Goal: Task Accomplishment & Management: Complete application form

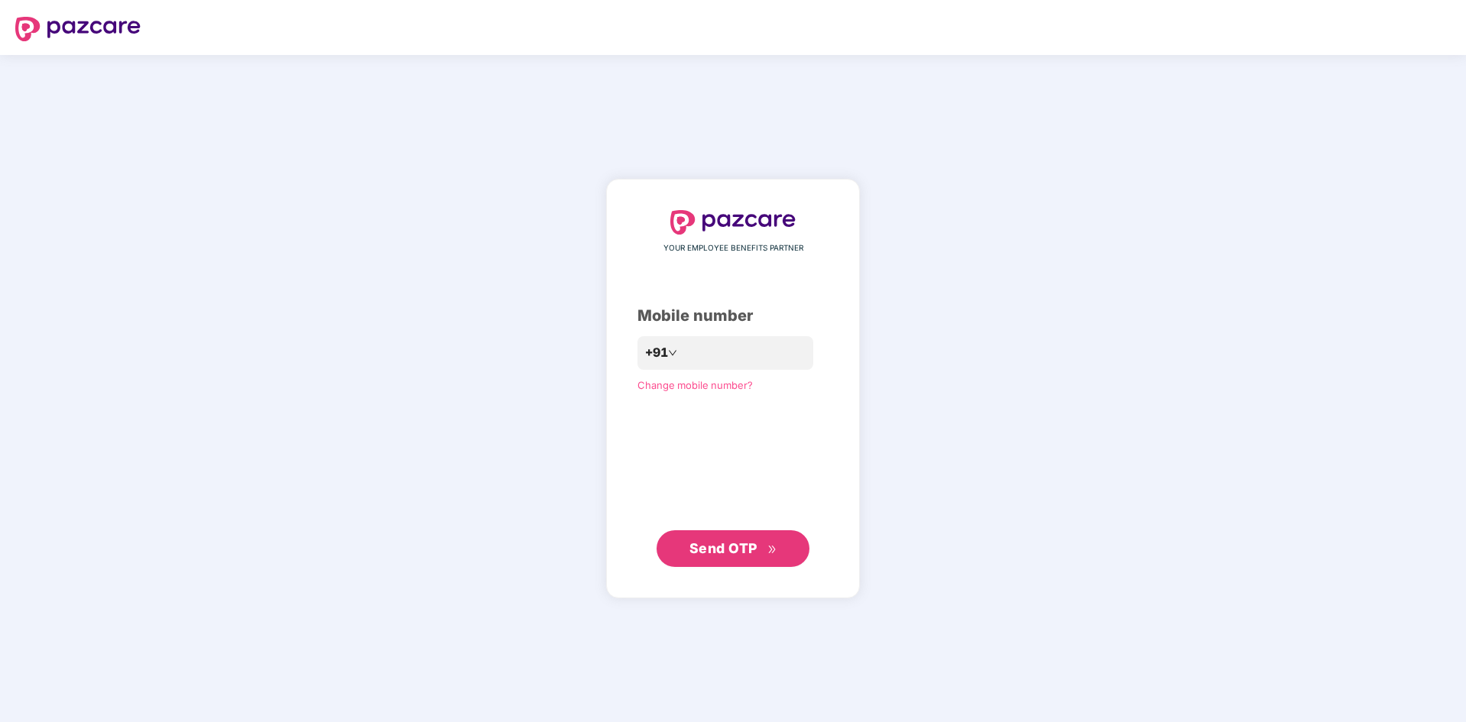
click at [940, 357] on div "**********" at bounding box center [733, 388] width 1466 height 667
click at [763, 552] on span "Send OTP" at bounding box center [733, 548] width 88 height 21
drag, startPoint x: 761, startPoint y: 353, endPoint x: 627, endPoint y: 368, distance: 134.6
click at [637, 368] on div "**********" at bounding box center [725, 352] width 177 height 35
click at [759, 359] on input "**********" at bounding box center [743, 353] width 125 height 24
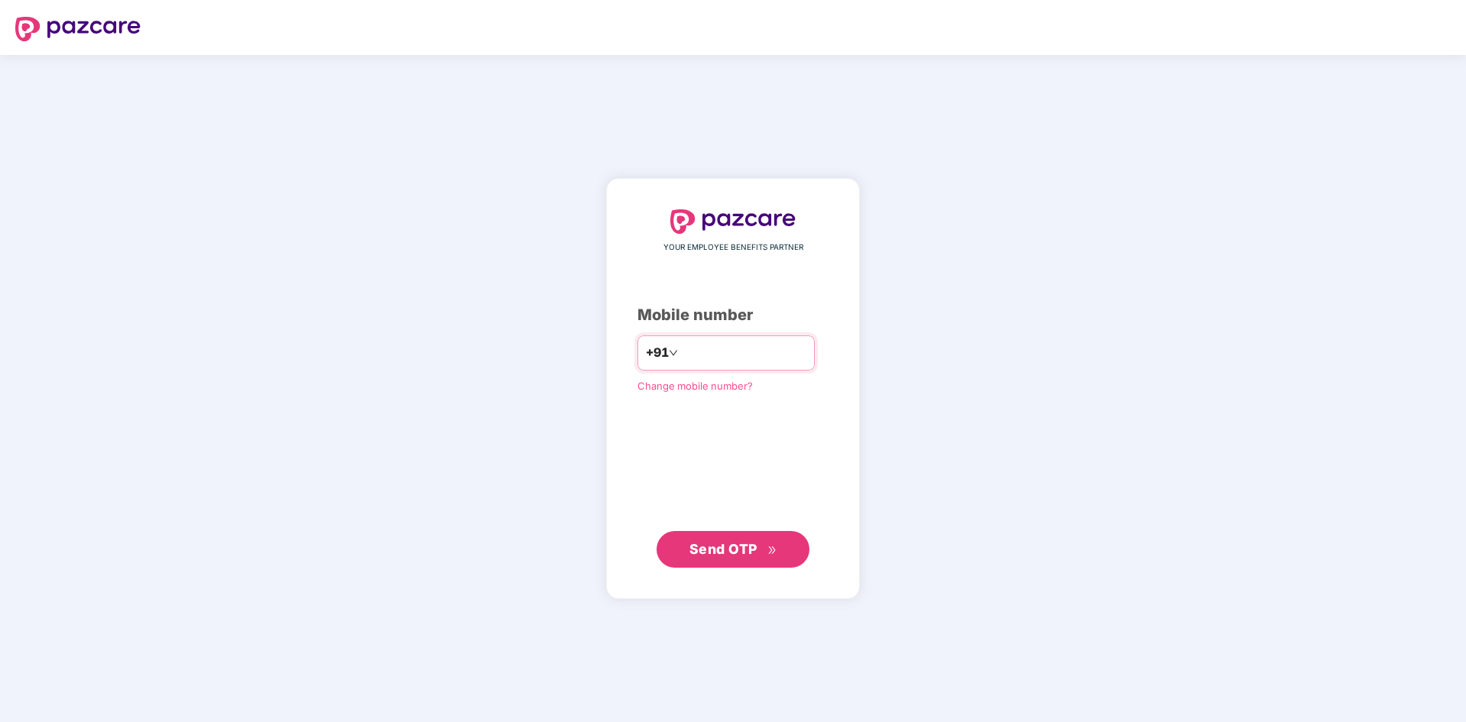
type input "*"
type input "**********"
click at [792, 562] on button "Send OTP" at bounding box center [732, 549] width 153 height 37
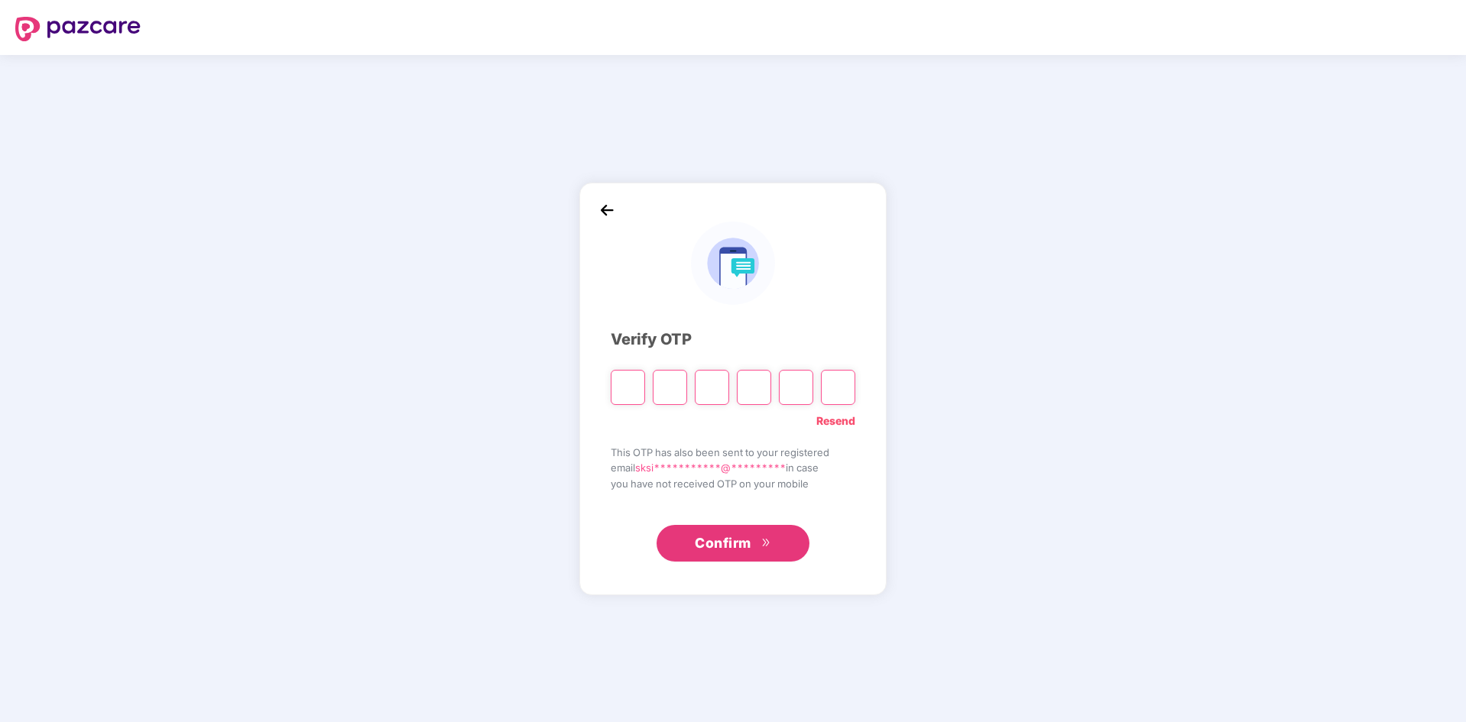
type input "*"
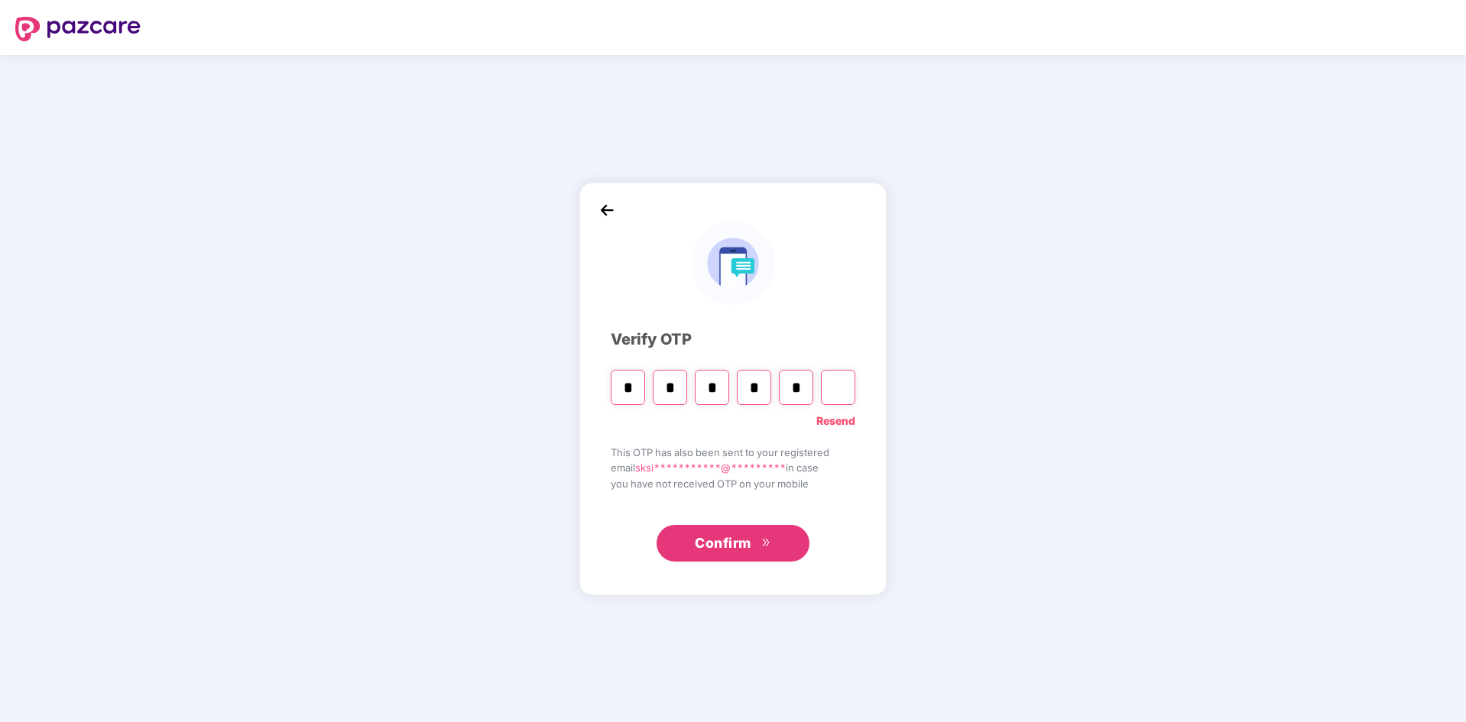
type input "*"
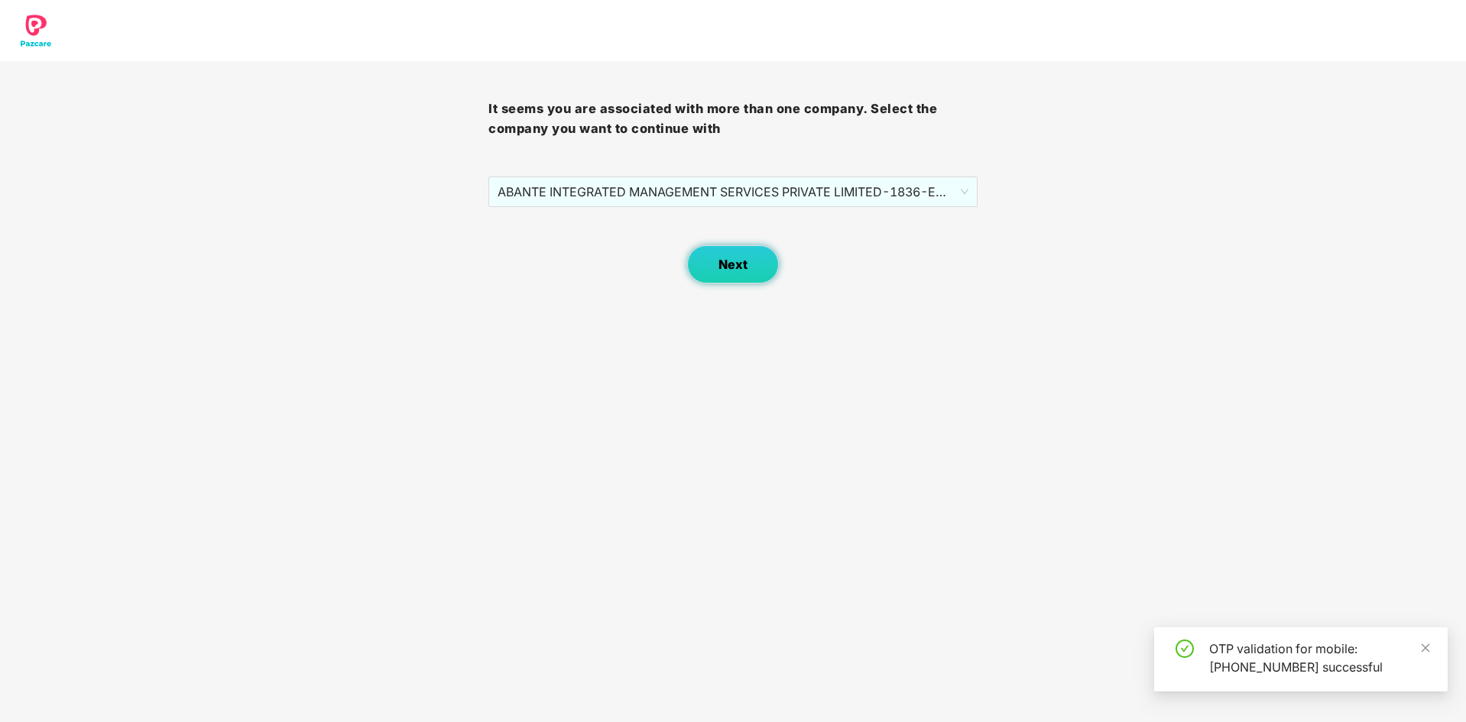
click at [726, 268] on span "Next" at bounding box center [732, 265] width 29 height 15
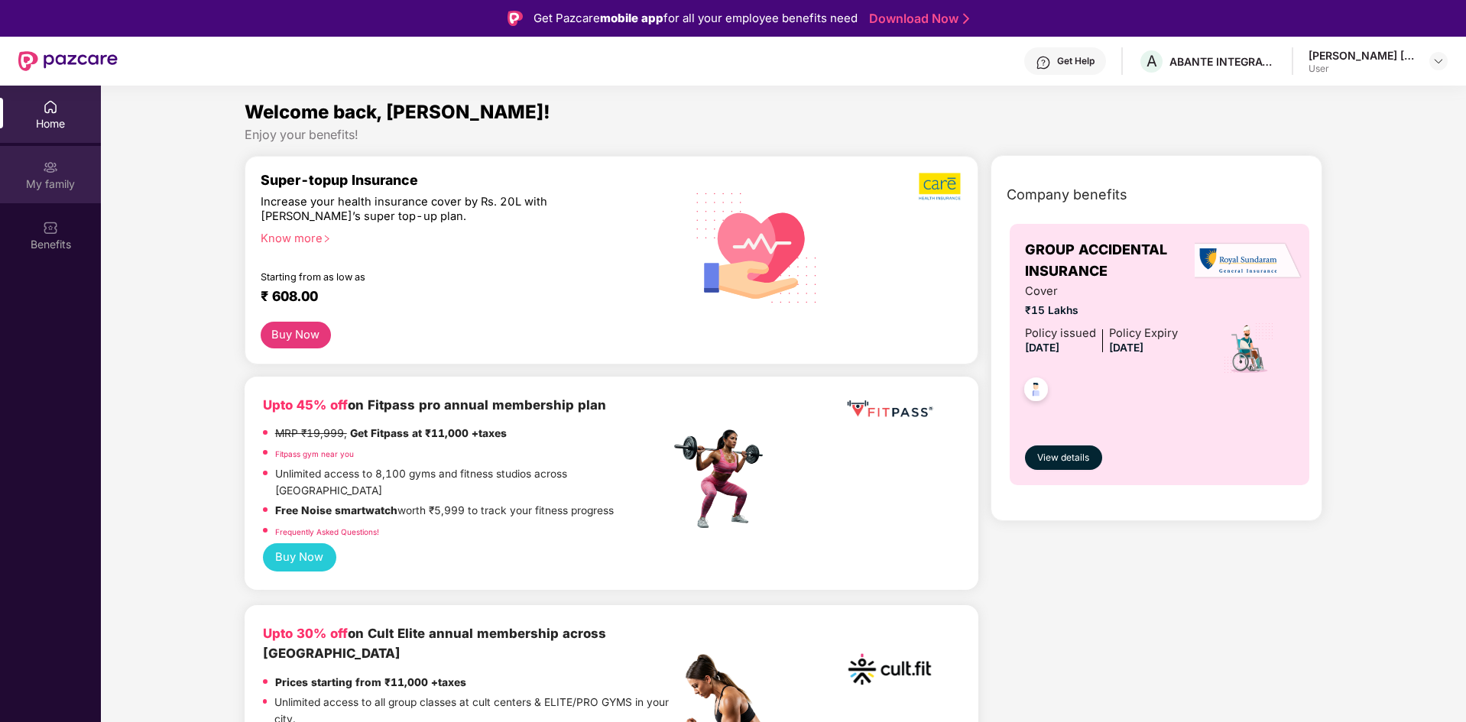
click at [65, 181] on div "My family" at bounding box center [50, 184] width 101 height 15
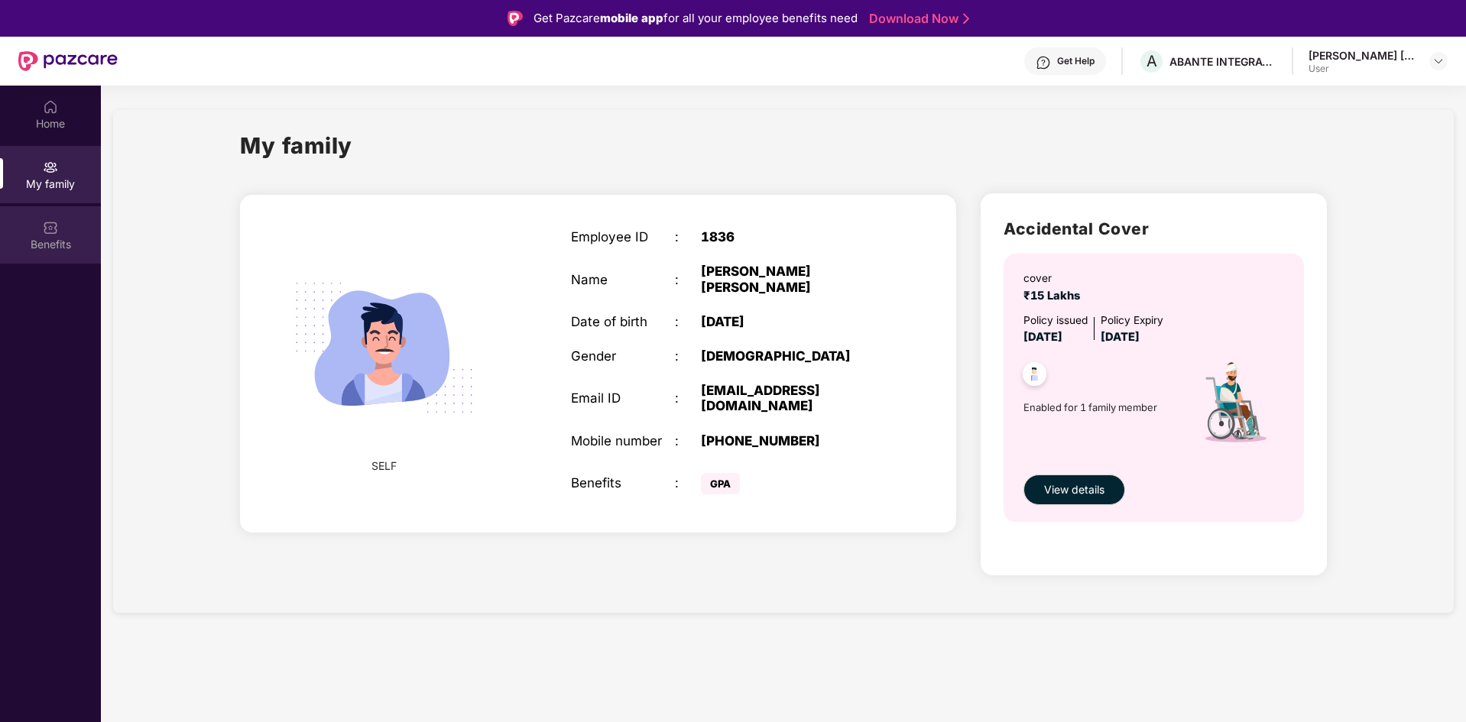
click at [55, 229] on img at bounding box center [50, 227] width 15 height 15
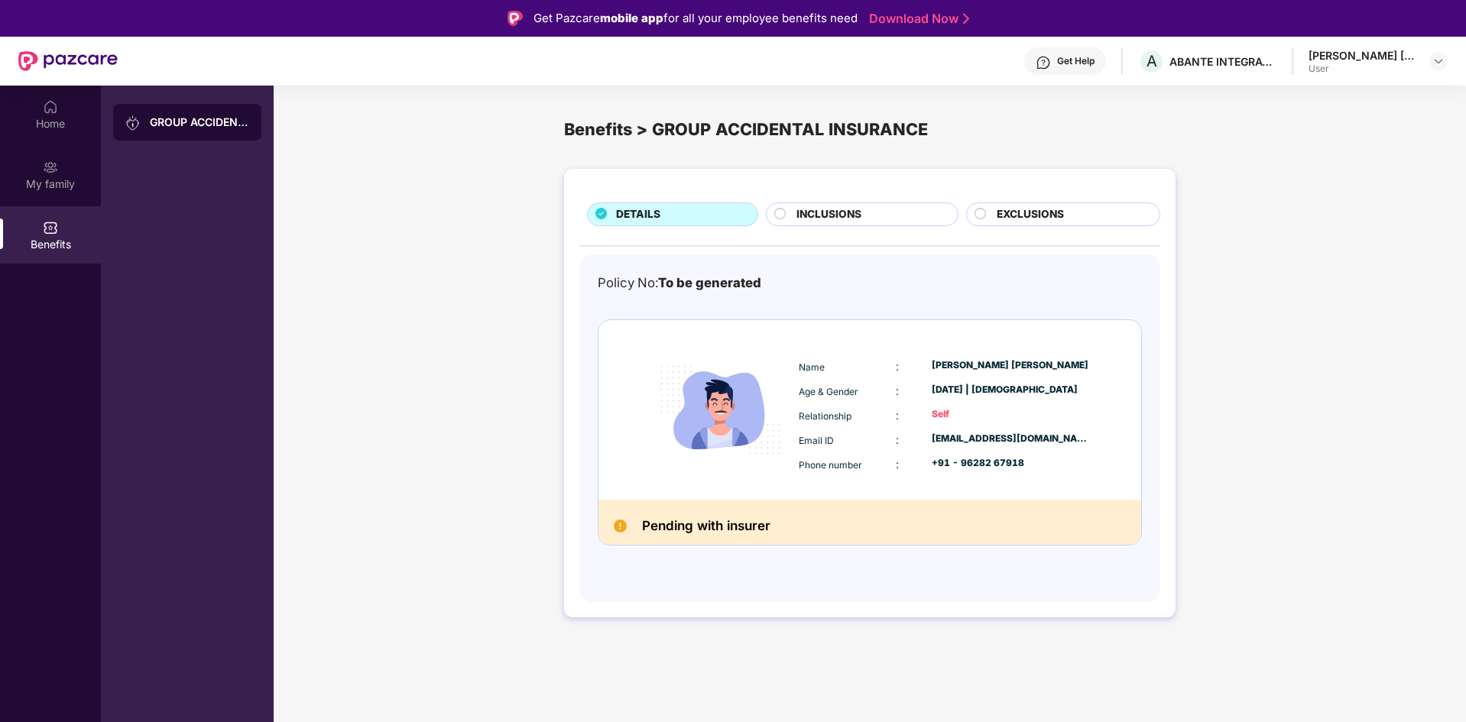
click at [214, 118] on div "GROUP ACCIDENTAL INSURANCE" at bounding box center [199, 122] width 99 height 15
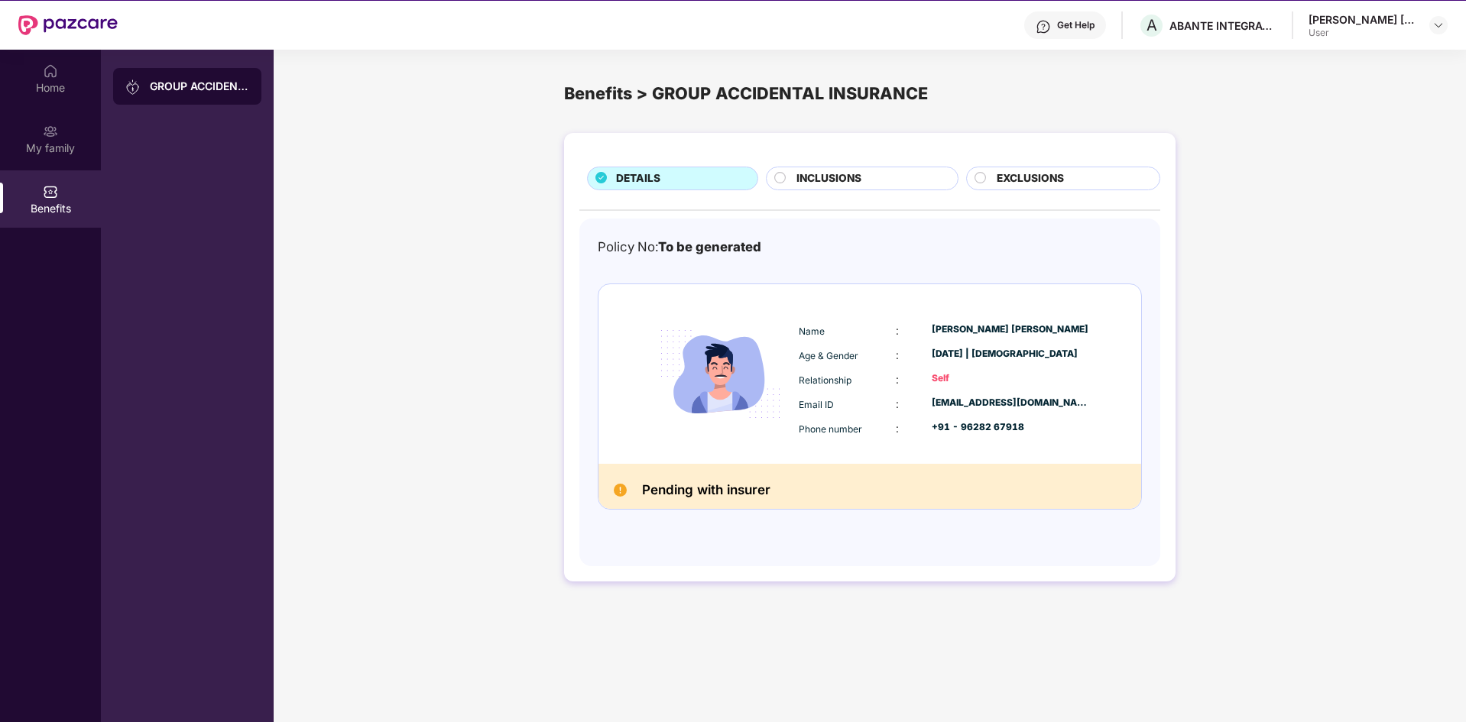
scroll to position [9, 0]
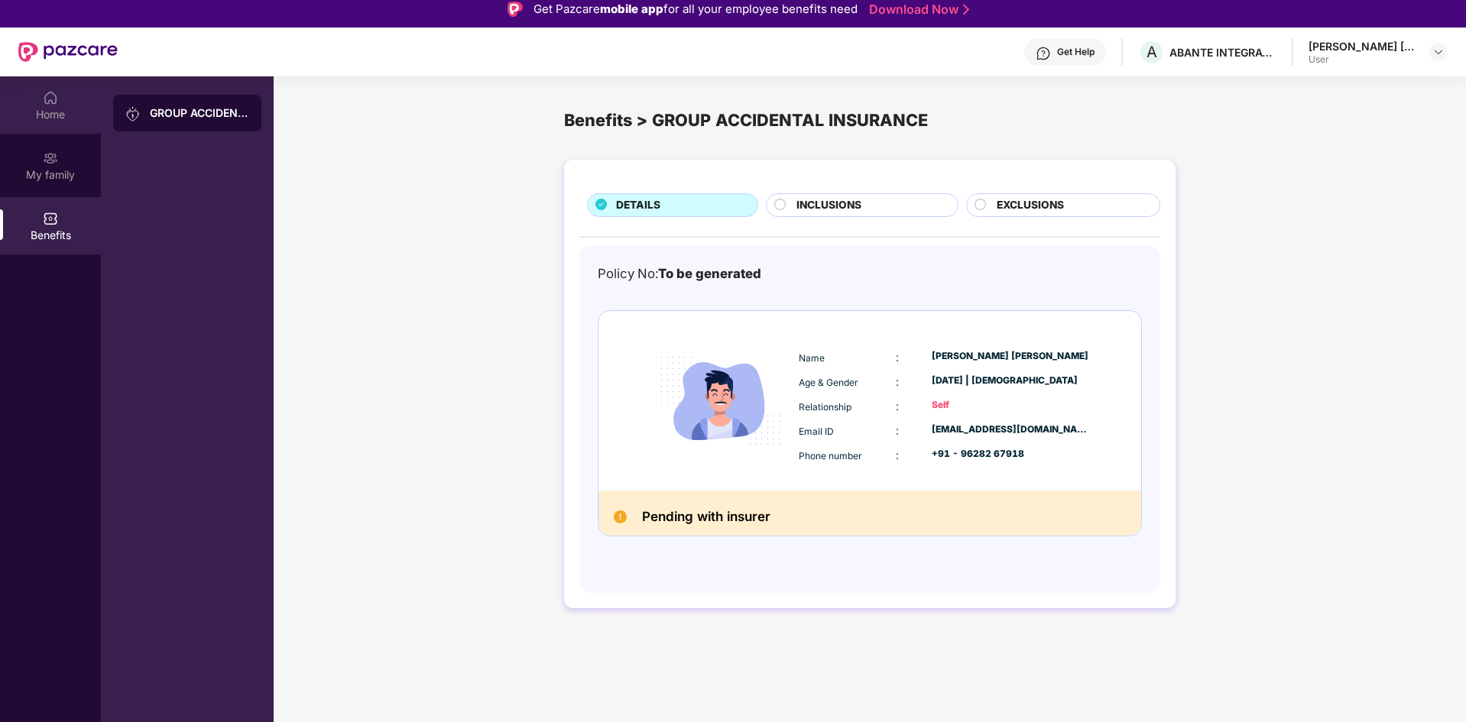
click at [70, 111] on div "Home" at bounding box center [50, 114] width 101 height 15
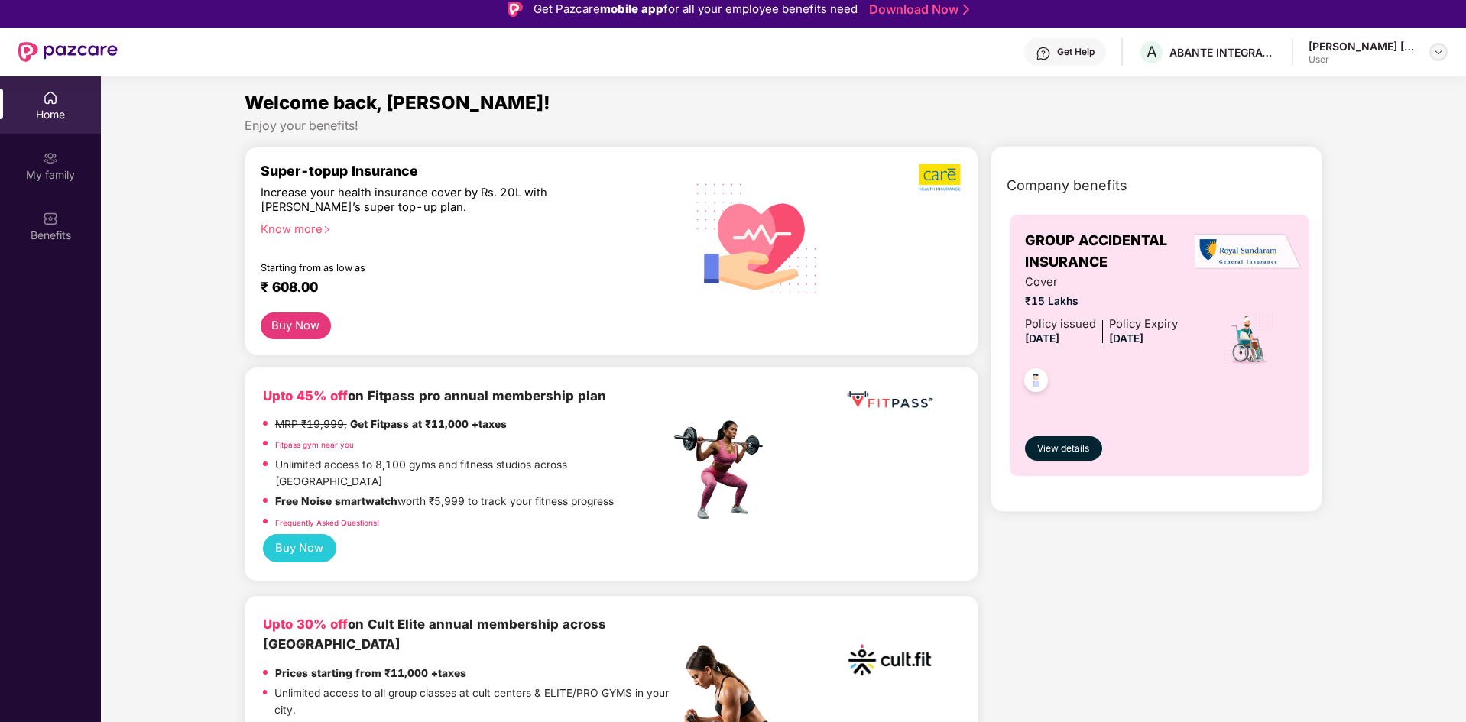
click at [1443, 57] on img at bounding box center [1438, 52] width 12 height 12
click at [1098, 133] on div "Enjoy your benefits!" at bounding box center [784, 126] width 1078 height 16
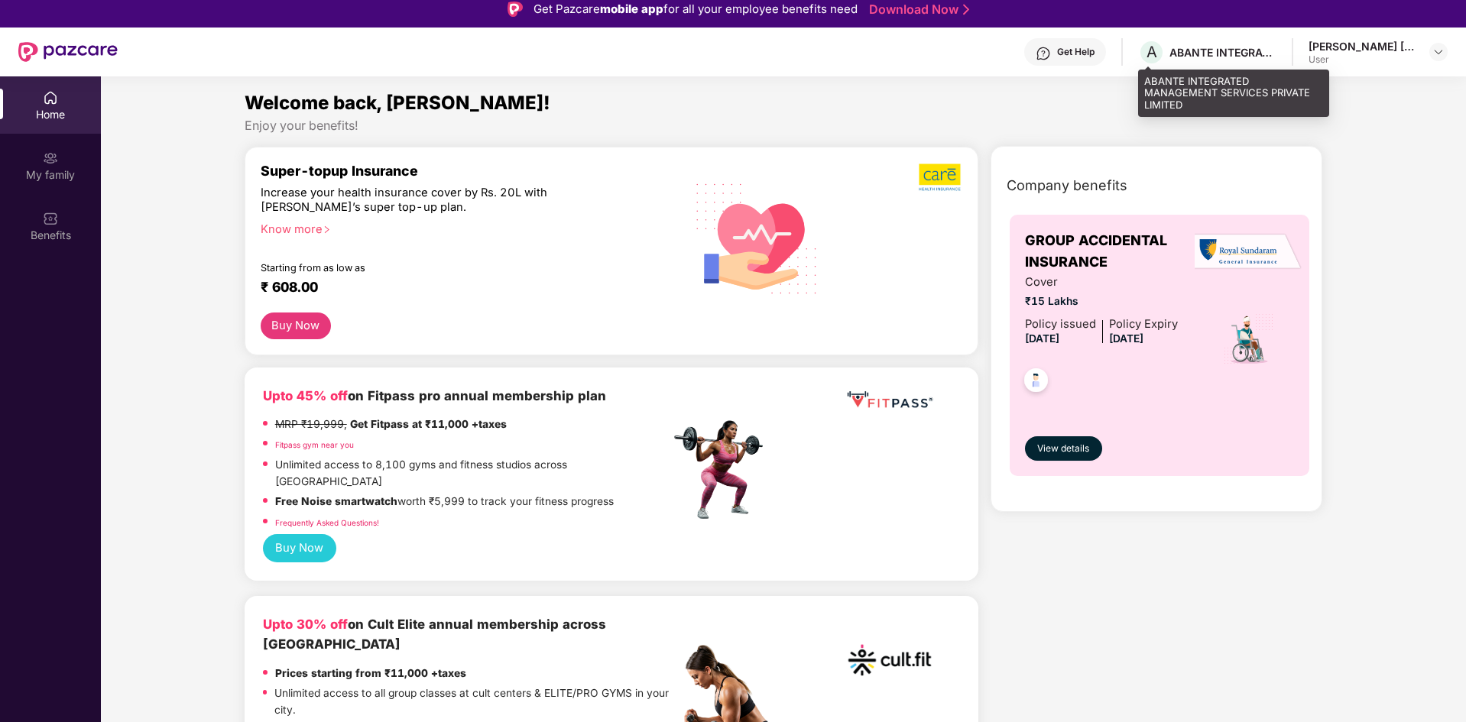
click at [1251, 55] on div "ABANTE INTEGRATED MANAGEMENT SERVICES PRIVATE LIMITED" at bounding box center [1222, 52] width 107 height 15
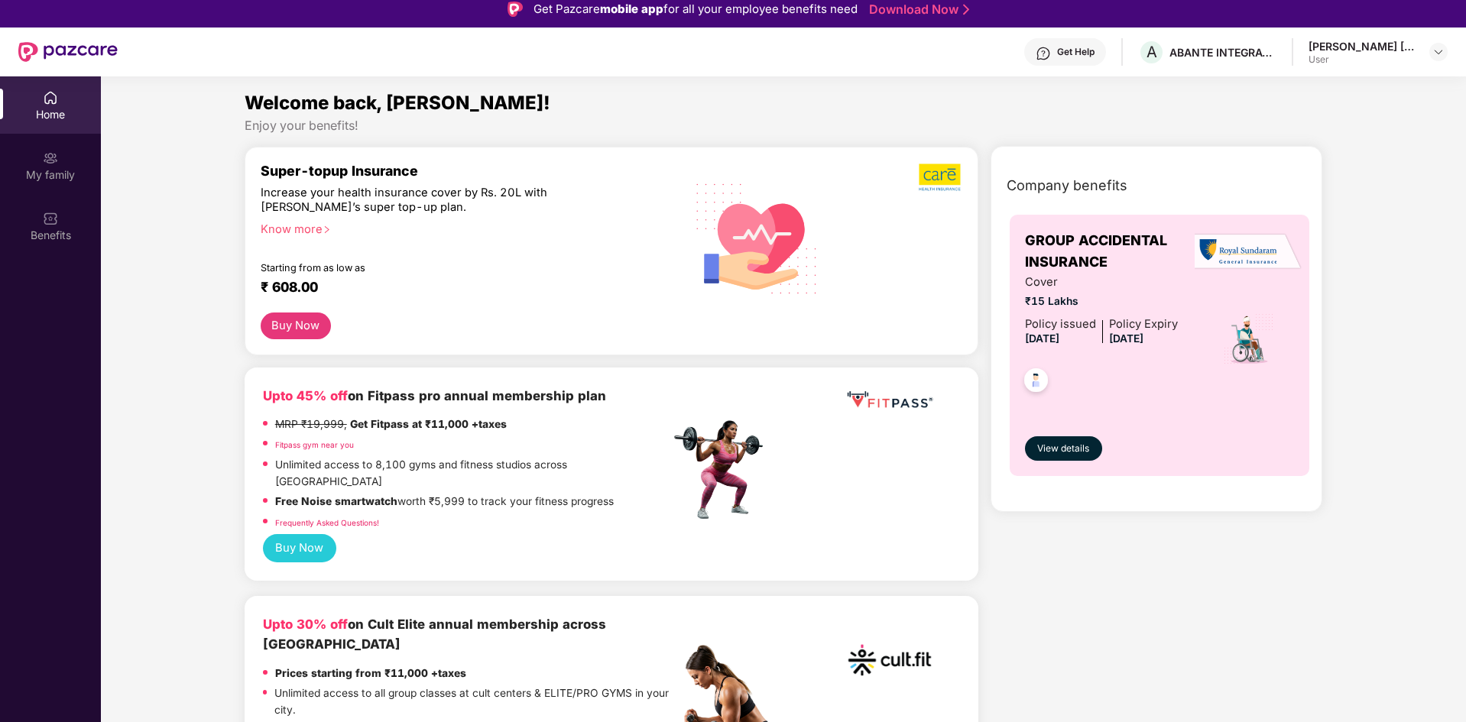
click at [1071, 62] on div "Get Help" at bounding box center [1065, 52] width 82 height 28
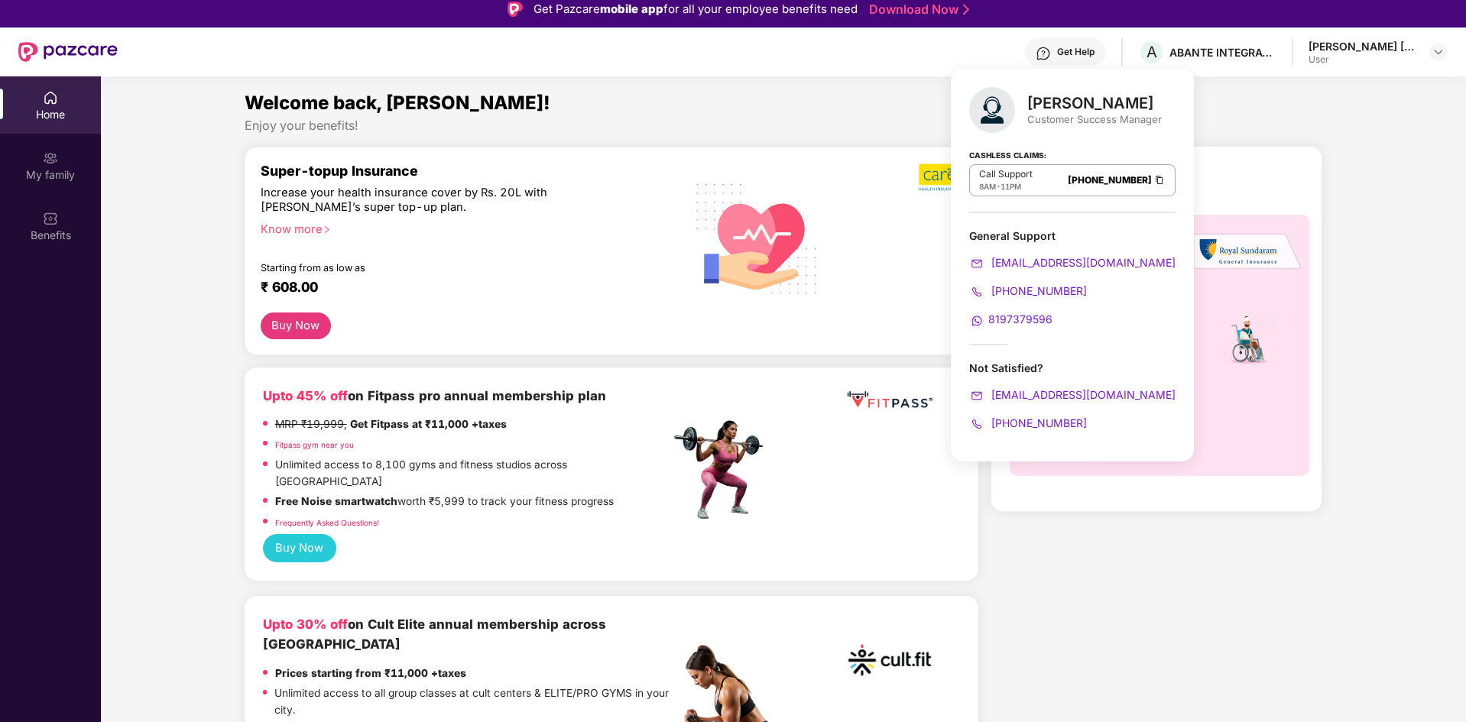
click at [864, 100] on div "Welcome back, [PERSON_NAME]!" at bounding box center [784, 103] width 1078 height 29
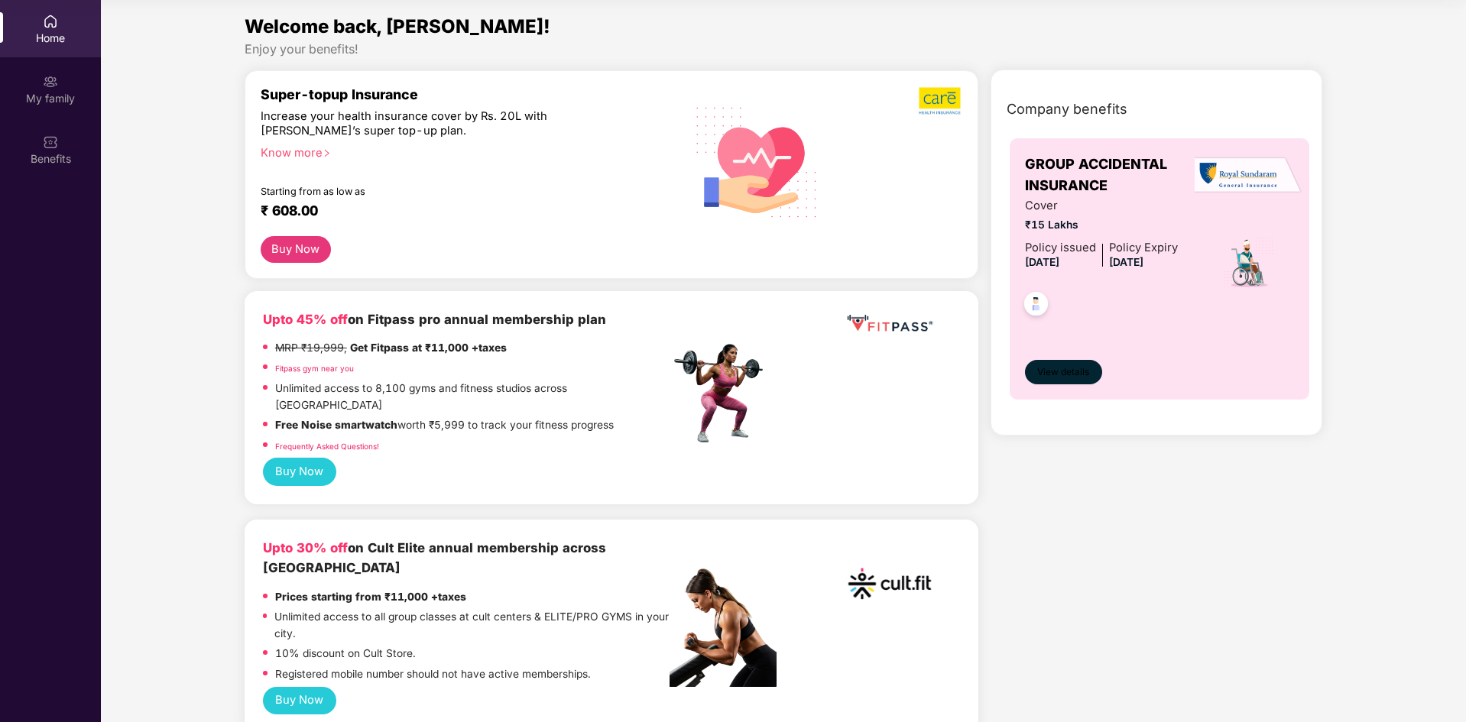
click at [1077, 377] on span "View details" at bounding box center [1063, 372] width 52 height 15
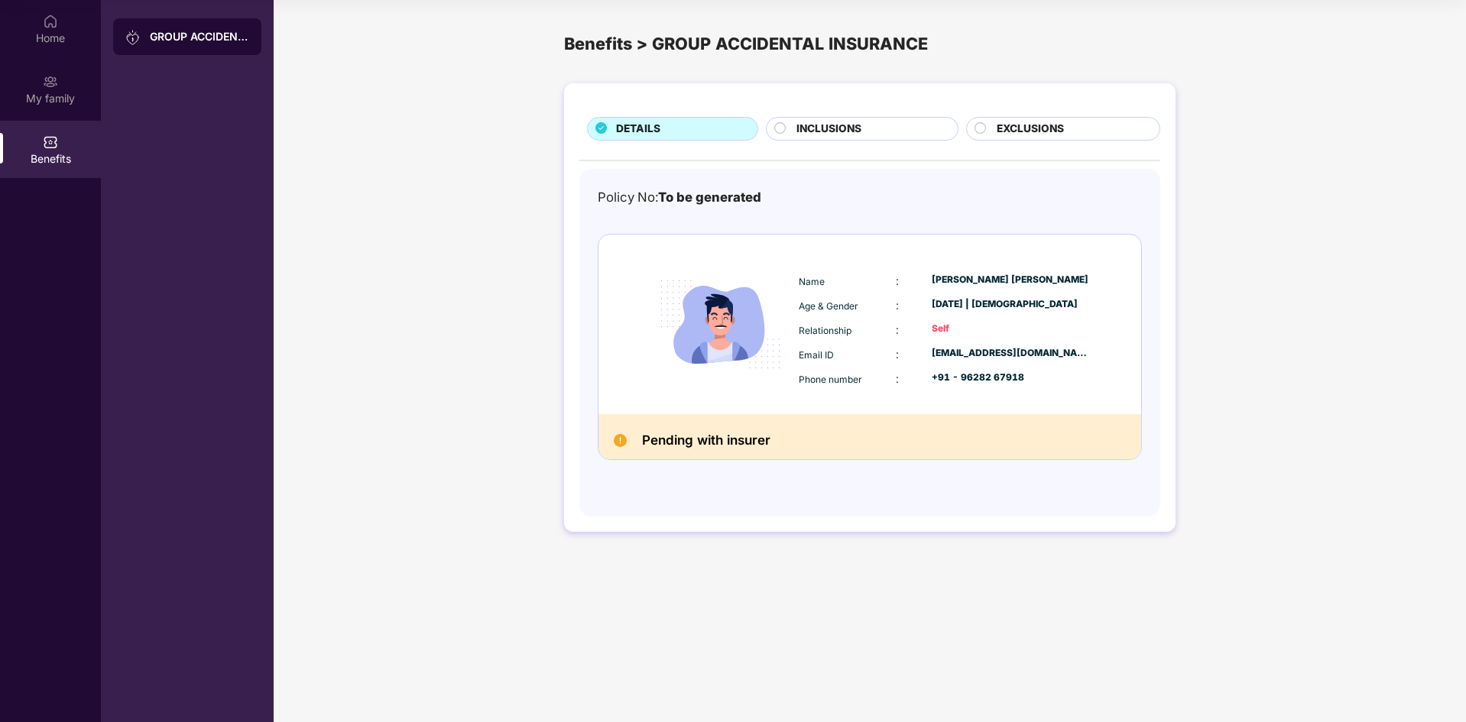
click at [727, 442] on h2 "Pending with insurer" at bounding box center [706, 440] width 128 height 22
click at [843, 127] on span "INCLUSIONS" at bounding box center [828, 129] width 65 height 17
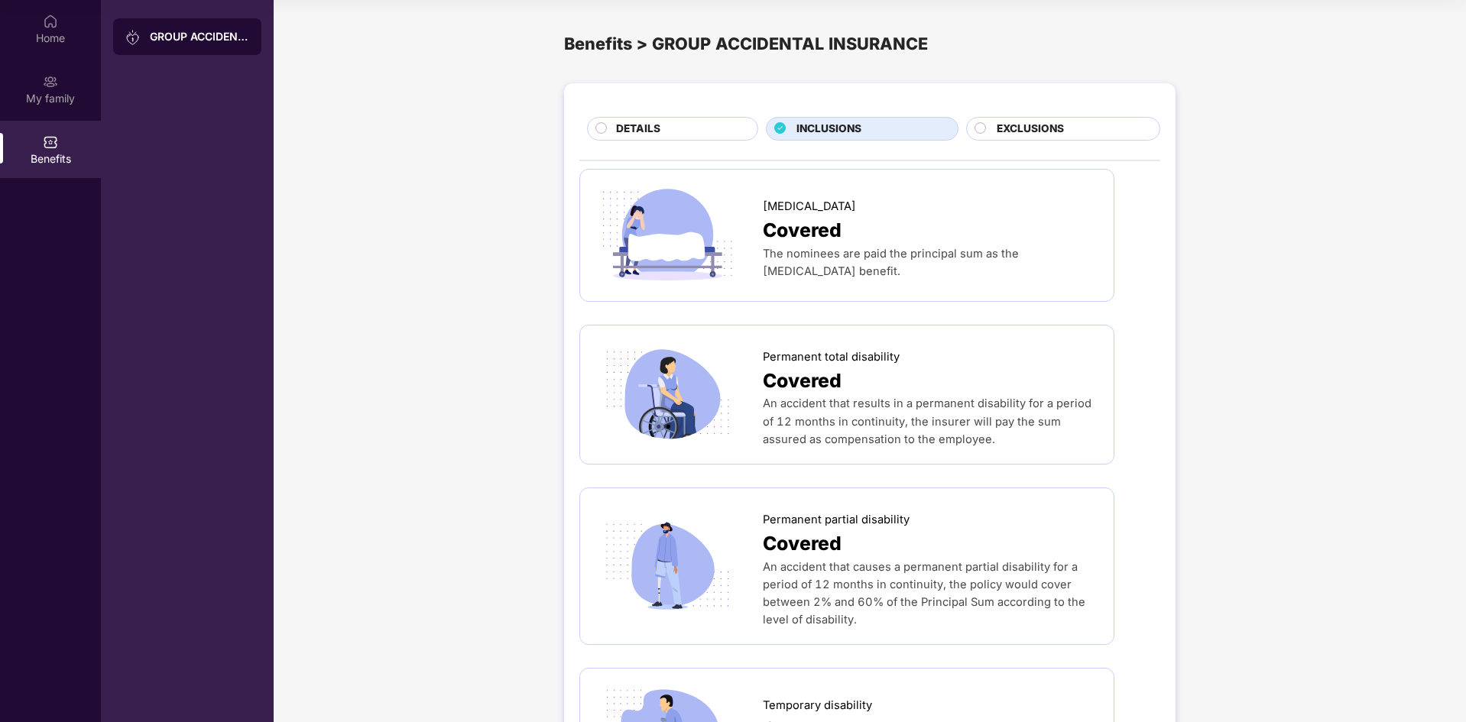
click at [1067, 128] on div "EXCLUSIONS" at bounding box center [1070, 130] width 163 height 19
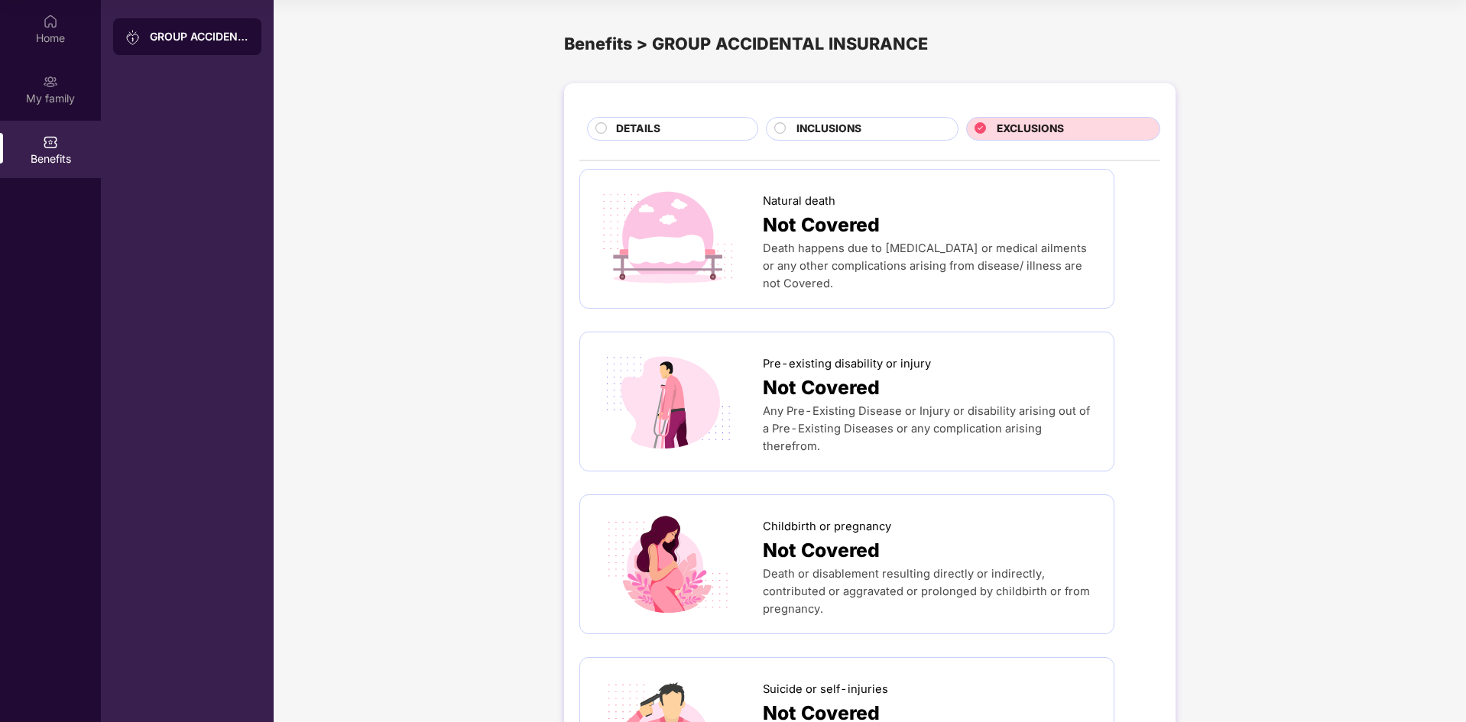
click at [679, 125] on div "DETAILS" at bounding box center [678, 130] width 141 height 19
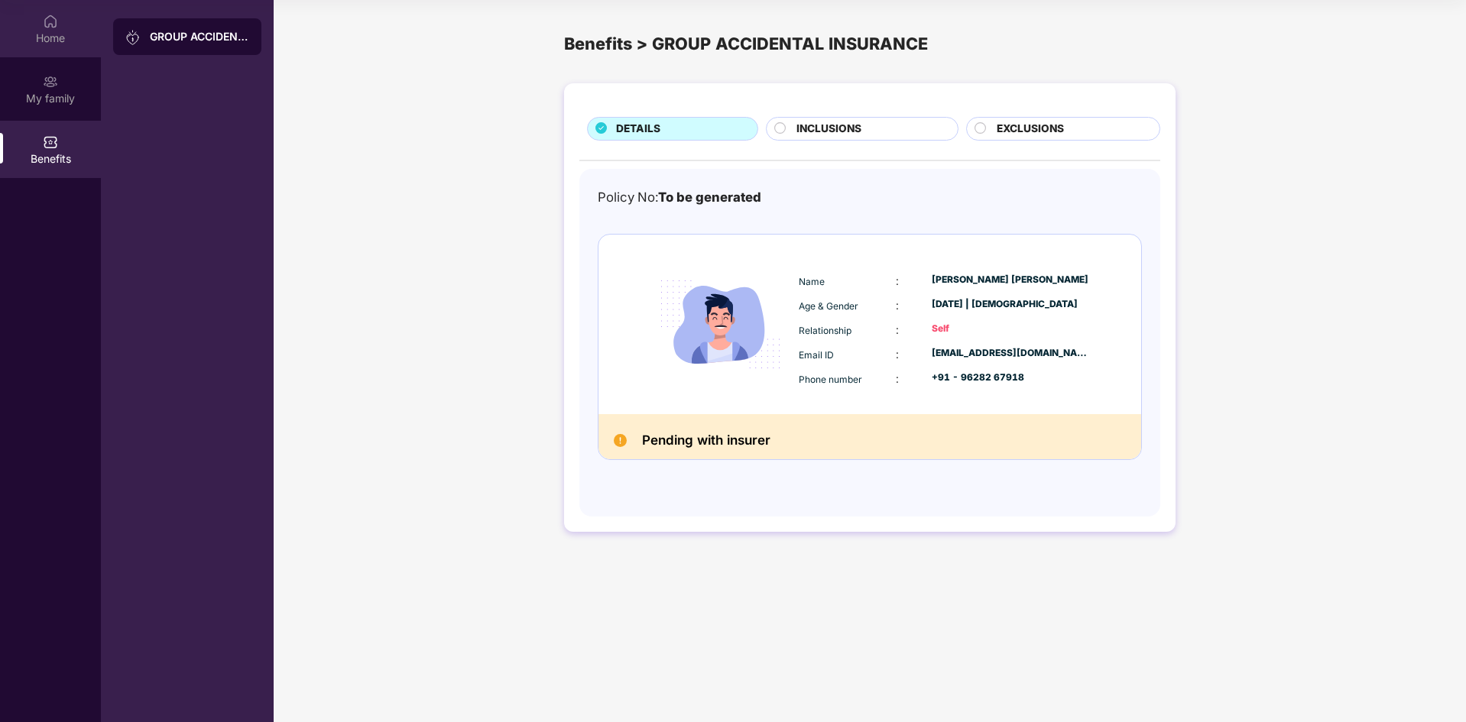
click at [70, 35] on div "Home" at bounding box center [50, 38] width 101 height 15
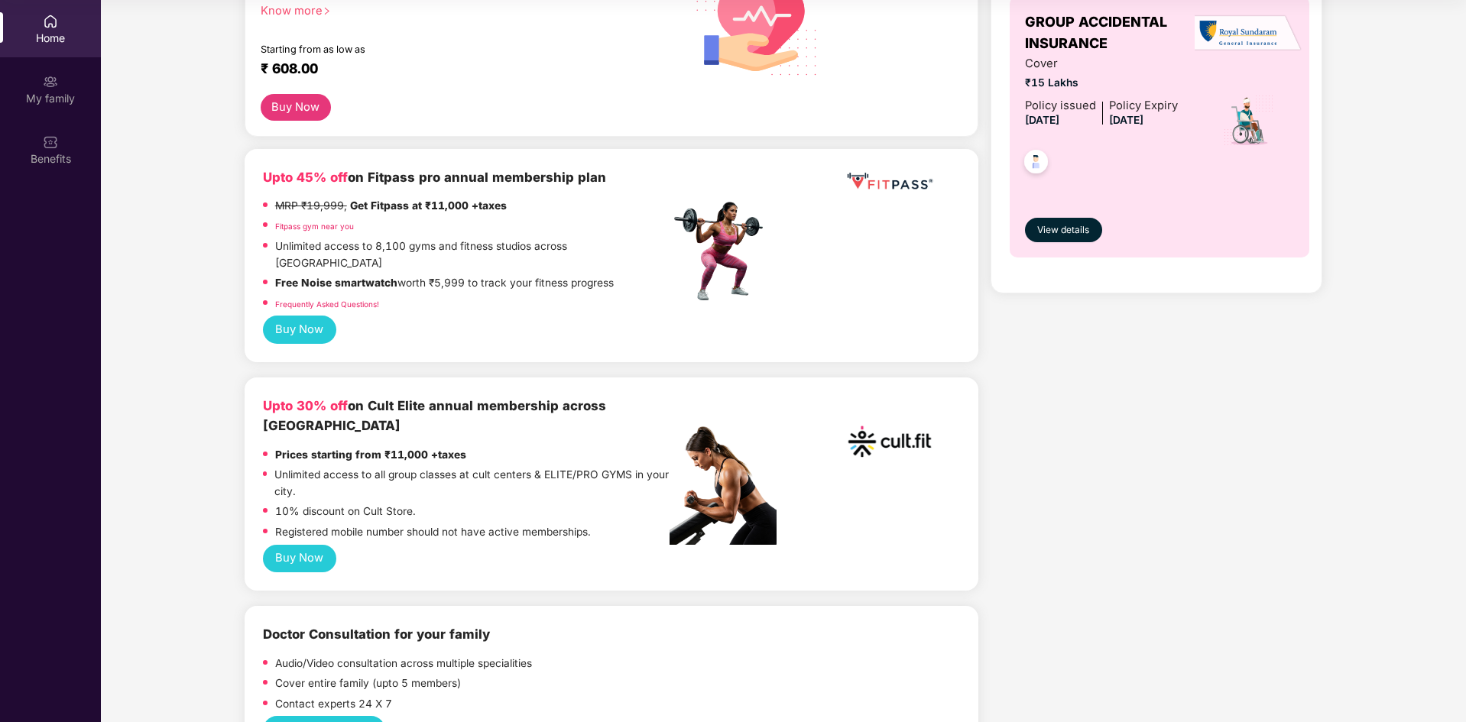
scroll to position [229, 0]
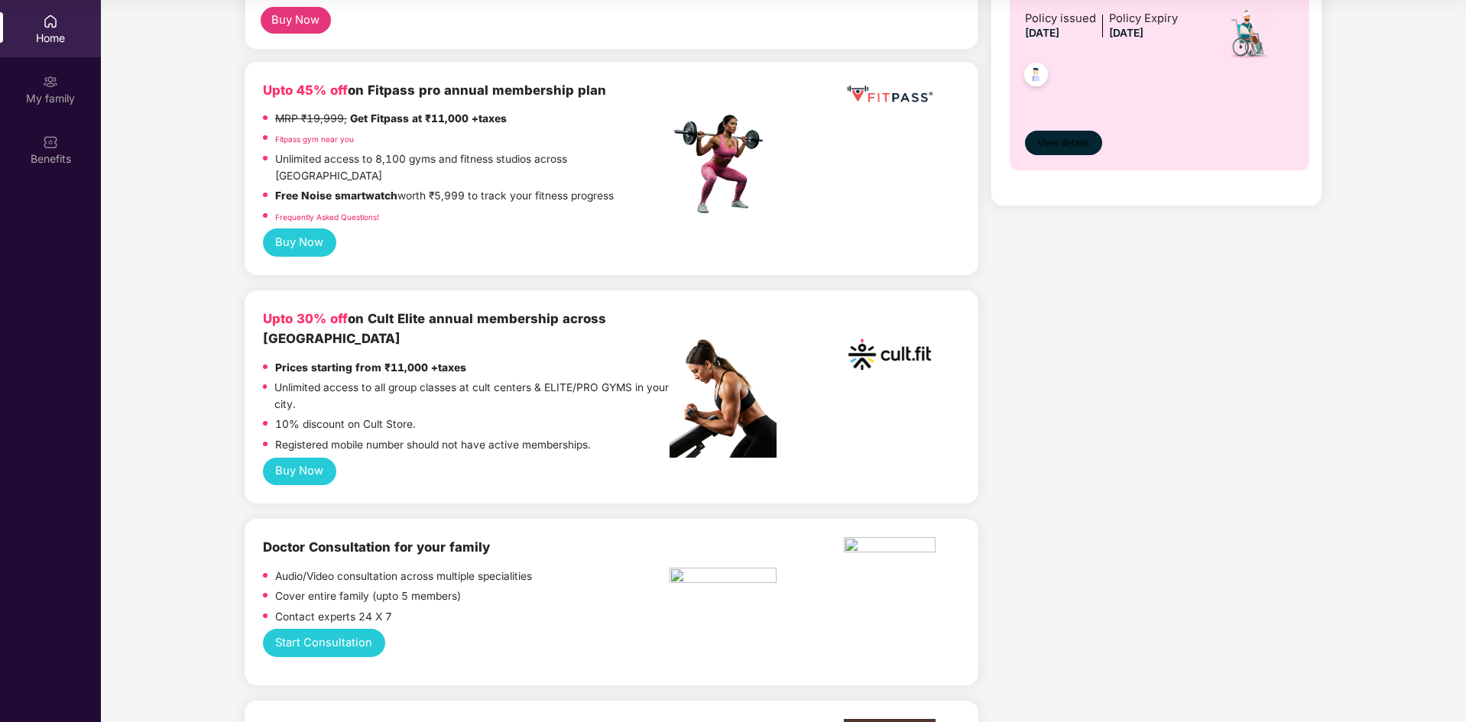
click at [1079, 144] on span "View details" at bounding box center [1063, 143] width 52 height 15
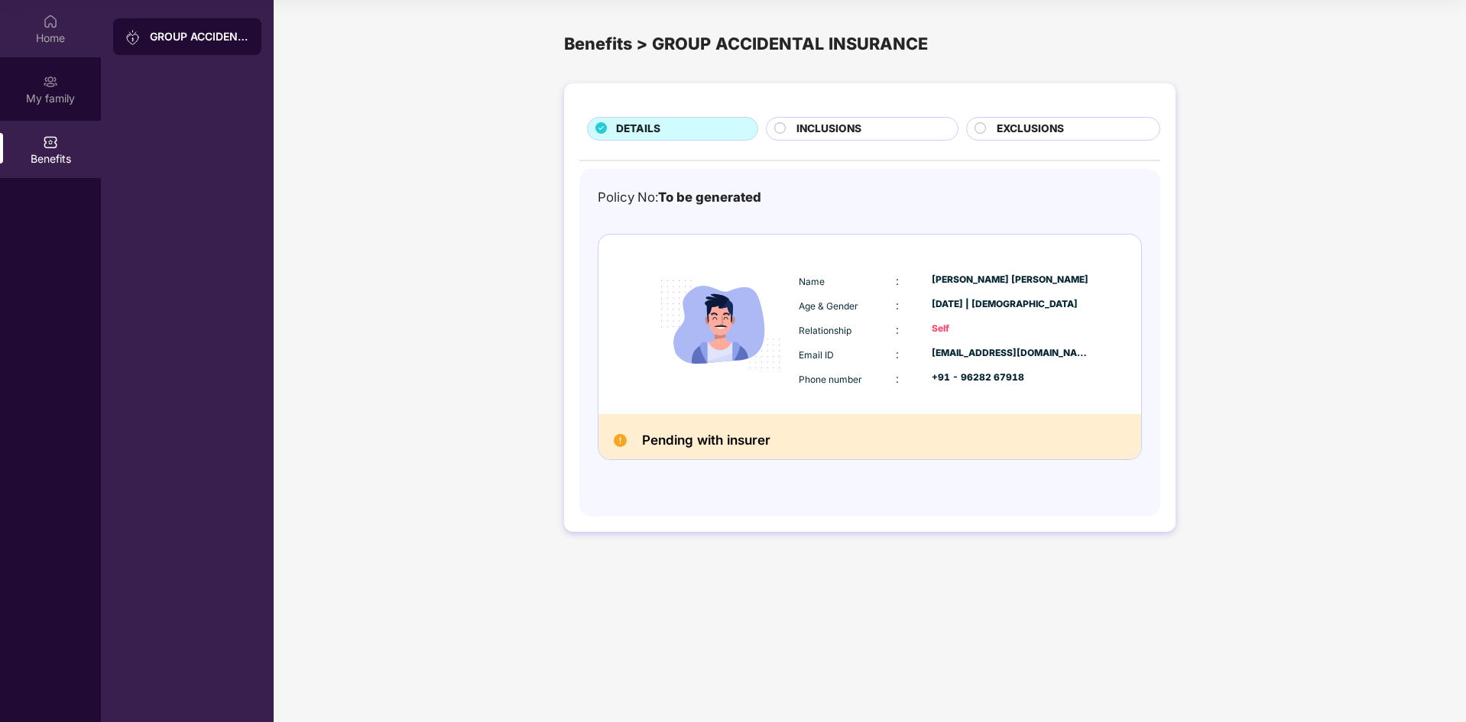
click at [40, 50] on div "Home" at bounding box center [50, 28] width 101 height 57
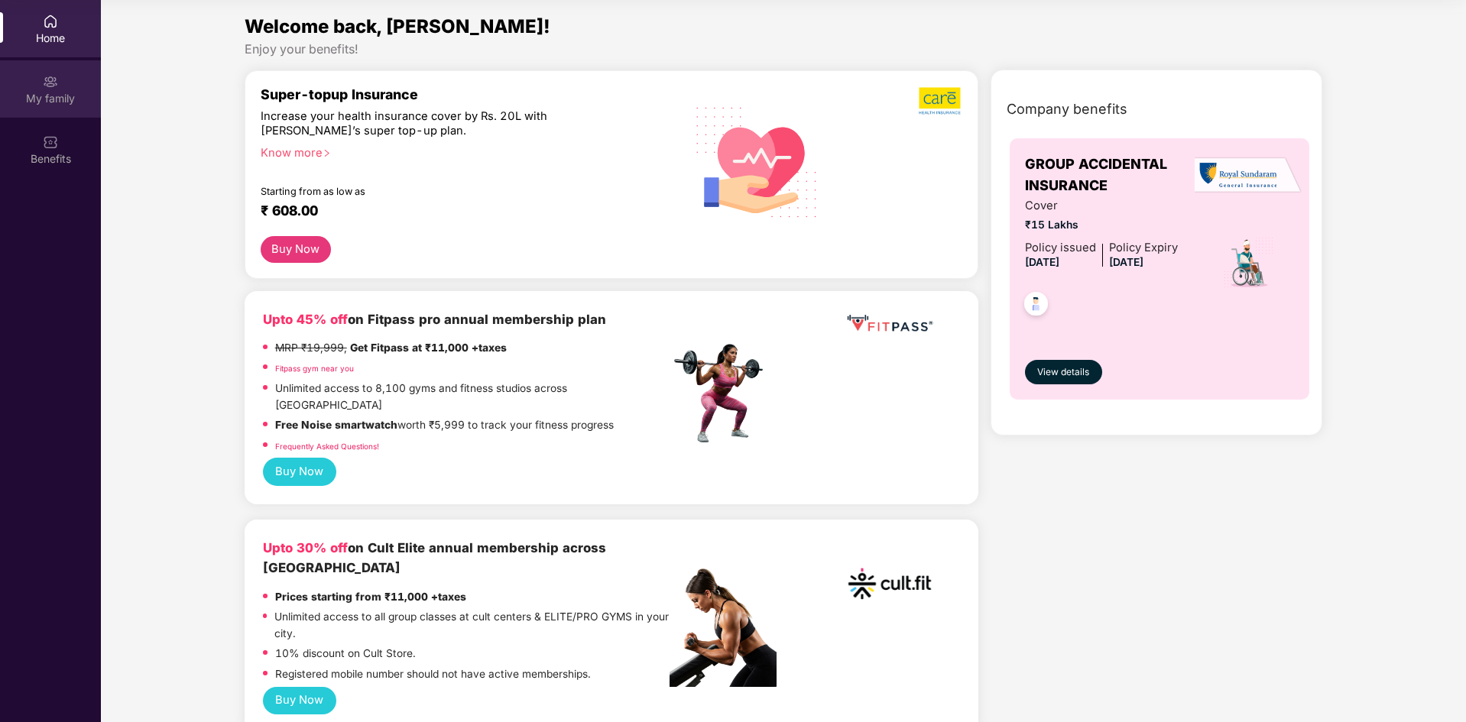
click at [55, 88] on img at bounding box center [50, 81] width 15 height 15
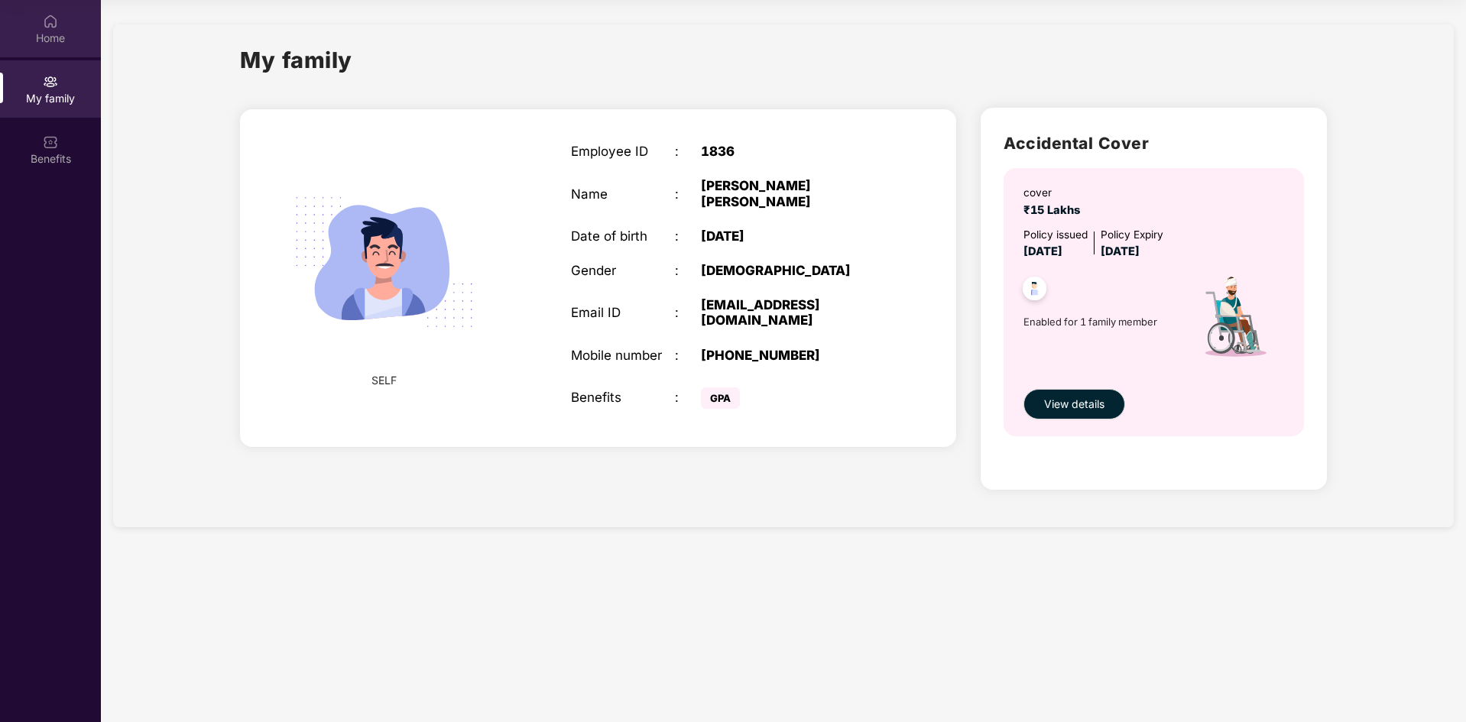
click at [48, 25] on img at bounding box center [50, 21] width 15 height 15
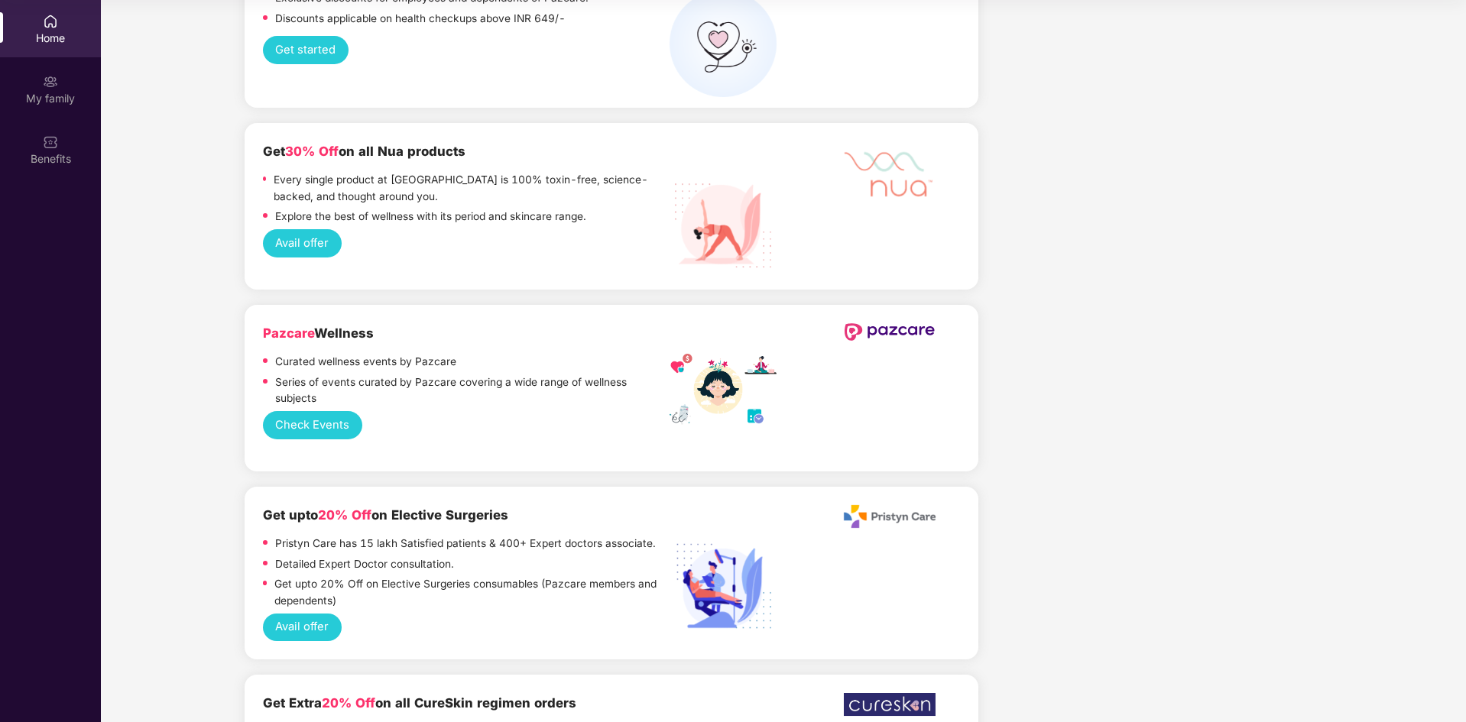
scroll to position [3952, 0]
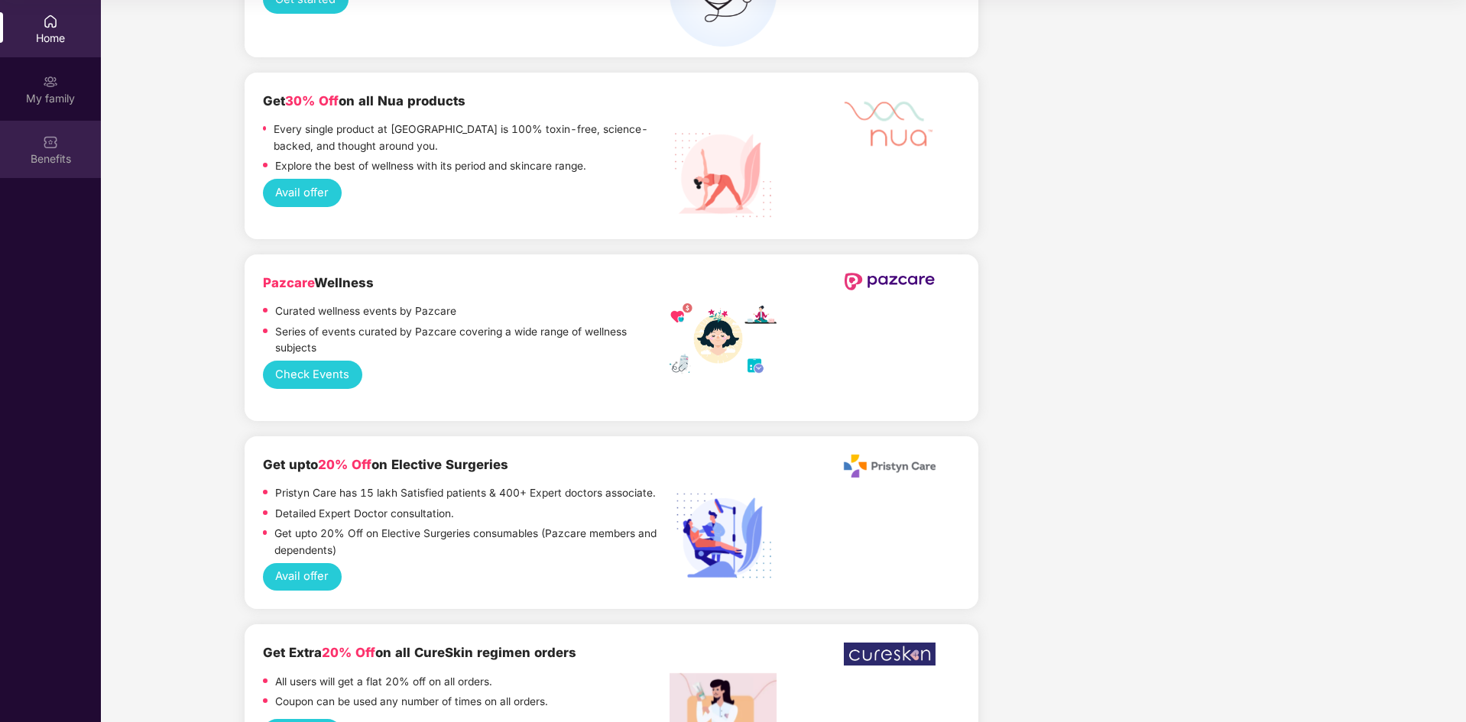
click at [52, 131] on div "Benefits" at bounding box center [50, 149] width 101 height 57
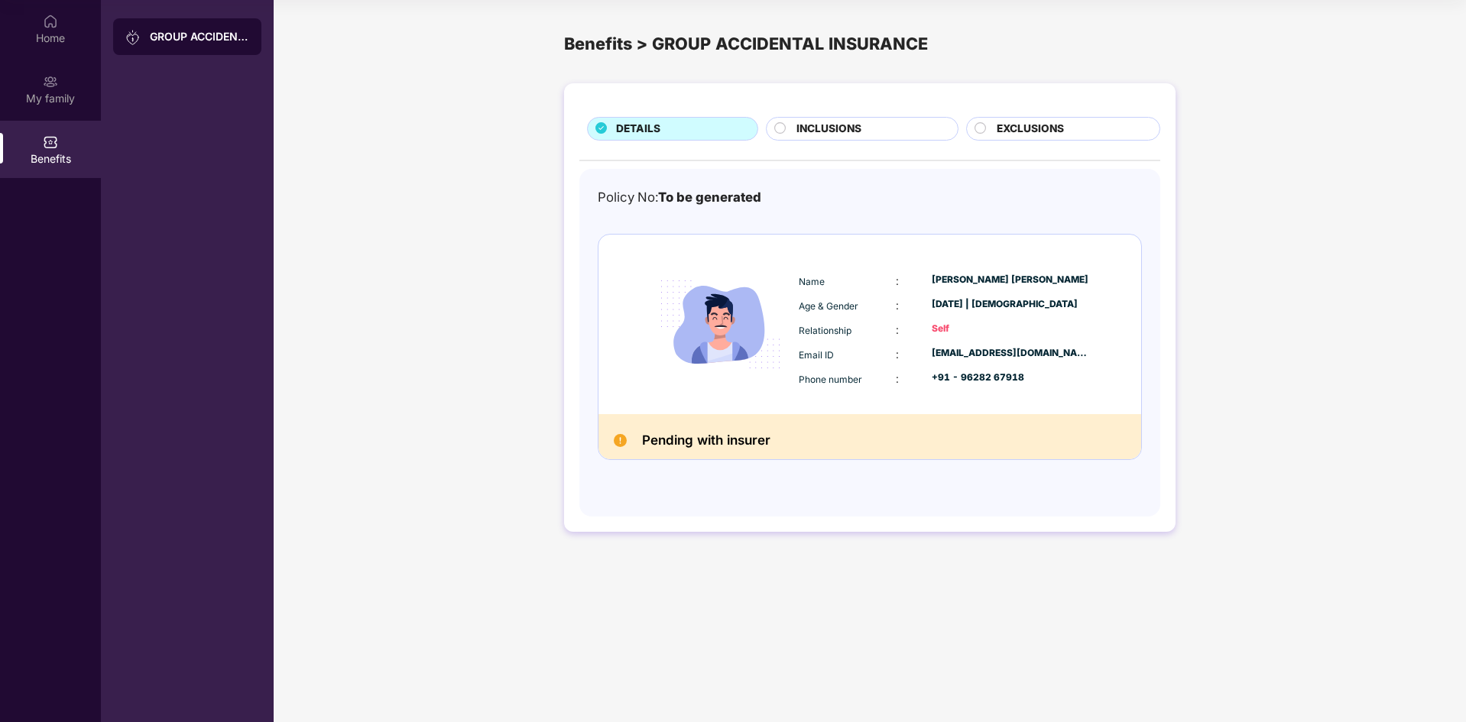
click at [751, 439] on h2 "Pending with insurer" at bounding box center [706, 440] width 128 height 22
click at [48, 100] on div "My family" at bounding box center [50, 98] width 101 height 15
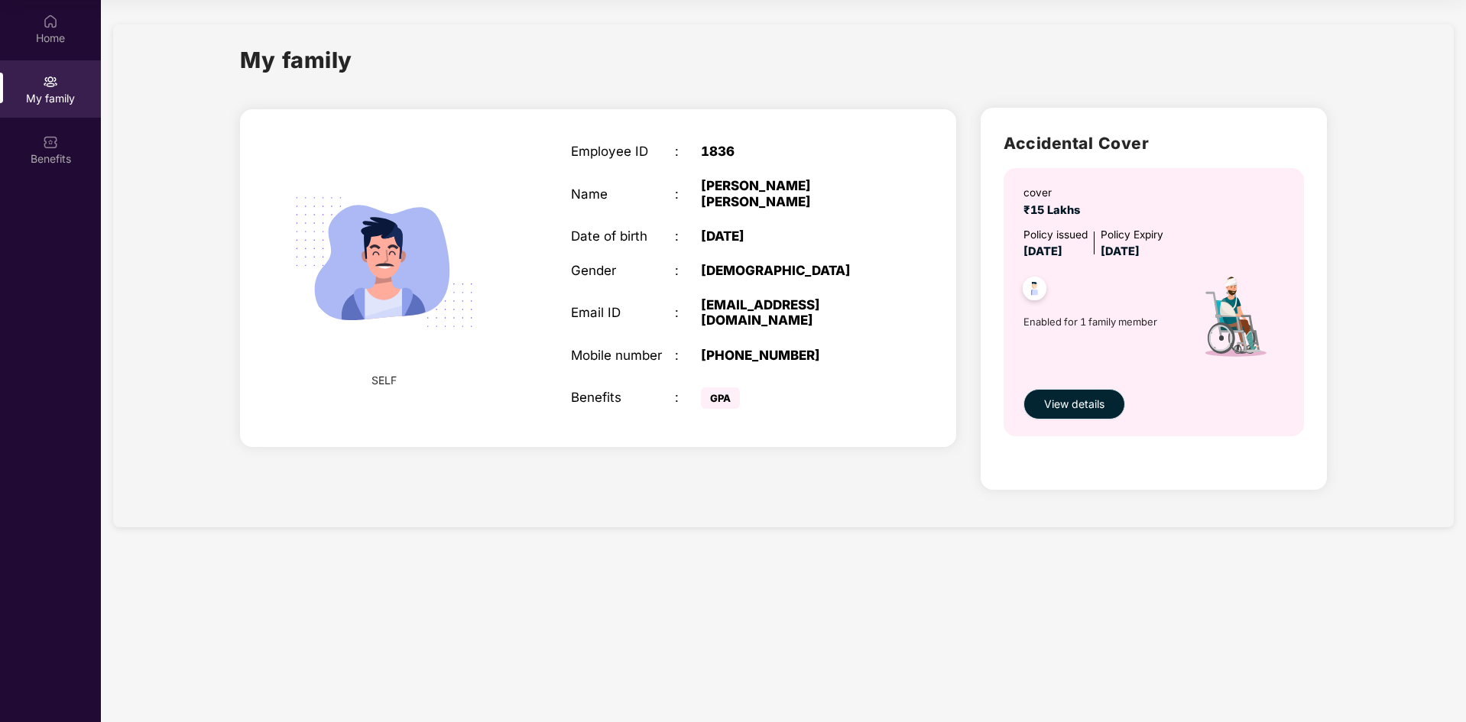
click at [1092, 403] on span "View details" at bounding box center [1074, 404] width 60 height 17
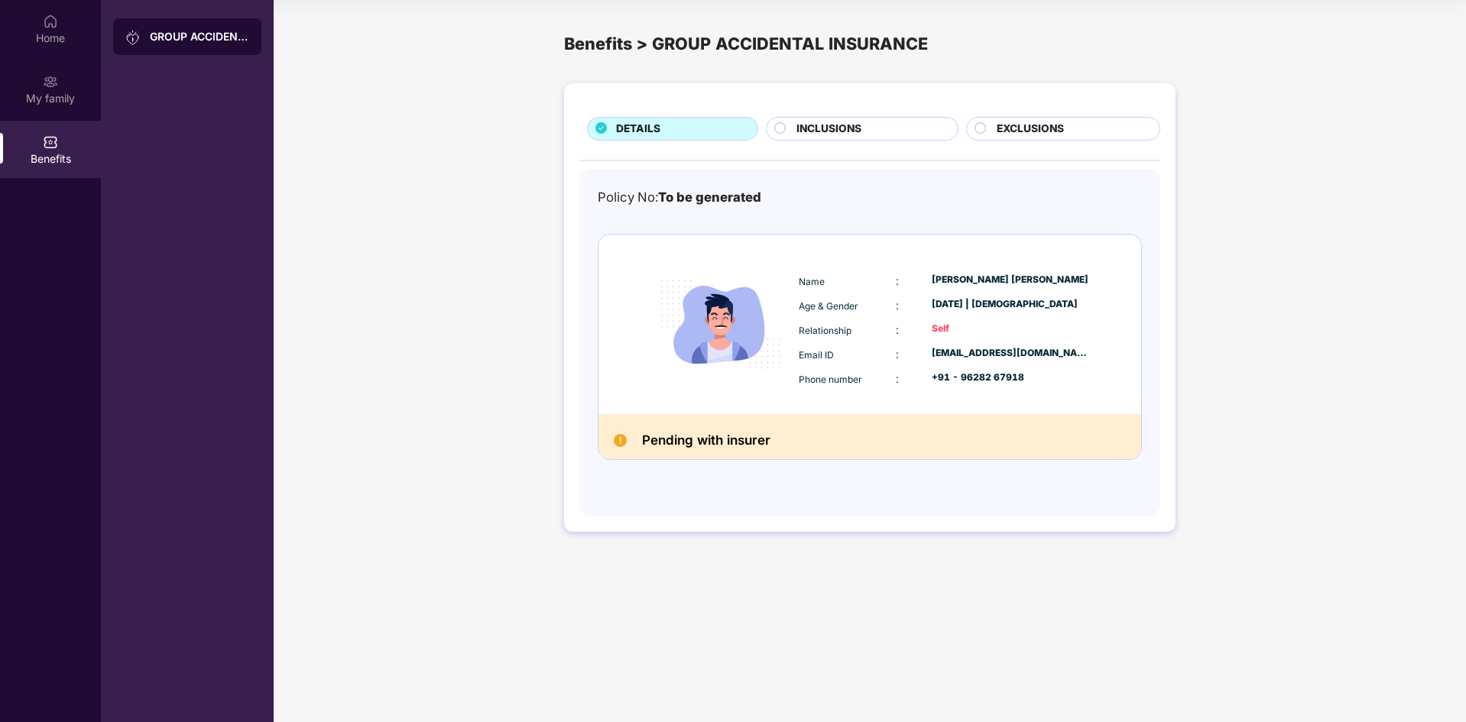
click at [728, 445] on h2 "Pending with insurer" at bounding box center [706, 440] width 128 height 22
click at [57, 91] on div "My family" at bounding box center [50, 98] width 101 height 15
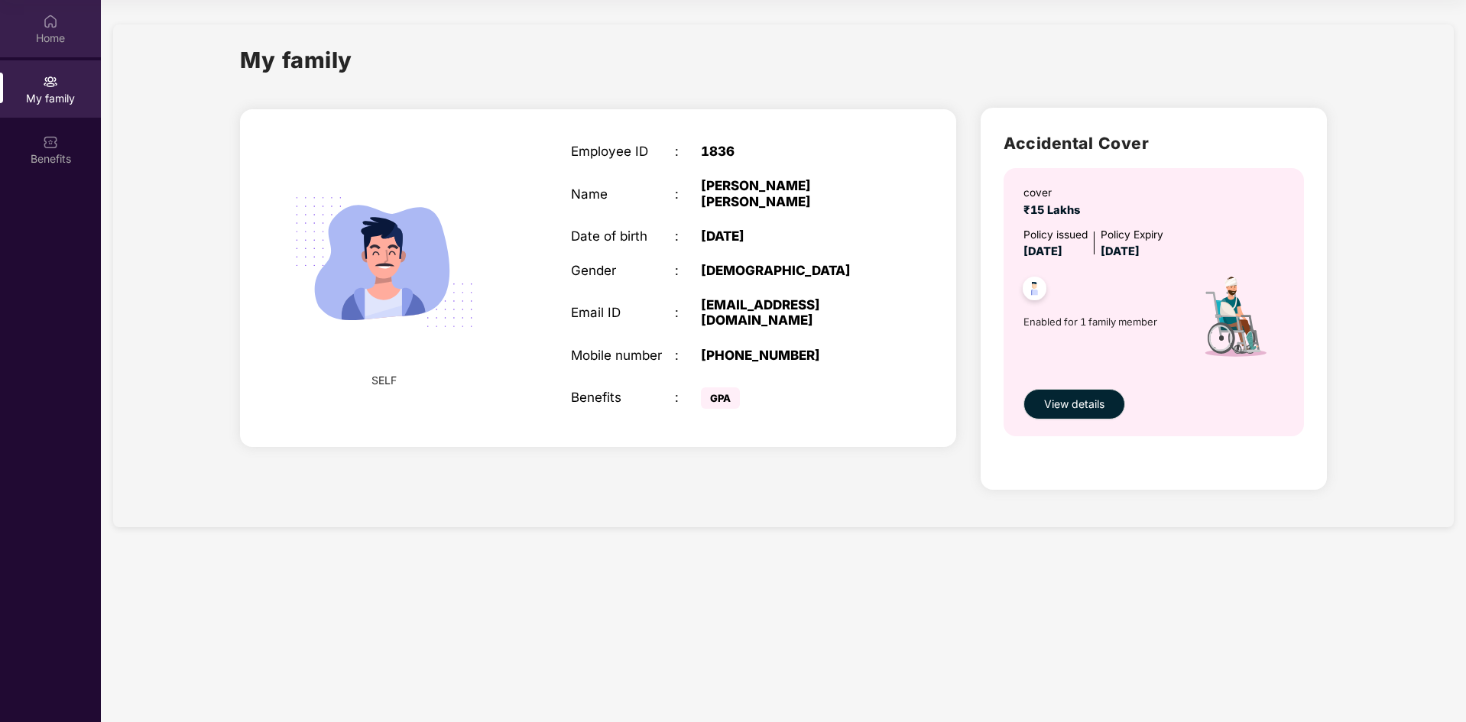
click at [50, 29] on div "Home" at bounding box center [50, 28] width 101 height 57
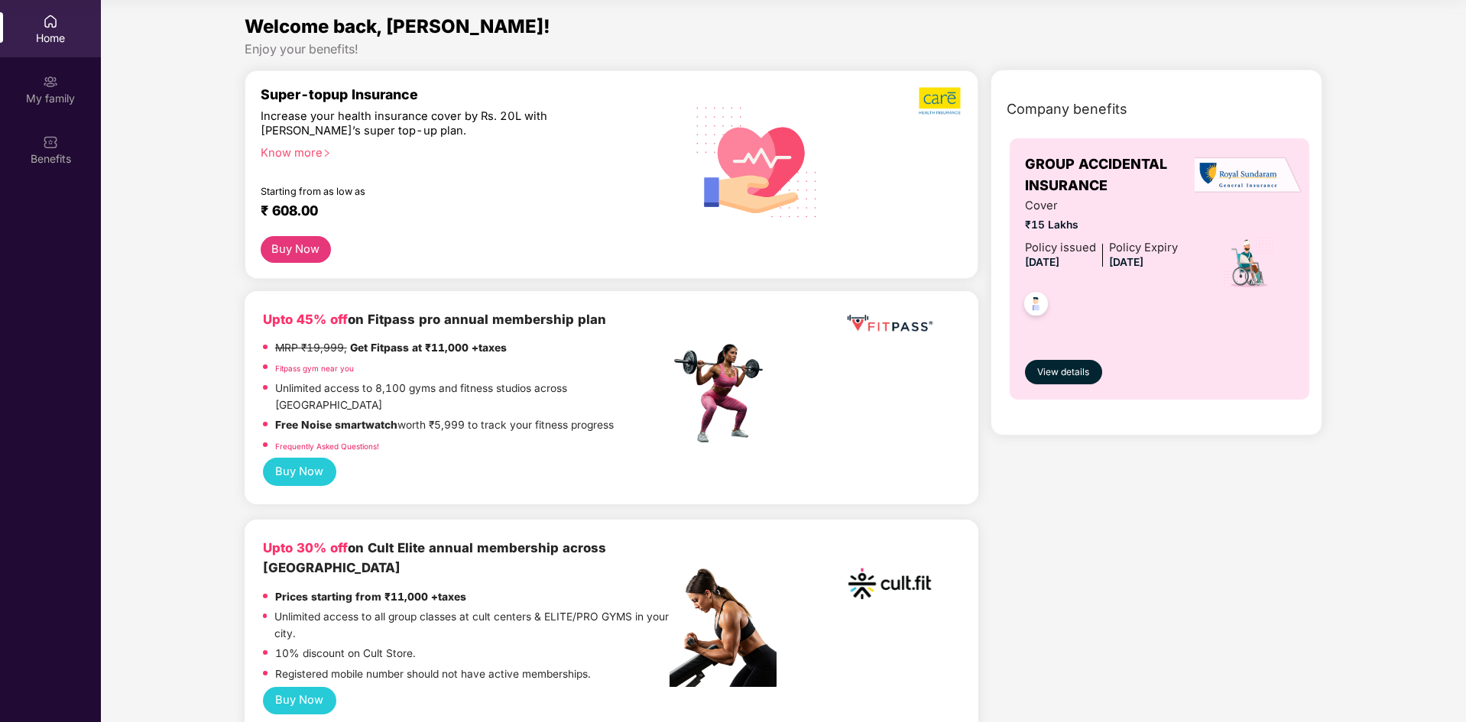
click at [1071, 244] on div "Policy issued" at bounding box center [1060, 248] width 71 height 18
click at [1068, 374] on span "View details" at bounding box center [1063, 372] width 52 height 15
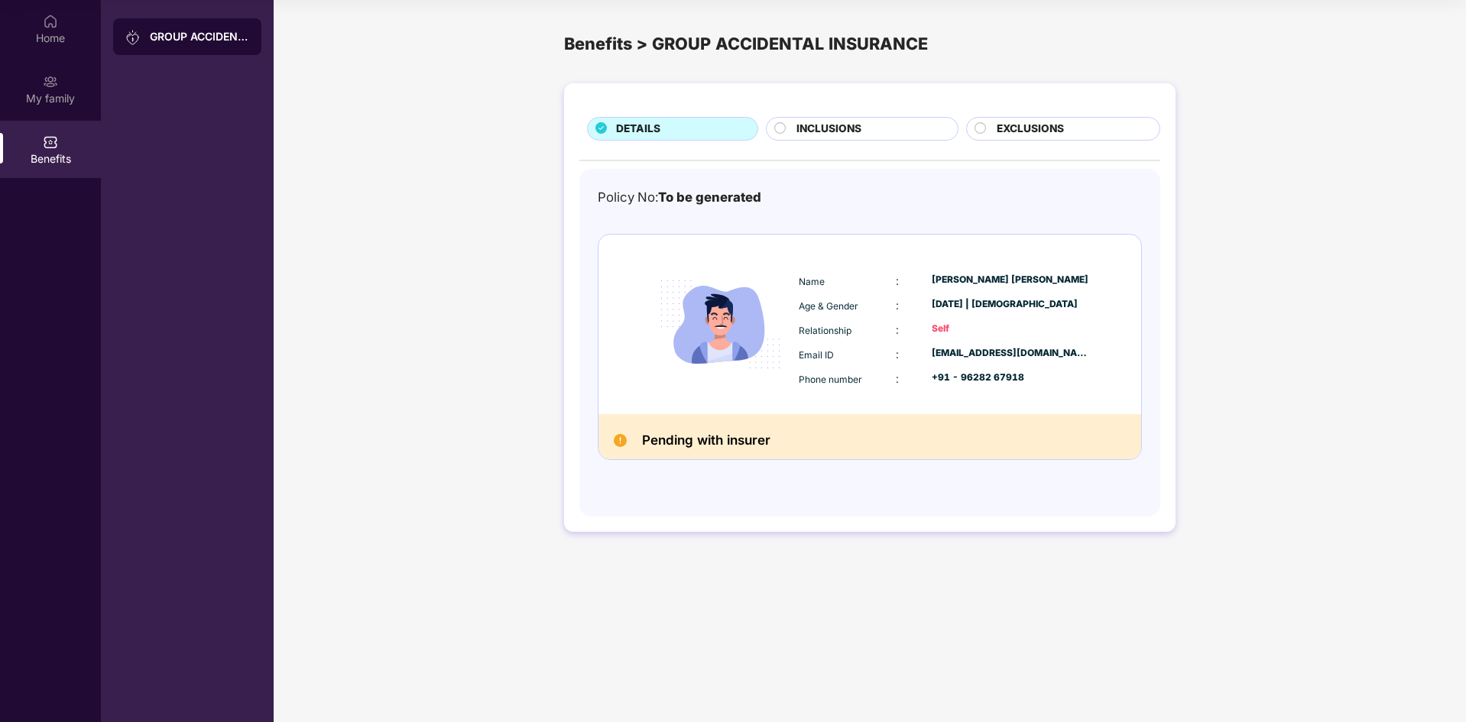
click at [750, 438] on h2 "Pending with insurer" at bounding box center [706, 440] width 128 height 22
click at [58, 49] on div "Home" at bounding box center [50, 28] width 101 height 57
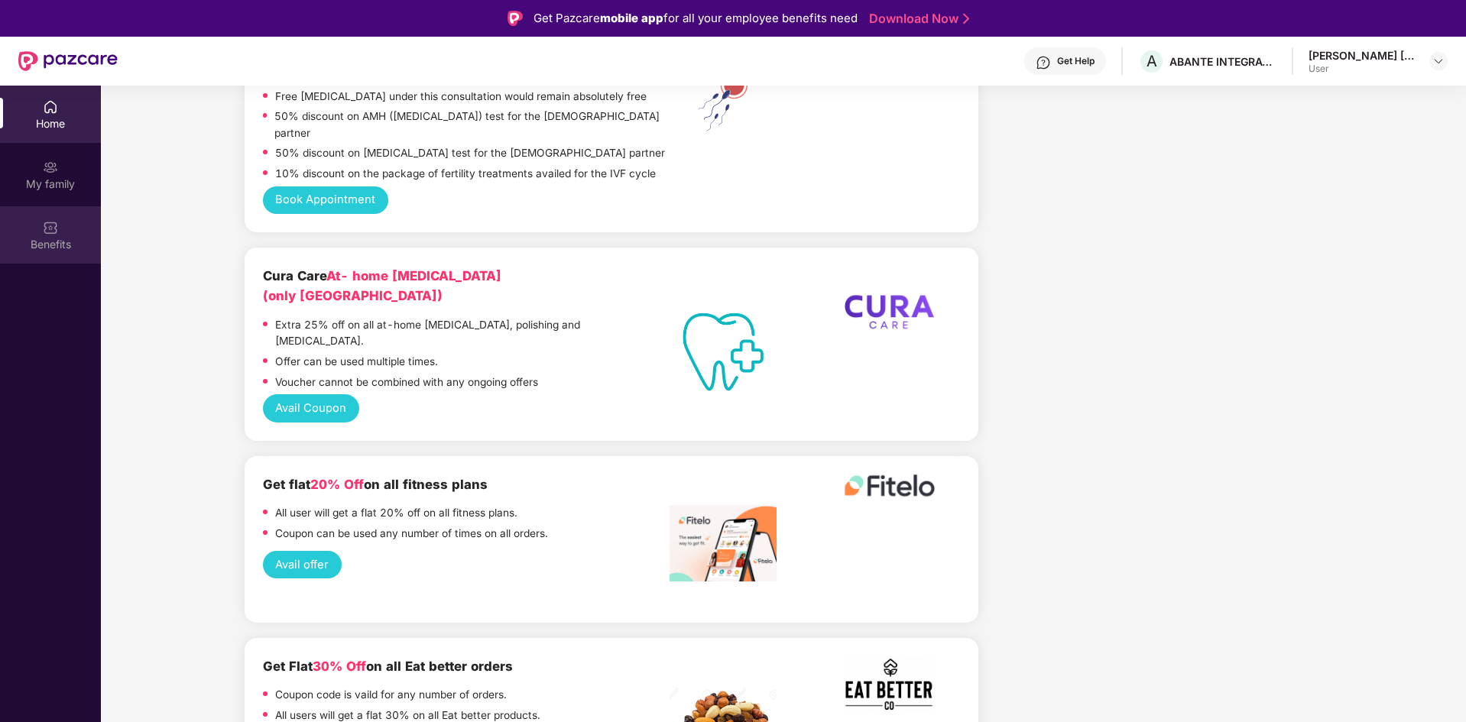
scroll to position [2063, 0]
click at [67, 252] on div "Benefits" at bounding box center [50, 234] width 101 height 57
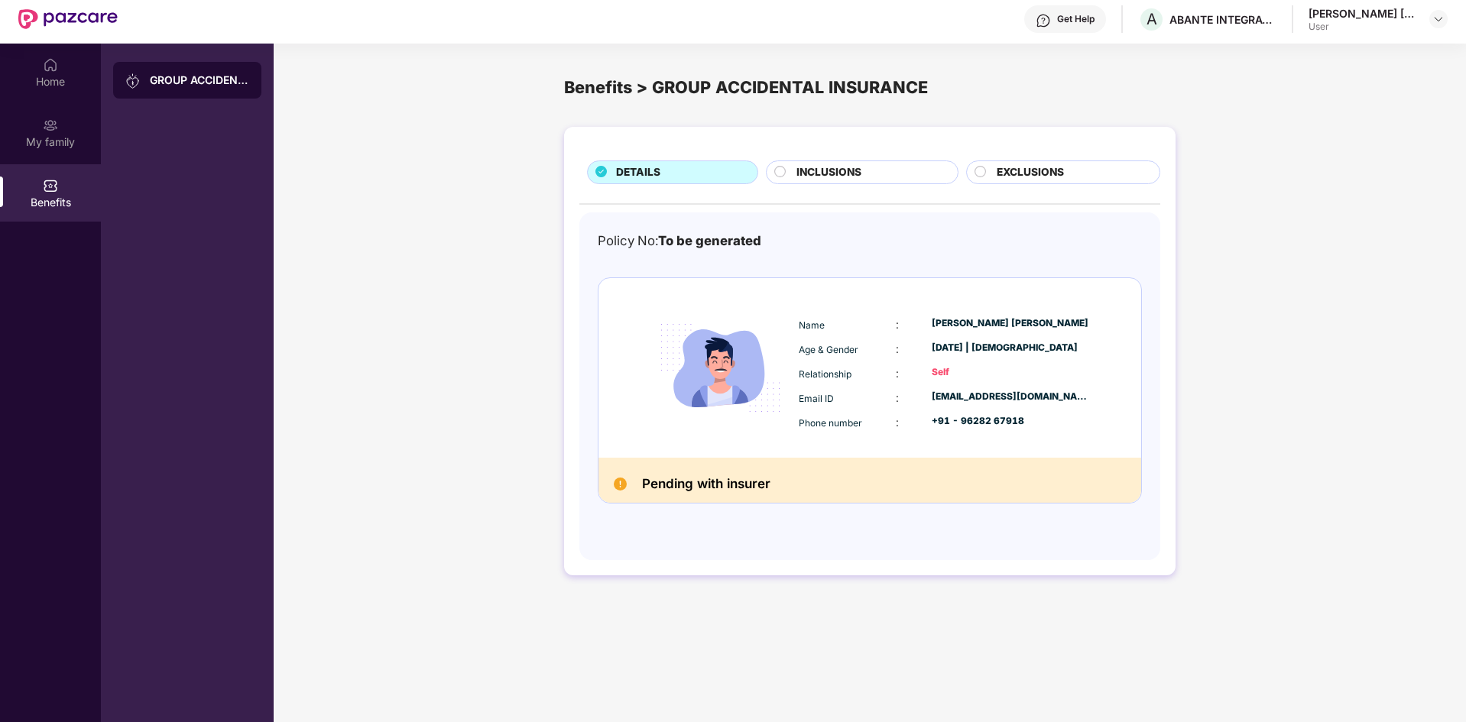
scroll to position [86, 0]
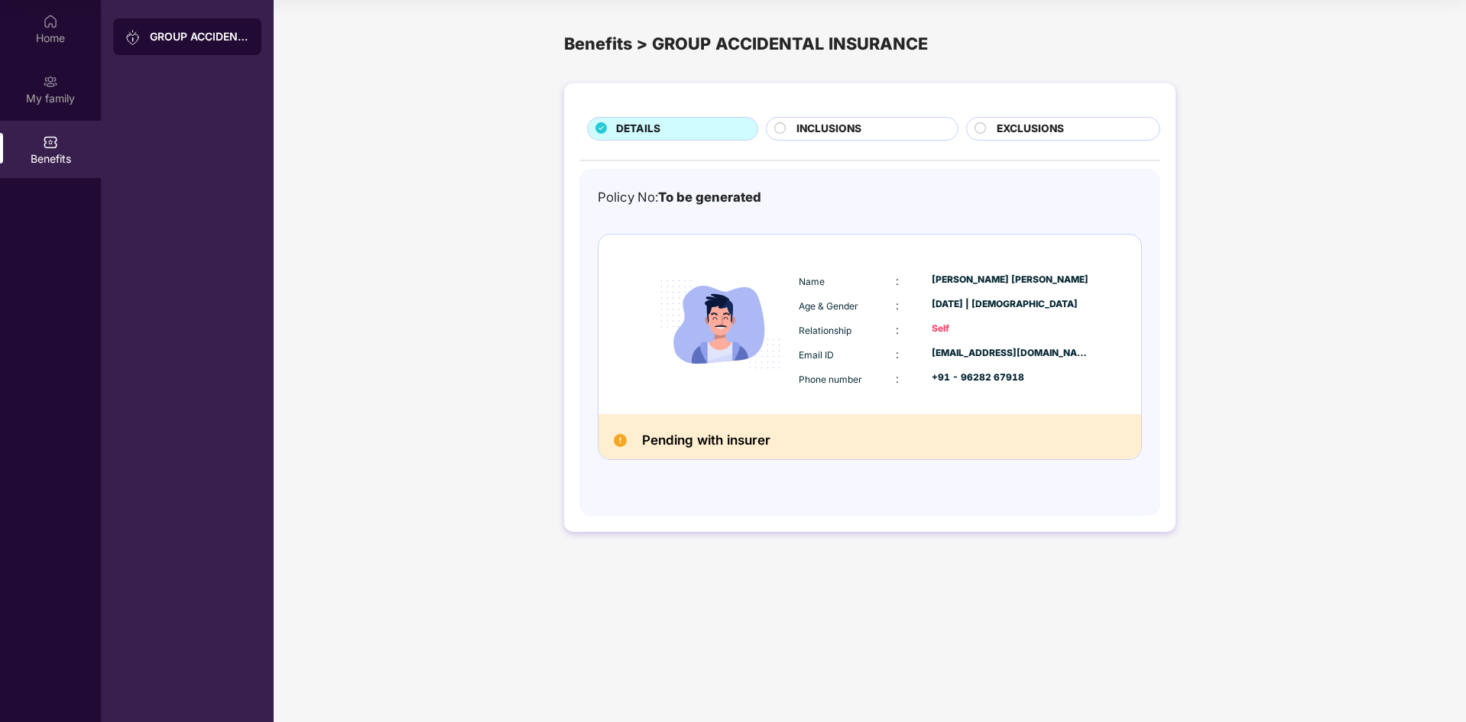
click at [1025, 112] on div "DETAILS INCLUSIONS EXCLUSIONS Policy No: To be generated Name : Shilendra Kumar…" at bounding box center [869, 307] width 611 height 449
click at [1029, 128] on span "EXCLUSIONS" at bounding box center [1029, 129] width 67 height 17
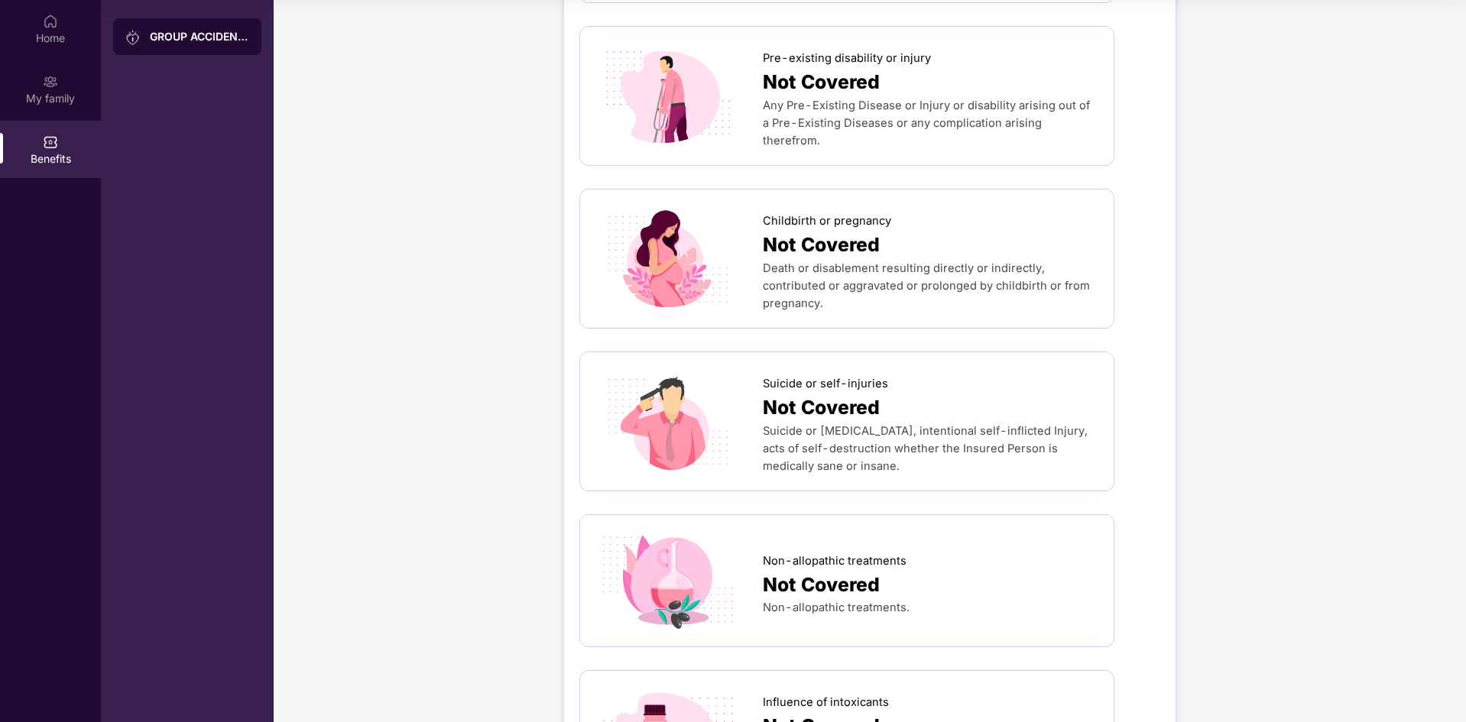
scroll to position [0, 0]
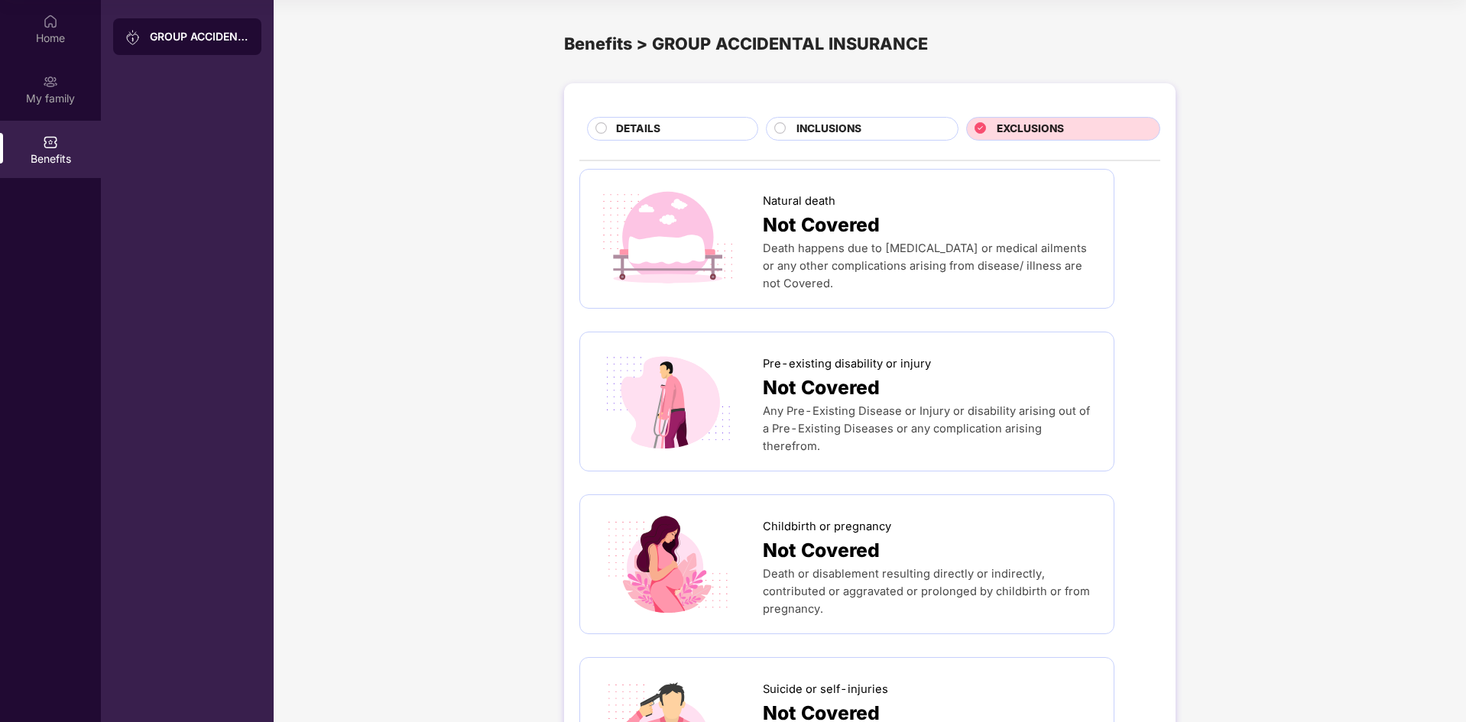
click at [837, 139] on div "INCLUSIONS" at bounding box center [869, 130] width 160 height 19
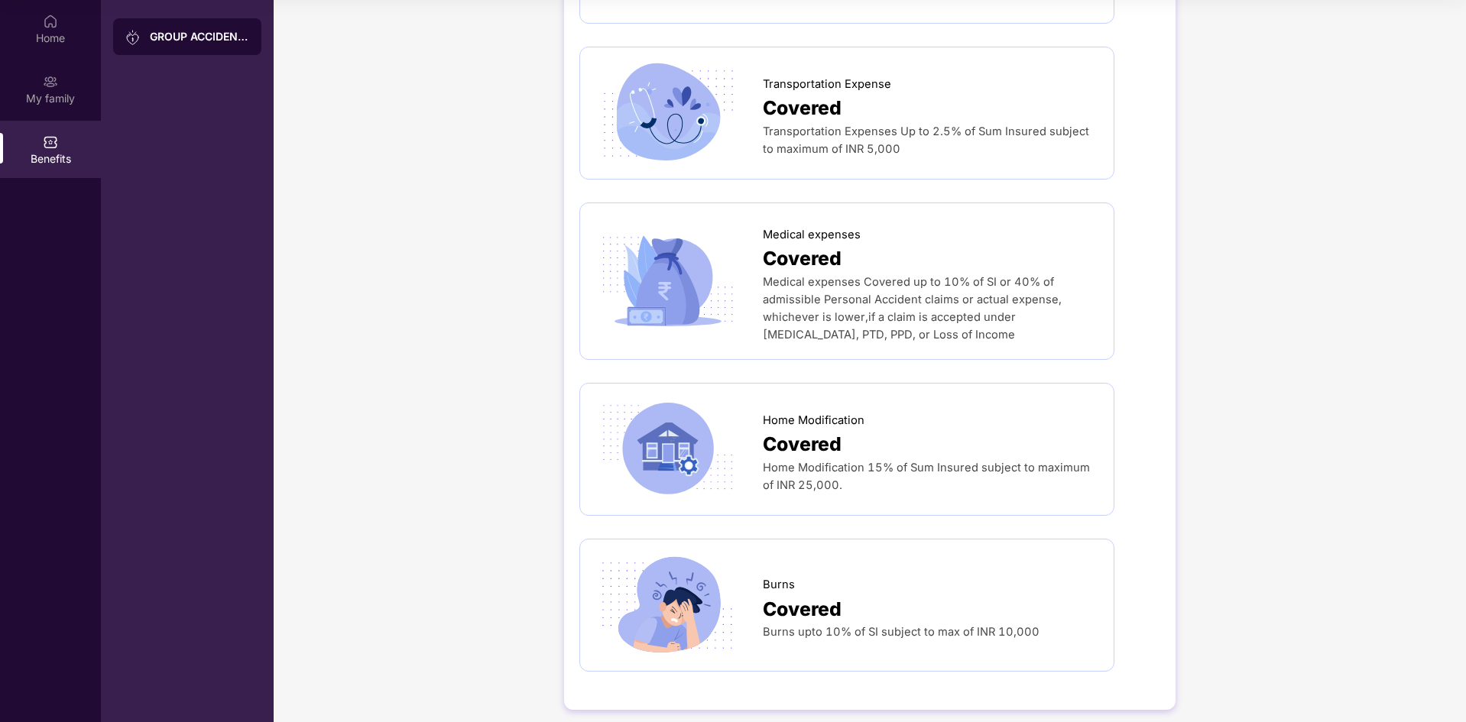
scroll to position [1255, 0]
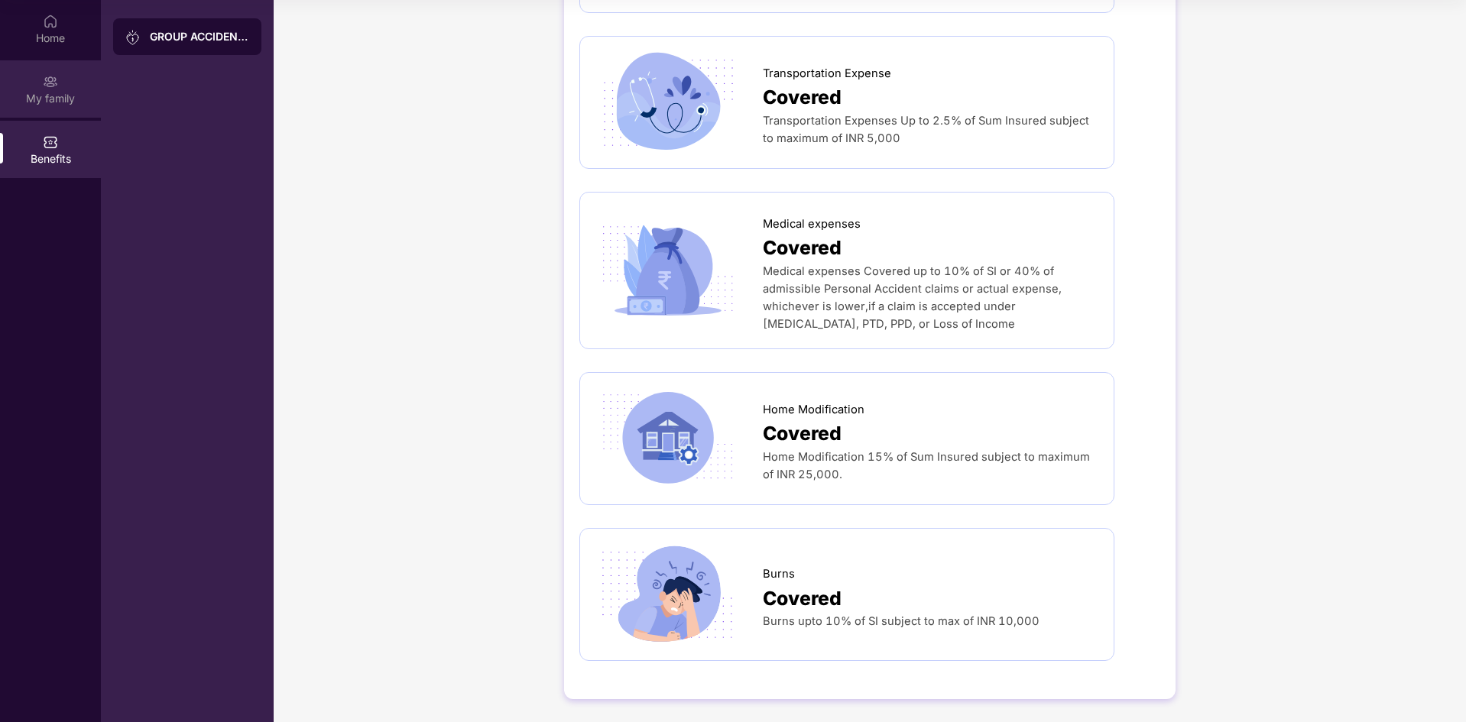
click at [57, 98] on div "My family" at bounding box center [50, 97] width 101 height 15
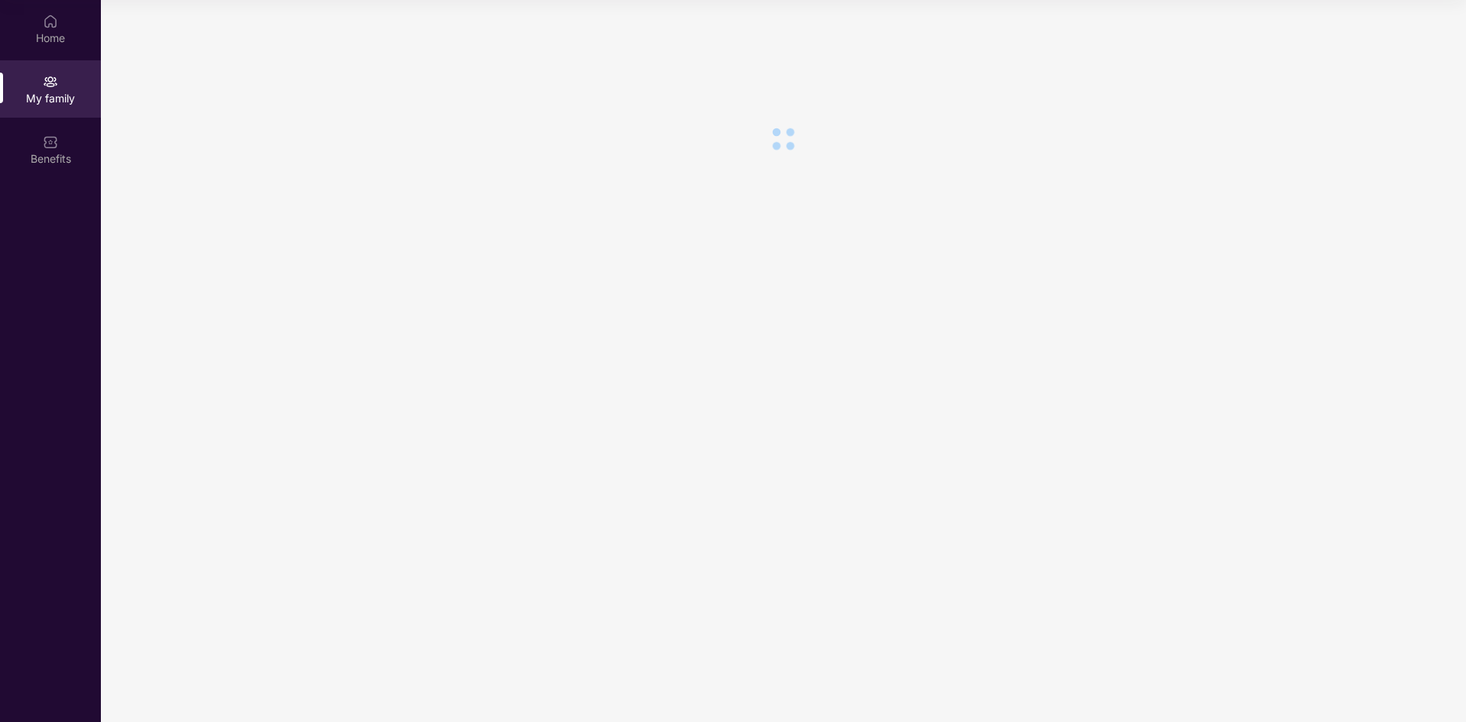
scroll to position [0, 0]
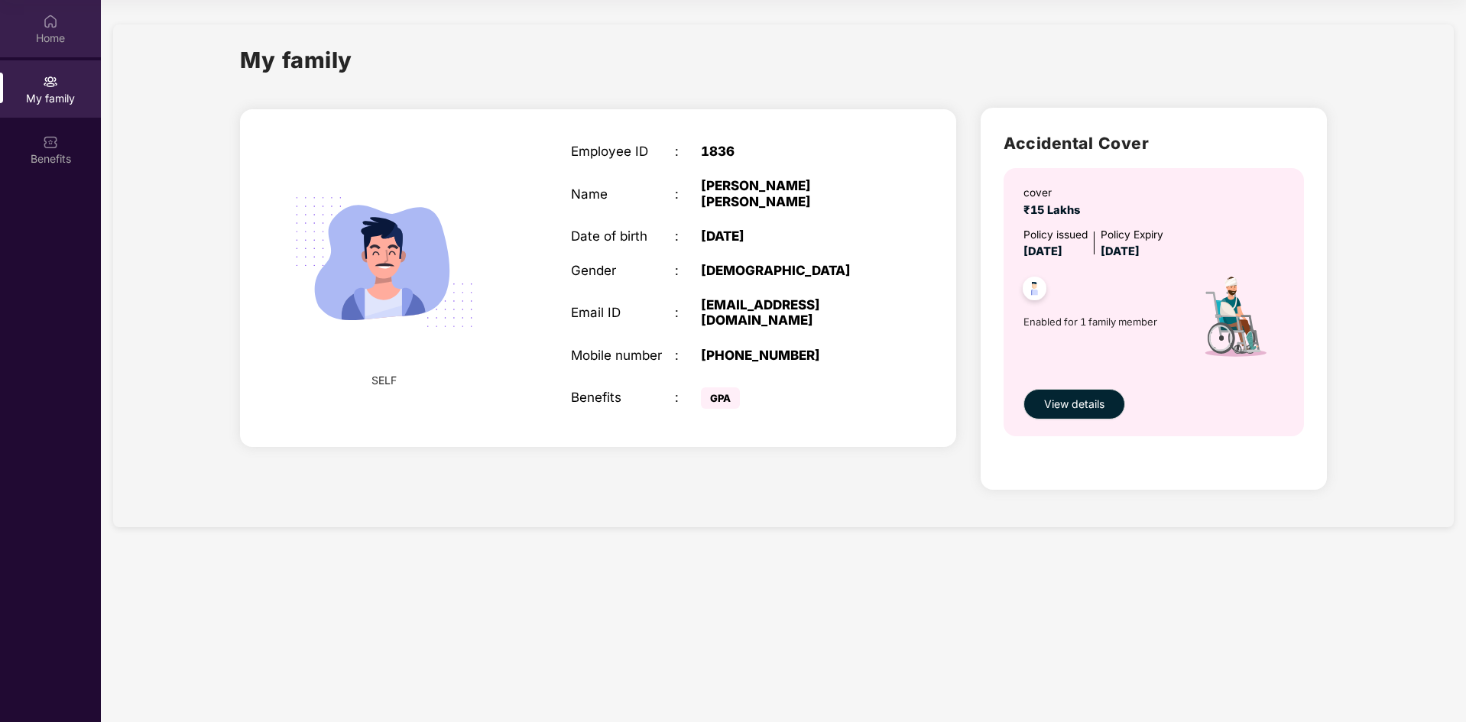
click at [74, 40] on div "Home" at bounding box center [50, 38] width 101 height 15
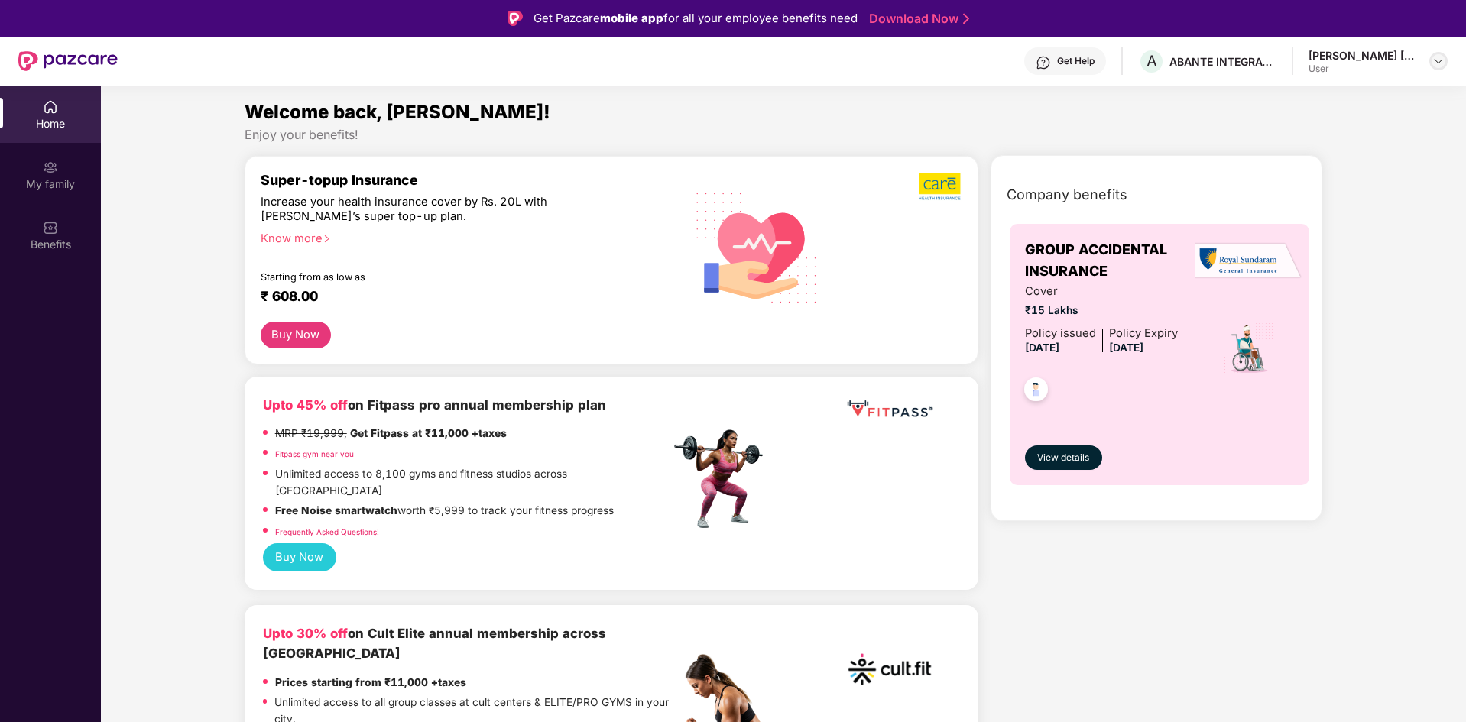
click at [1431, 55] on div at bounding box center [1438, 61] width 18 height 18
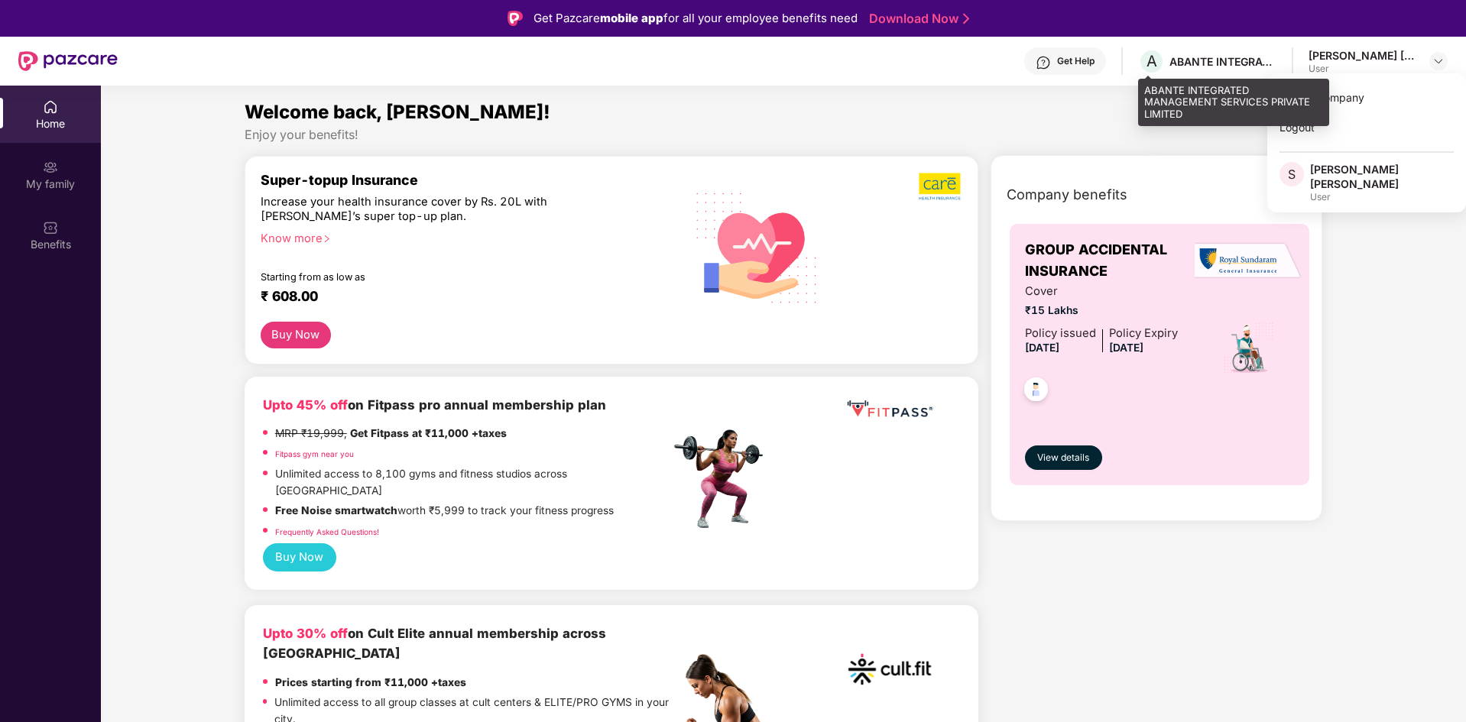
click at [1221, 66] on div "ABANTE INTEGRATED MANAGEMENT SERVICES PRIVATE LIMITED" at bounding box center [1222, 61] width 107 height 15
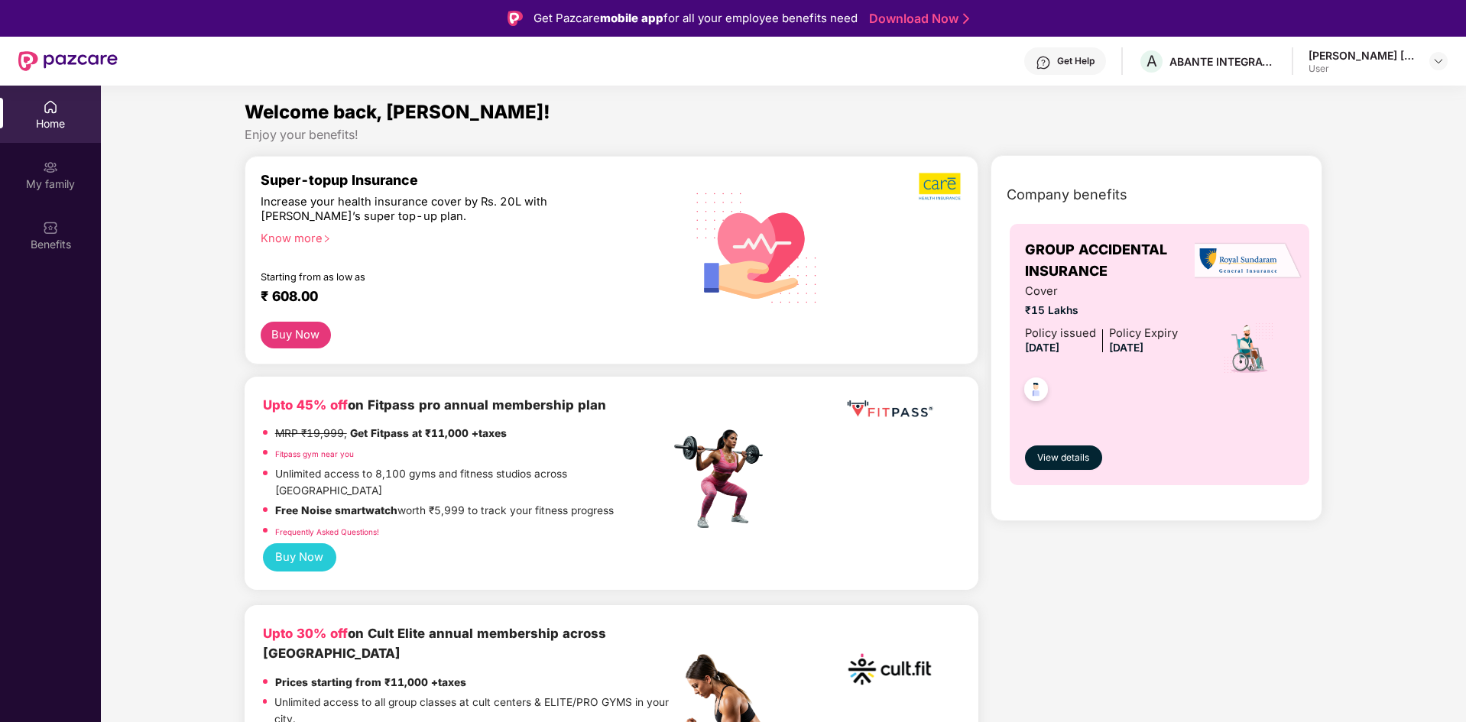
drag, startPoint x: 40, startPoint y: 51, endPoint x: 39, endPoint y: 60, distance: 9.2
click at [40, 53] on img at bounding box center [67, 61] width 99 height 20
click at [45, 188] on div "My family" at bounding box center [50, 184] width 101 height 15
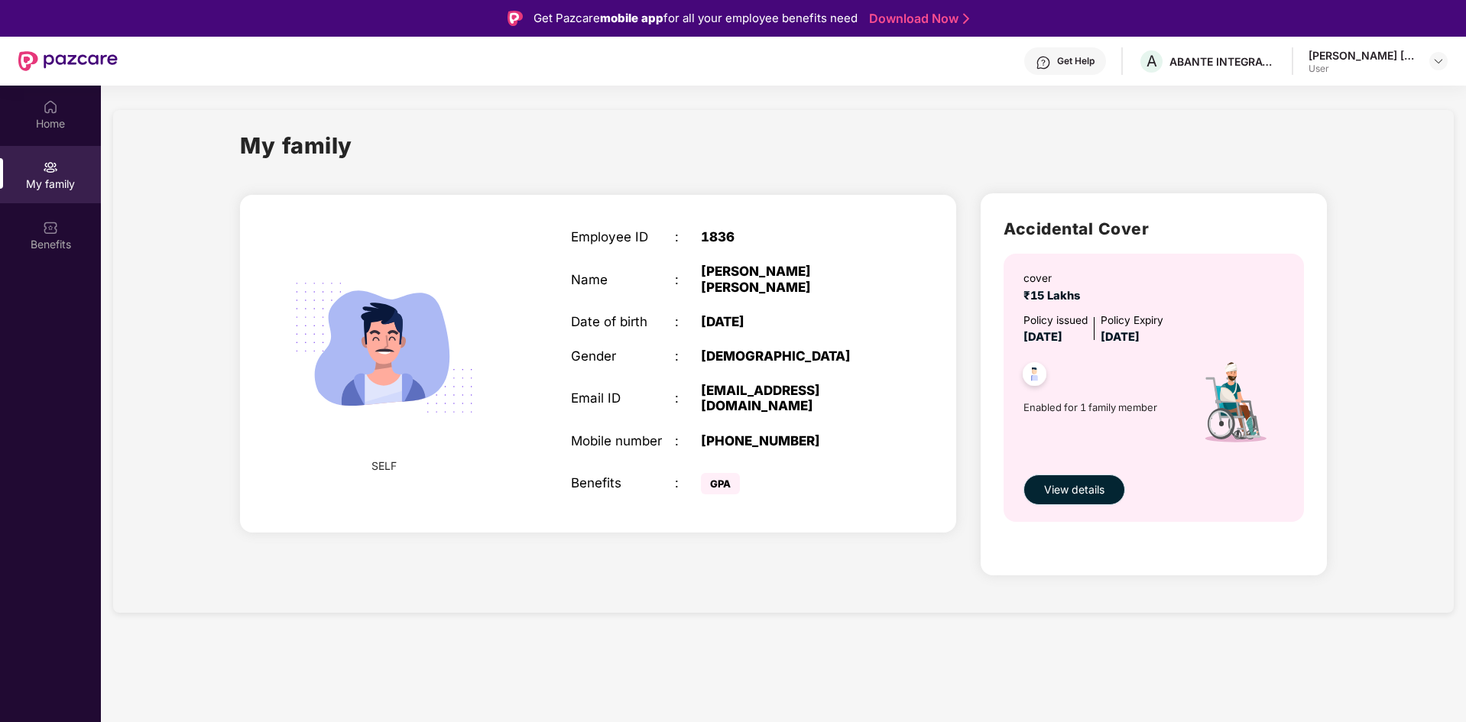
click at [1060, 488] on span "View details" at bounding box center [1074, 489] width 60 height 17
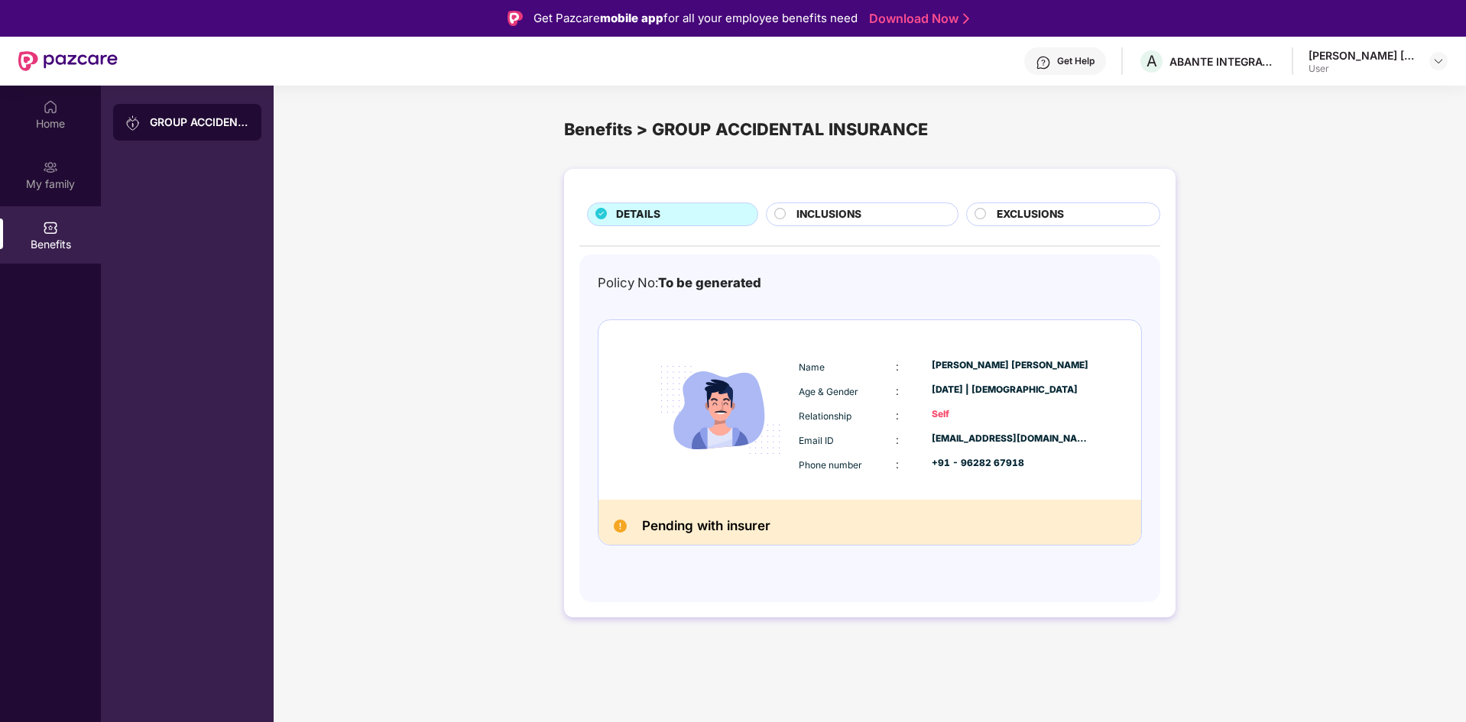
click at [53, 241] on div "Benefits" at bounding box center [50, 244] width 101 height 15
click at [41, 177] on div "My family" at bounding box center [50, 184] width 101 height 15
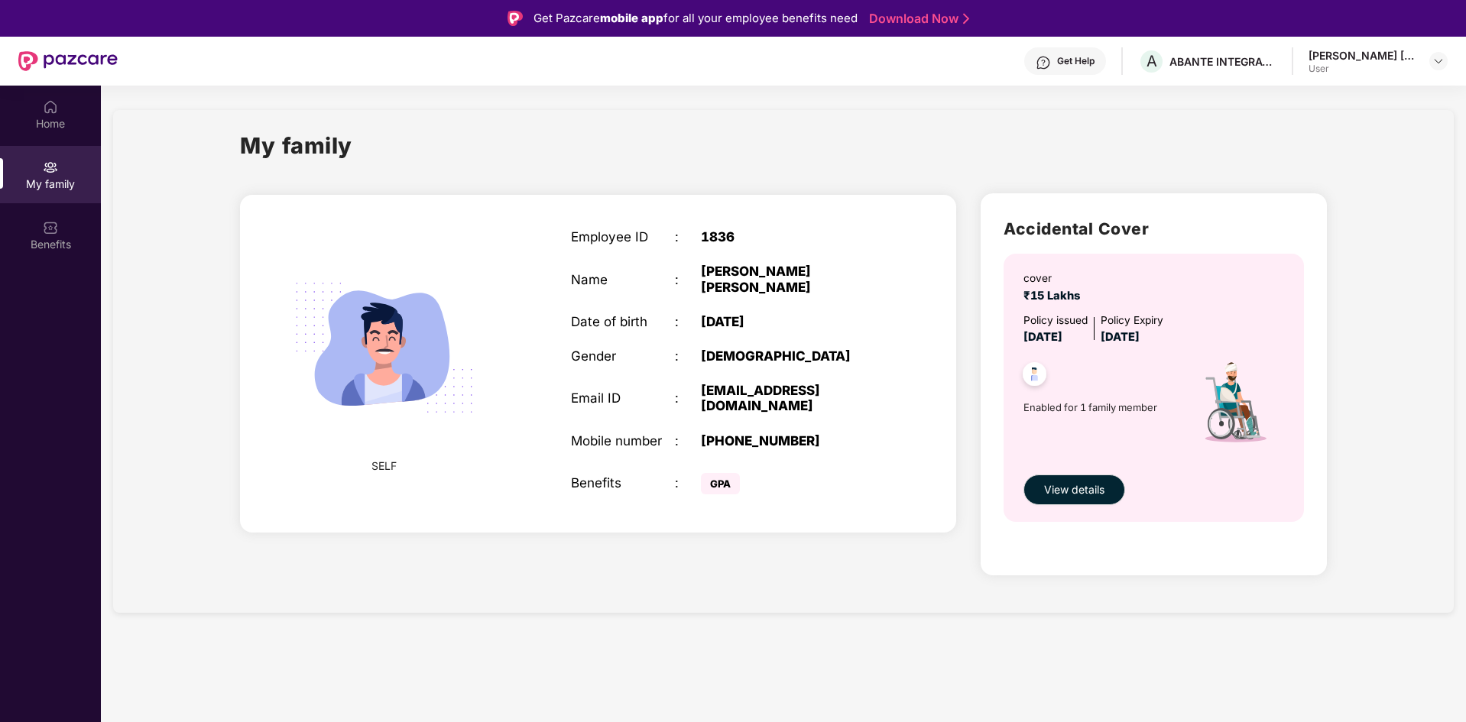
click at [1408, 63] on div "User" at bounding box center [1361, 69] width 107 height 12
click at [1433, 58] on img at bounding box center [1438, 61] width 12 height 12
click at [1346, 103] on div "Switch Company" at bounding box center [1366, 98] width 199 height 30
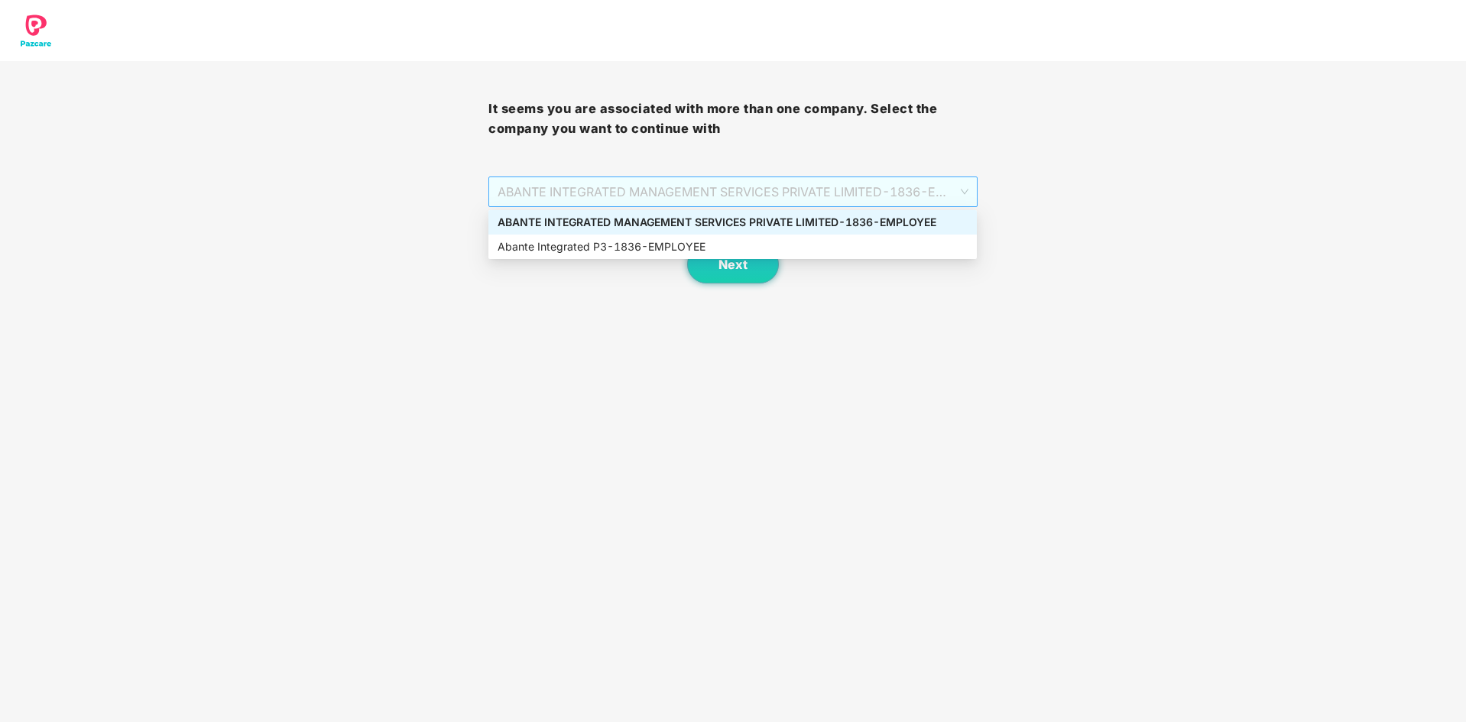
click at [898, 198] on span "ABANTE INTEGRATED MANAGEMENT SERVICES PRIVATE LIMITED - 1836 - EMPLOYEE" at bounding box center [732, 191] width 470 height 29
click at [732, 243] on div "Abante Integrated P3 - 1836 - EMPLOYEE" at bounding box center [732, 246] width 470 height 17
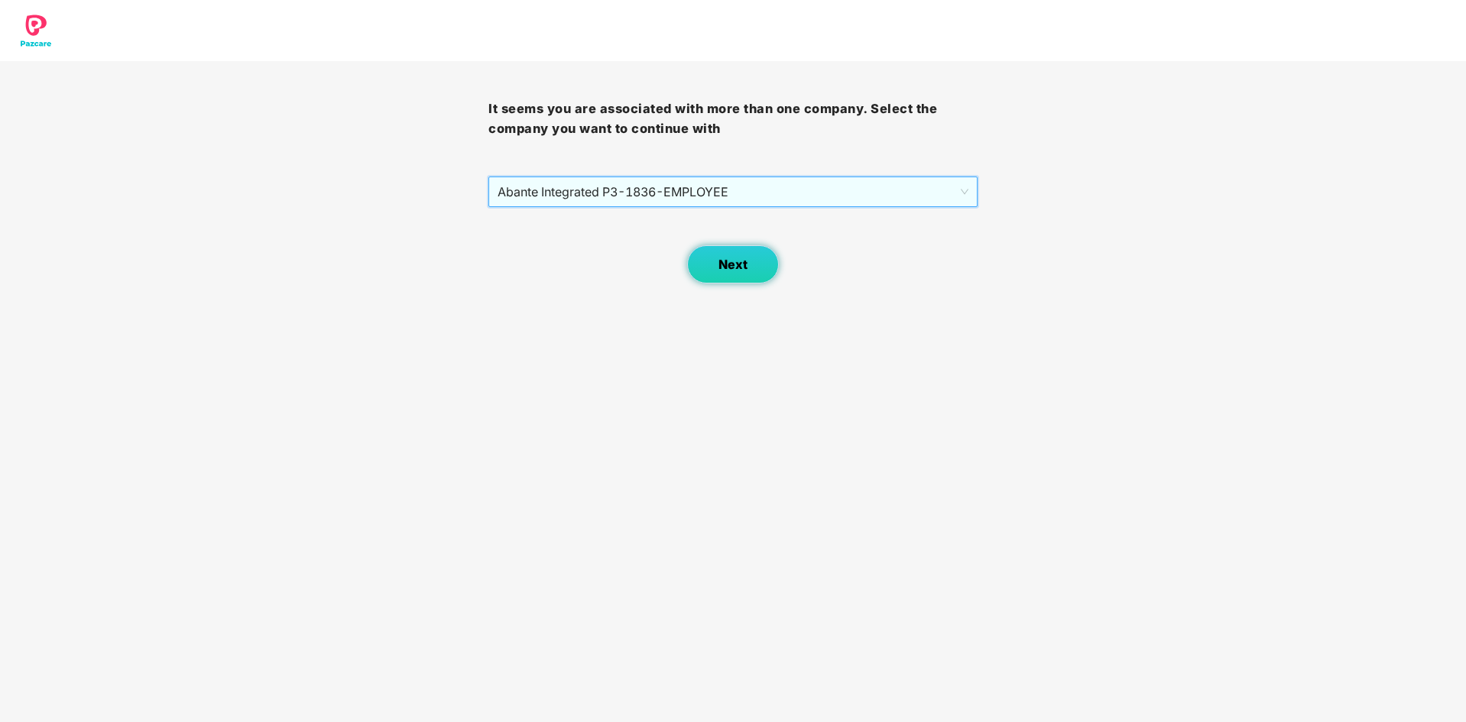
click at [736, 267] on span "Next" at bounding box center [732, 265] width 29 height 15
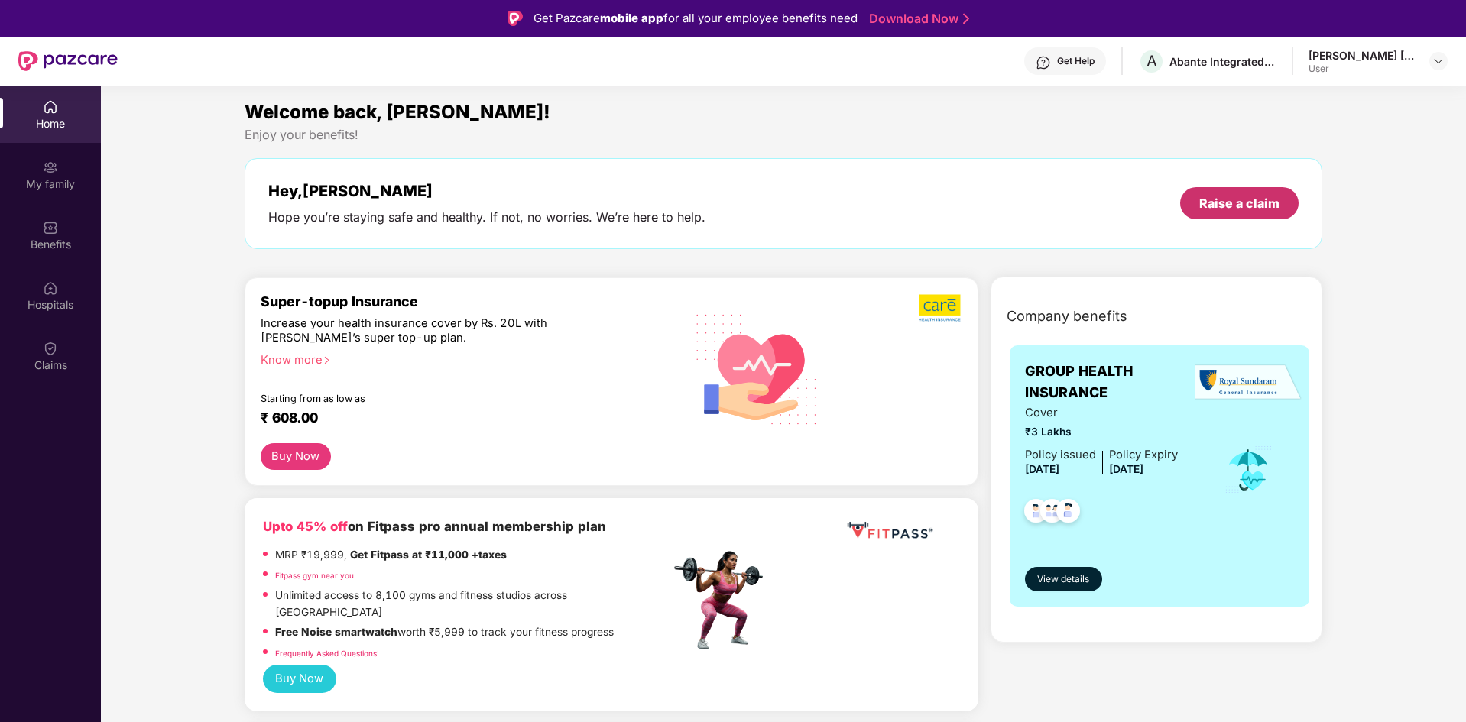
click at [1246, 207] on div "Raise a claim" at bounding box center [1239, 203] width 80 height 17
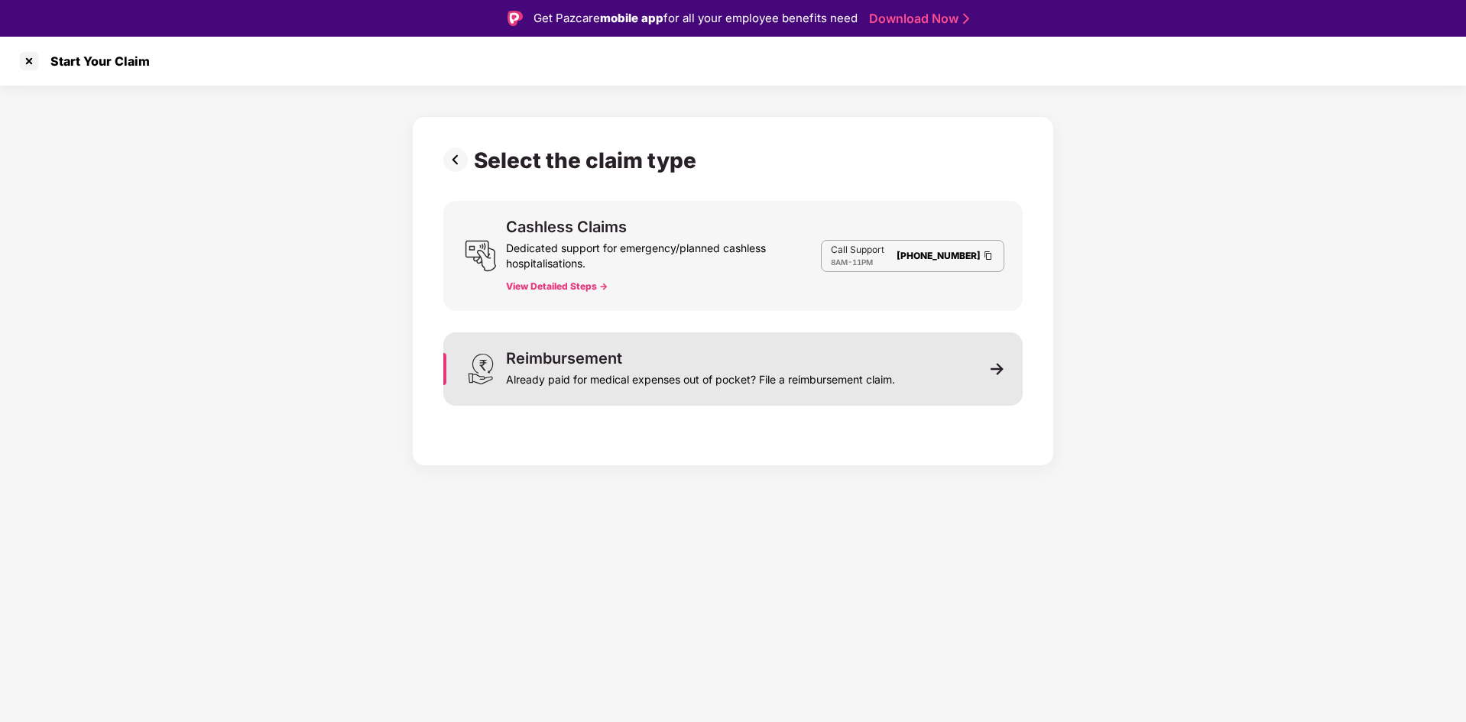
click at [610, 357] on div "Reimbursement" at bounding box center [564, 358] width 116 height 15
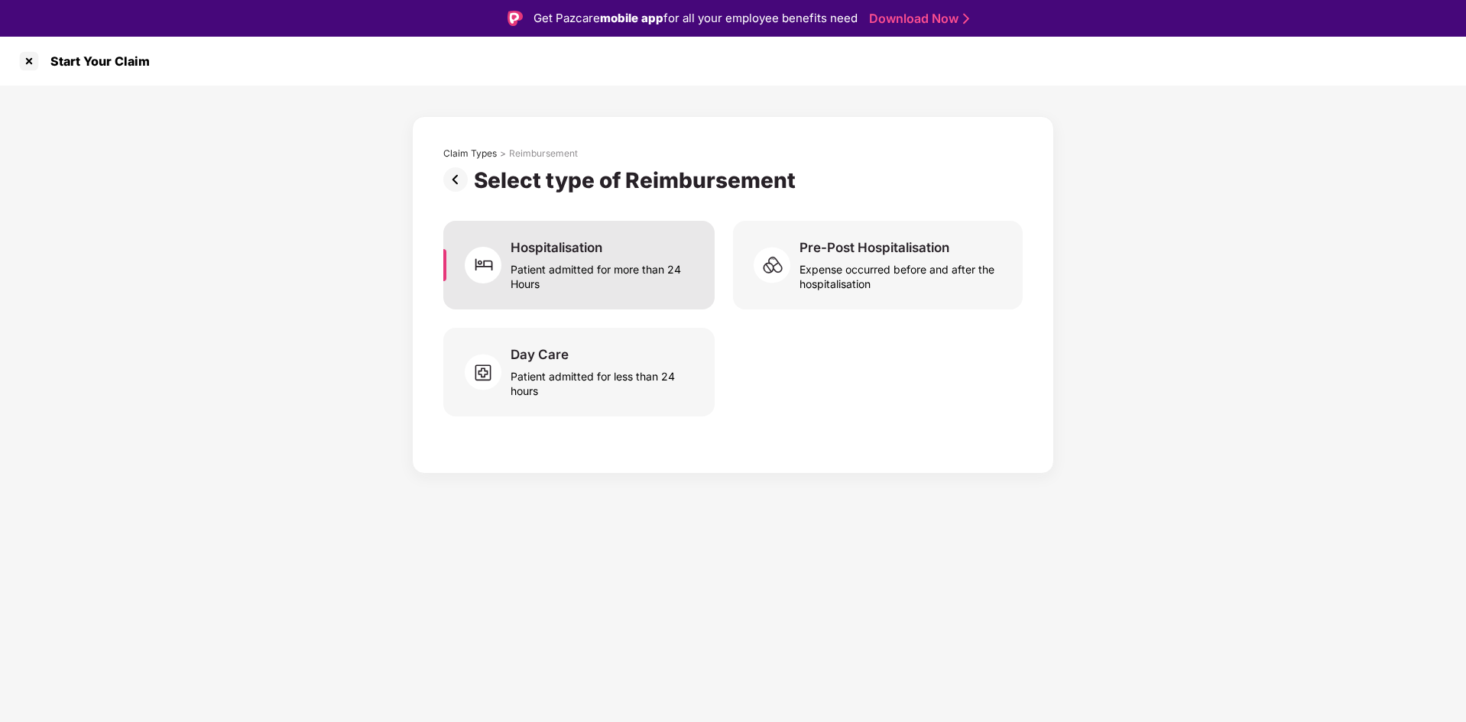
click at [610, 262] on div "Patient admitted for more than 24 Hours" at bounding box center [603, 273] width 186 height 35
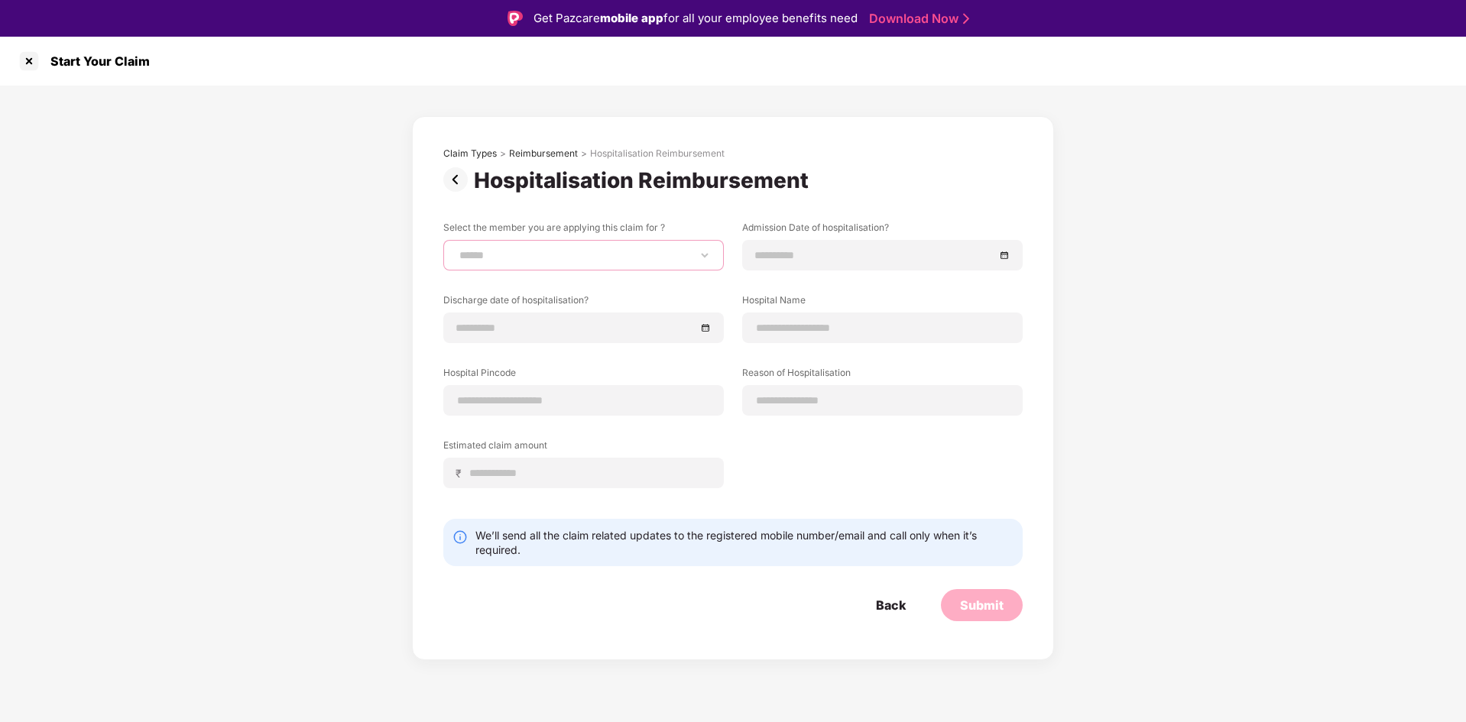
click at [563, 261] on select "**********" at bounding box center [583, 255] width 254 height 12
select select "**********"
click at [456, 249] on select "**********" at bounding box center [583, 255] width 254 height 12
click at [1009, 252] on div at bounding box center [882, 255] width 254 height 17
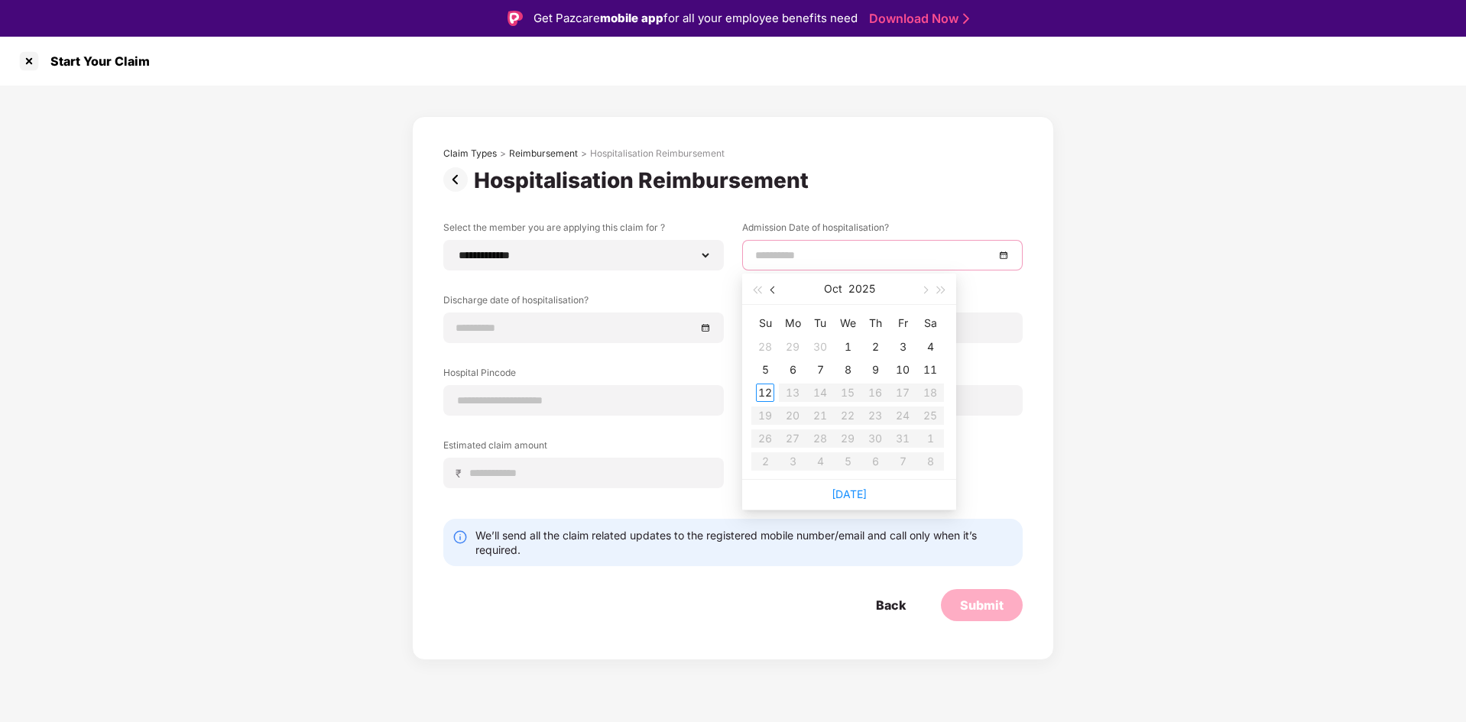
click at [768, 293] on button "button" at bounding box center [773, 289] width 17 height 31
type input "**********"
click at [795, 418] on div "22" at bounding box center [792, 416] width 18 height 18
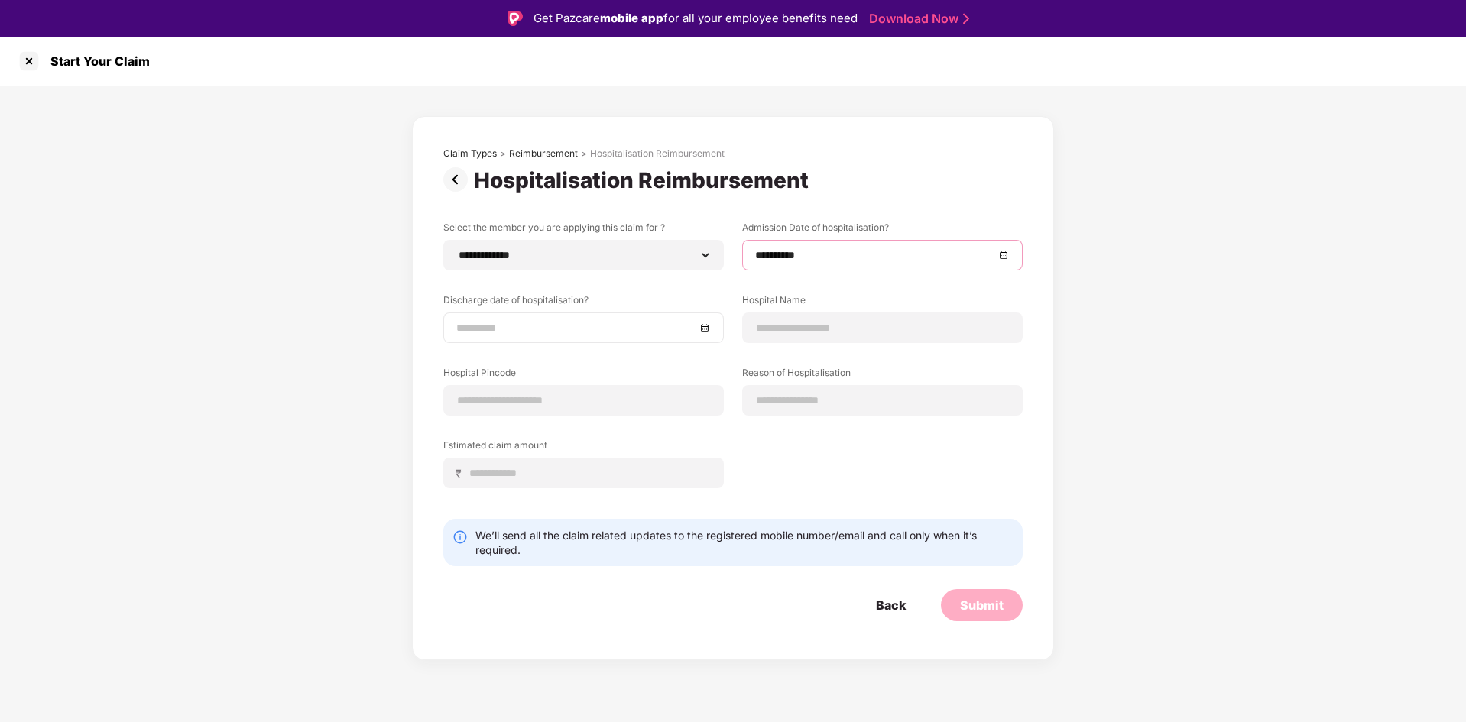
click at [624, 337] on div at bounding box center [583, 328] width 280 height 31
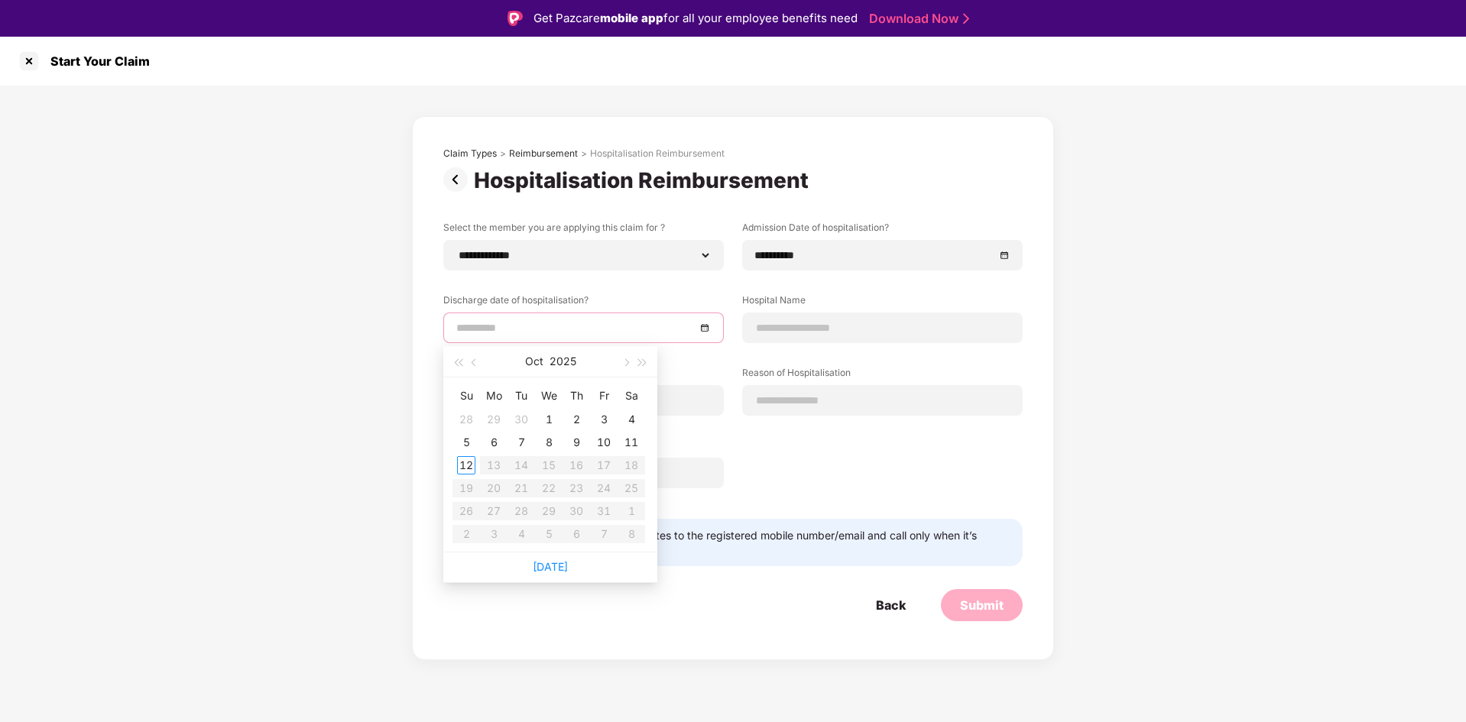
type input "**********"
click at [620, 363] on button "button" at bounding box center [625, 361] width 17 height 31
click at [475, 369] on button "button" at bounding box center [474, 361] width 17 height 31
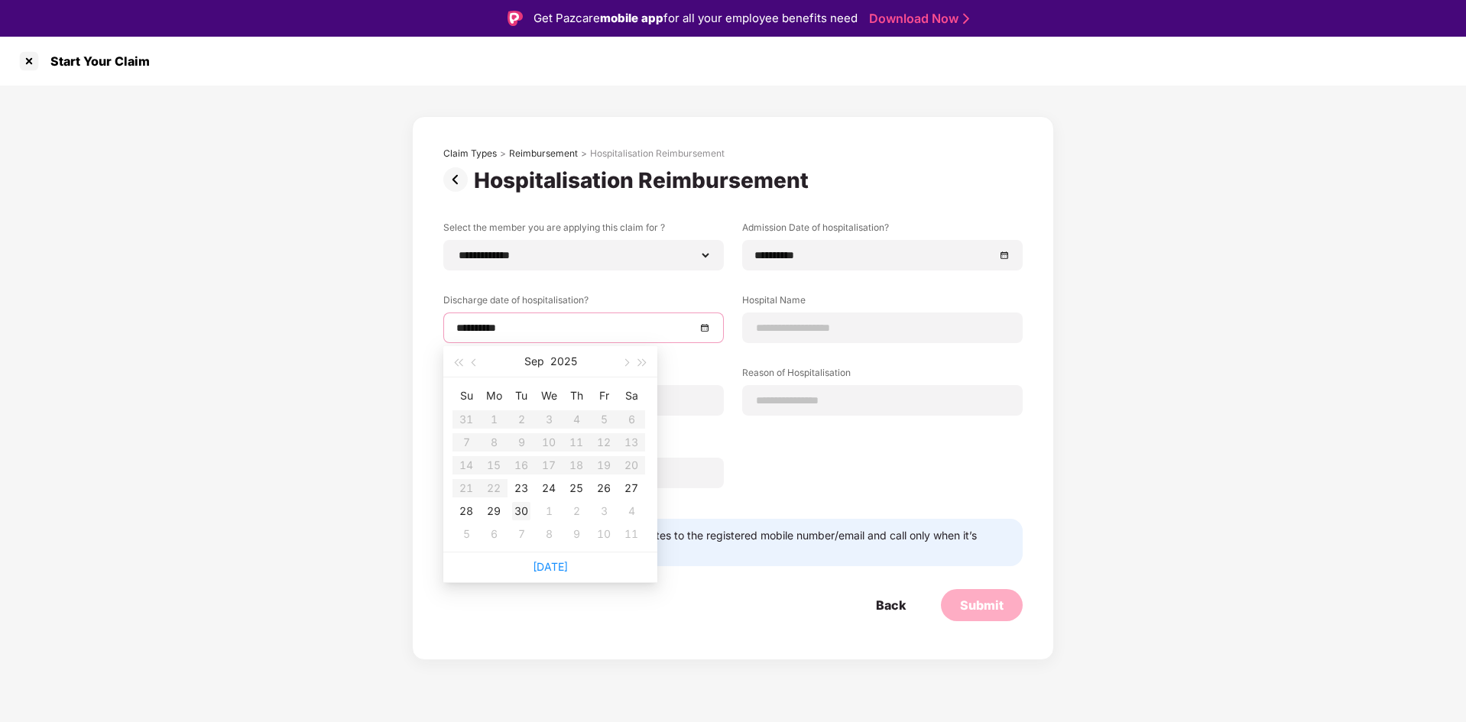
type input "**********"
click at [524, 514] on div "30" at bounding box center [521, 511] width 18 height 18
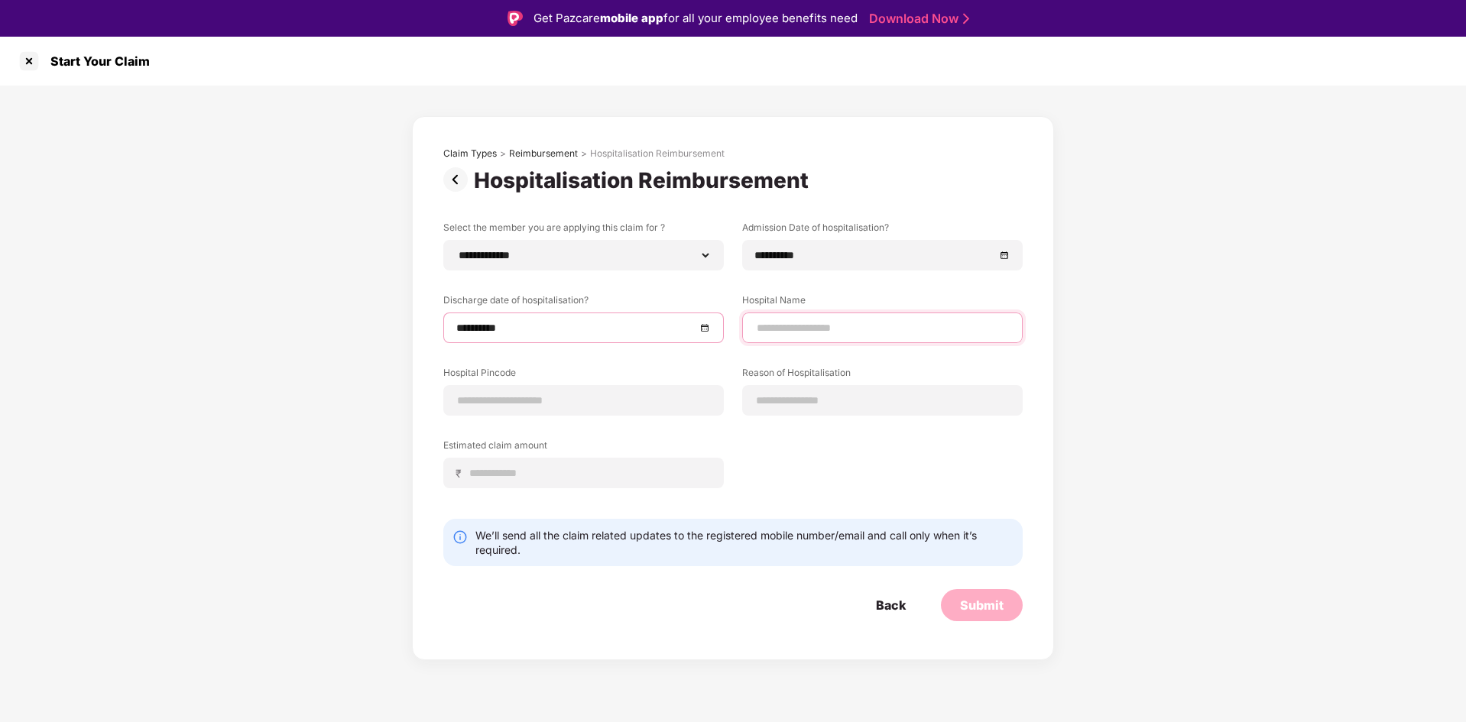
click at [811, 326] on input at bounding box center [882, 328] width 254 height 16
type input "**********"
click at [614, 394] on input at bounding box center [583, 401] width 254 height 16
type input "******"
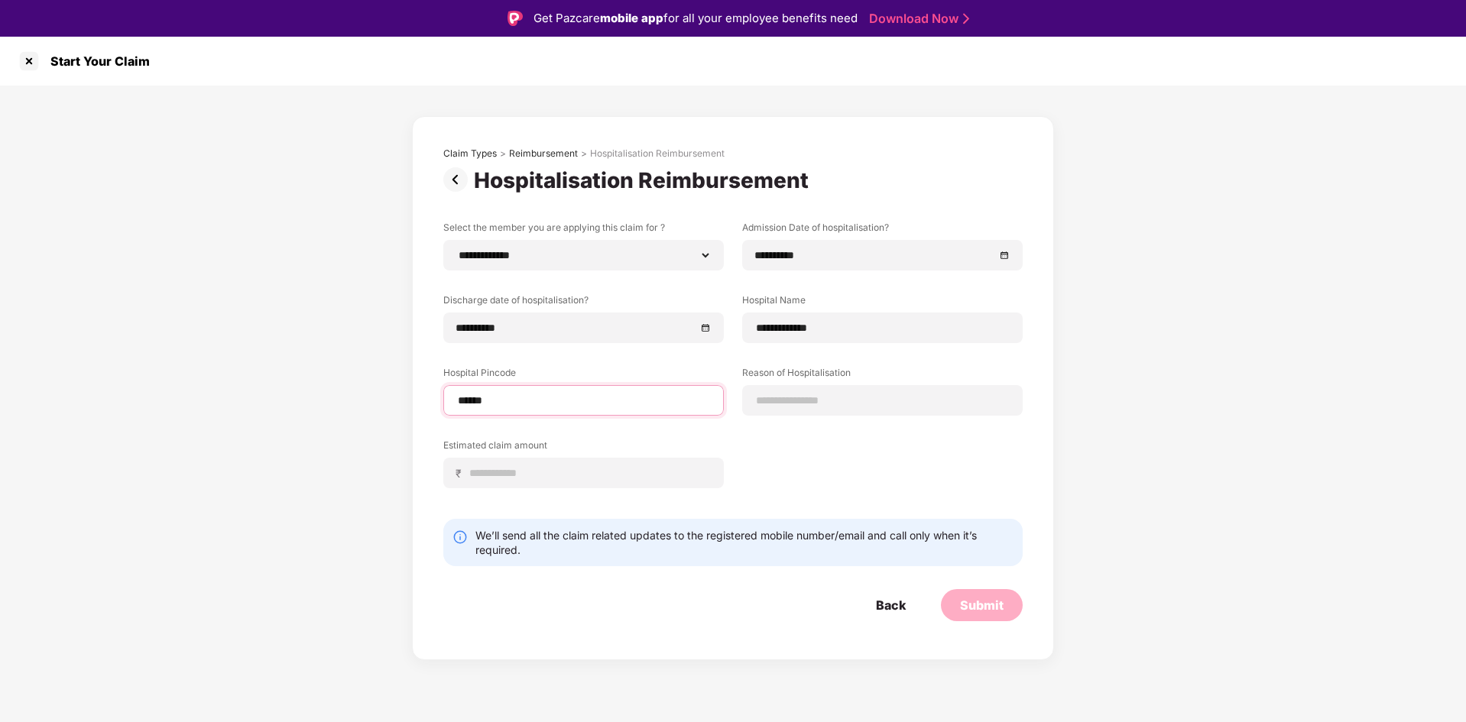
select select "********"
select select "**********"
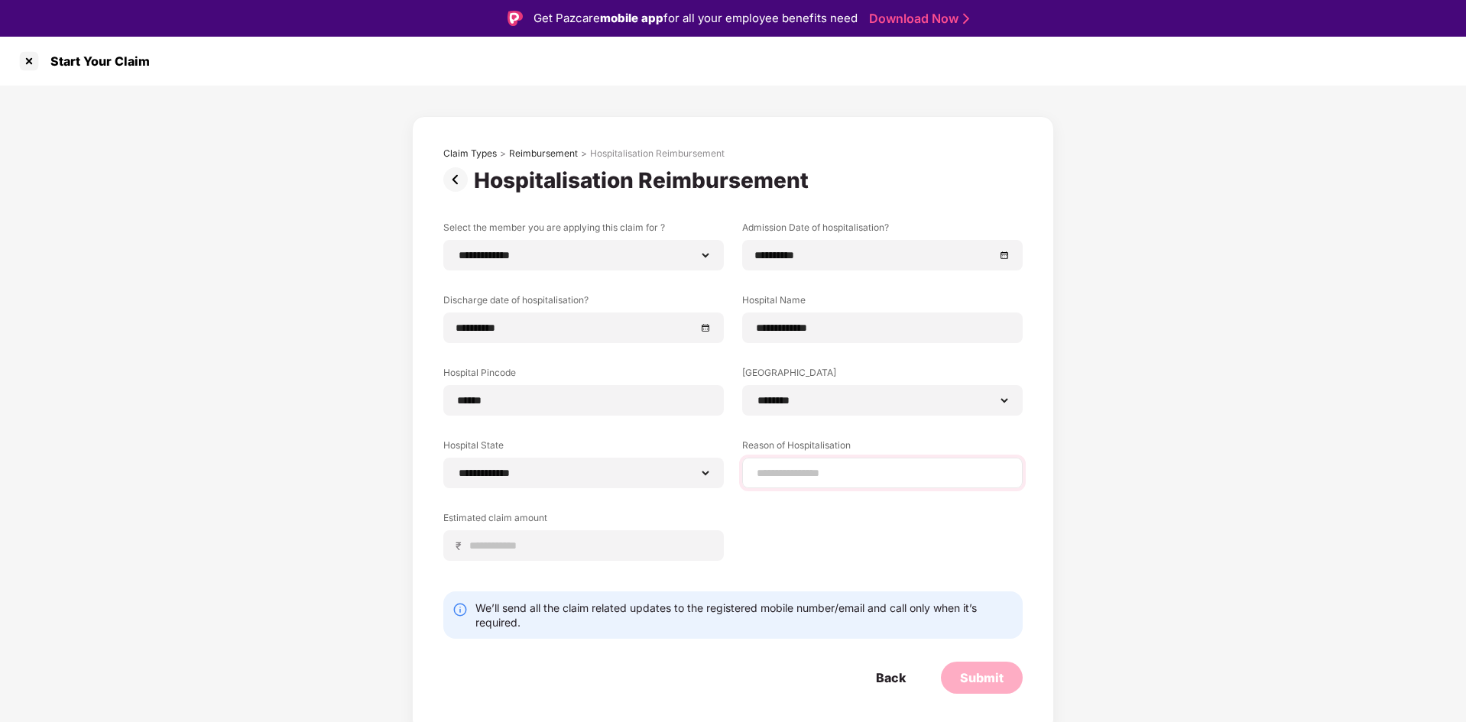
click at [819, 458] on div at bounding box center [882, 473] width 280 height 31
click at [792, 480] on input at bounding box center [882, 473] width 254 height 16
type input "*"
type input "********"
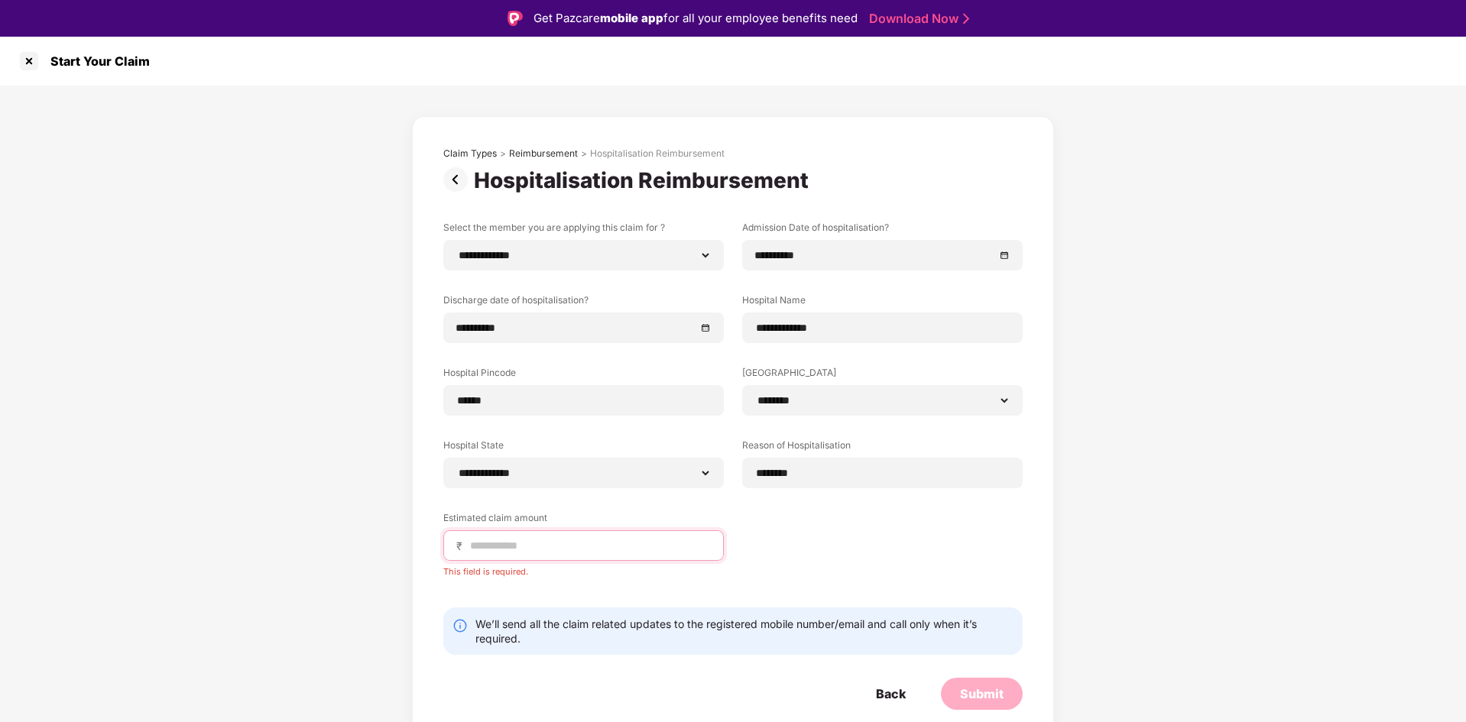
click at [594, 546] on input at bounding box center [589, 546] width 242 height 16
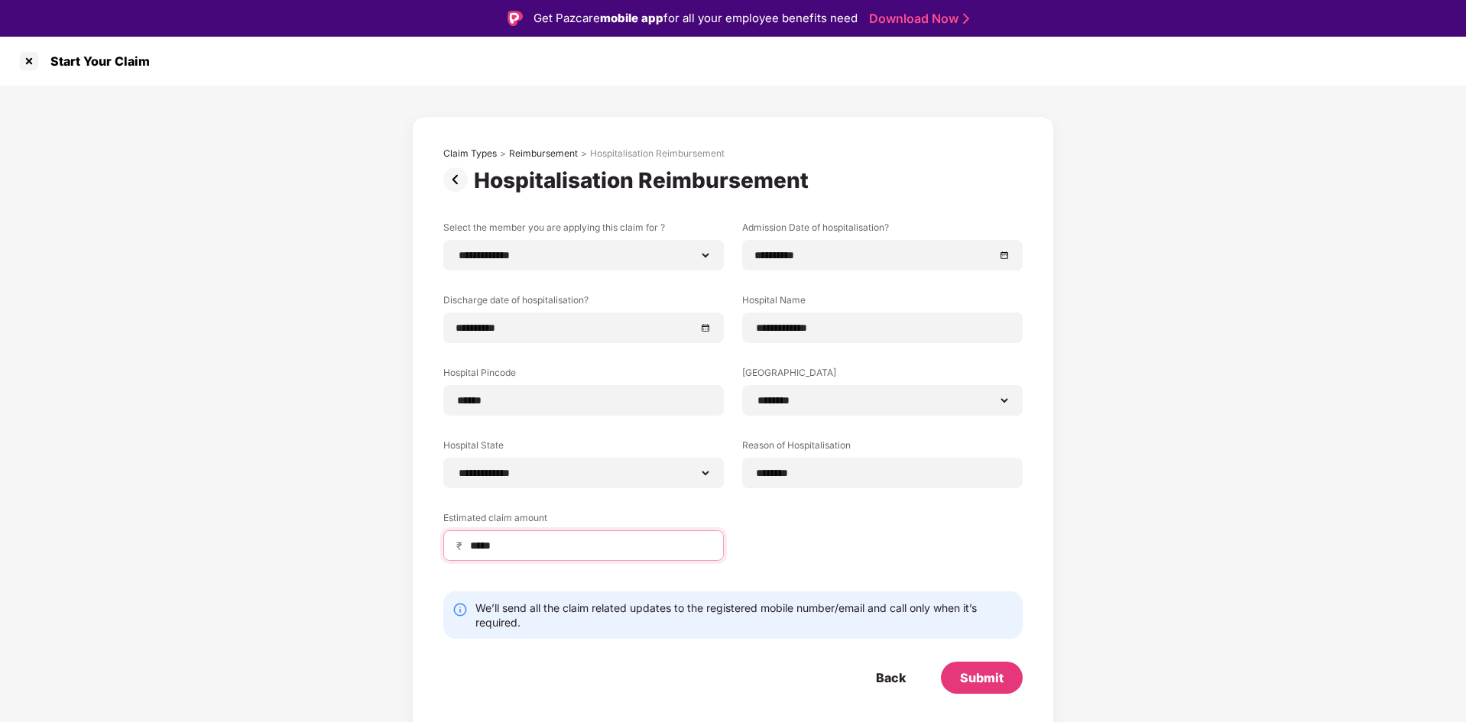
type input "*****"
drag, startPoint x: 843, startPoint y: 326, endPoint x: 701, endPoint y: 325, distance: 142.1
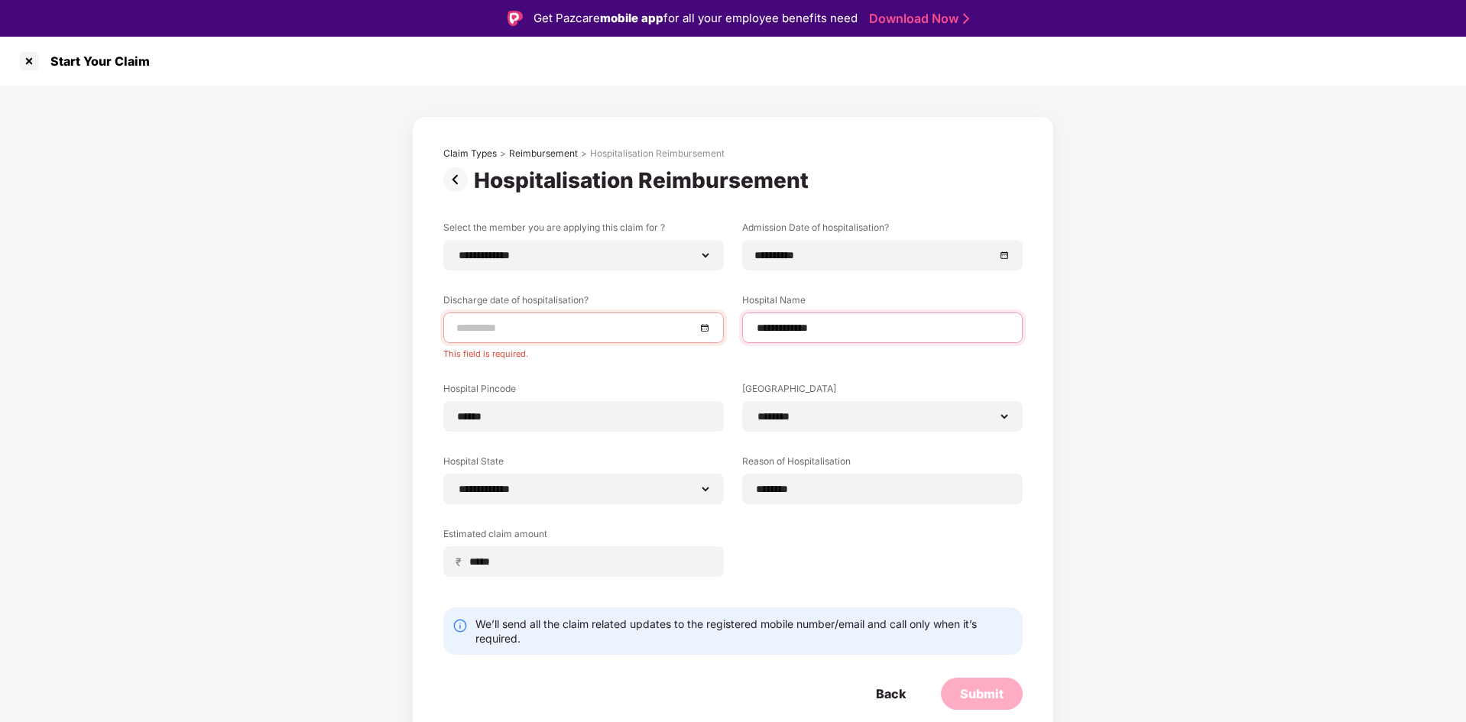
click at [854, 333] on input "**********" at bounding box center [882, 328] width 254 height 16
drag, startPoint x: 837, startPoint y: 329, endPoint x: 714, endPoint y: 318, distance: 122.7
click at [714, 318] on div "**********" at bounding box center [732, 410] width 579 height 379
type input "*"
type input "**********"
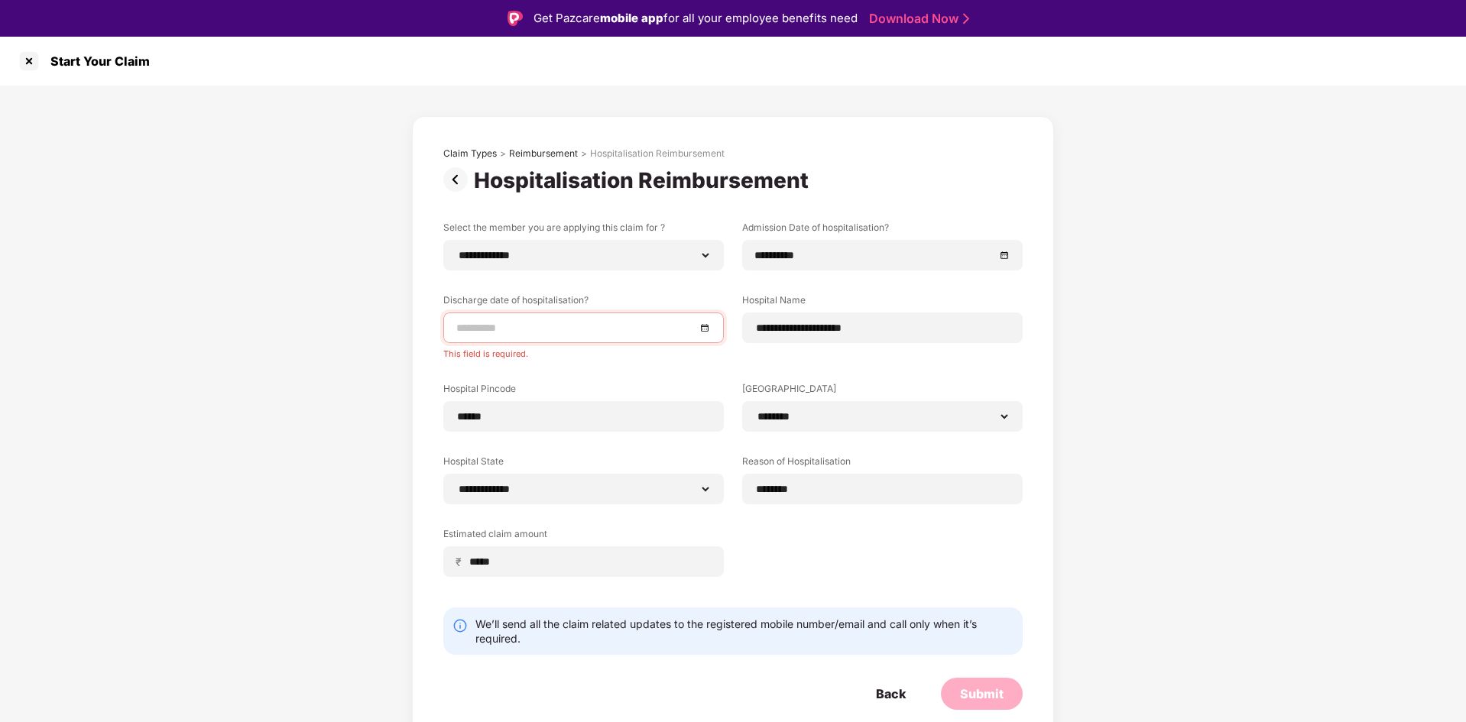
click at [617, 318] on div at bounding box center [583, 328] width 280 height 31
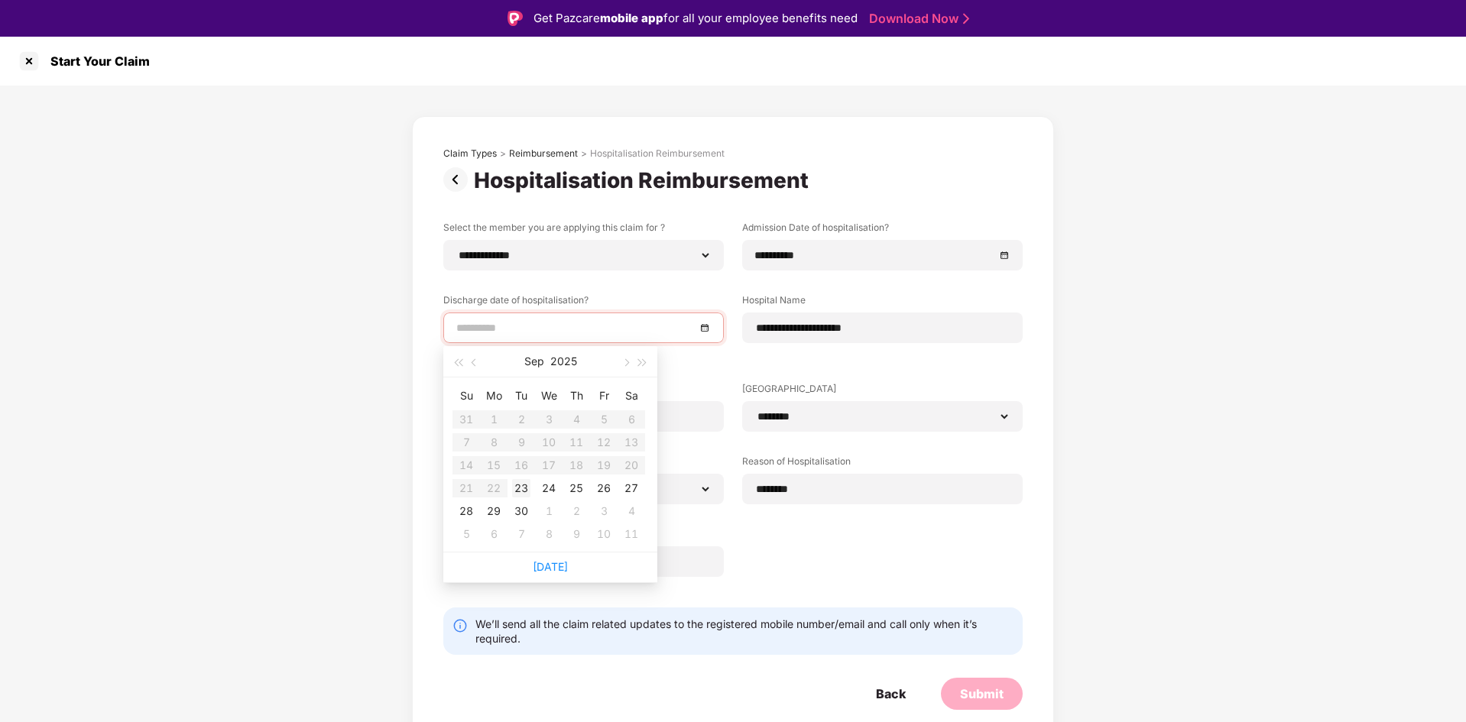
type input "**********"
click at [519, 507] on div "30" at bounding box center [521, 511] width 18 height 18
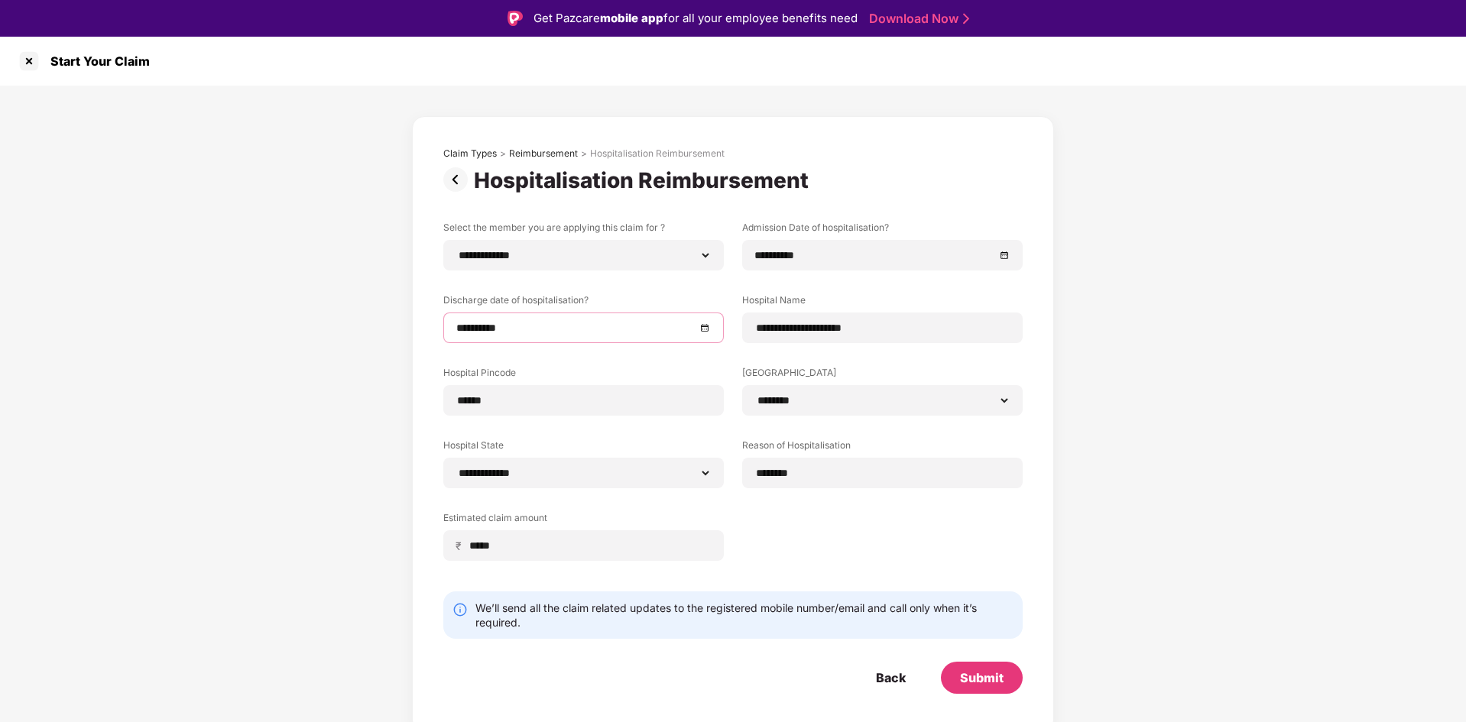
scroll to position [37, 0]
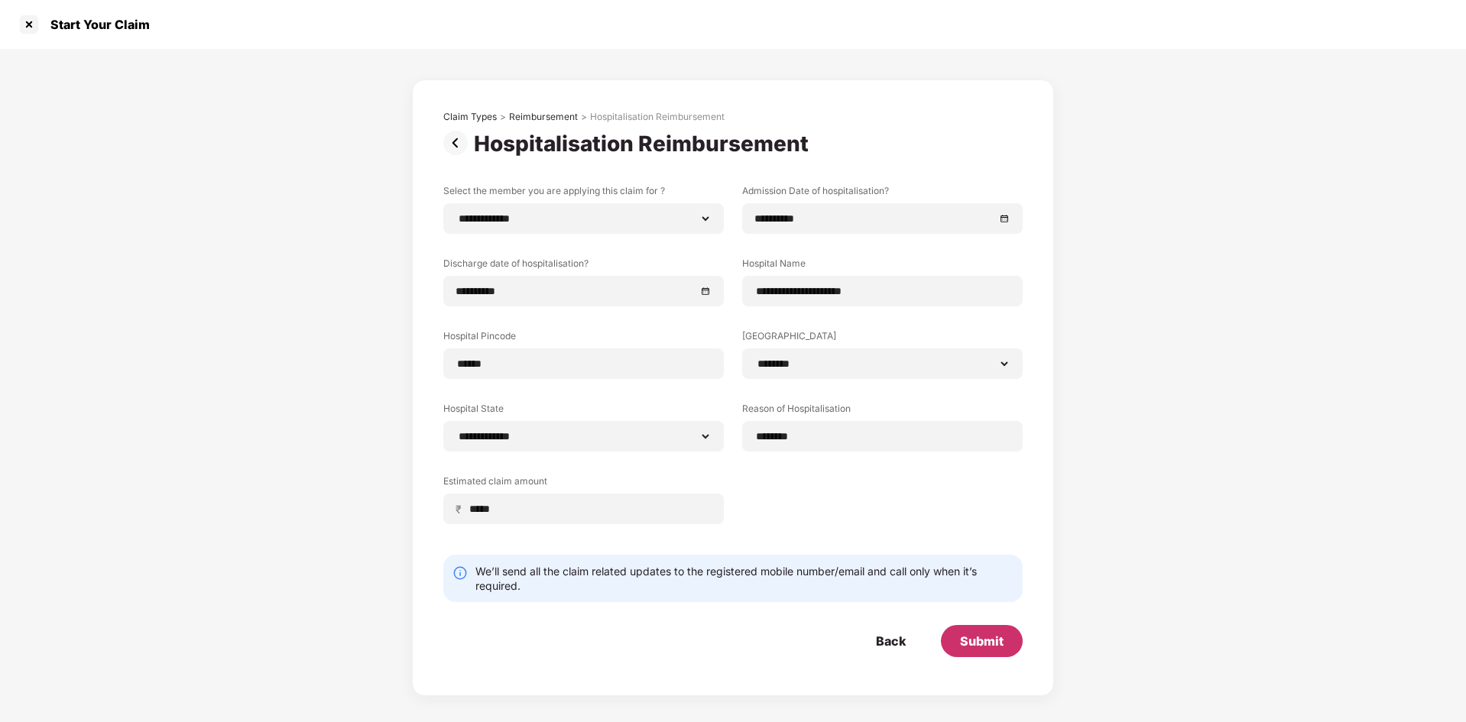
click at [987, 643] on div "Submit" at bounding box center [982, 641] width 44 height 17
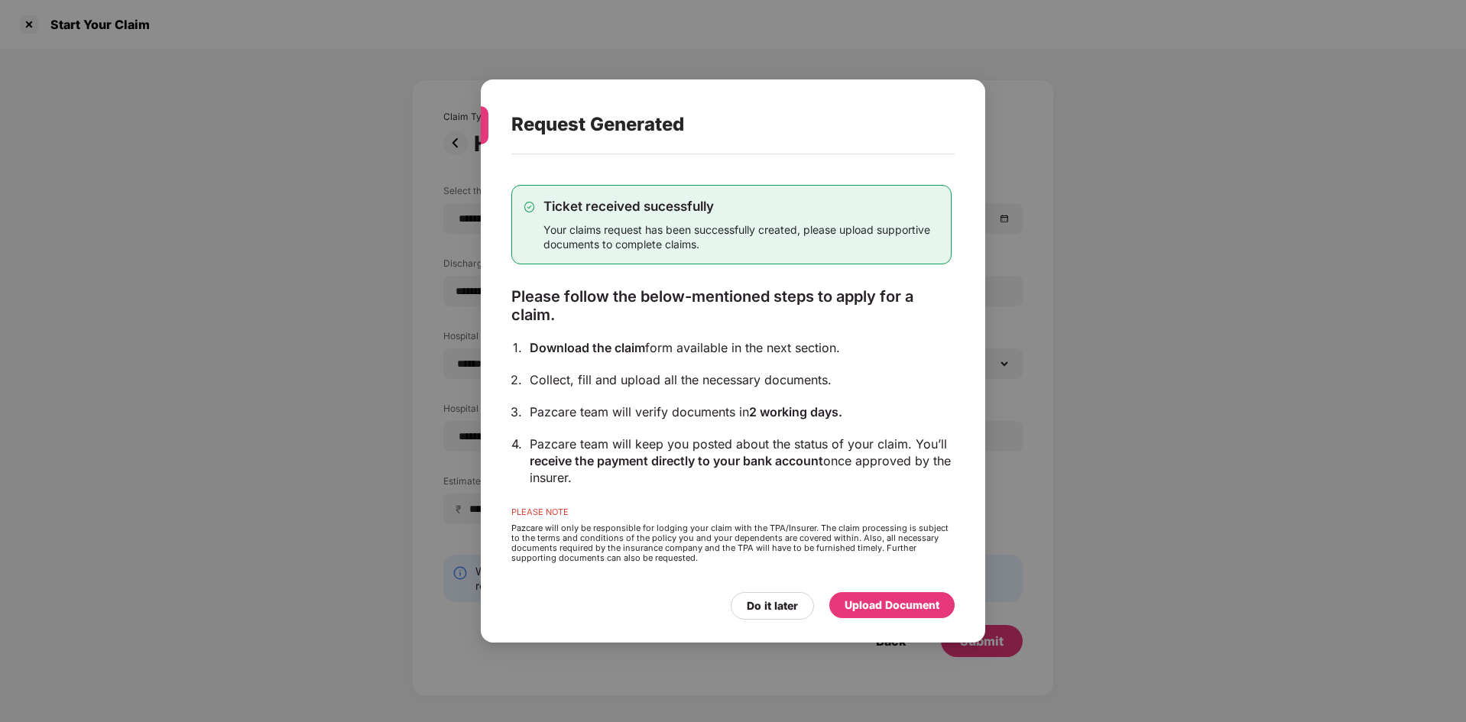
click at [885, 601] on div "Upload Document" at bounding box center [891, 605] width 95 height 17
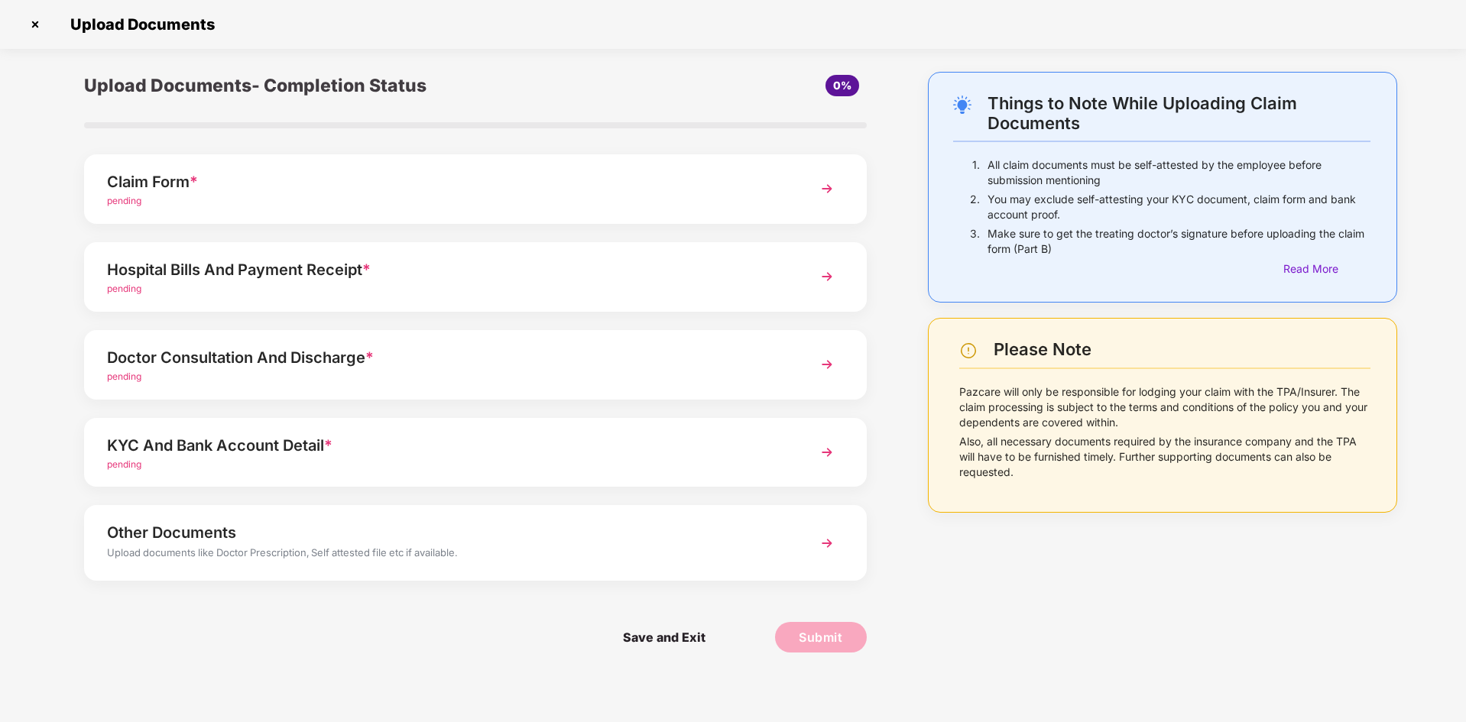
click at [144, 196] on div "pending" at bounding box center [444, 201] width 675 height 15
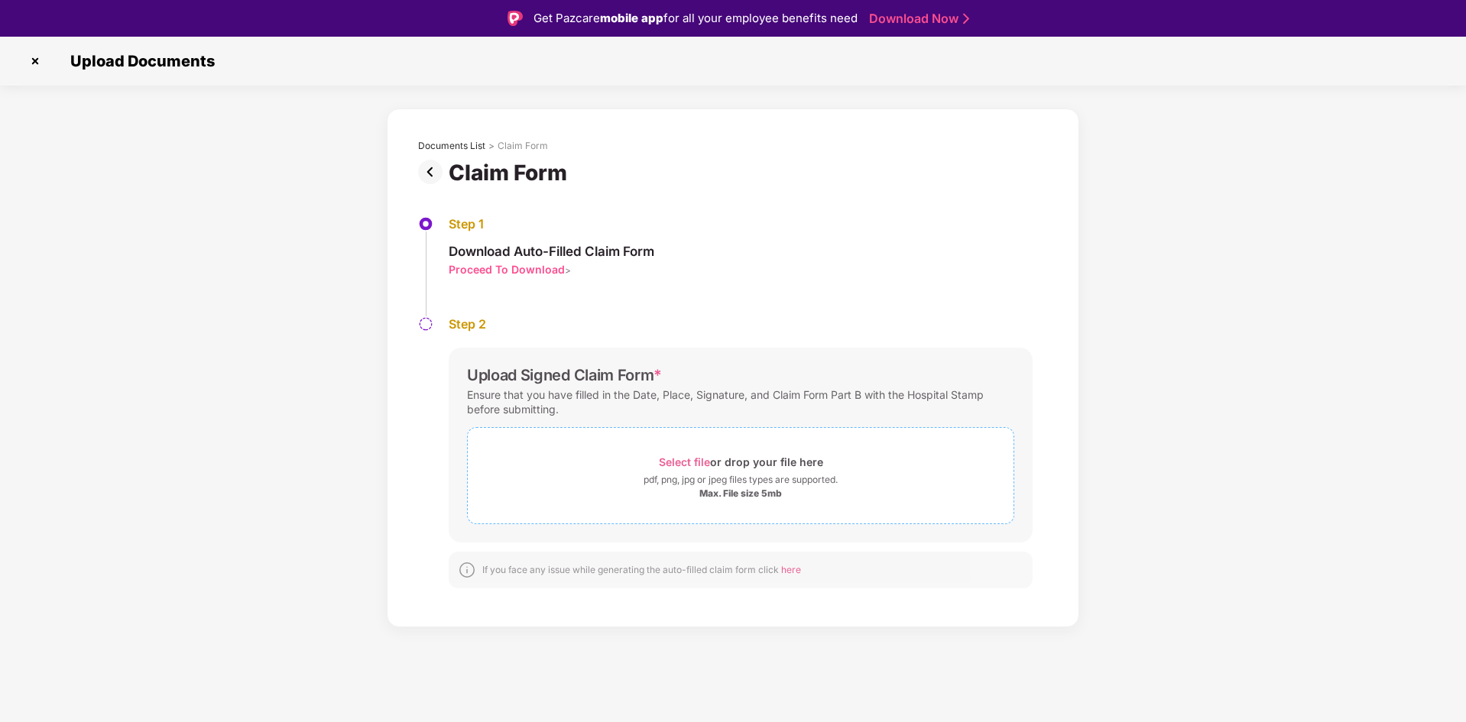
click at [745, 482] on div "pdf, png, jpg or jpeg files types are supported." at bounding box center [740, 479] width 194 height 15
click at [39, 62] on img at bounding box center [35, 61] width 24 height 24
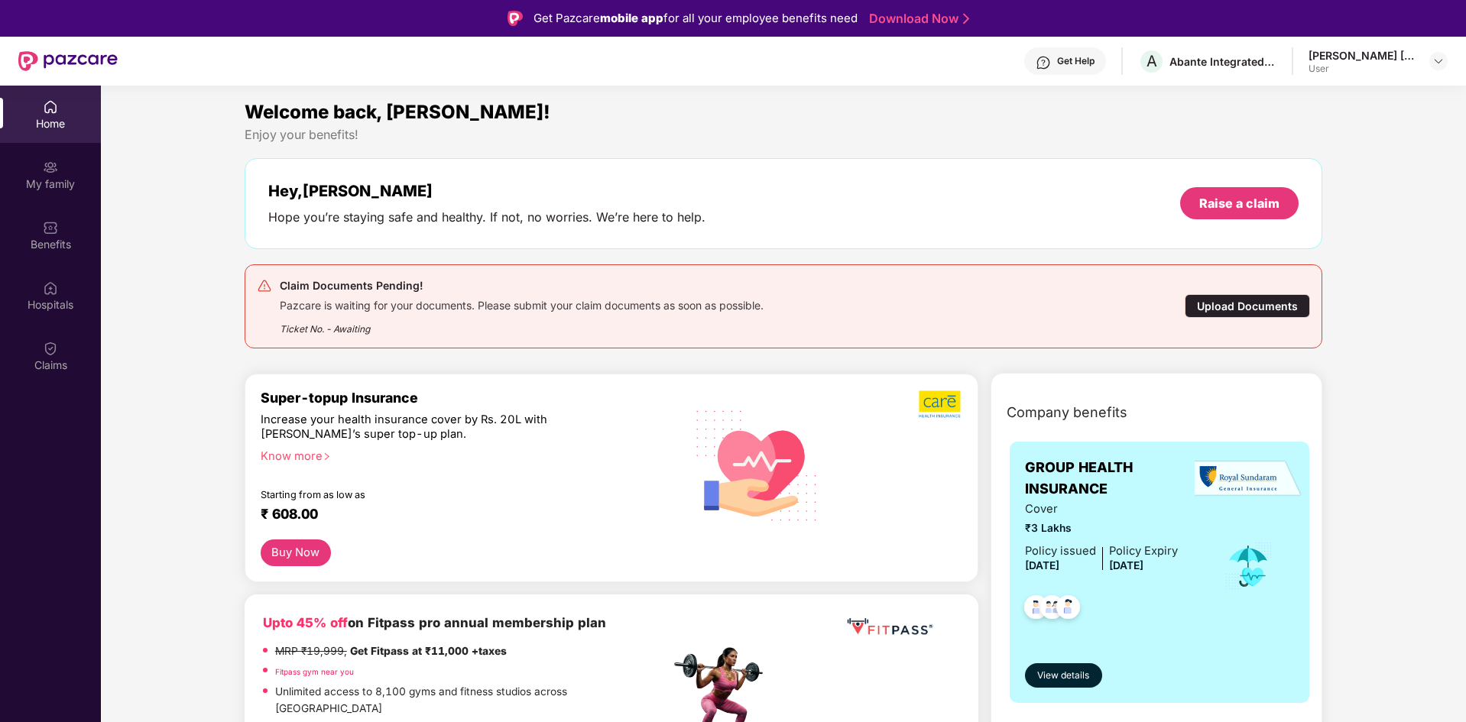
click at [1231, 301] on div "Upload Documents" at bounding box center [1246, 306] width 125 height 24
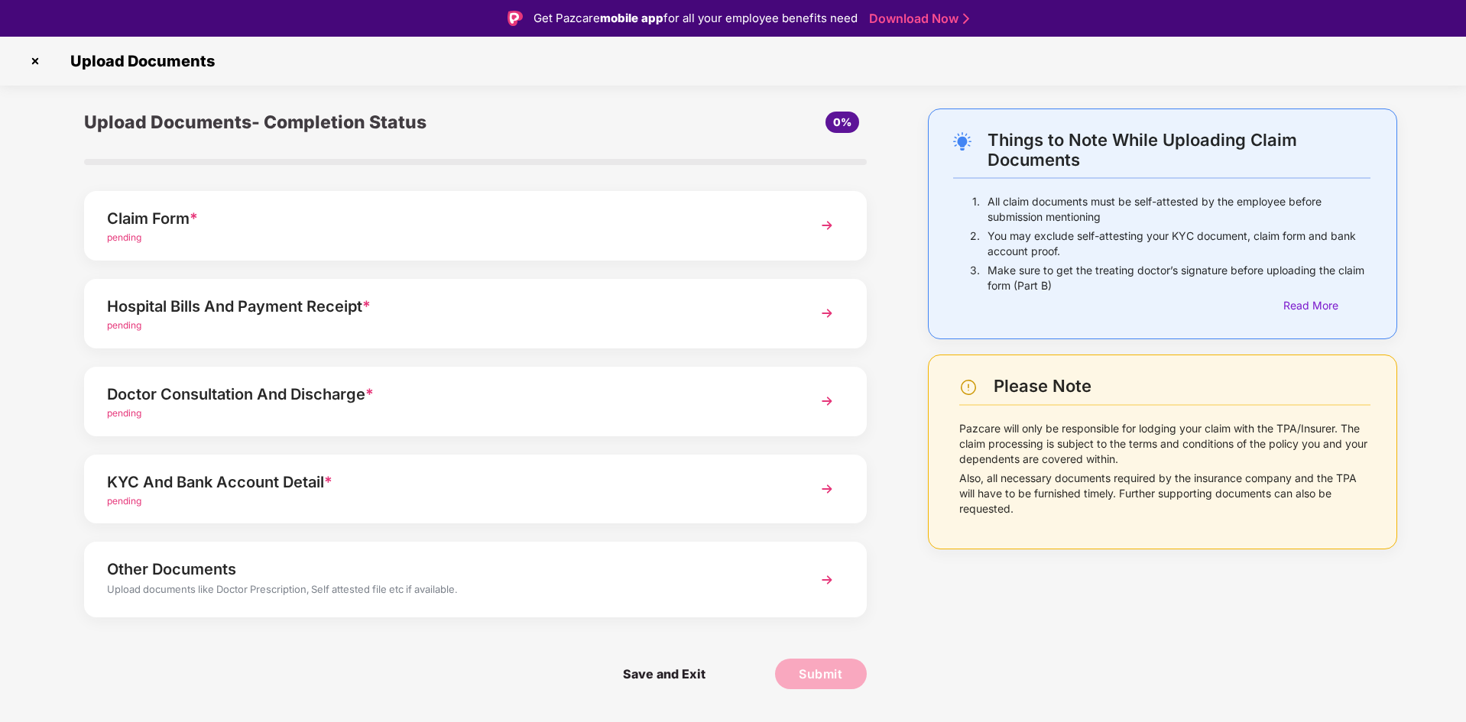
click at [326, 492] on div "KYC And Bank Account Detail *" at bounding box center [444, 482] width 675 height 24
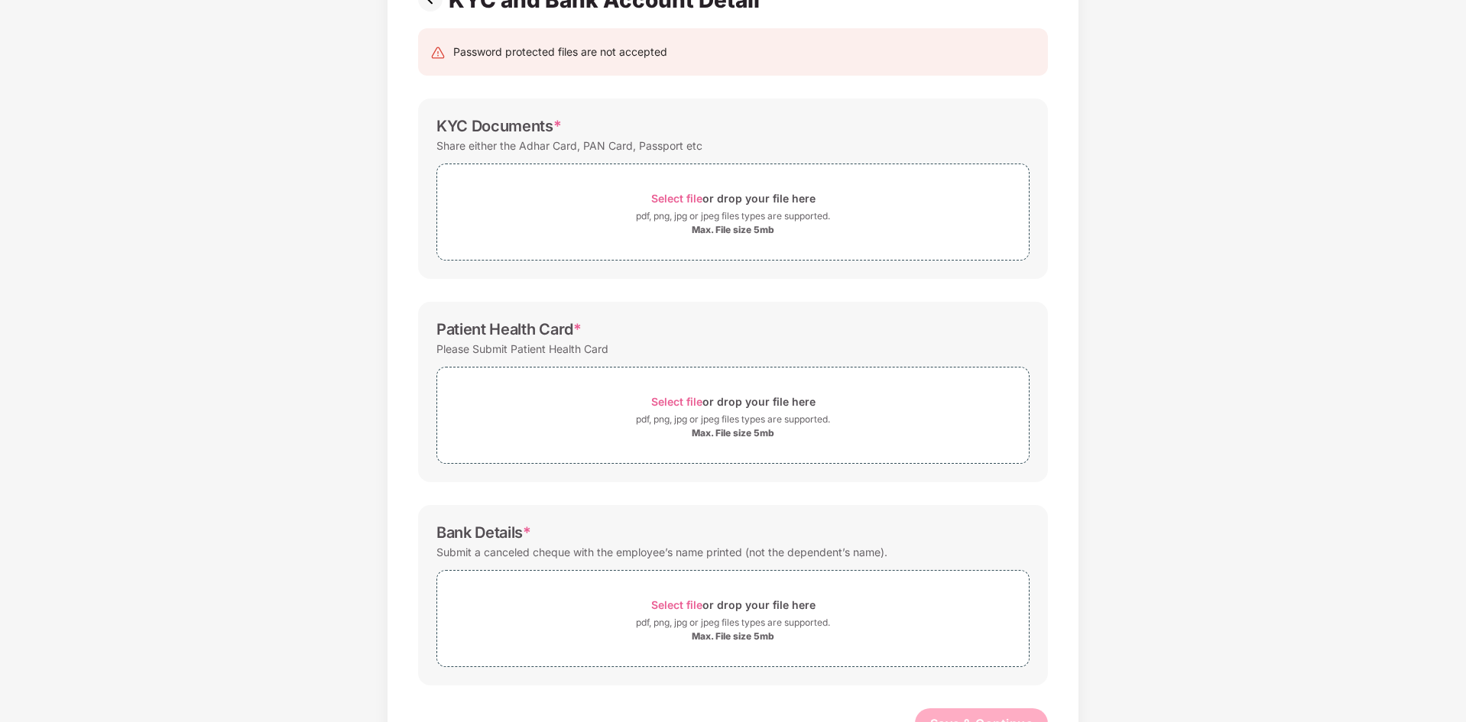
scroll to position [192, 0]
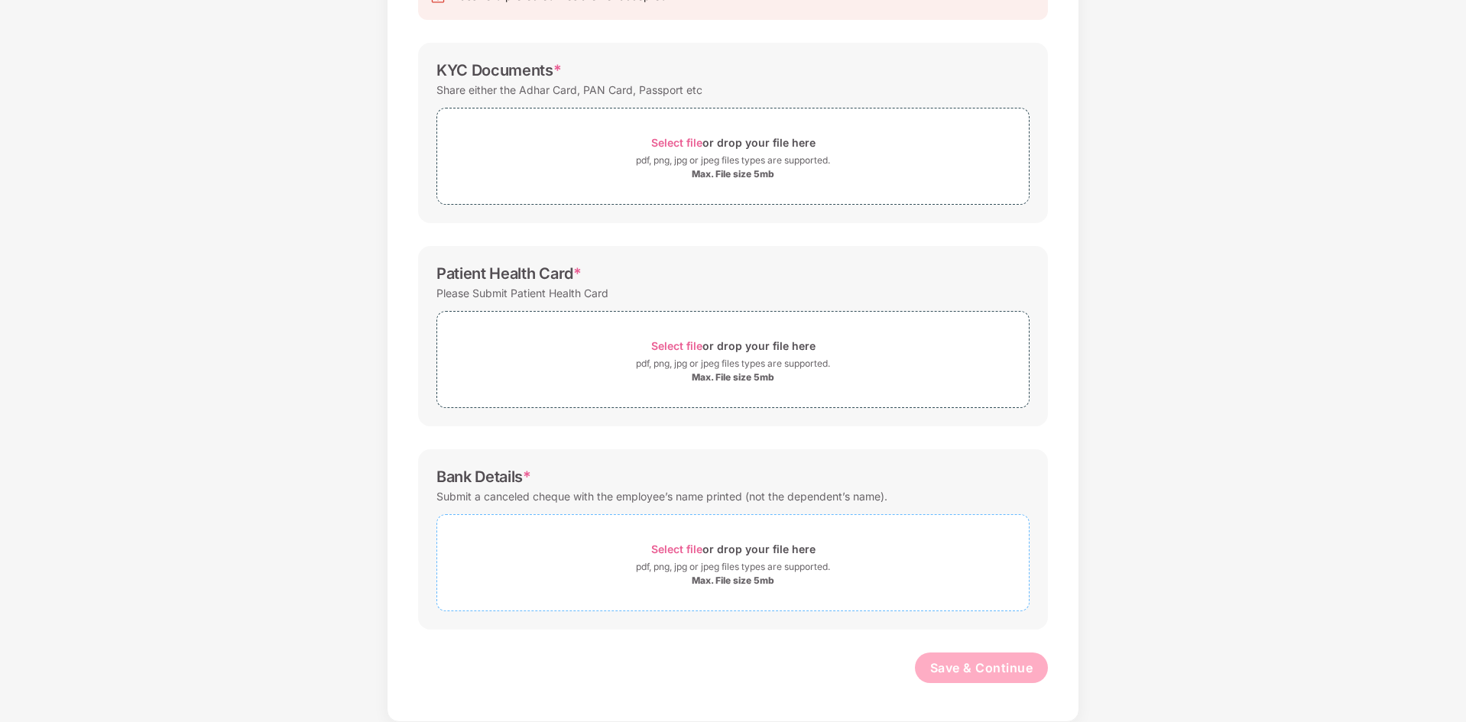
click at [705, 559] on div "pdf, png, jpg or jpeg files types are supported." at bounding box center [733, 566] width 194 height 15
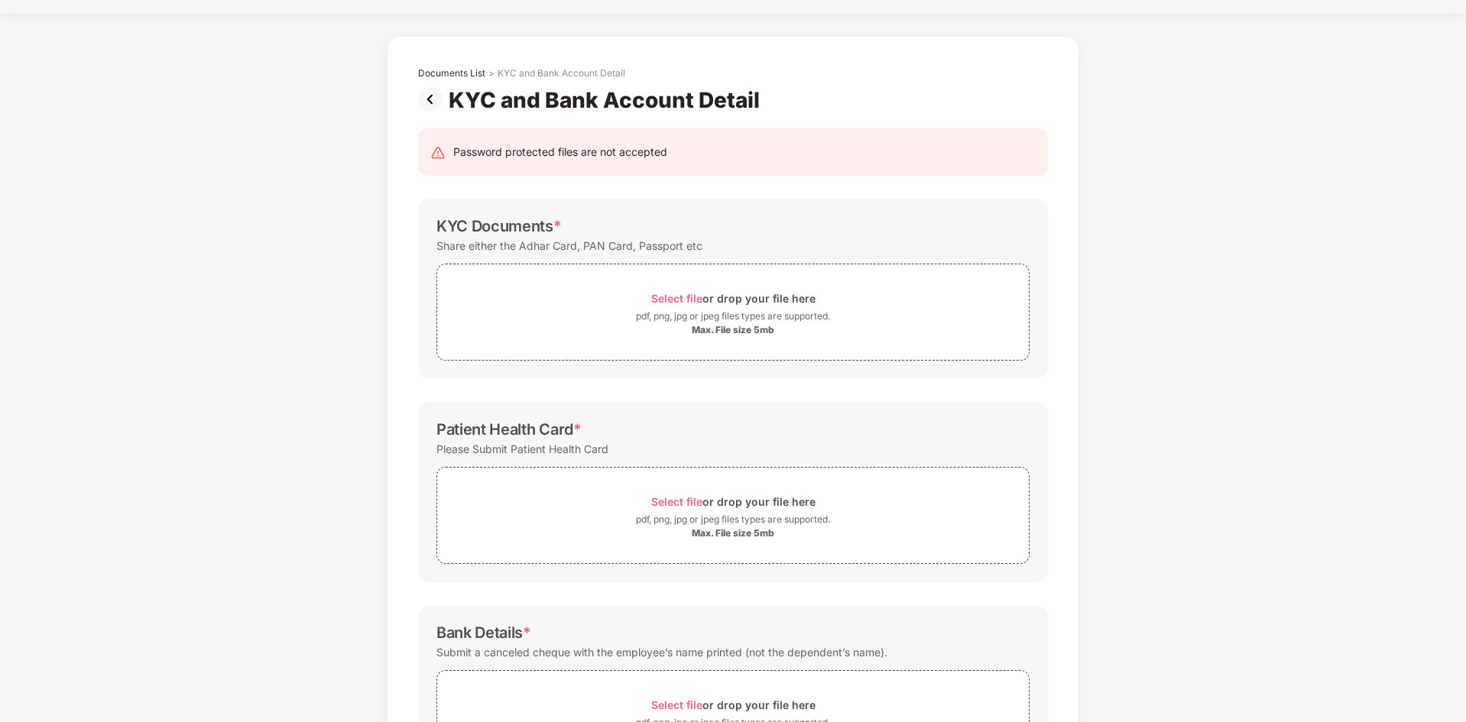
scroll to position [0, 0]
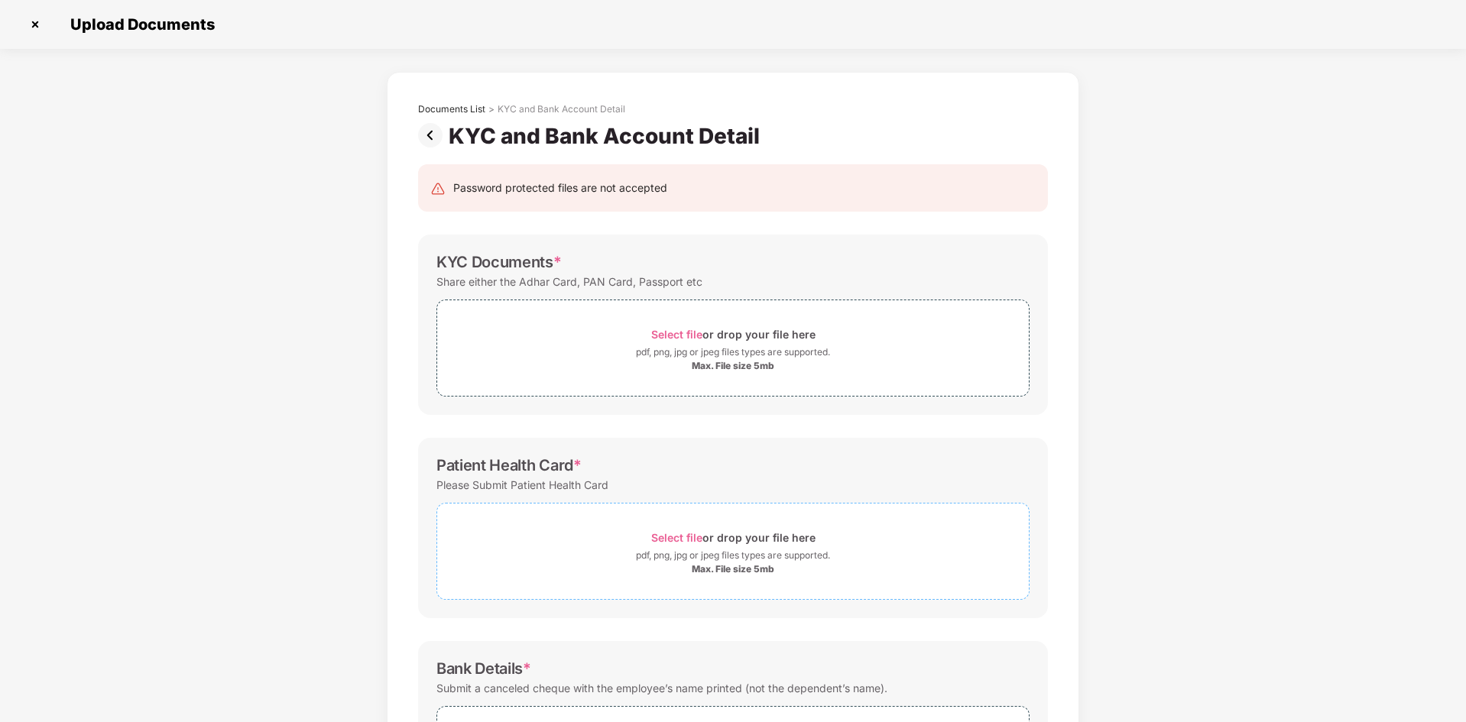
click at [766, 558] on div "pdf, png, jpg or jpeg files types are supported." at bounding box center [733, 555] width 194 height 15
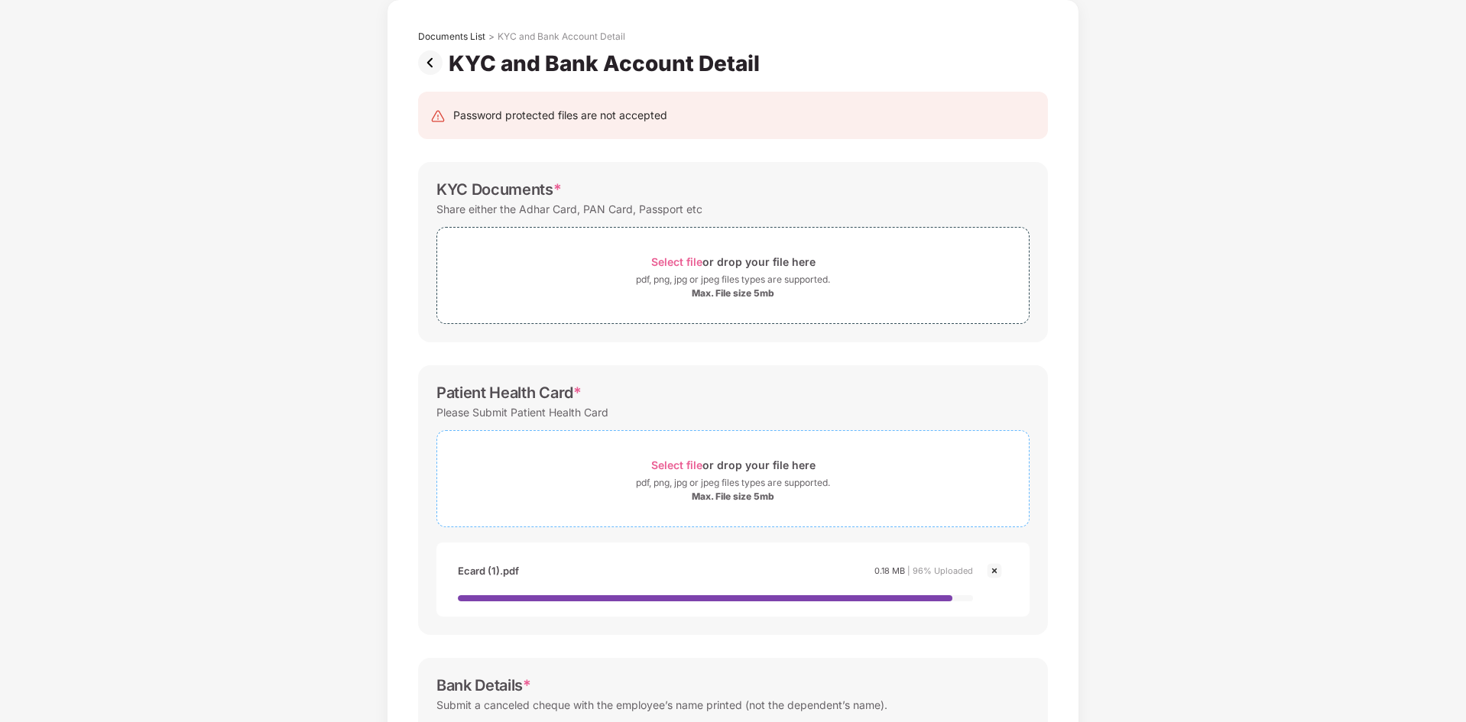
scroll to position [76, 0]
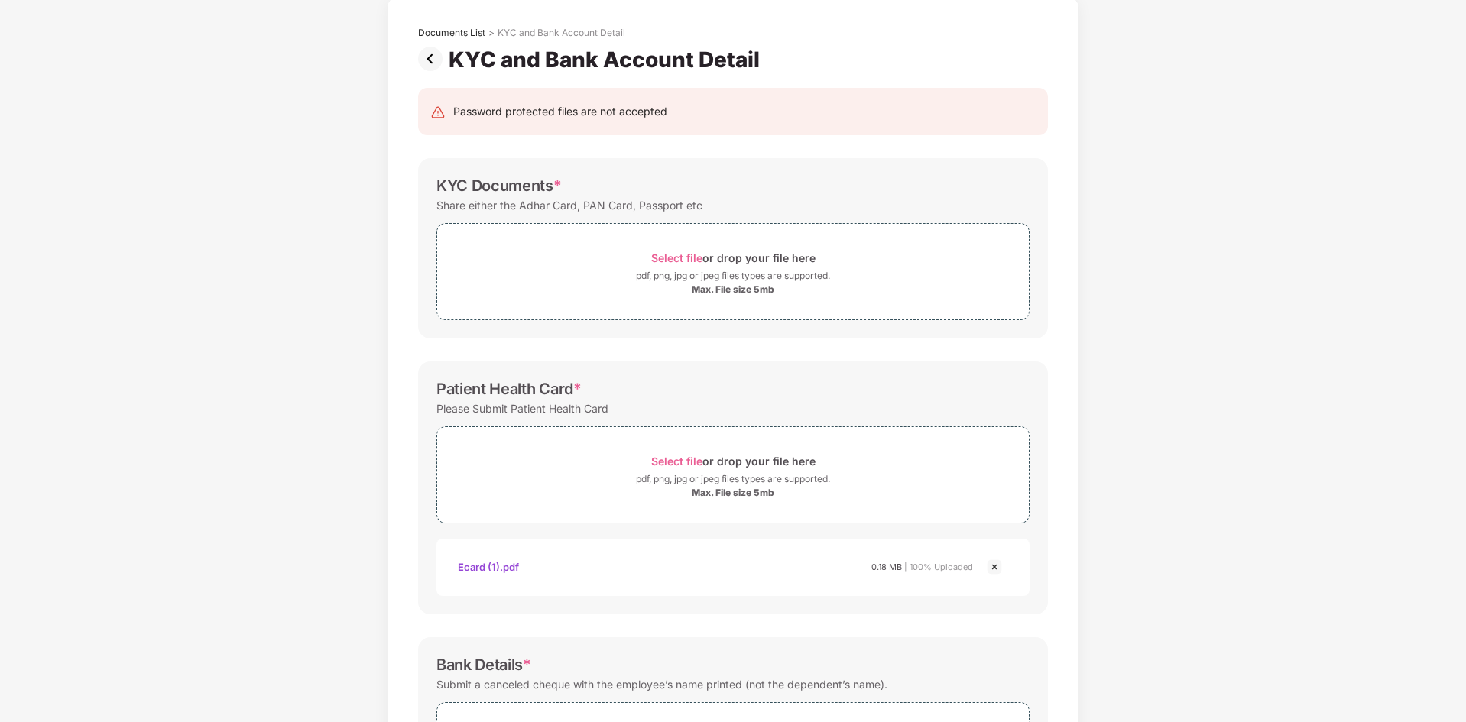
click at [492, 570] on div "Ecard (1).pdf" at bounding box center [488, 567] width 61 height 26
click at [746, 293] on div "Max. File size 5mb" at bounding box center [733, 289] width 83 height 12
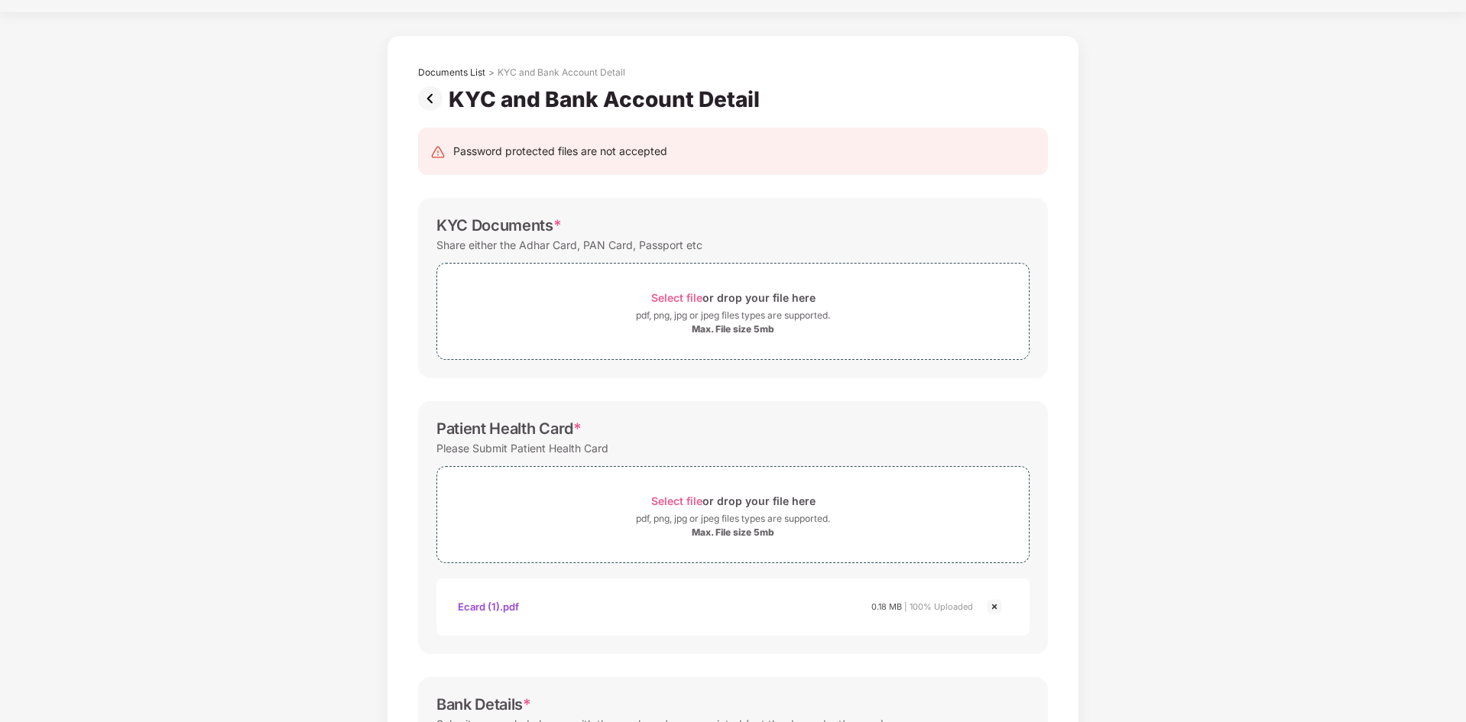
scroll to position [0, 0]
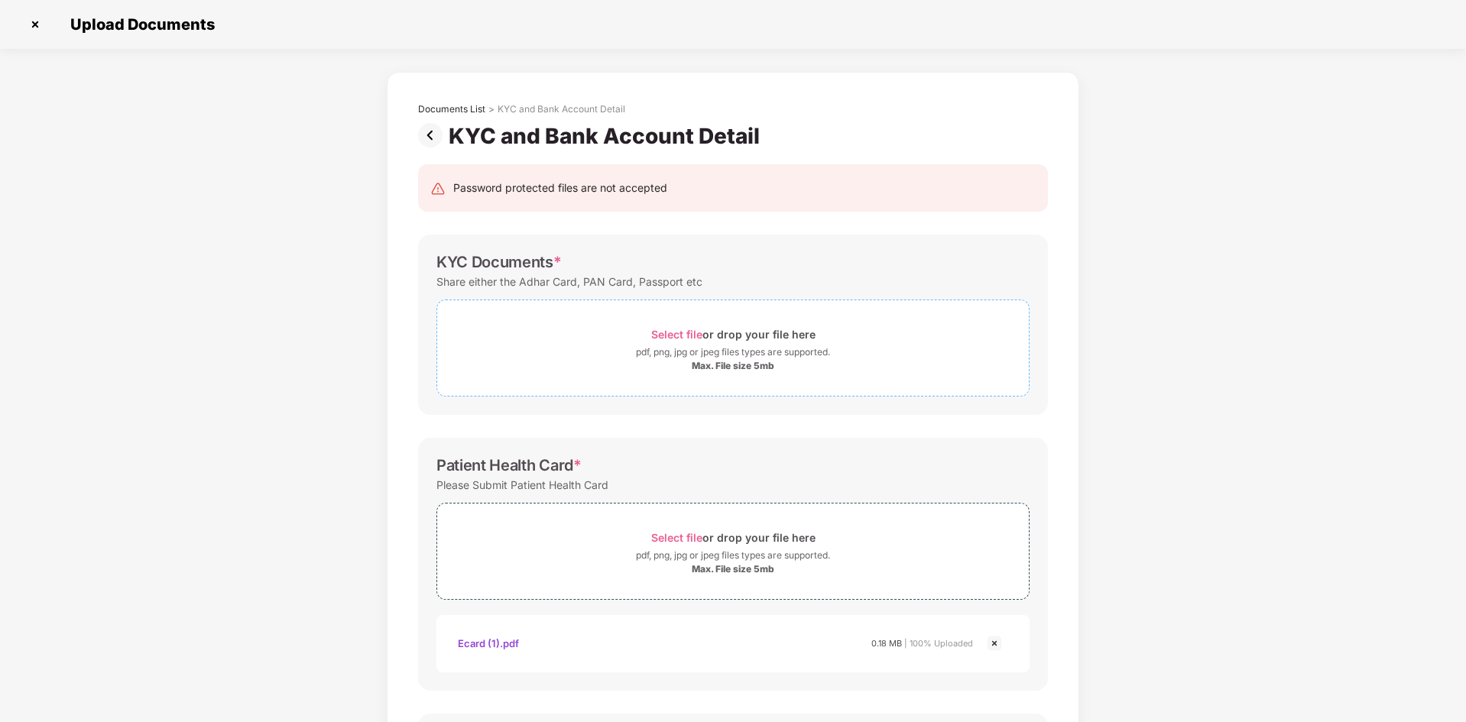
click at [751, 344] on div "Select file or drop your file here" at bounding box center [733, 334] width 164 height 21
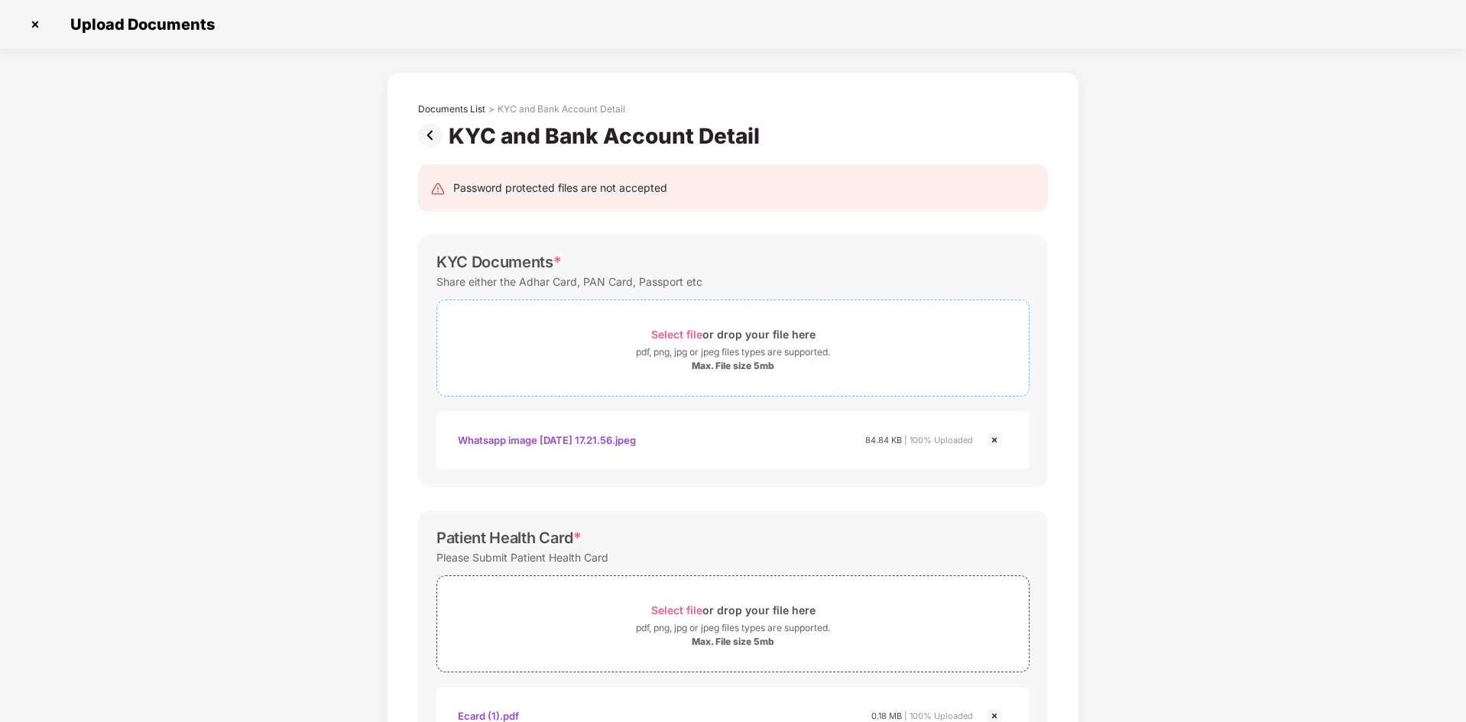
click at [743, 358] on div "pdf, png, jpg or jpeg files types are supported." at bounding box center [733, 352] width 194 height 15
click at [997, 443] on img at bounding box center [994, 440] width 18 height 18
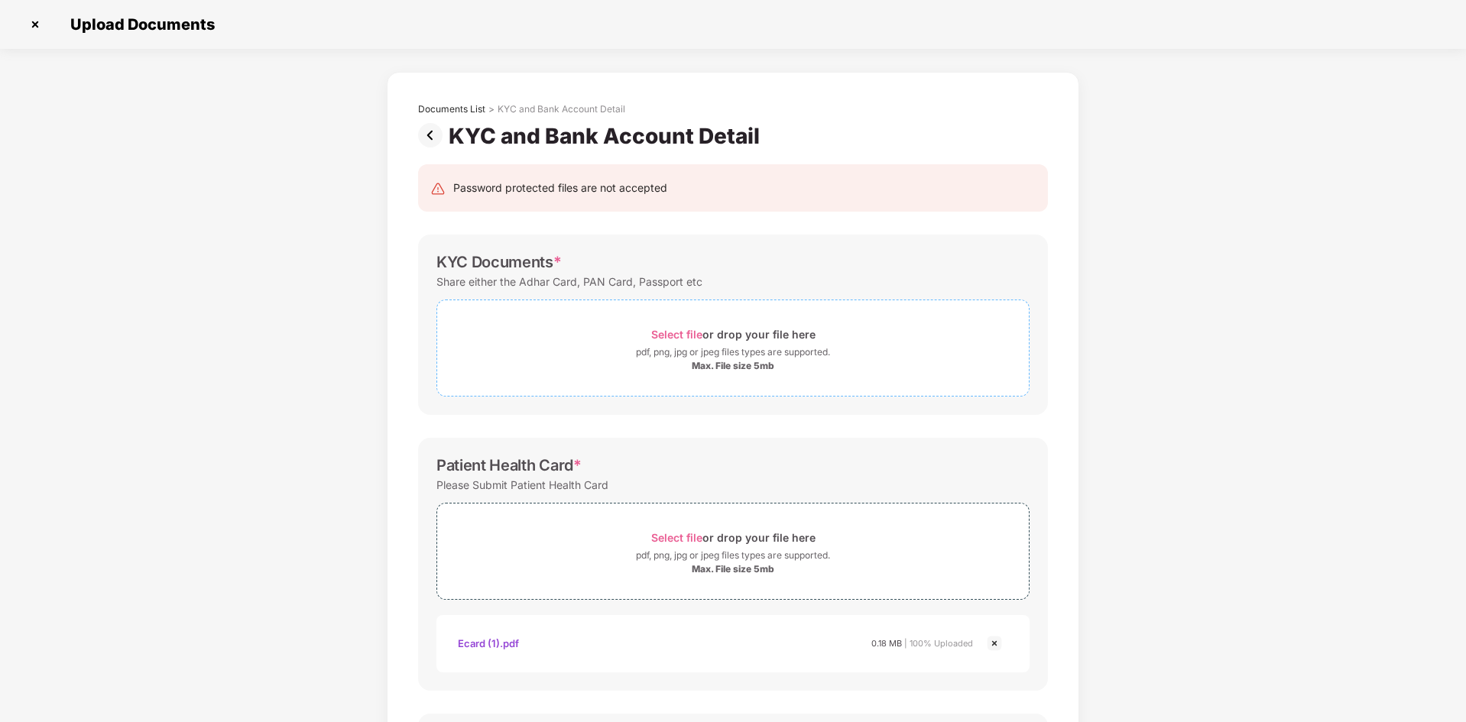
click at [722, 336] on div "Select file or drop your file here" at bounding box center [733, 334] width 164 height 21
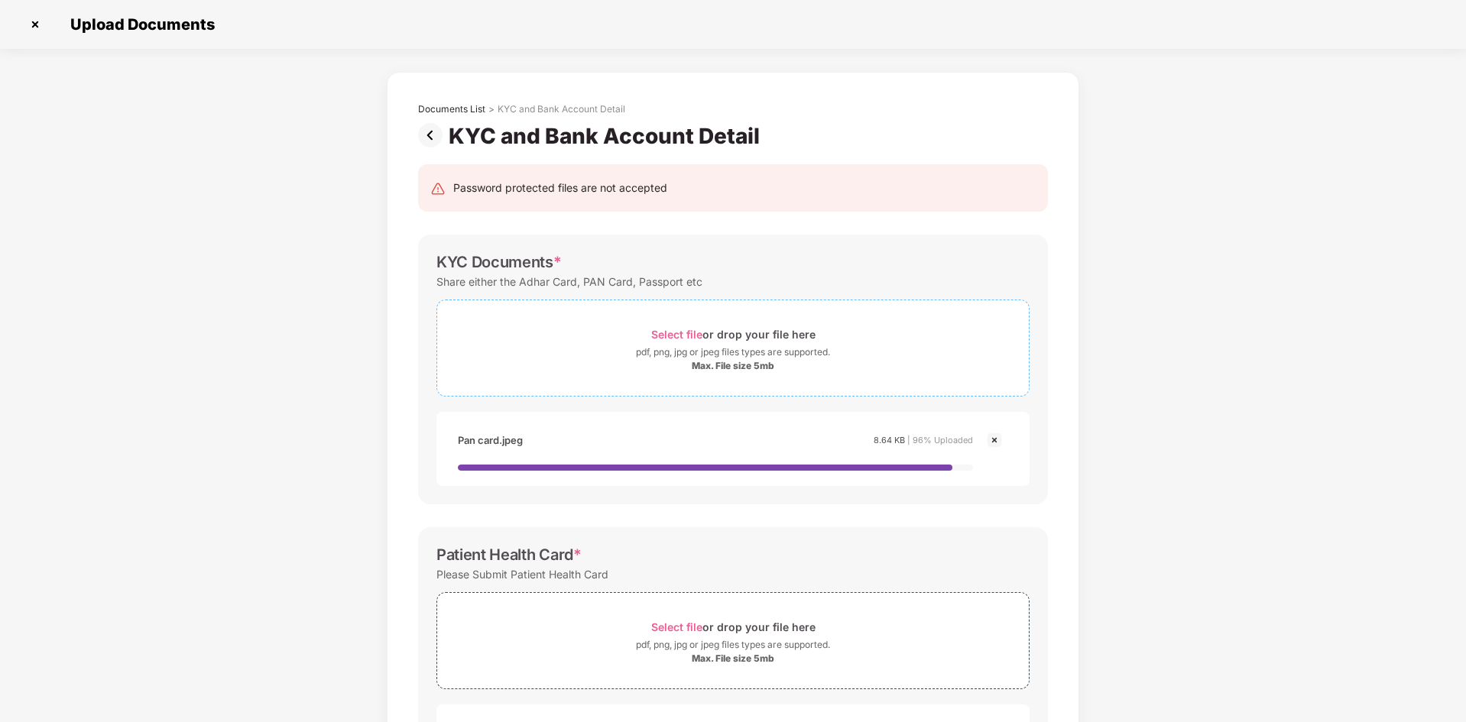
click at [701, 325] on div "Select file or drop your file here" at bounding box center [733, 334] width 164 height 21
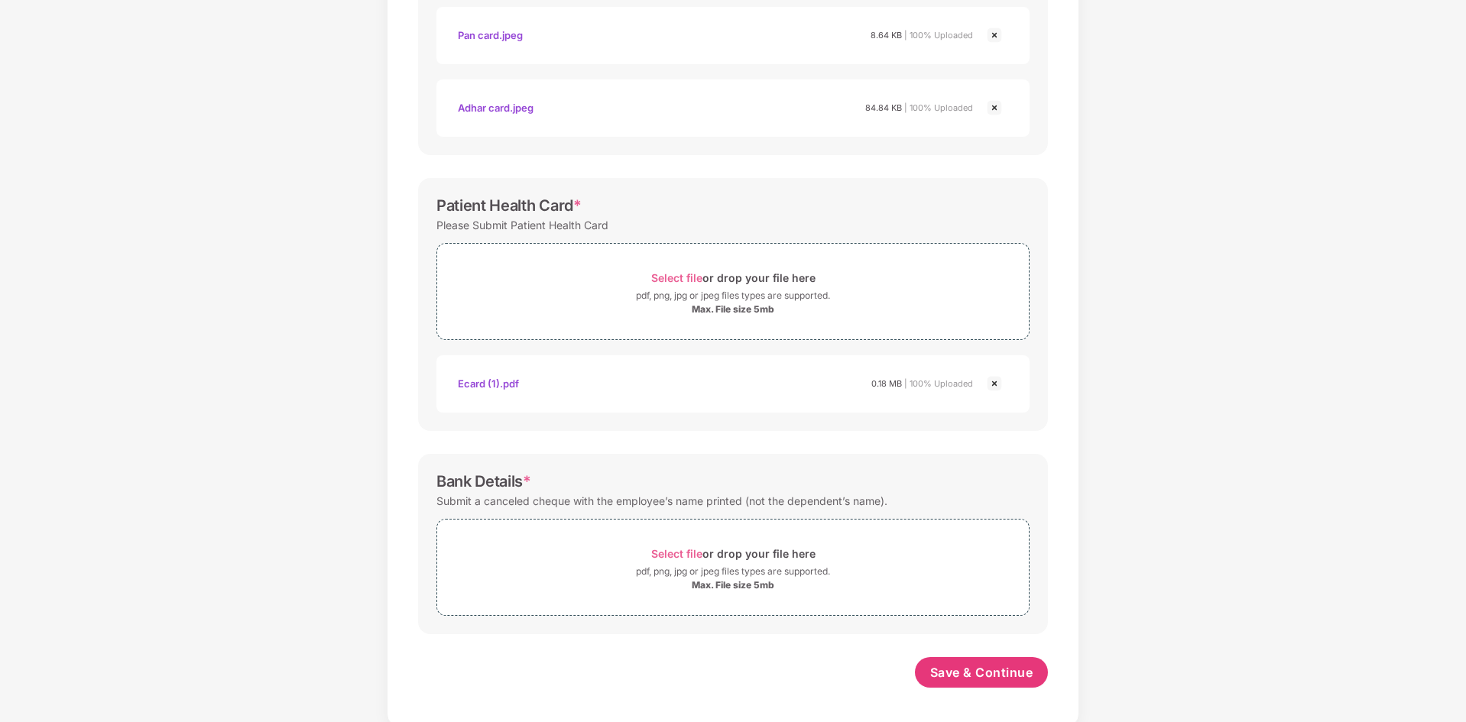
scroll to position [410, 0]
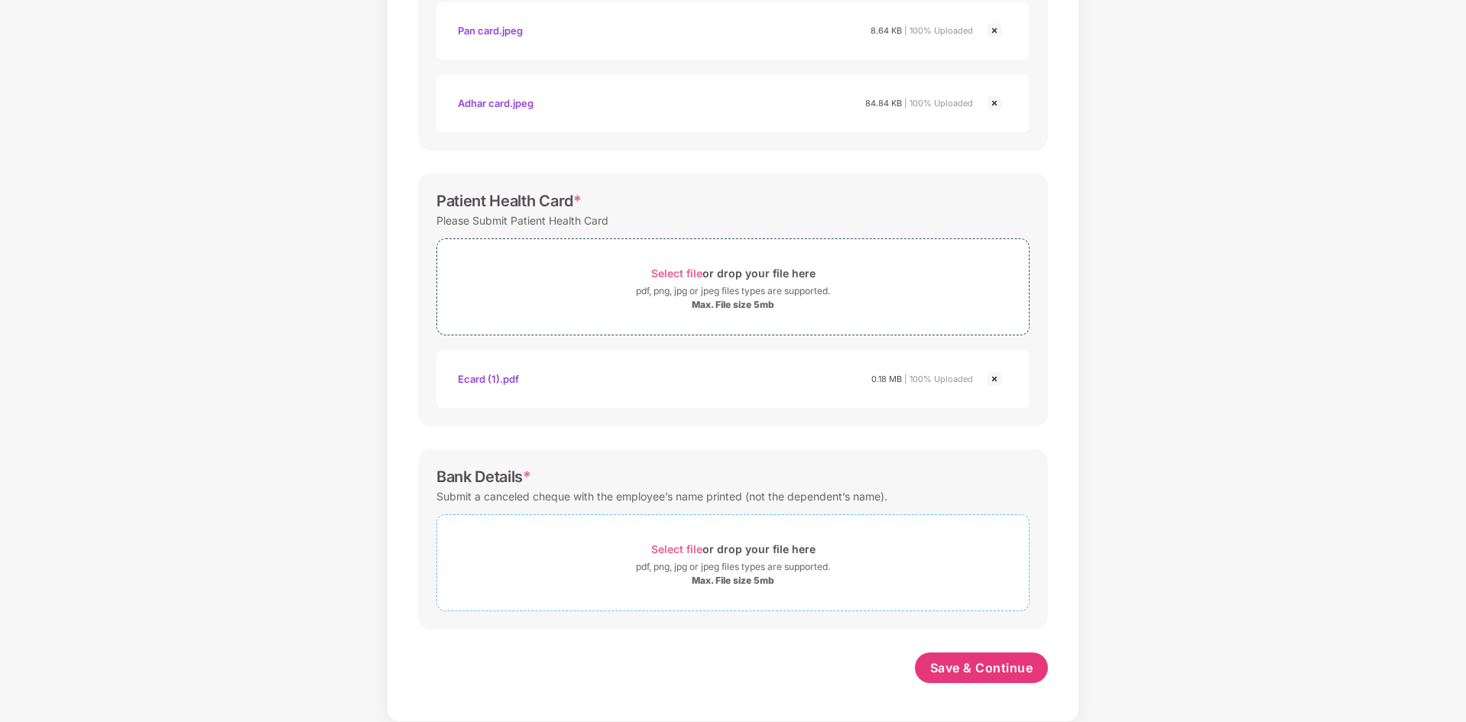
click at [796, 552] on div "Select file or drop your file here" at bounding box center [733, 549] width 164 height 21
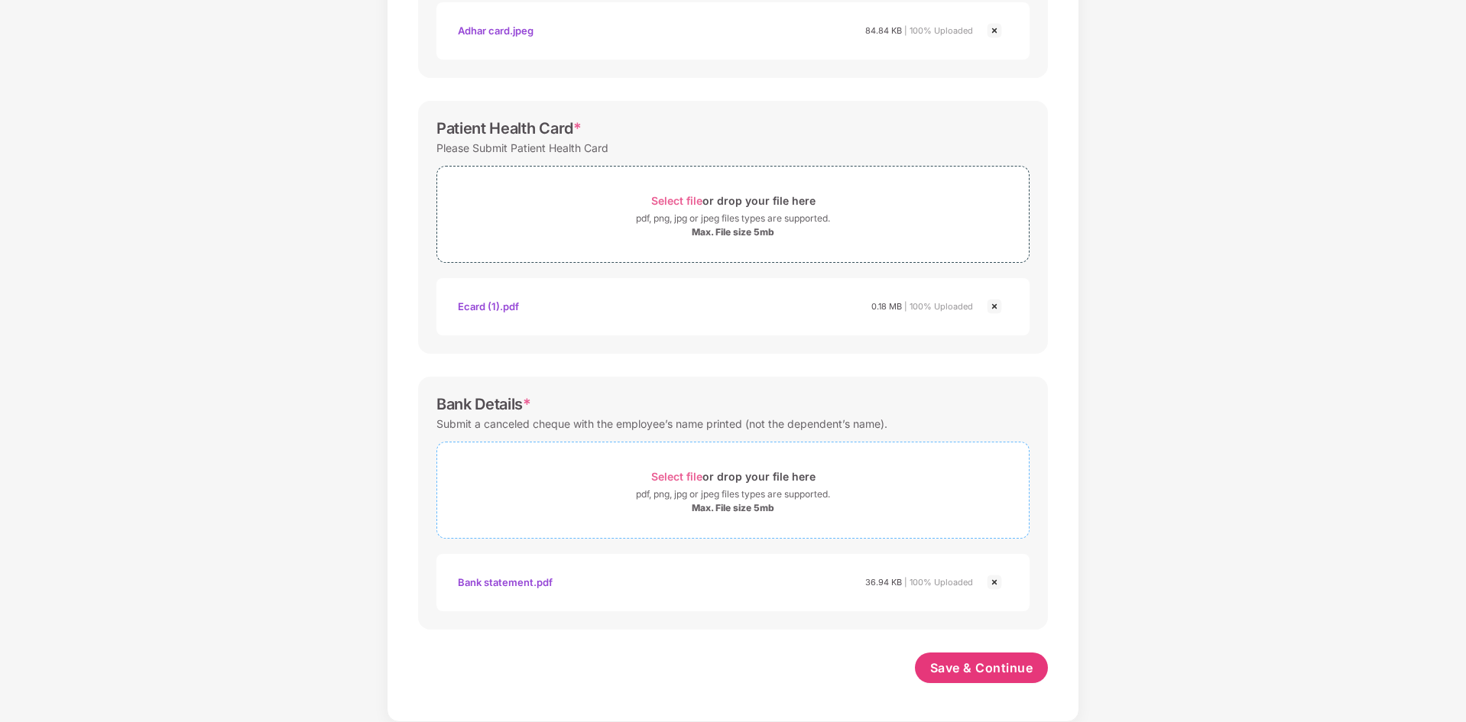
click at [805, 474] on div "Select file or drop your file here" at bounding box center [733, 476] width 164 height 21
click at [714, 474] on div "Select file or drop your file here" at bounding box center [733, 476] width 164 height 21
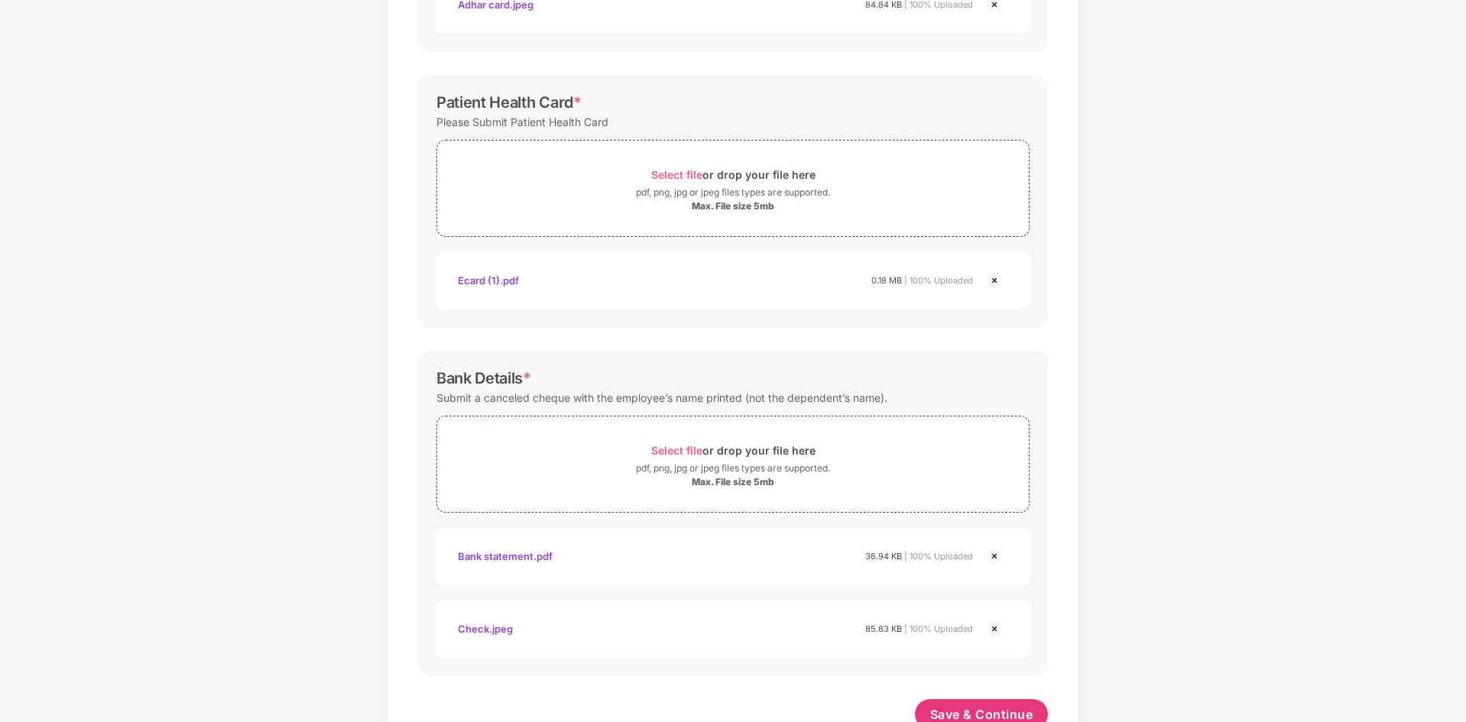
scroll to position [555, 0]
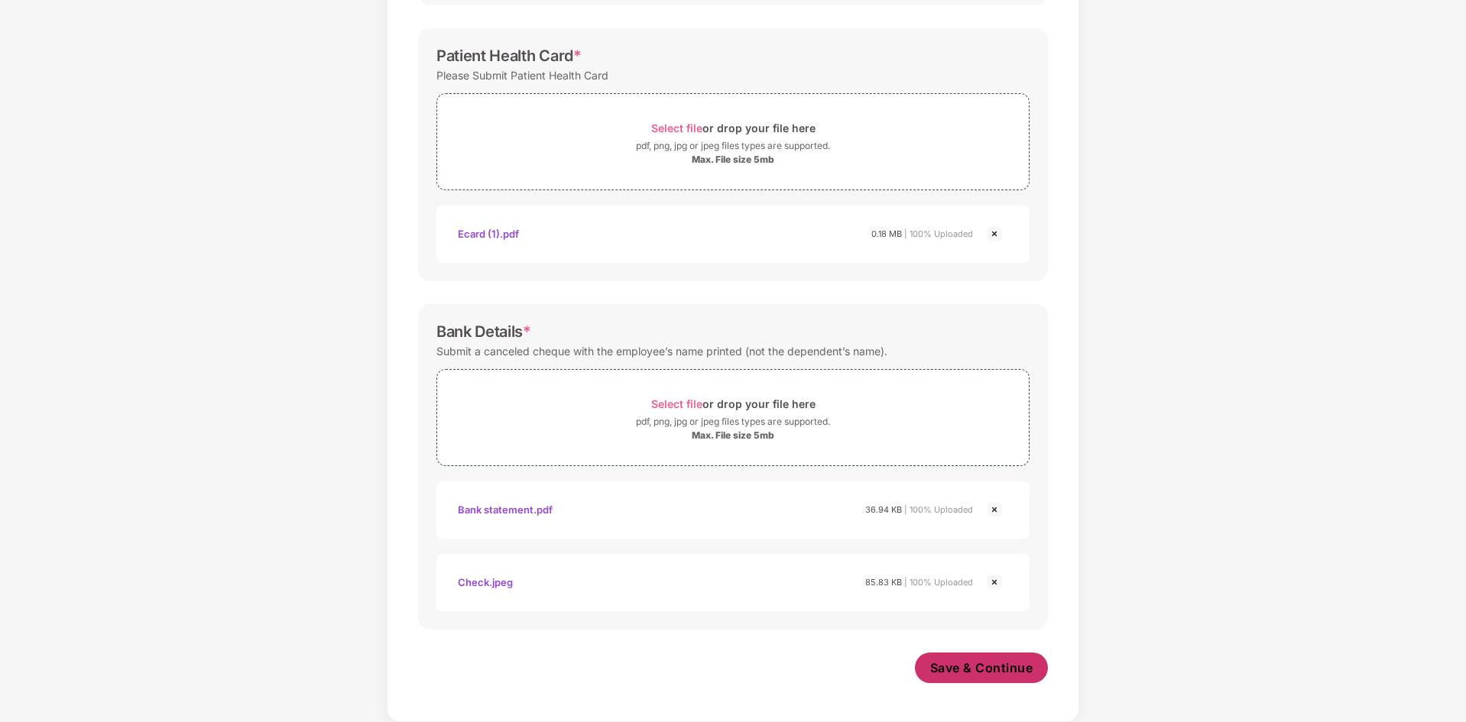
click at [1013, 666] on span "Save & Continue" at bounding box center [981, 667] width 103 height 17
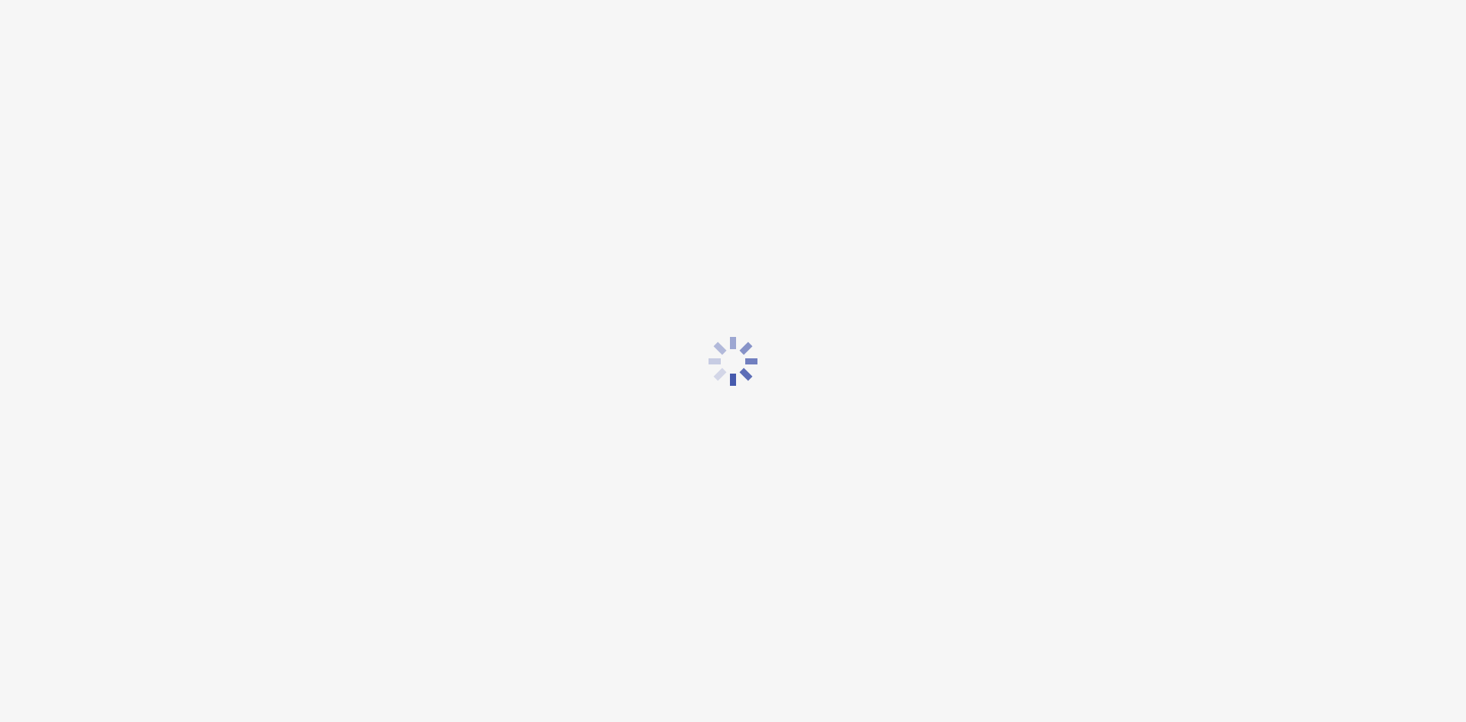
scroll to position [0, 0]
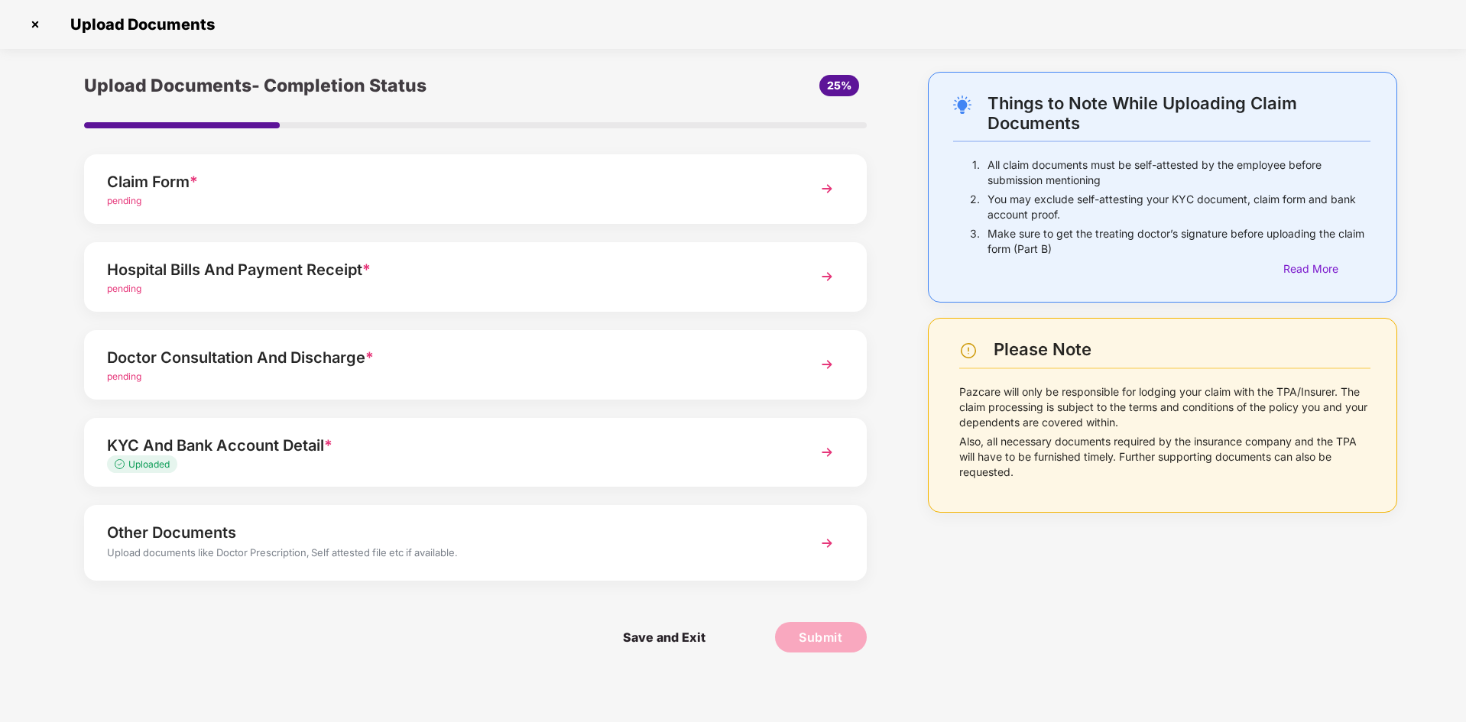
click at [565, 186] on div "Claim Form *" at bounding box center [444, 182] width 675 height 24
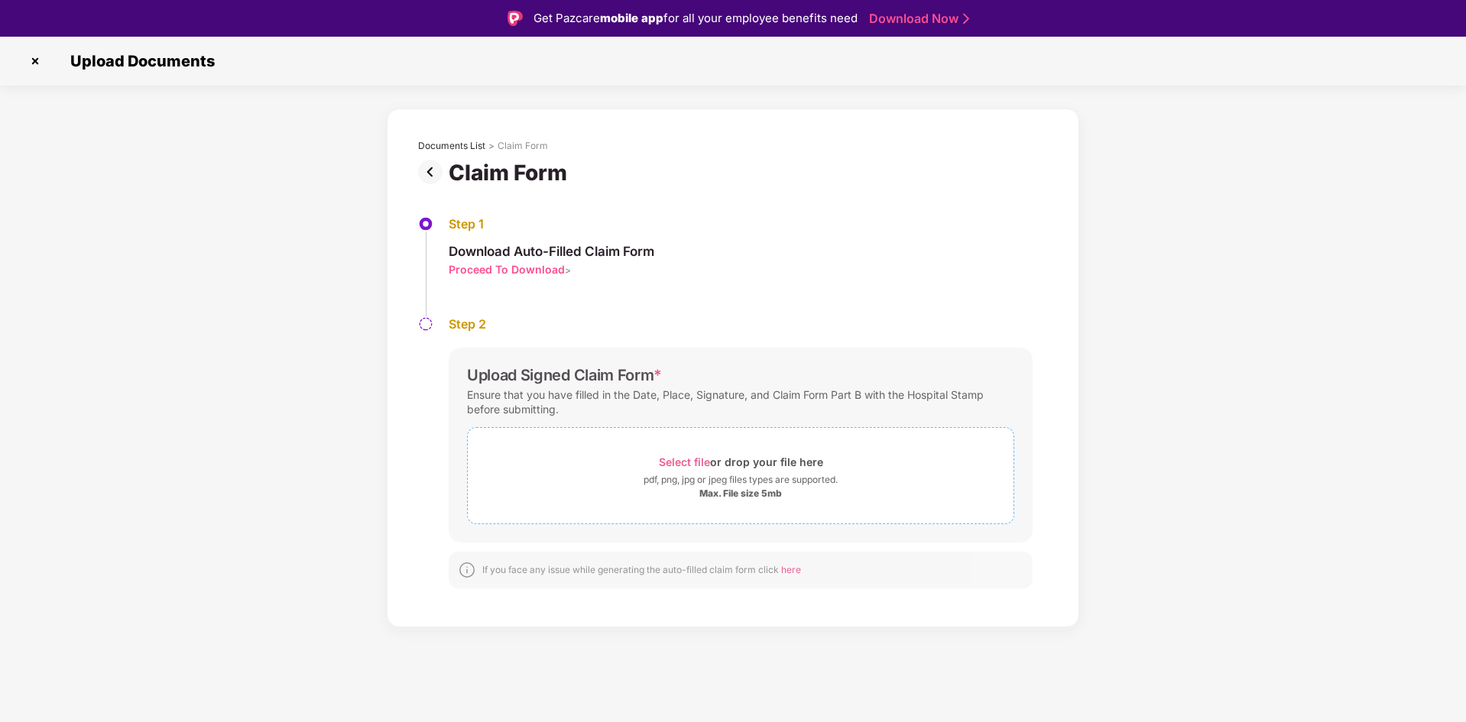
click at [736, 498] on div "Max. File size 5mb" at bounding box center [740, 494] width 83 height 12
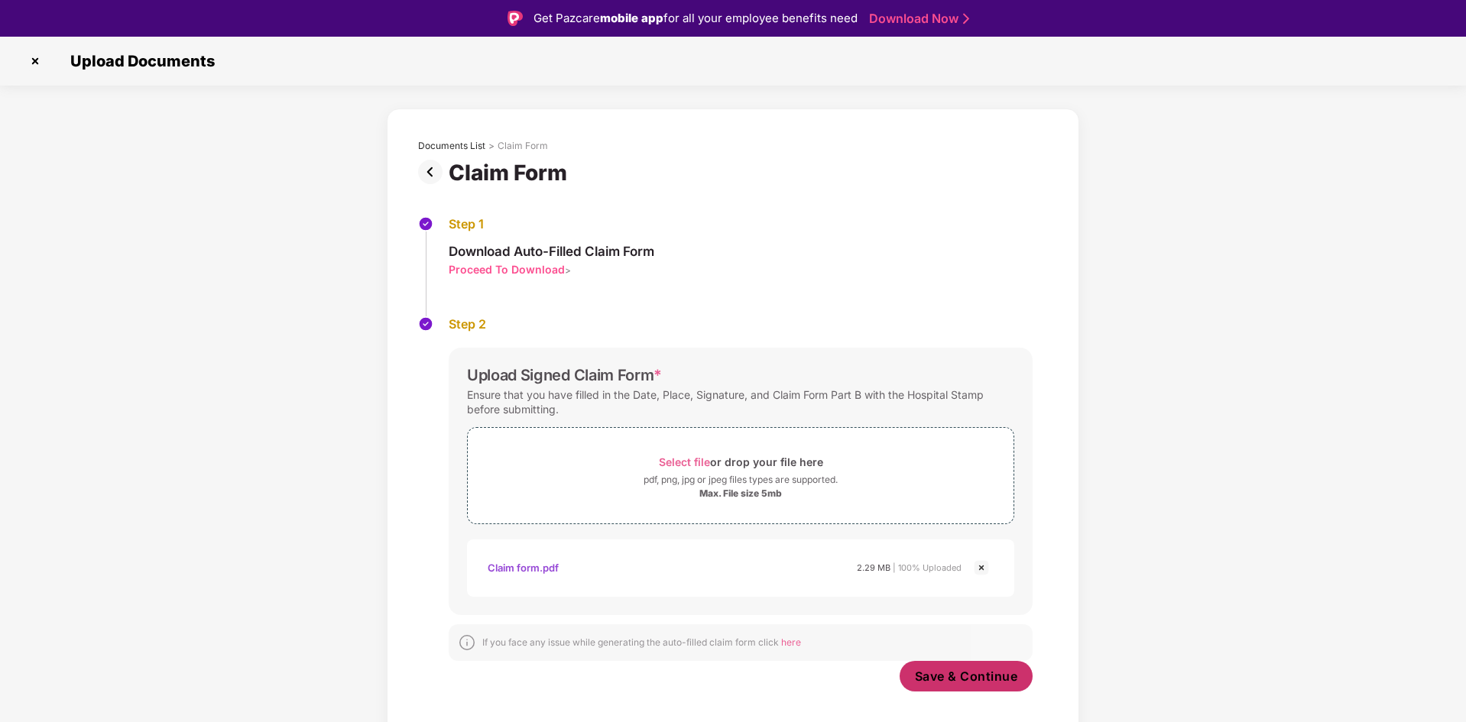
click at [995, 675] on span "Save & Continue" at bounding box center [966, 676] width 103 height 17
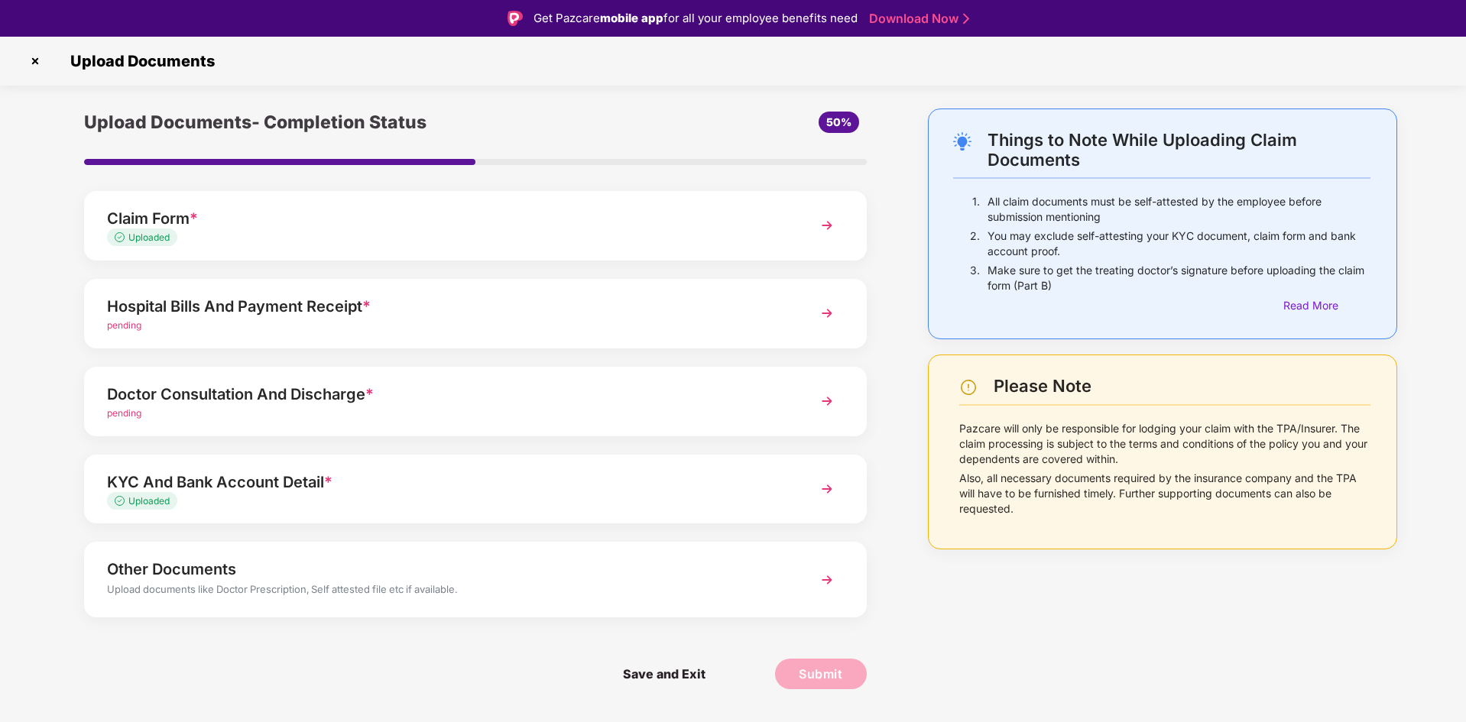
drag, startPoint x: 157, startPoint y: 321, endPoint x: 497, endPoint y: 407, distance: 351.4
click at [519, 388] on div "Upload Documents- Completion Status 50% Claim Form * Uploaded Hospital Bills An…" at bounding box center [475, 411] width 813 height 604
click at [277, 422] on div "Doctor Consultation And Discharge * pending" at bounding box center [475, 402] width 782 height 70
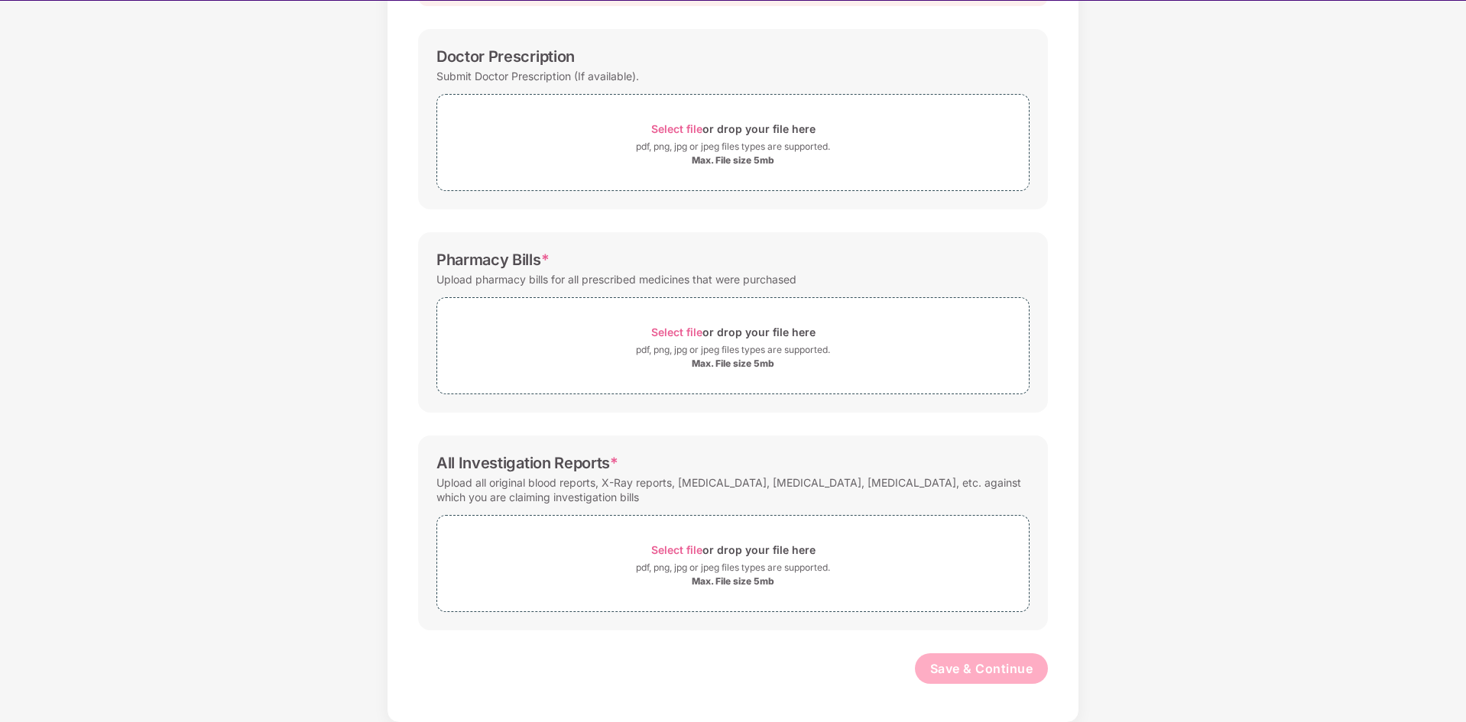
scroll to position [37, 0]
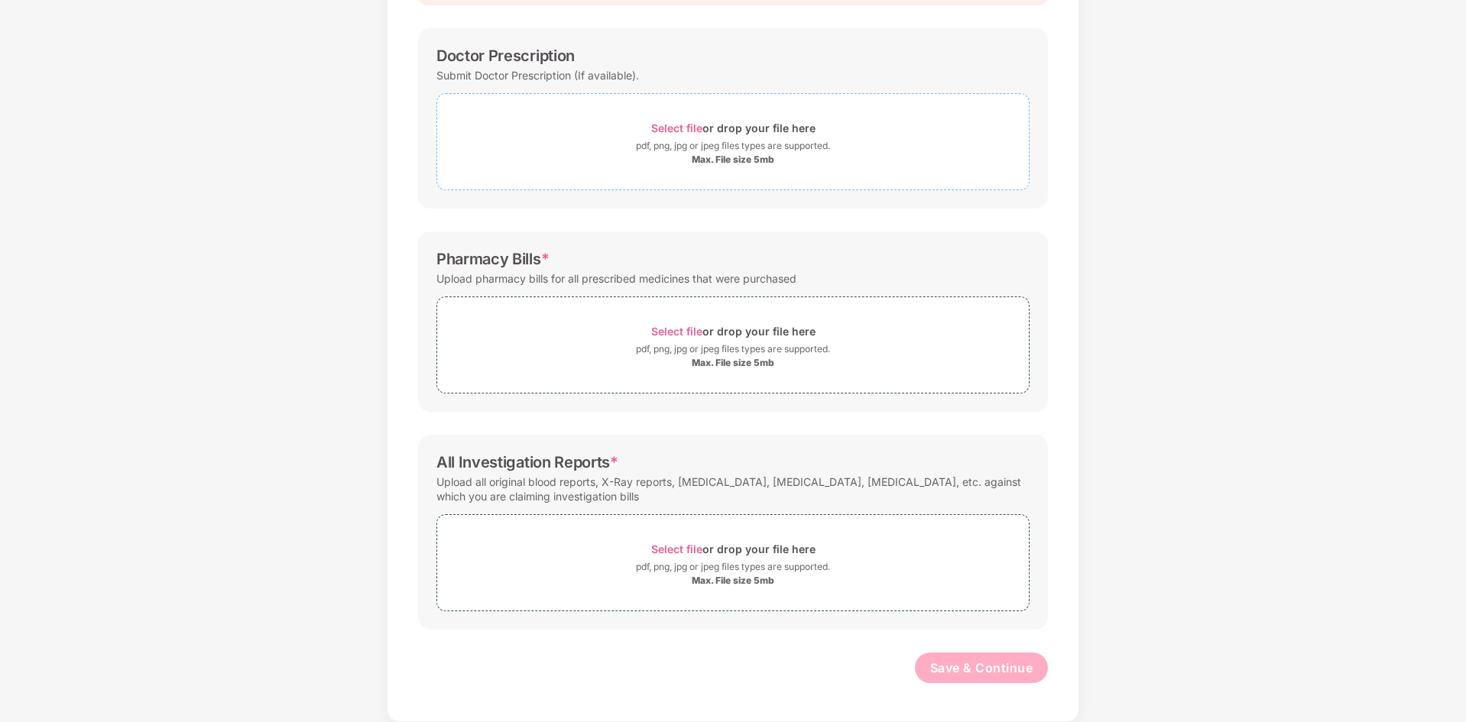
click at [699, 151] on div "pdf, png, jpg or jpeg files types are supported." at bounding box center [733, 145] width 194 height 15
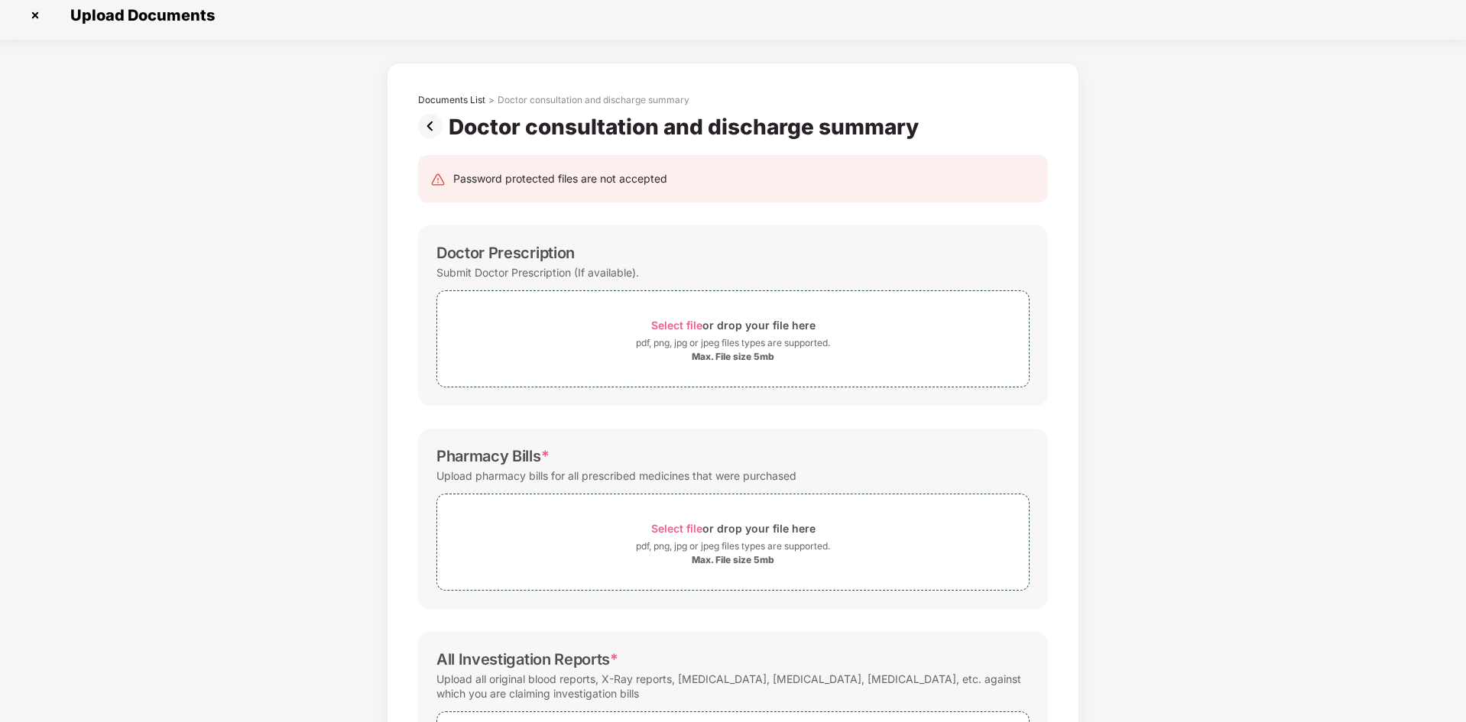
scroll to position [0, 0]
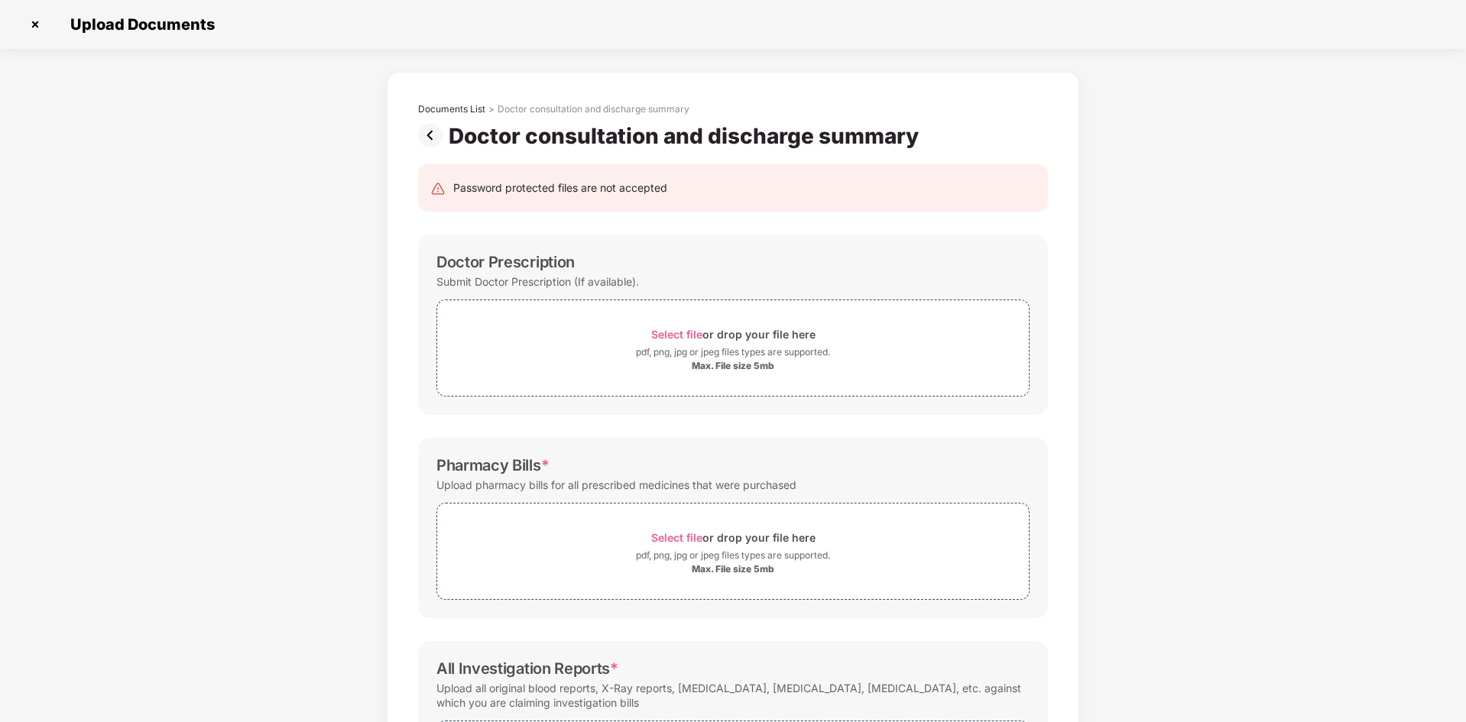
click at [430, 138] on img at bounding box center [433, 135] width 31 height 24
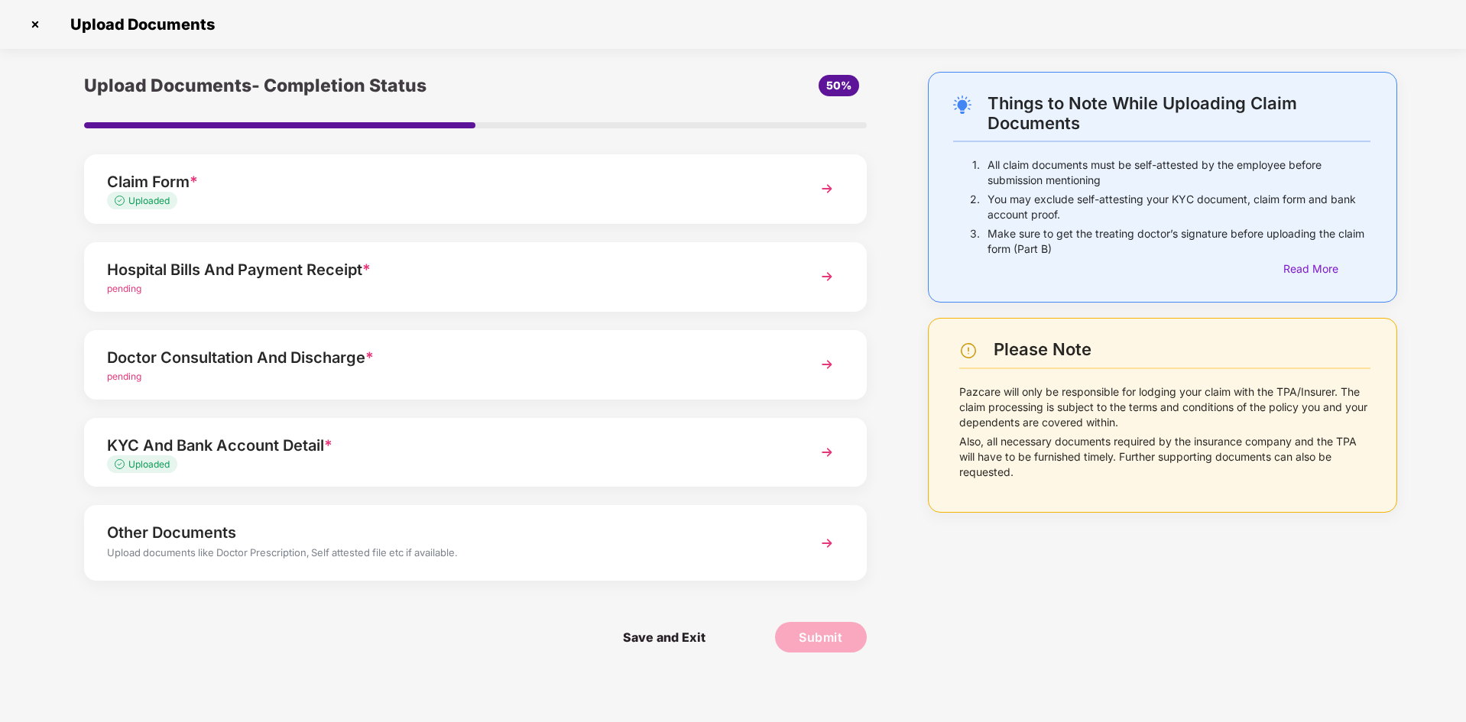
click at [307, 274] on div "Hospital Bills And Payment Receipt *" at bounding box center [444, 270] width 675 height 24
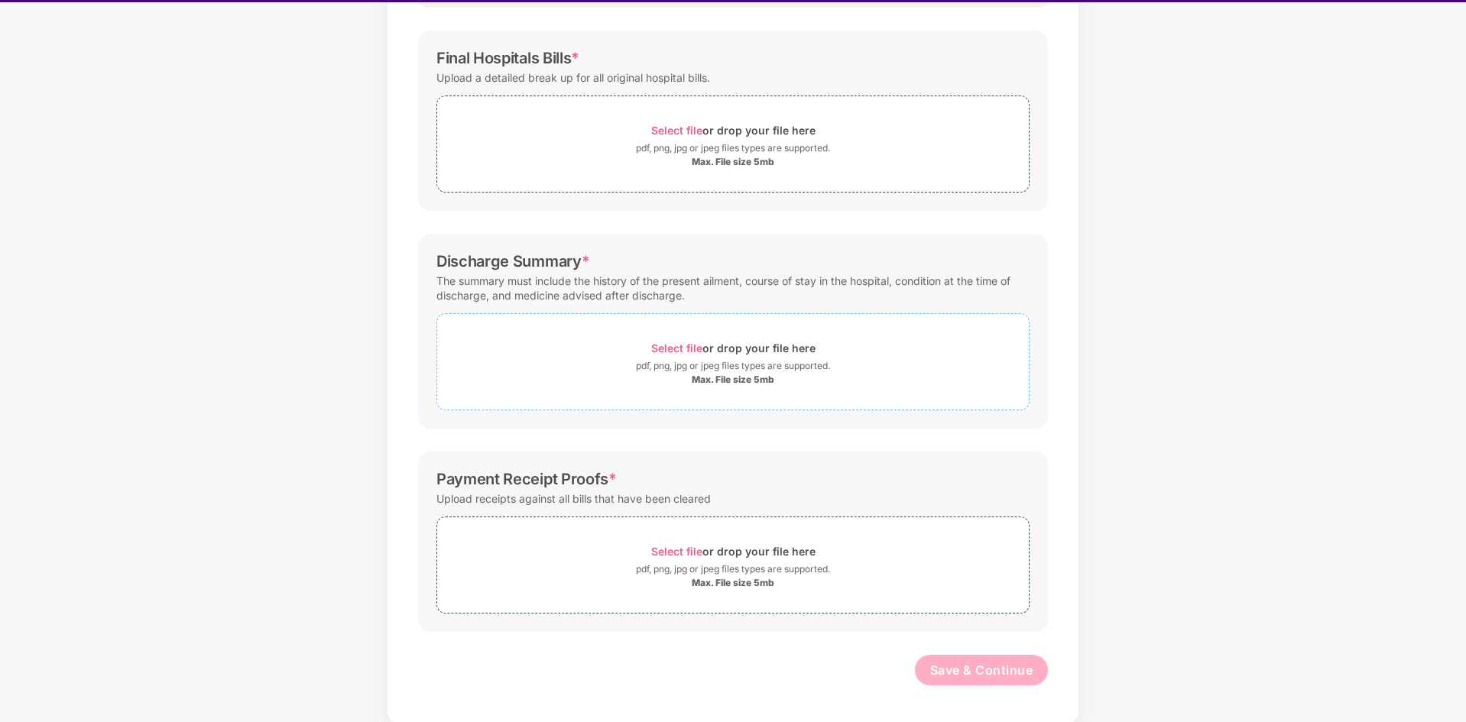
scroll to position [37, 0]
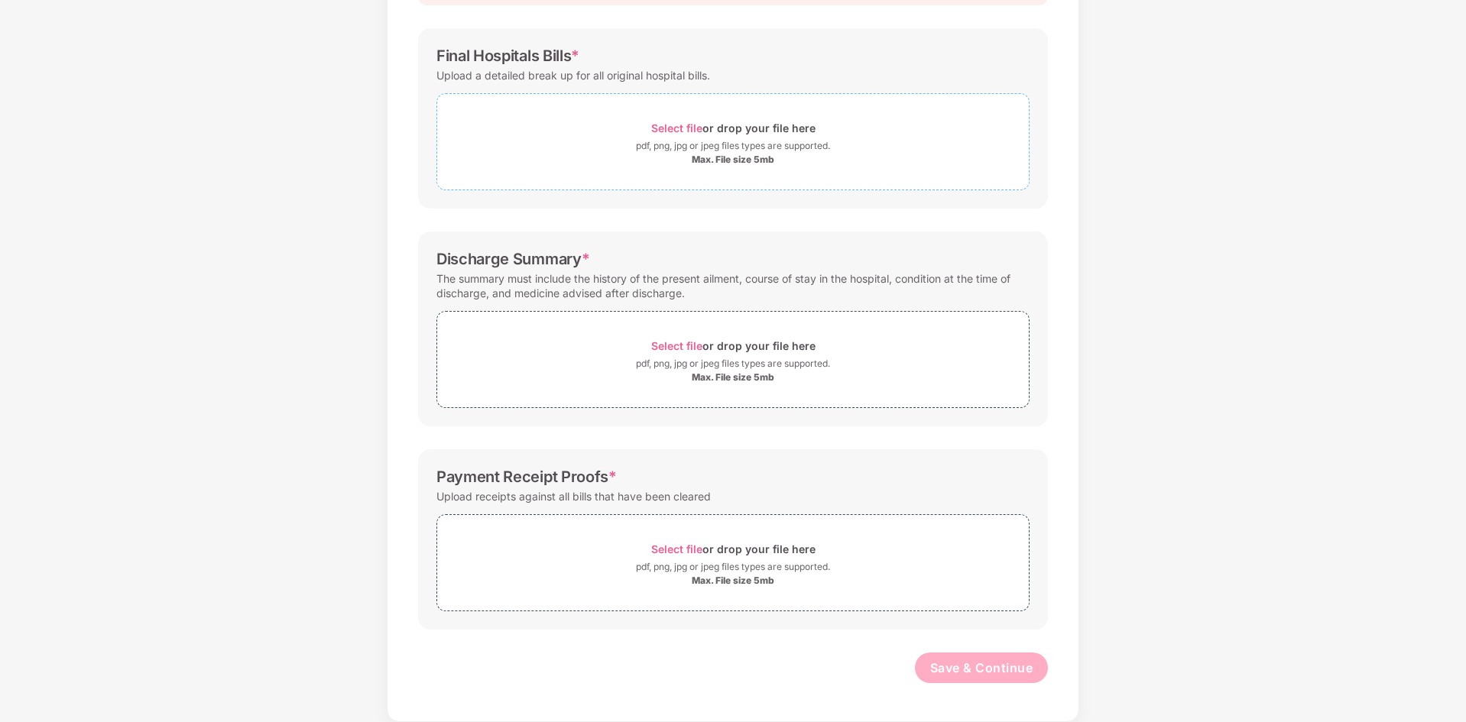
click at [728, 145] on div "pdf, png, jpg or jpeg files types are supported." at bounding box center [733, 145] width 194 height 15
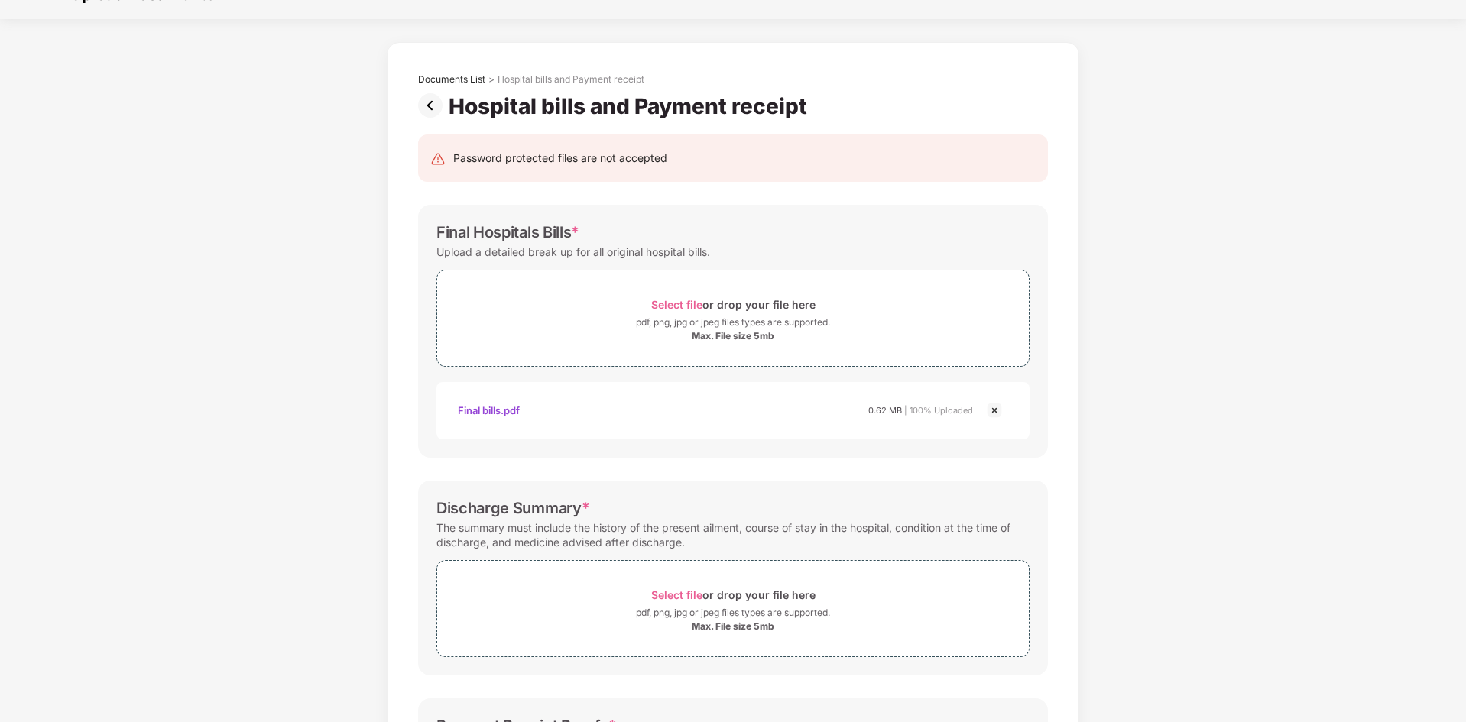
scroll to position [0, 0]
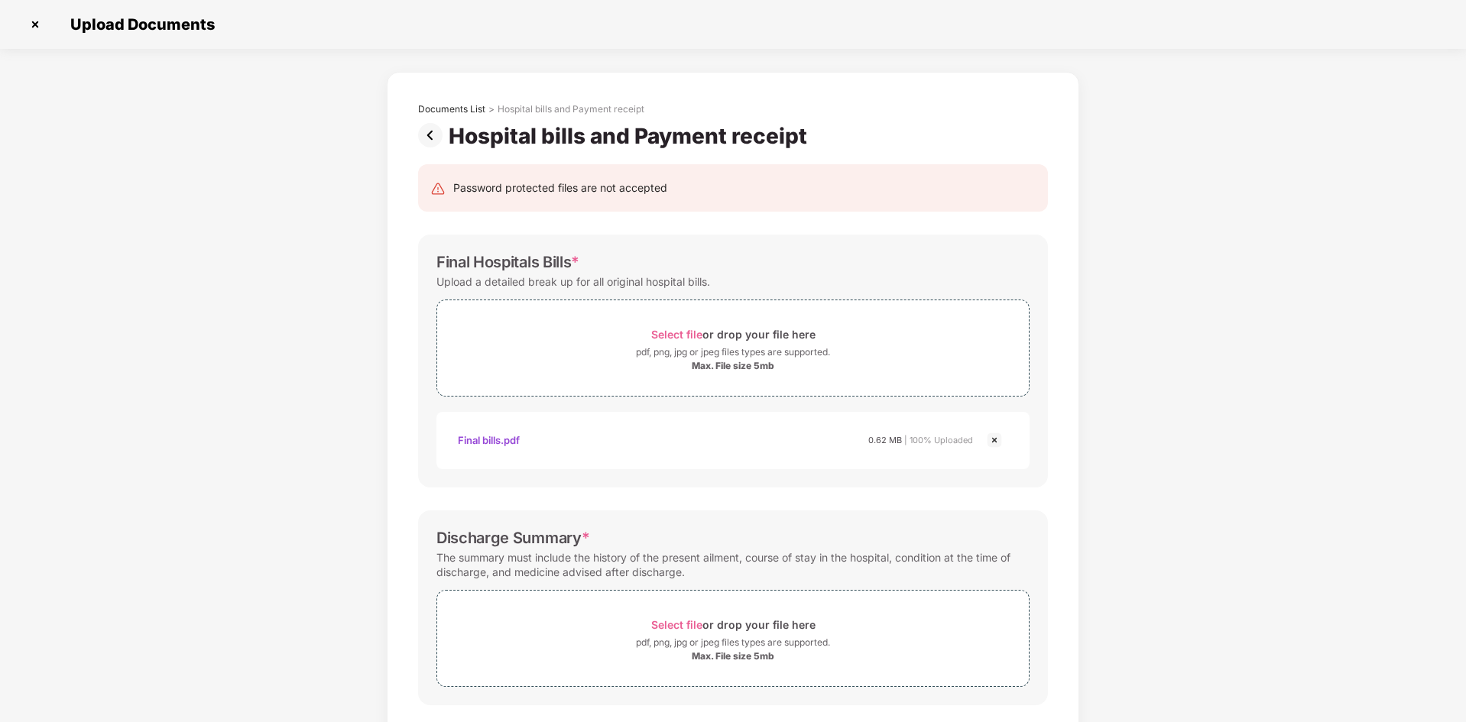
click at [420, 130] on img at bounding box center [433, 135] width 31 height 24
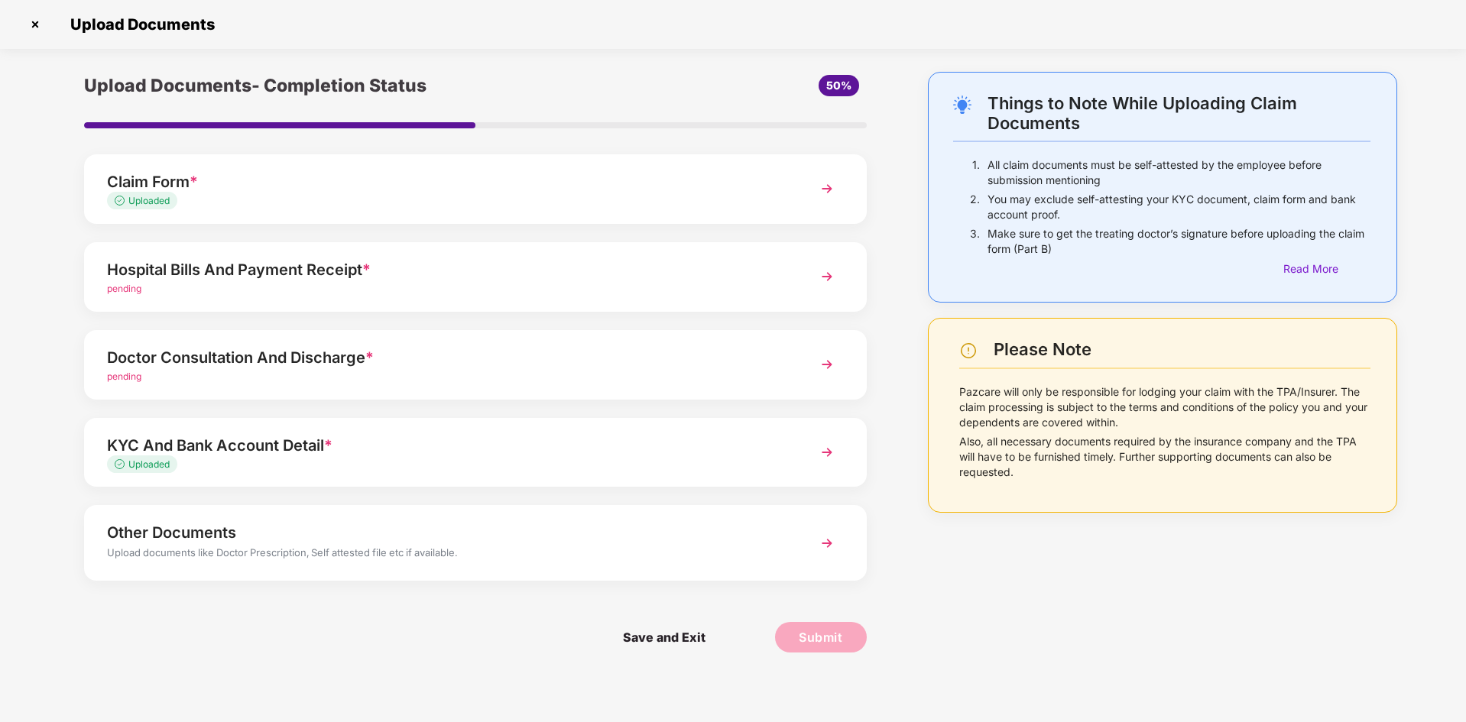
click at [322, 546] on div "Upload documents like Doctor Prescription, Self attested file etc if available." at bounding box center [444, 555] width 675 height 20
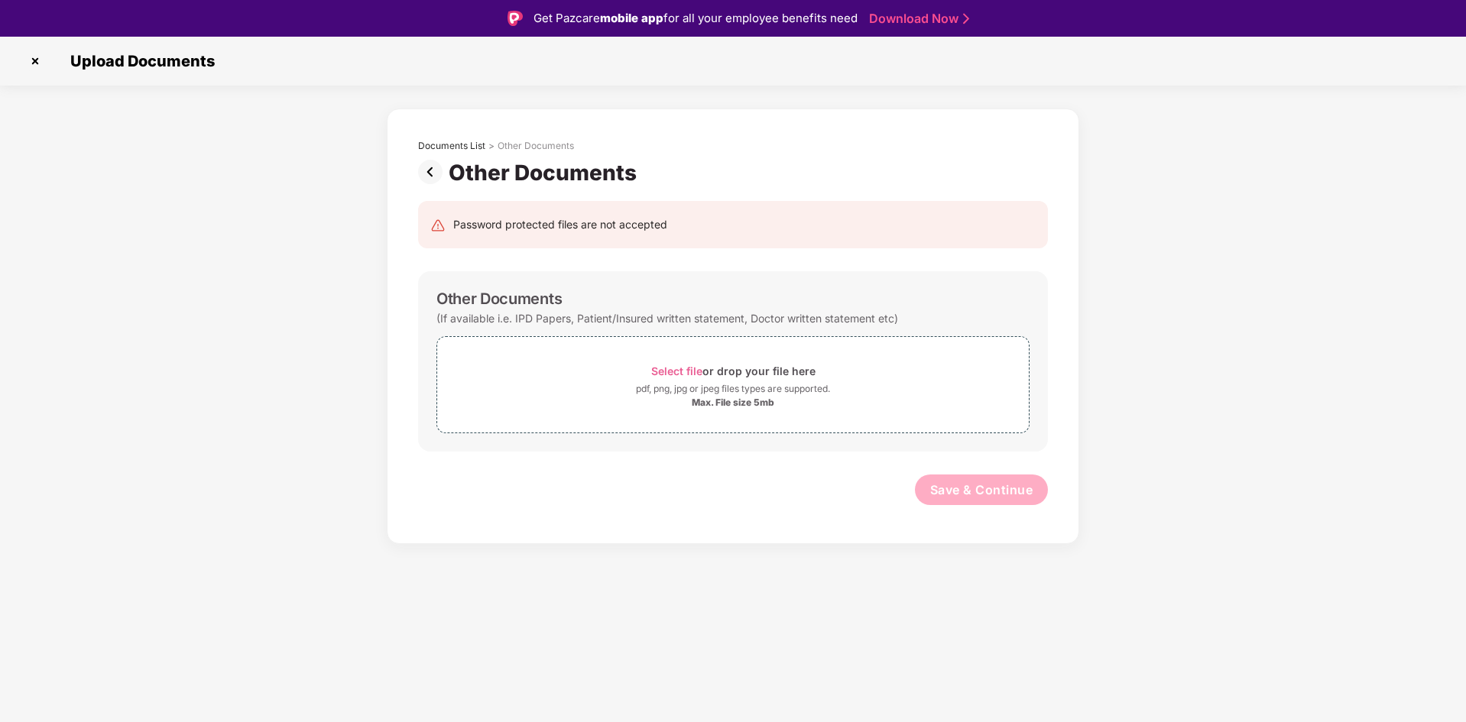
click at [431, 170] on img at bounding box center [433, 172] width 31 height 24
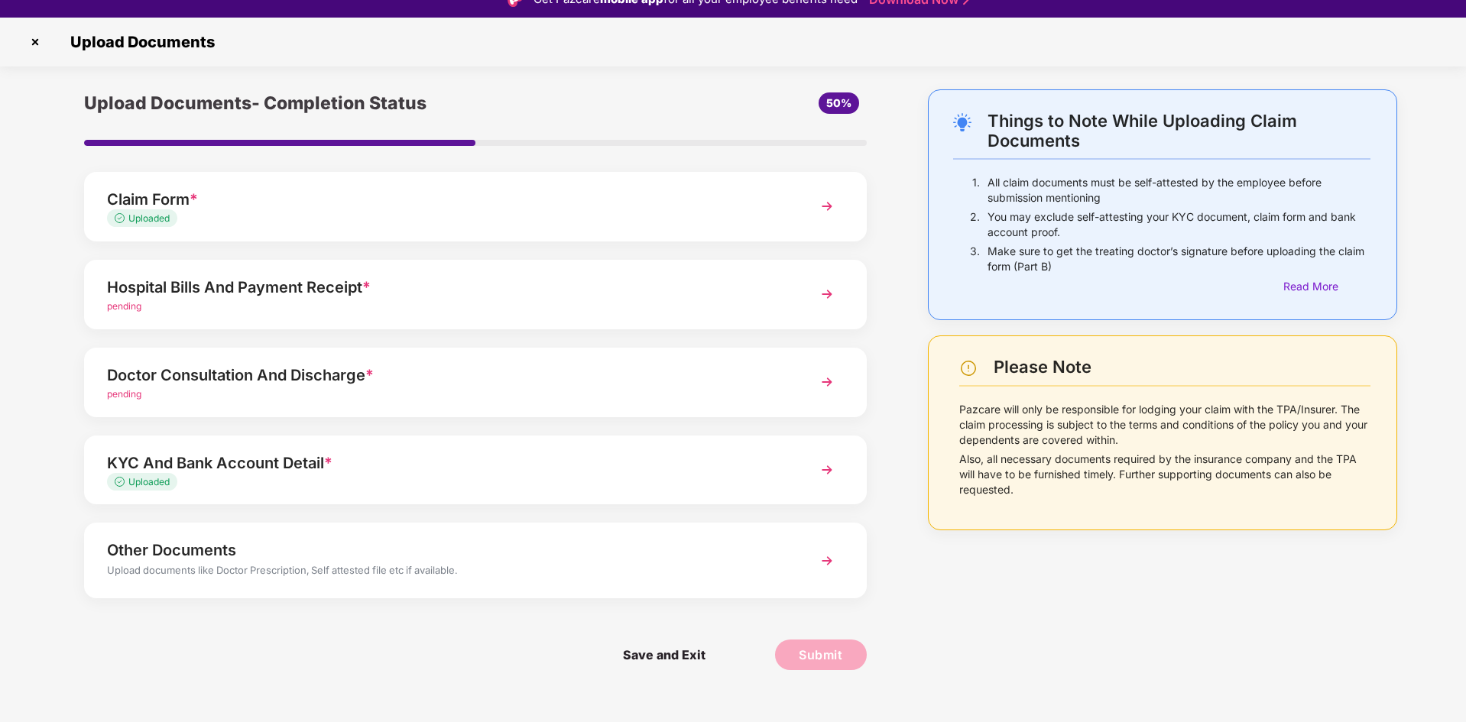
scroll to position [37, 0]
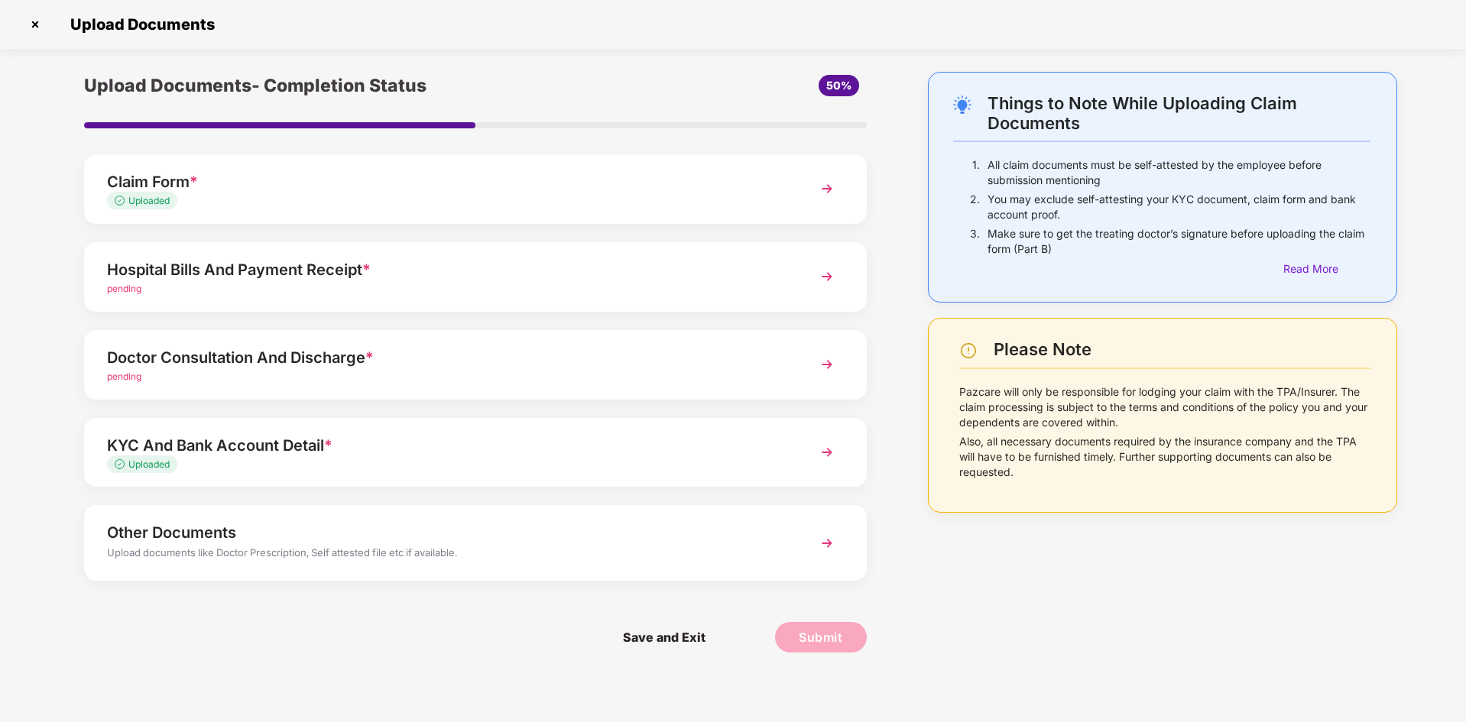
click at [326, 287] on div "pending" at bounding box center [444, 289] width 675 height 15
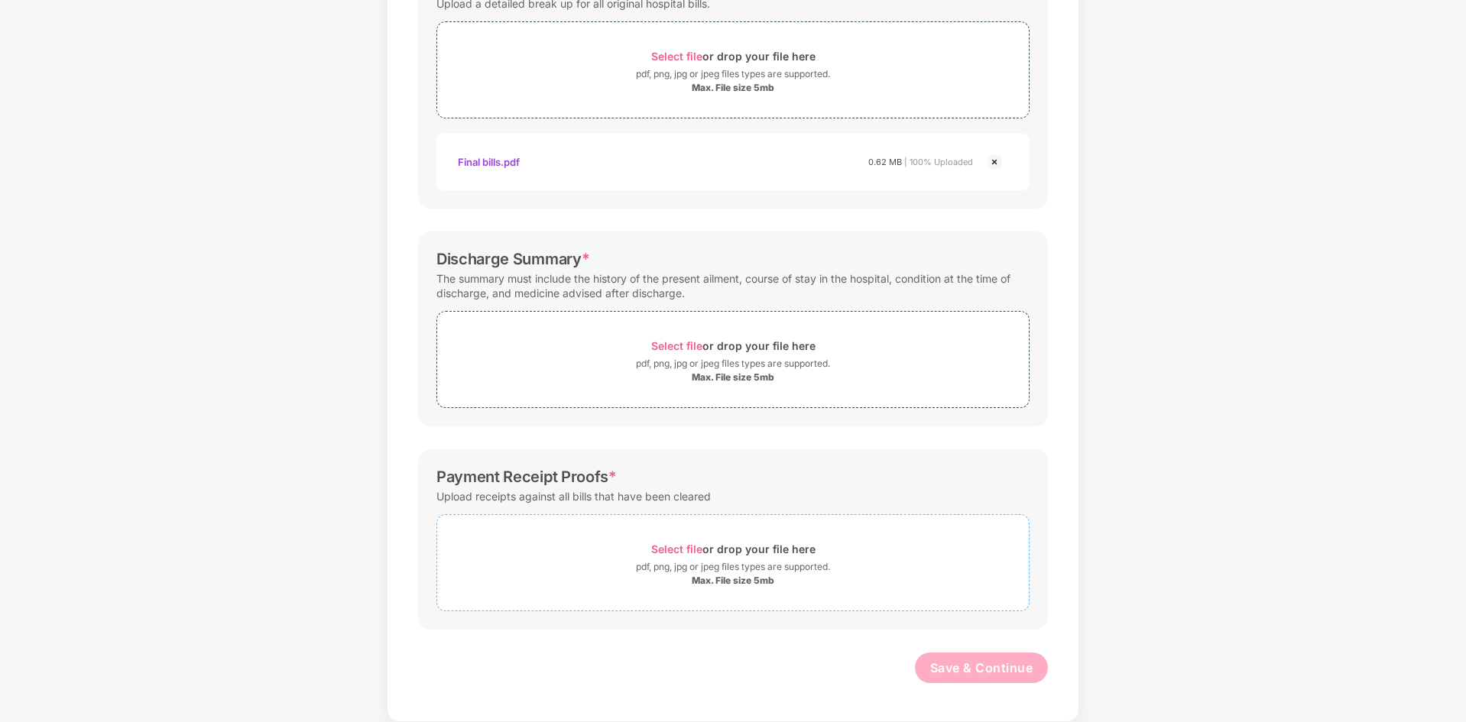
click at [688, 551] on span "Select file" at bounding box center [676, 549] width 51 height 13
click at [688, 550] on span "Select file" at bounding box center [676, 549] width 51 height 13
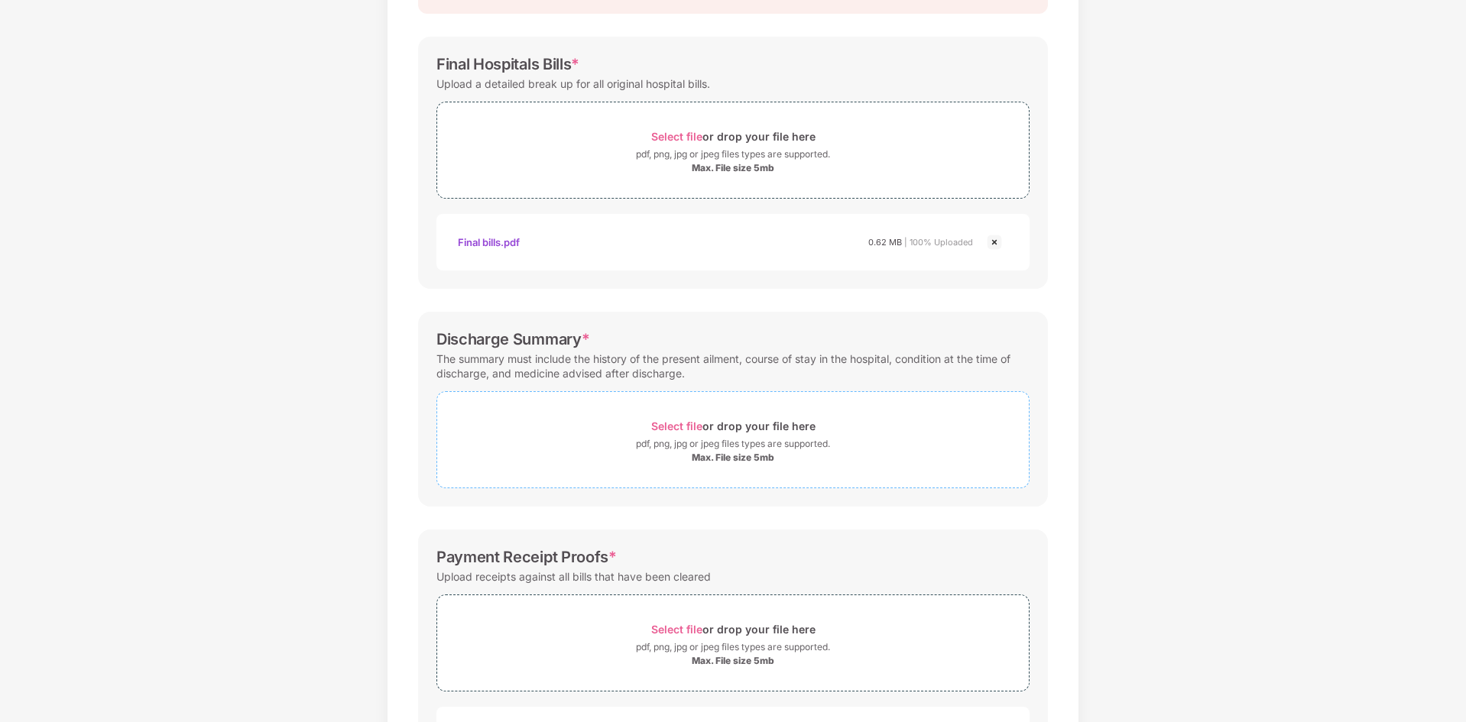
scroll to position [197, 0]
click at [736, 455] on div "Max. File size 5mb" at bounding box center [733, 458] width 83 height 12
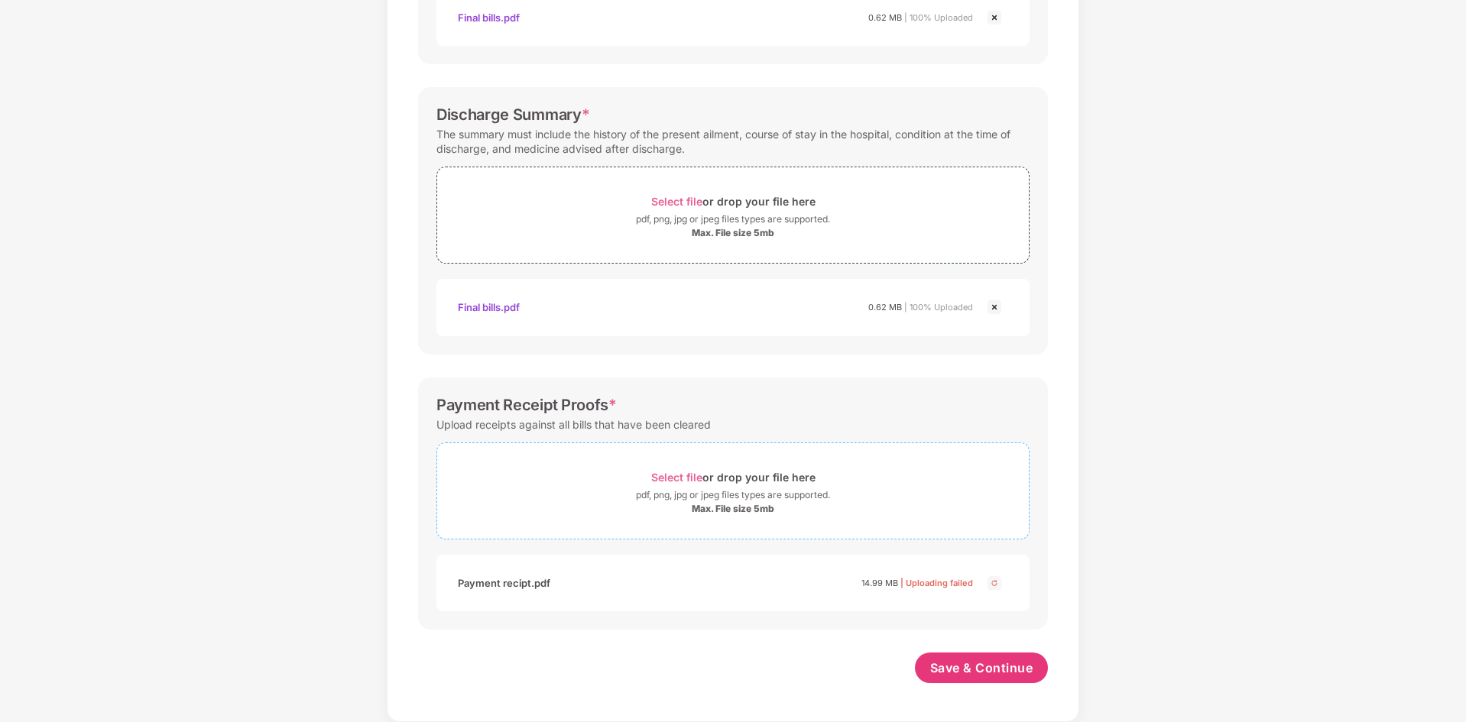
scroll to position [423, 0]
click at [995, 676] on span "Save & Continue" at bounding box center [981, 667] width 103 height 17
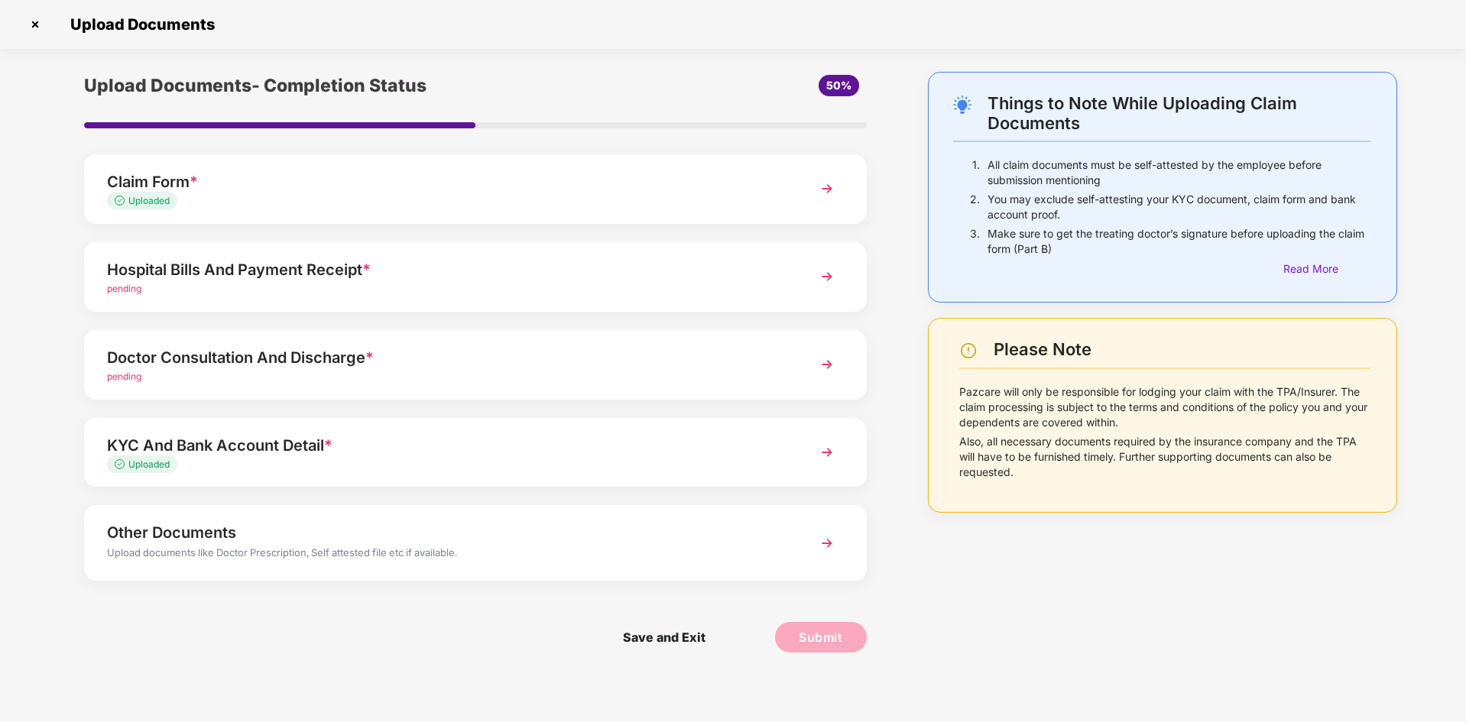
drag, startPoint x: 303, startPoint y: 355, endPoint x: 315, endPoint y: 361, distance: 13.7
click at [315, 361] on div "Doctor Consultation And Discharge *" at bounding box center [444, 357] width 675 height 24
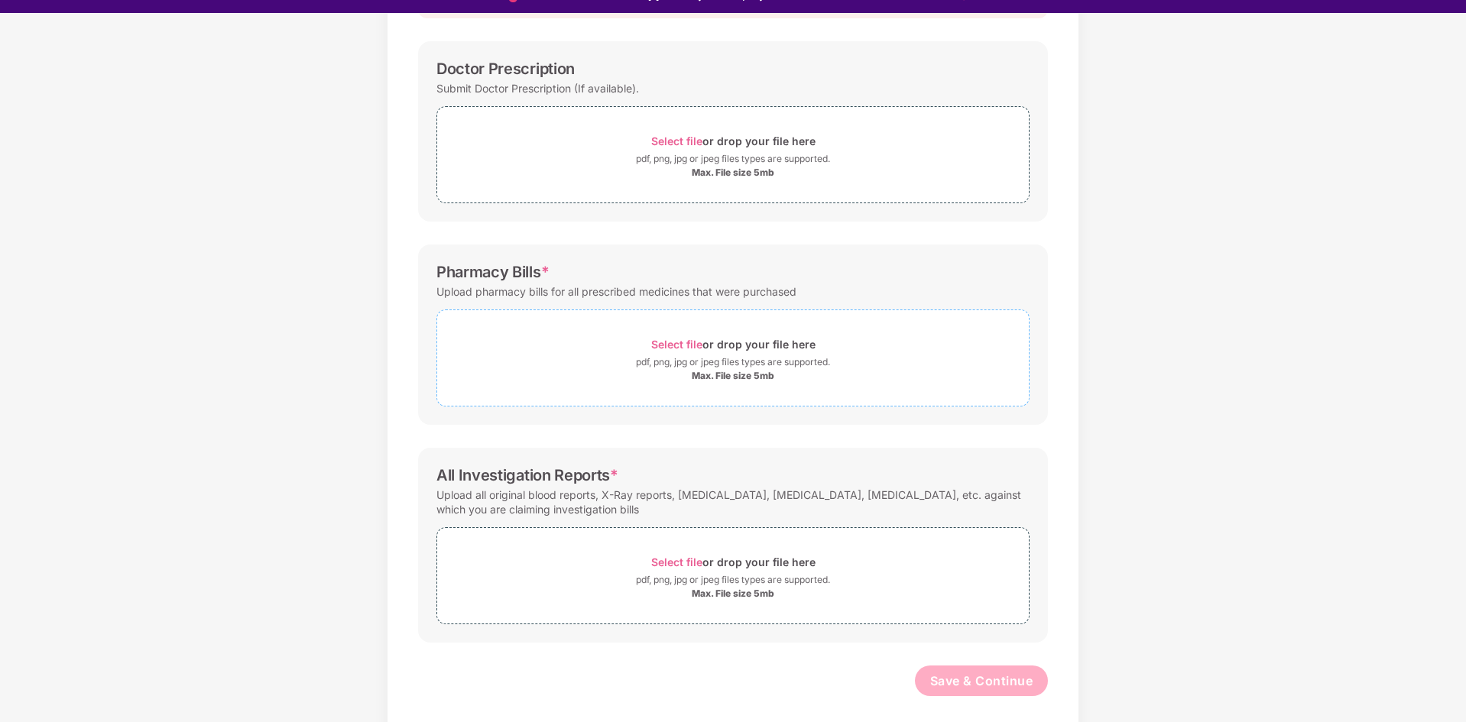
scroll to position [37, 0]
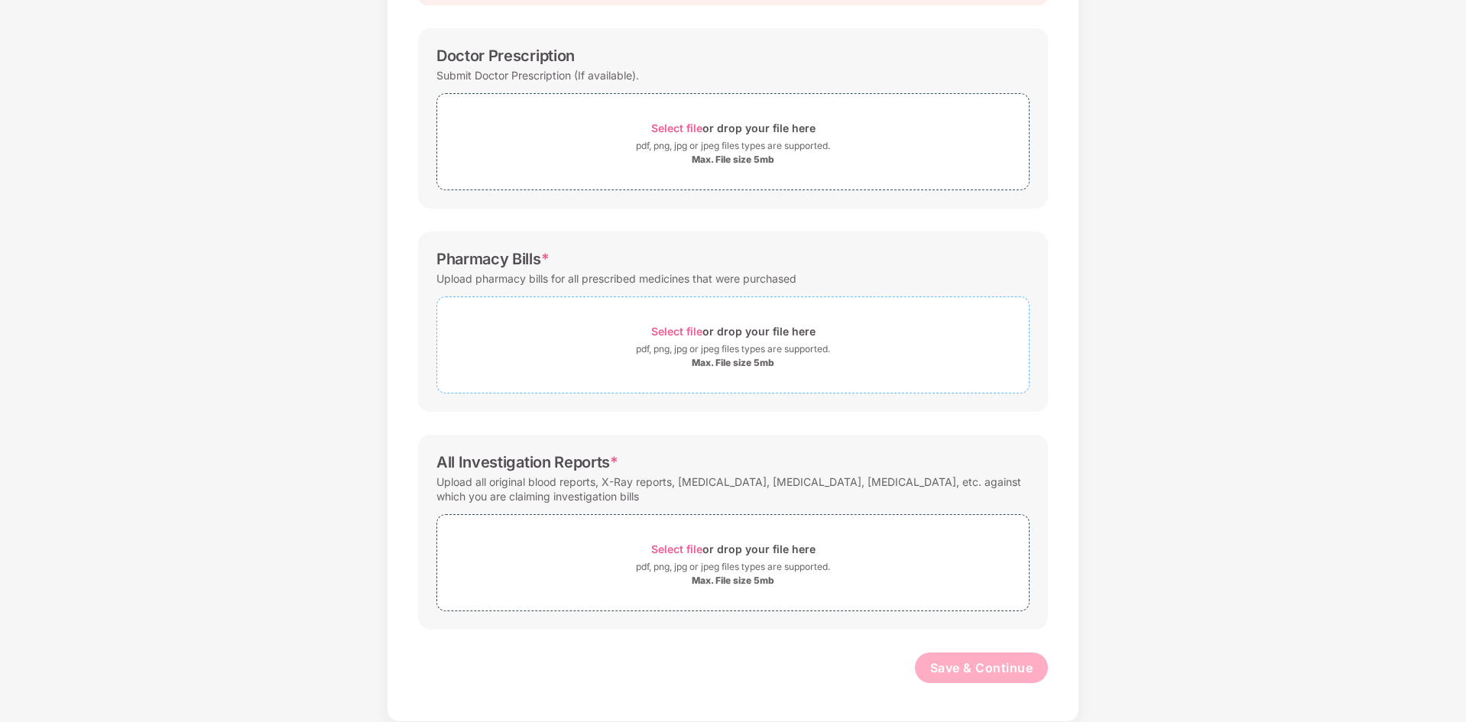
click at [773, 353] on div "pdf, png, jpg or jpeg files types are supported." at bounding box center [733, 349] width 194 height 15
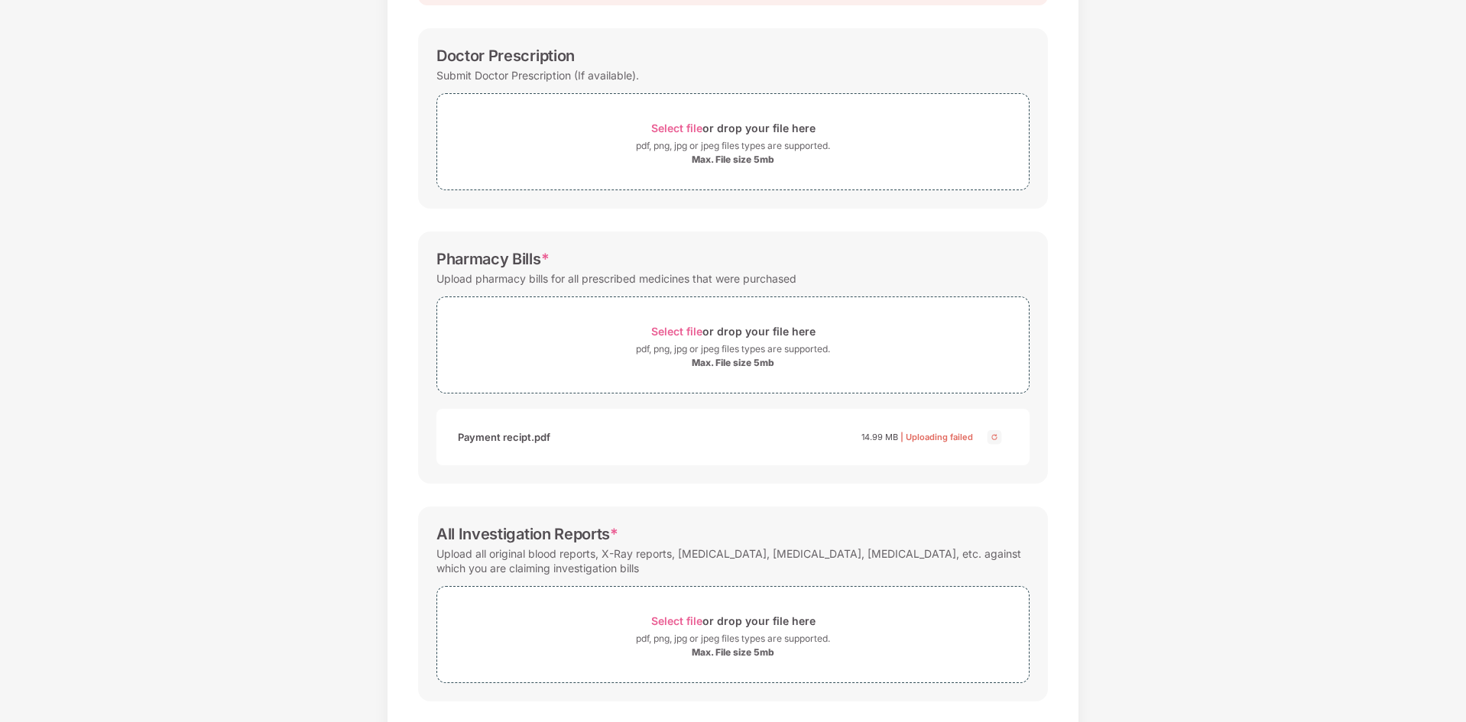
click at [994, 440] on img at bounding box center [994, 437] width 18 height 18
click at [740, 368] on div "Max. File size 5mb" at bounding box center [733, 363] width 83 height 12
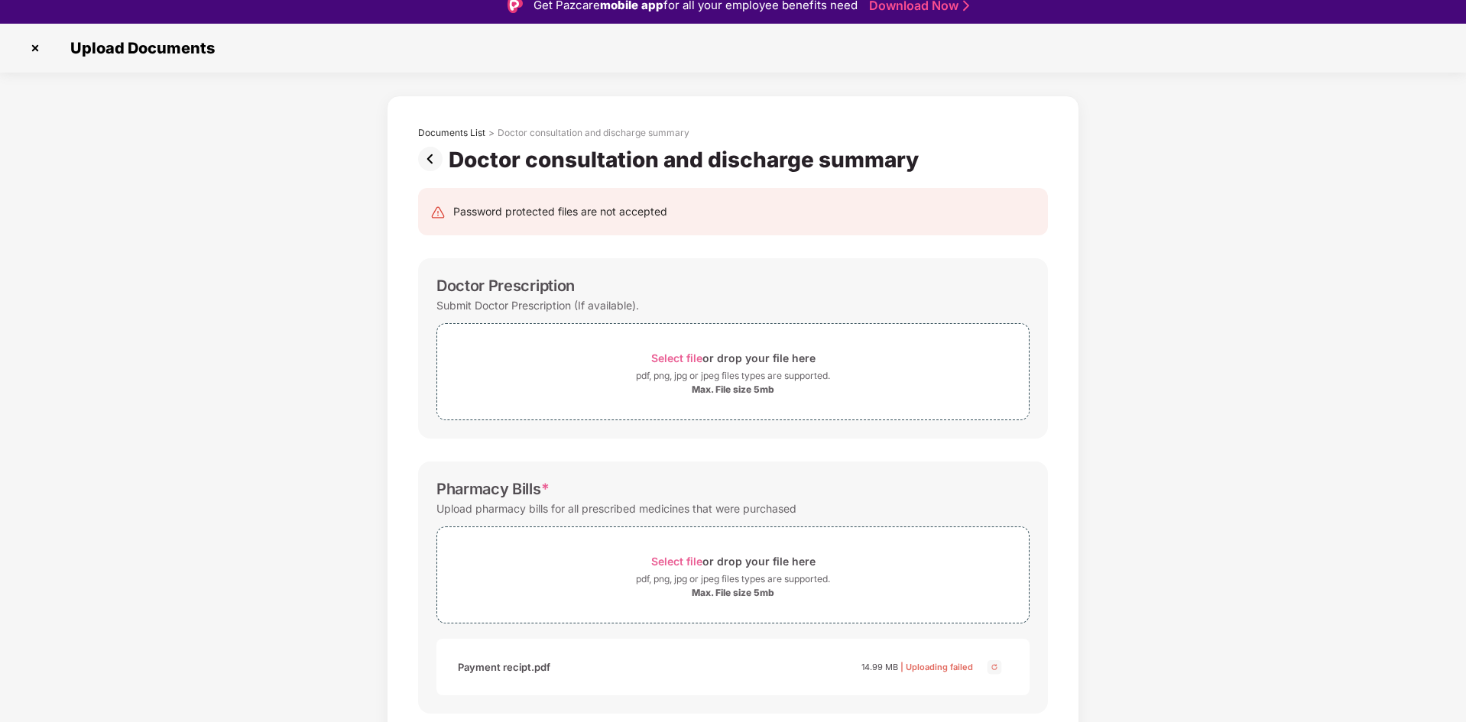
scroll to position [0, 0]
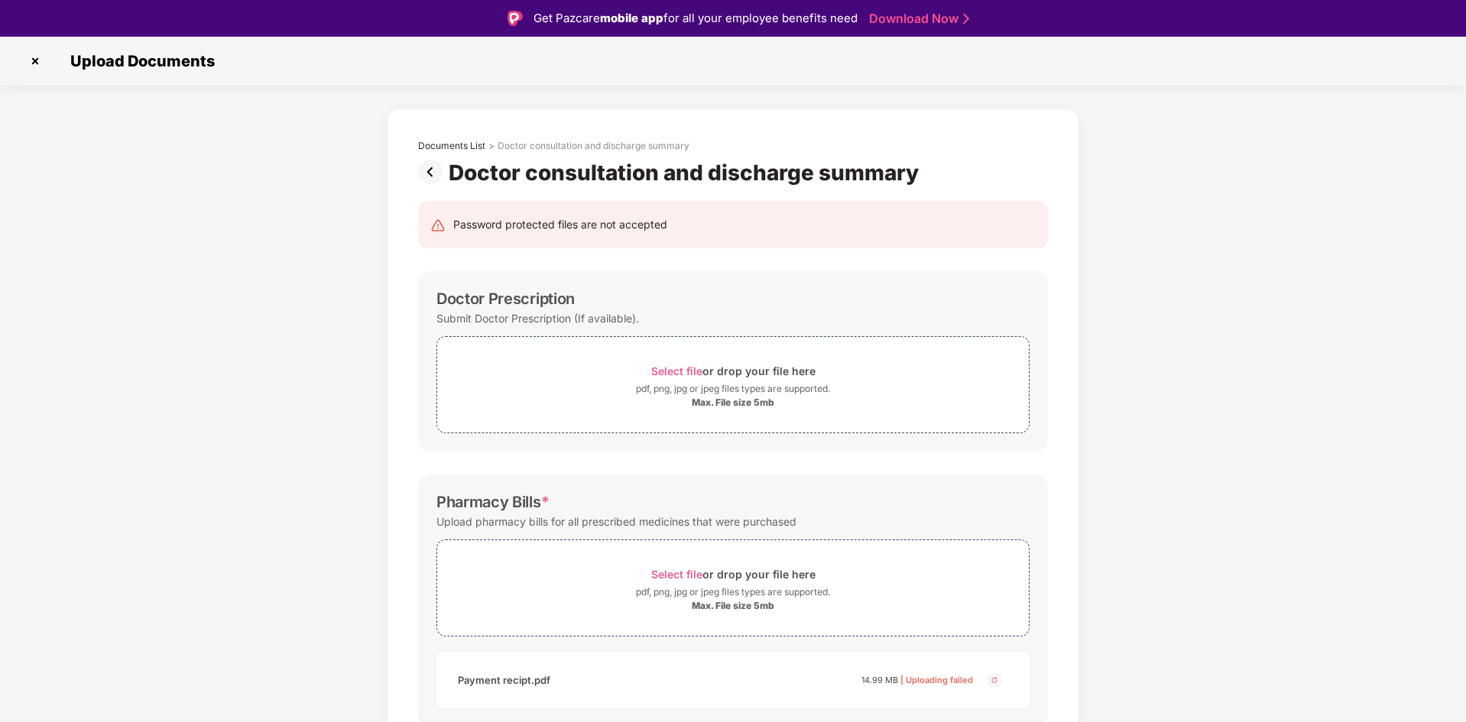
click at [430, 173] on img at bounding box center [433, 172] width 31 height 24
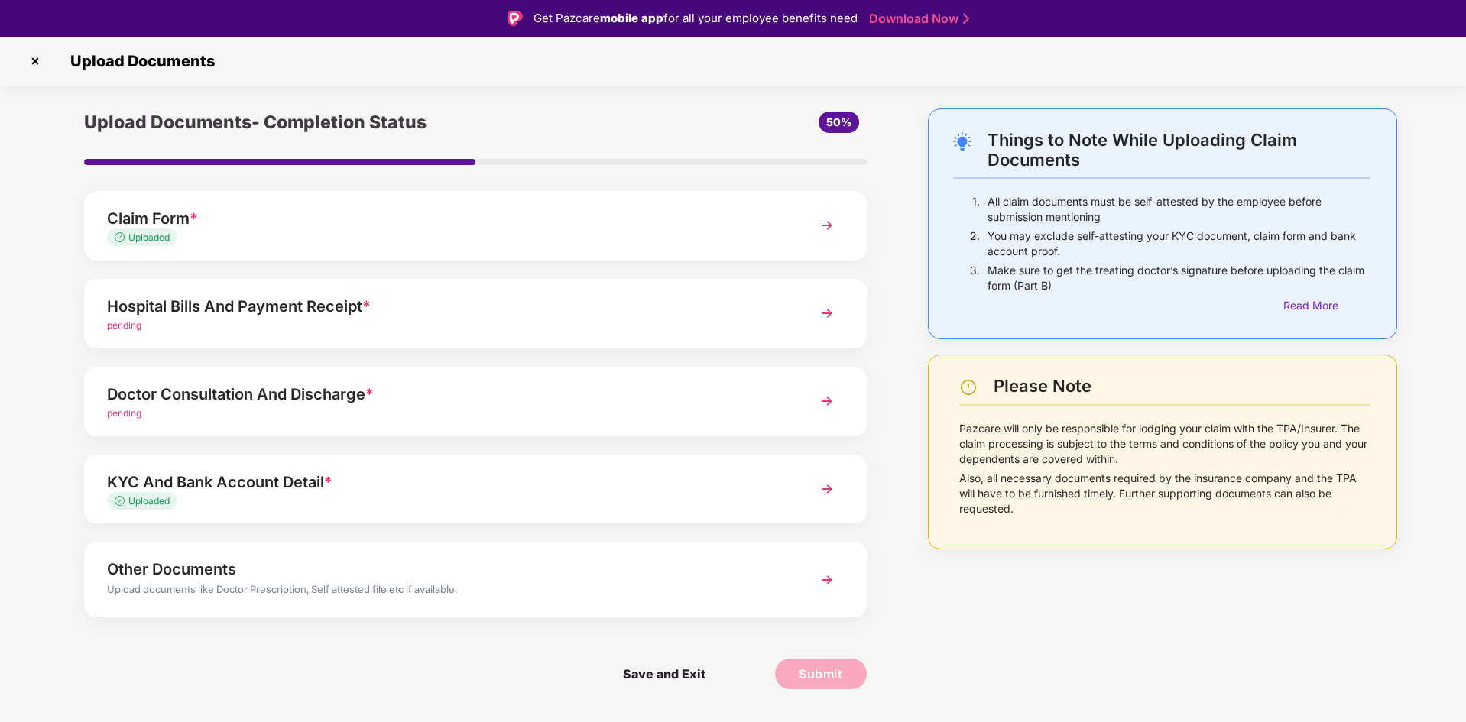
click at [355, 329] on div "pending" at bounding box center [444, 326] width 675 height 15
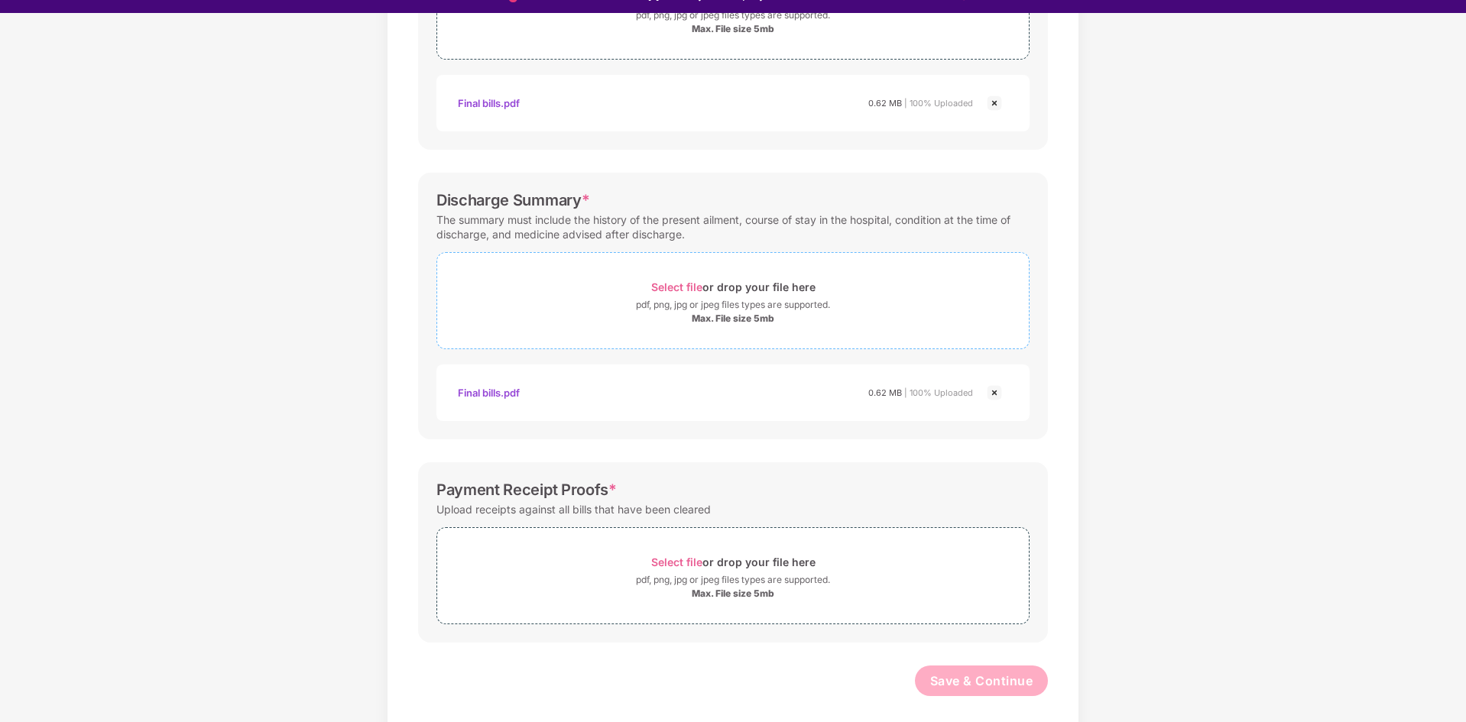
scroll to position [37, 0]
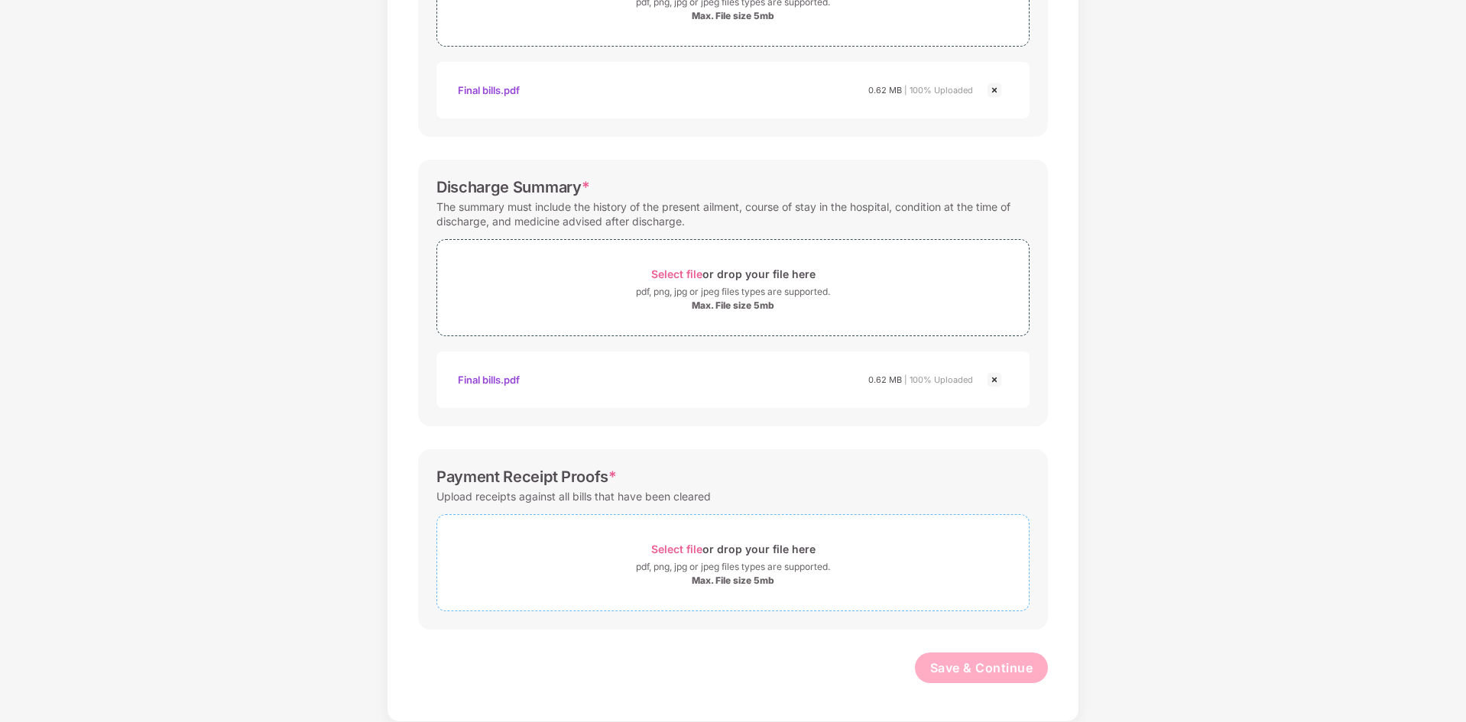
click at [761, 558] on div "Select file or drop your file here" at bounding box center [733, 549] width 164 height 21
click at [993, 655] on img at bounding box center [994, 655] width 18 height 18
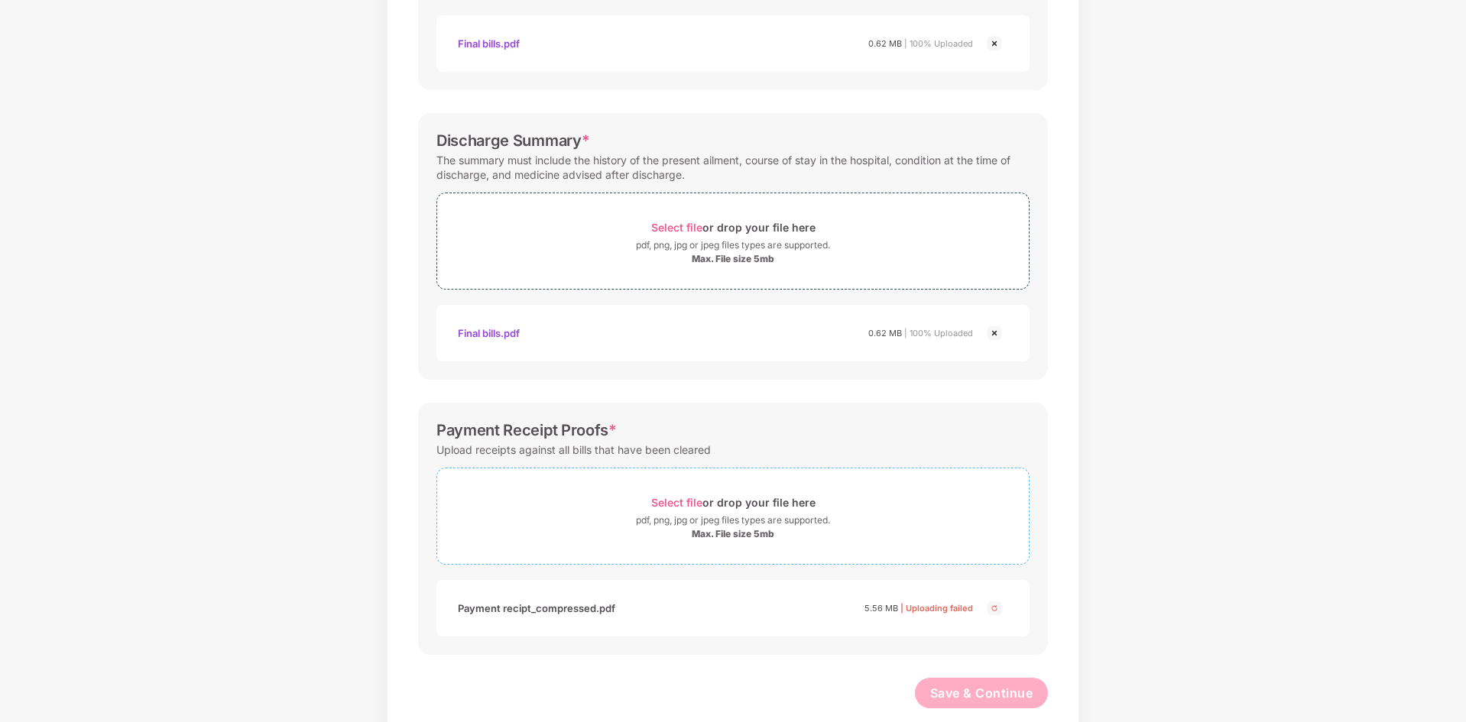
scroll to position [422, 0]
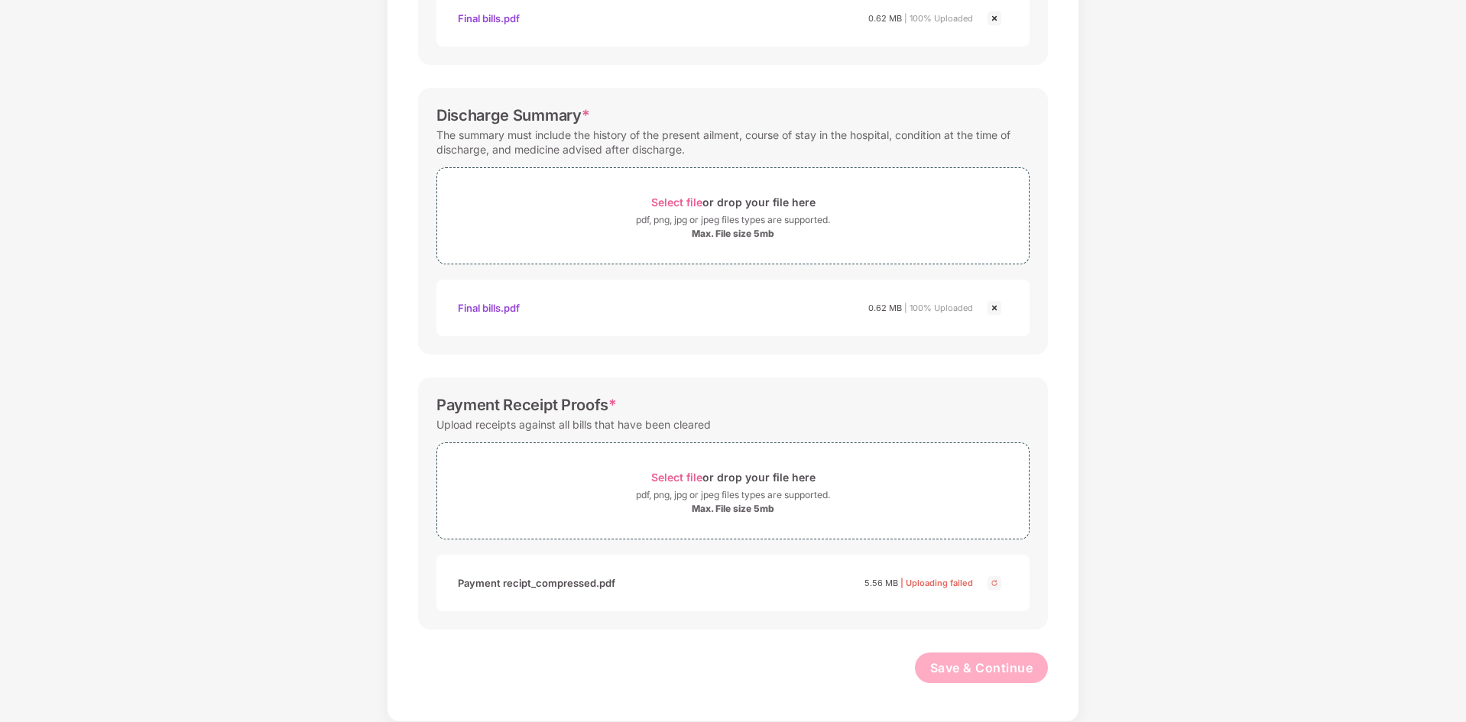
click at [988, 584] on img at bounding box center [994, 583] width 18 height 18
click at [990, 585] on img at bounding box center [994, 583] width 18 height 18
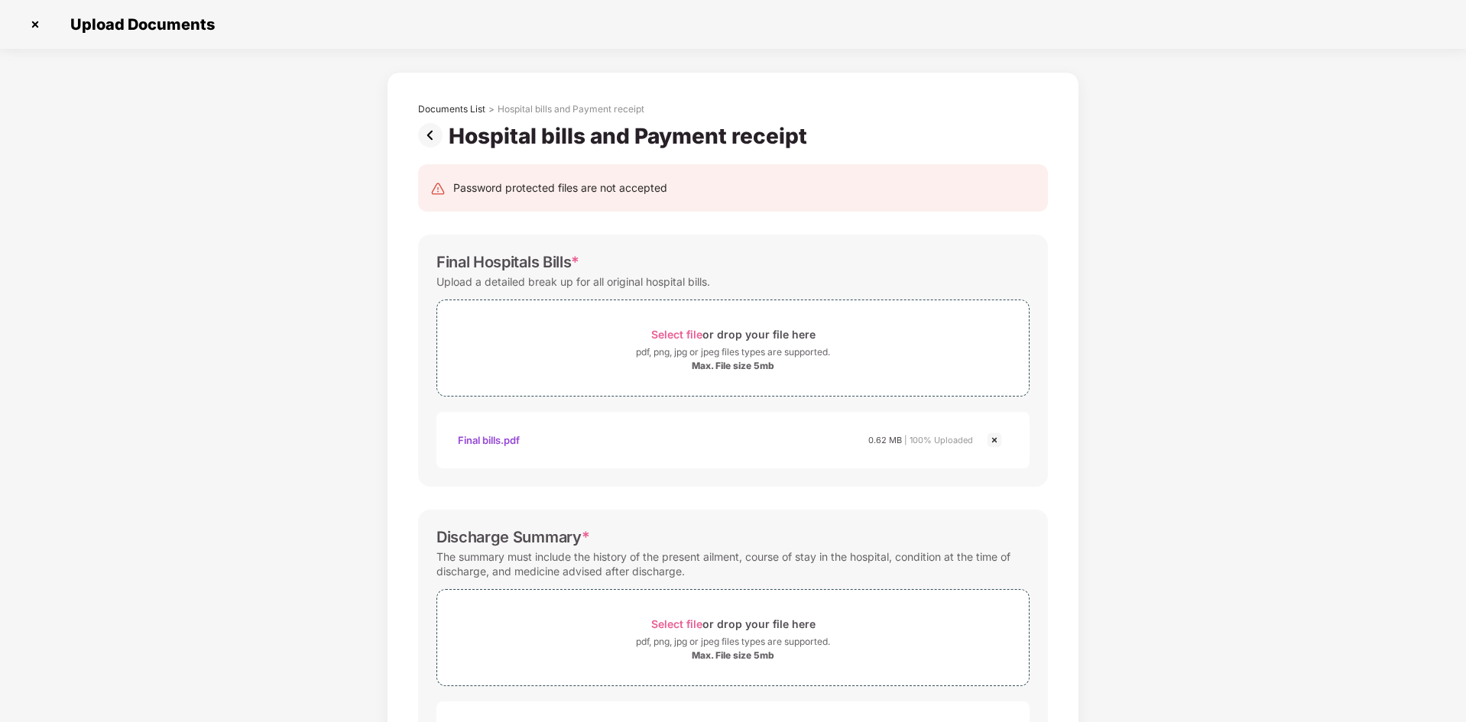
scroll to position [0, 0]
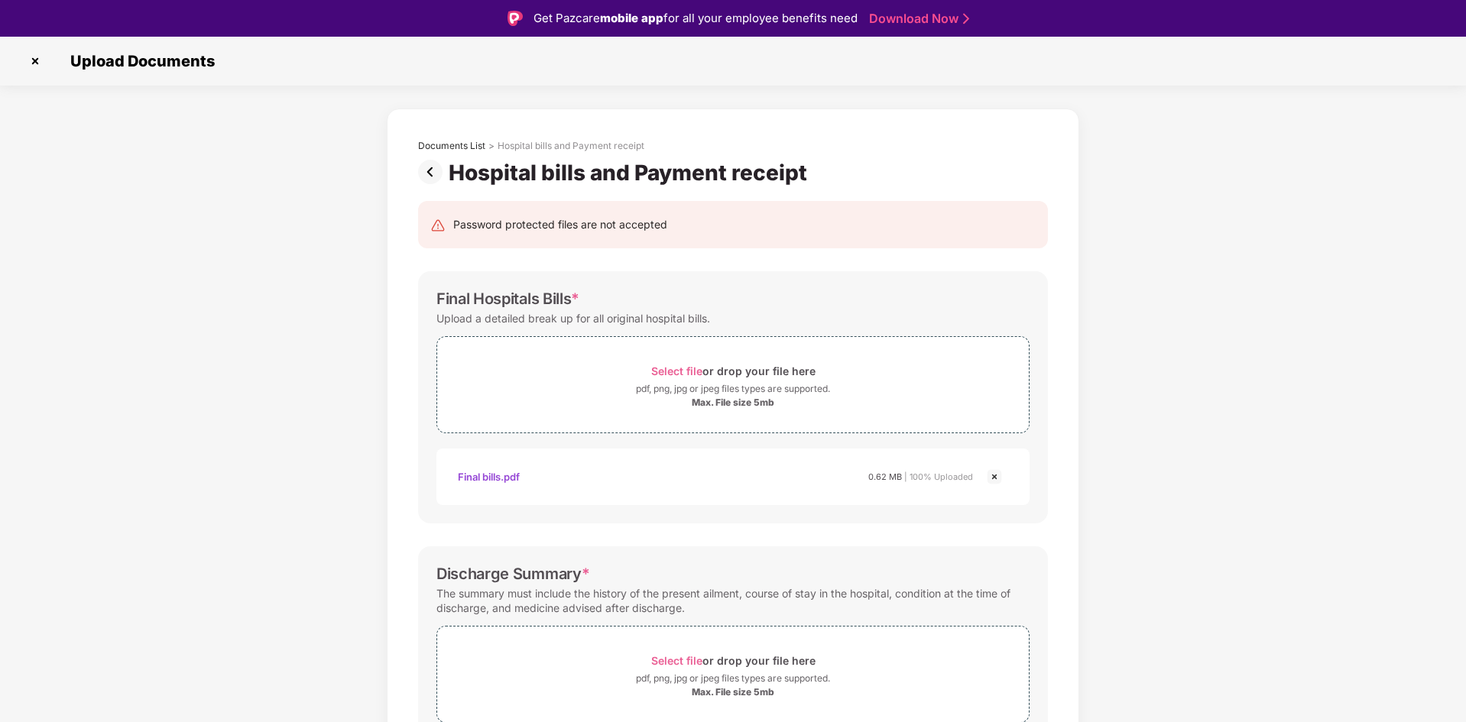
click at [432, 175] on img at bounding box center [433, 172] width 31 height 24
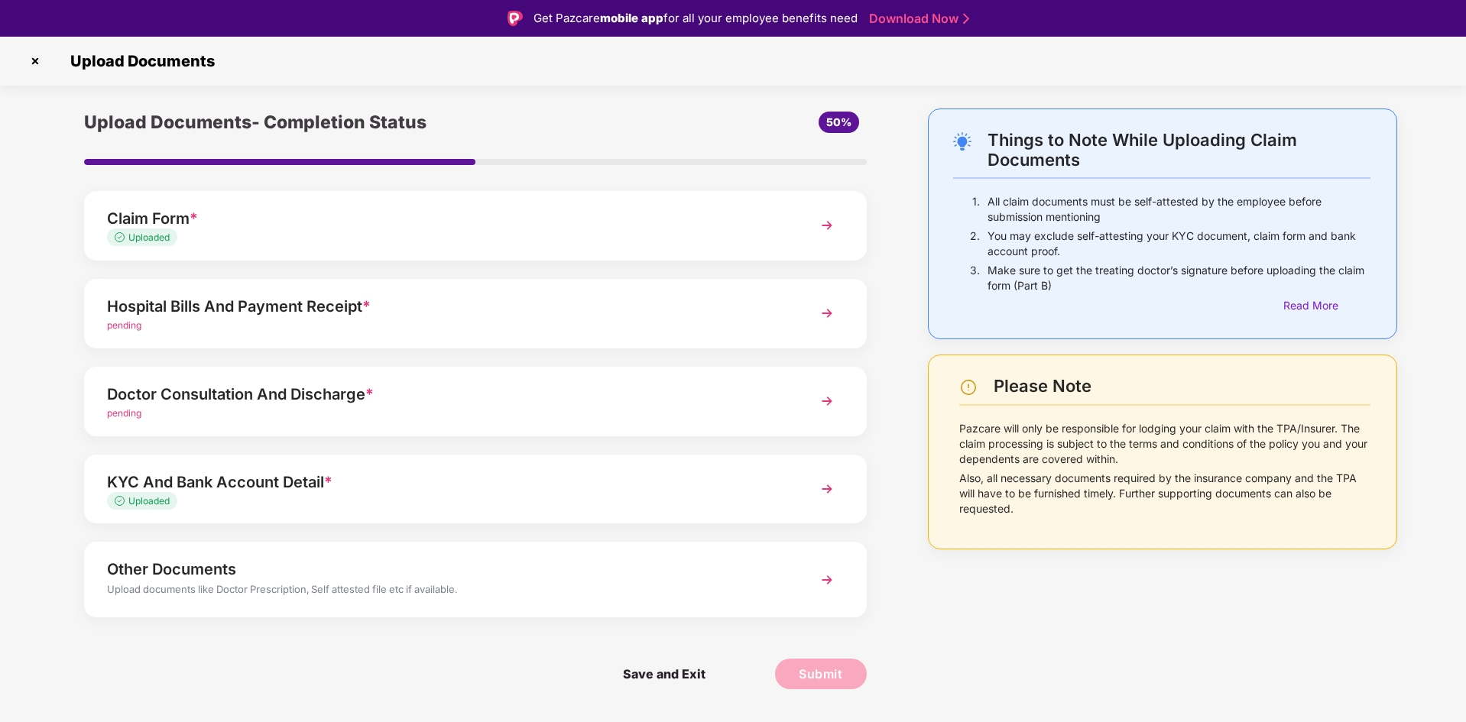
click at [249, 325] on div "pending" at bounding box center [444, 326] width 675 height 15
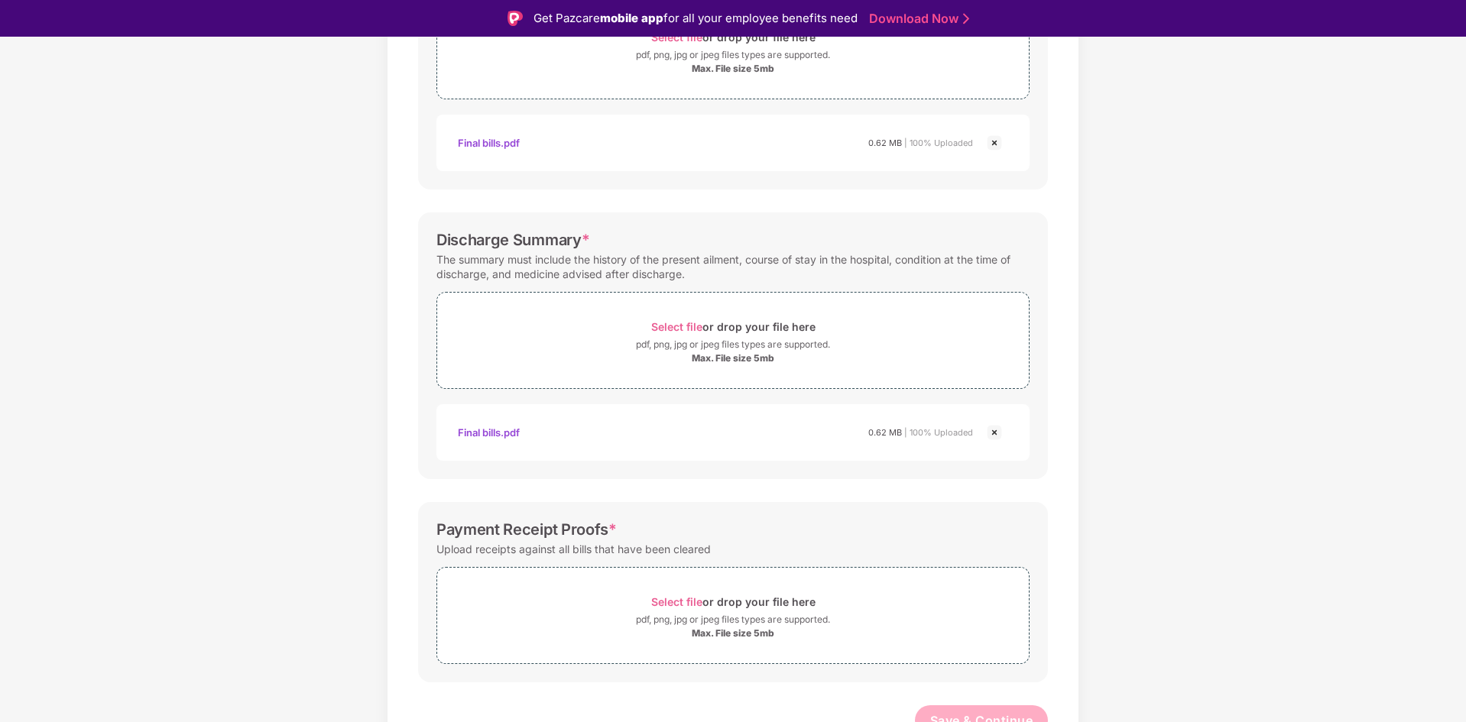
scroll to position [350, 0]
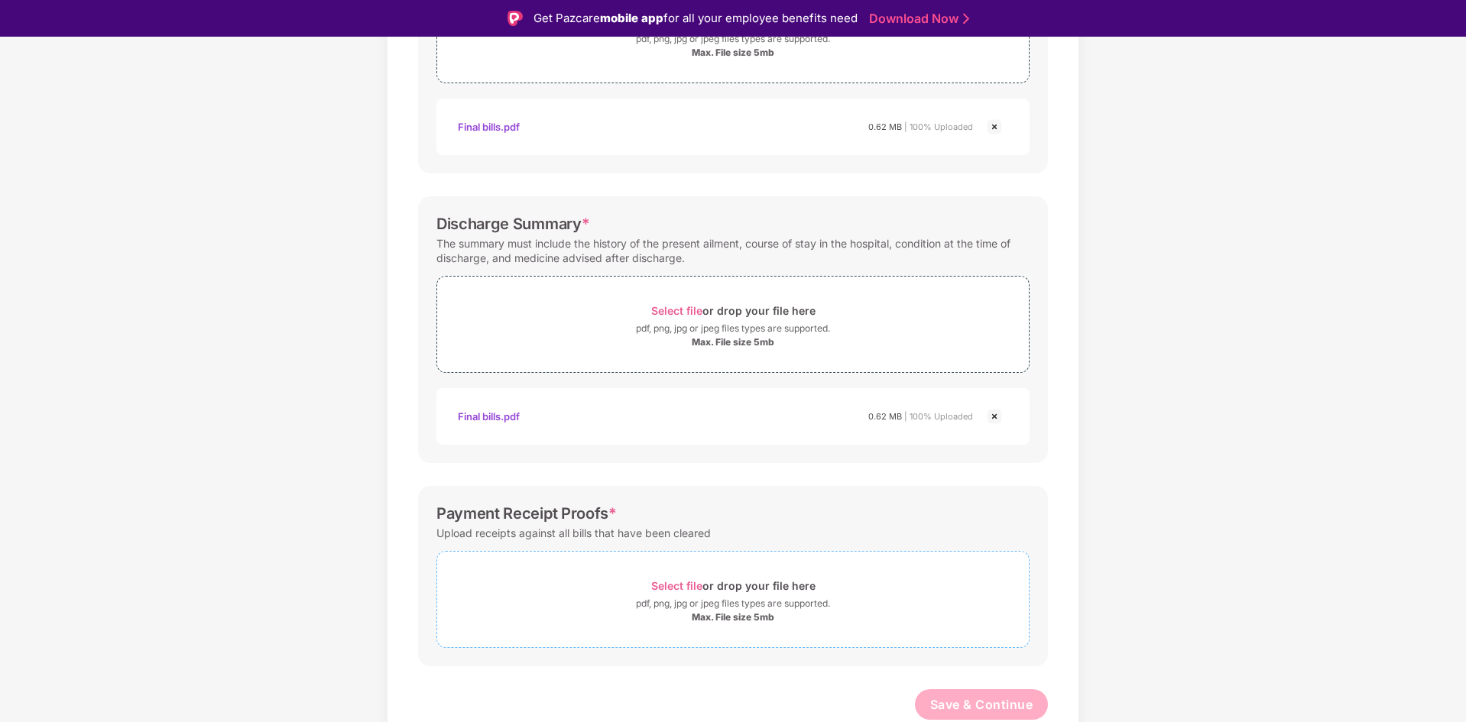
click at [675, 611] on div "pdf, png, jpg or jpeg files types are supported." at bounding box center [733, 603] width 194 height 15
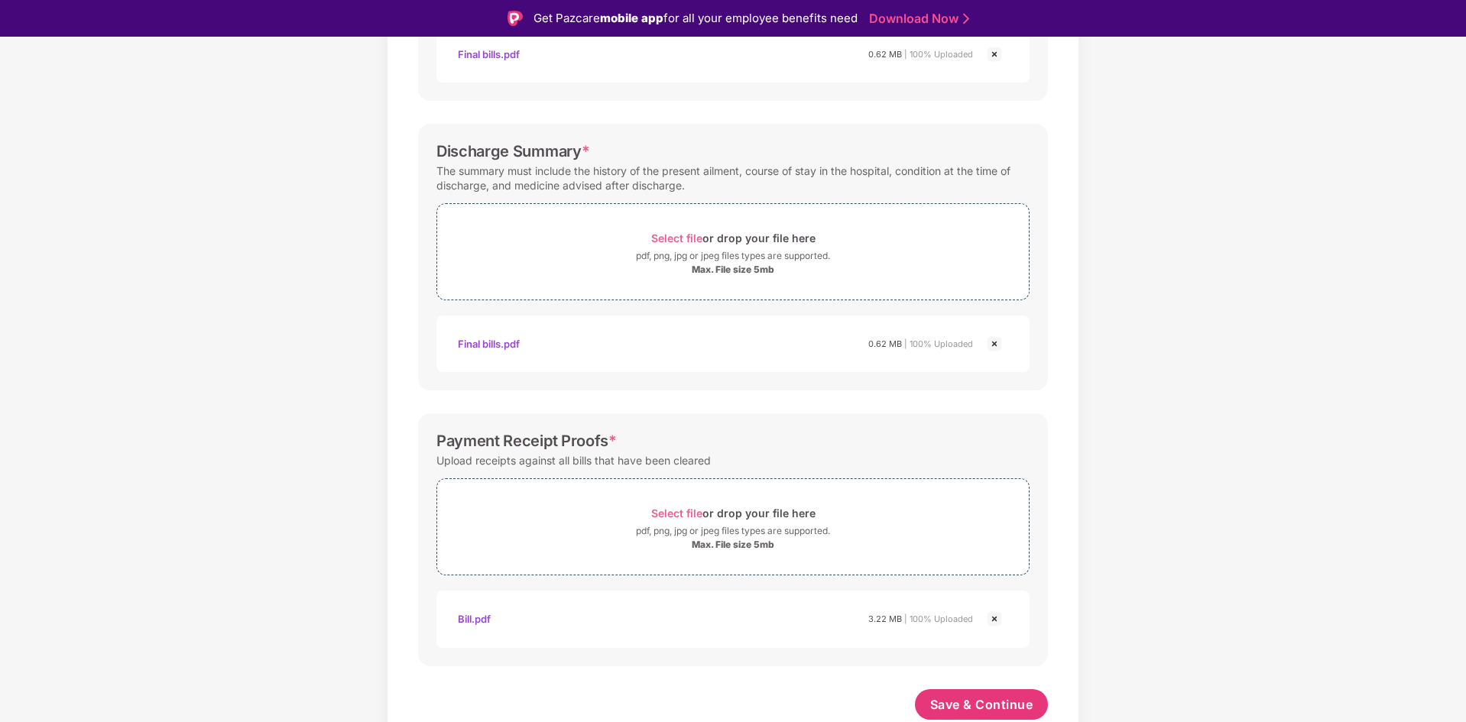
scroll to position [423, 0]
click at [1023, 698] on span "Save & Continue" at bounding box center [981, 704] width 103 height 17
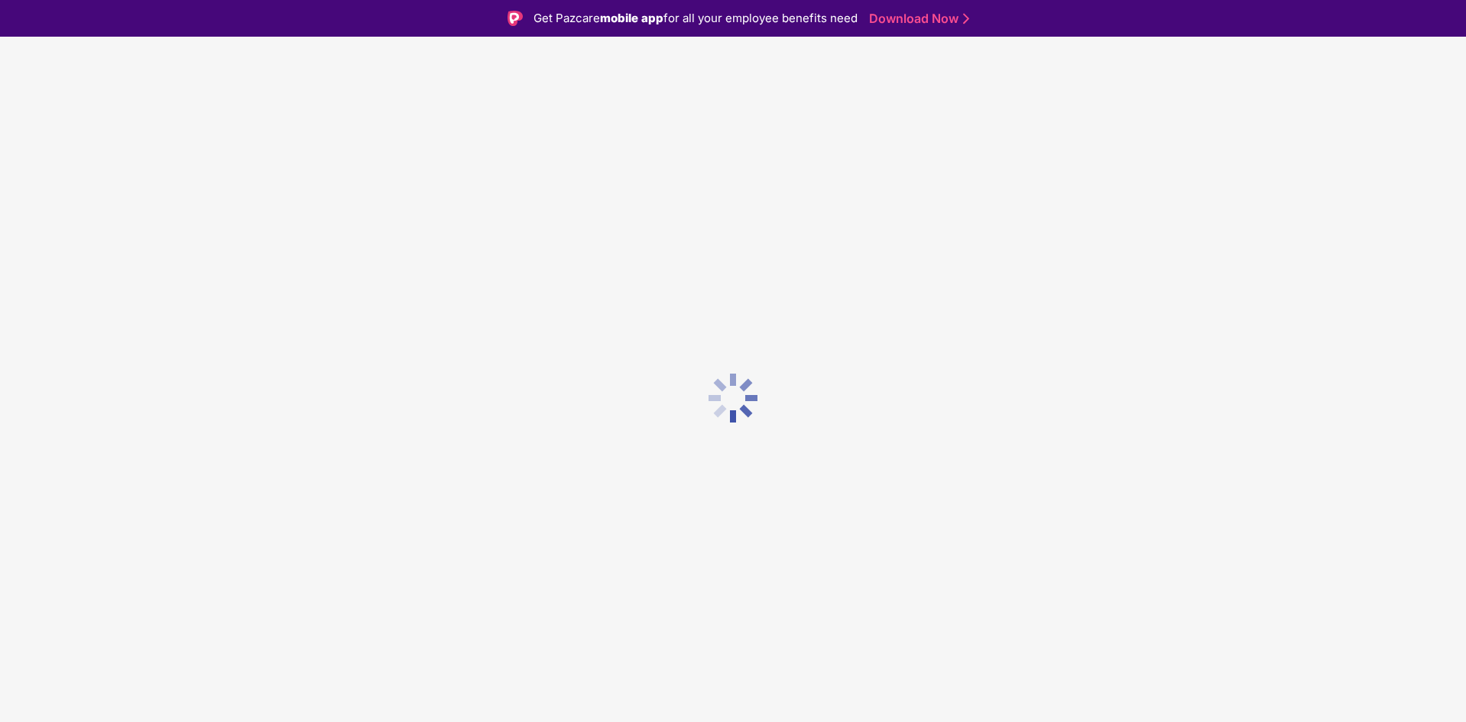
scroll to position [0, 0]
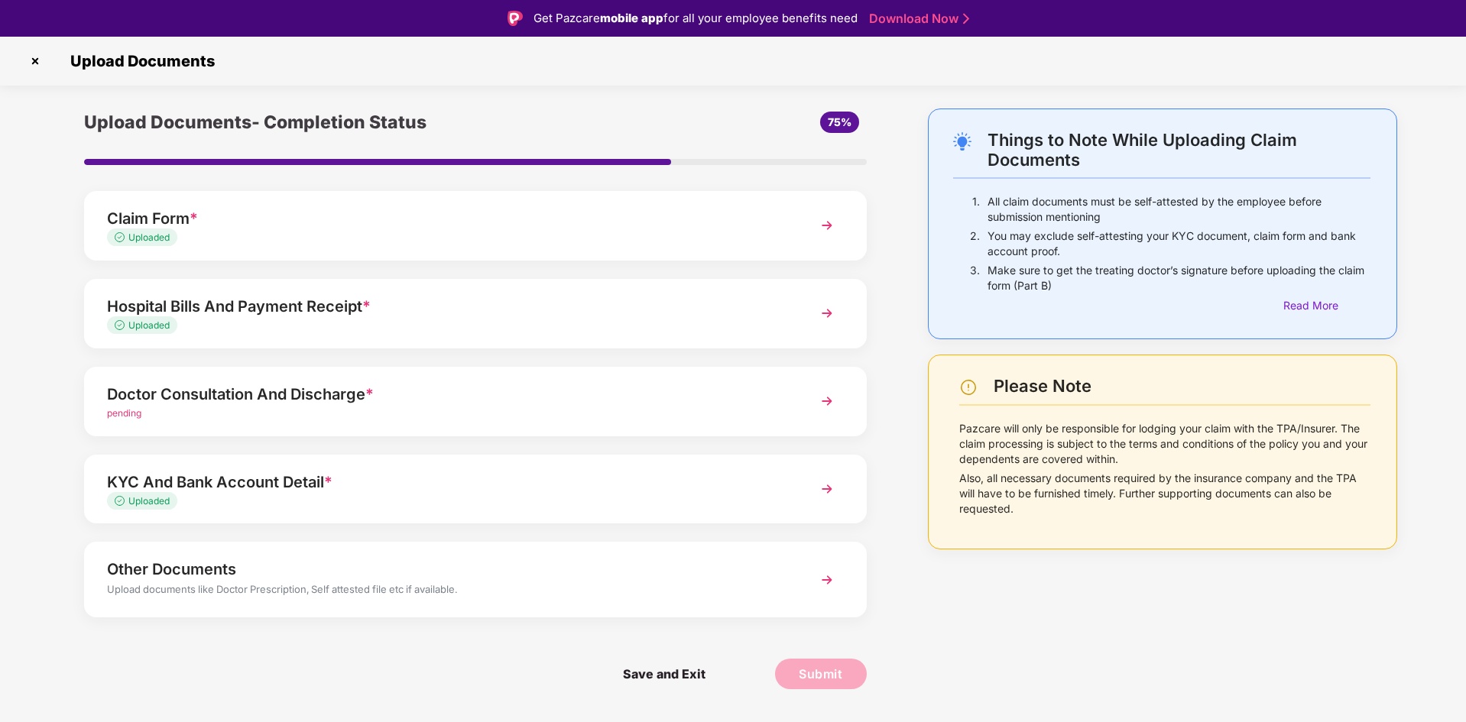
click at [468, 403] on div "Doctor Consultation And Discharge *" at bounding box center [444, 394] width 675 height 24
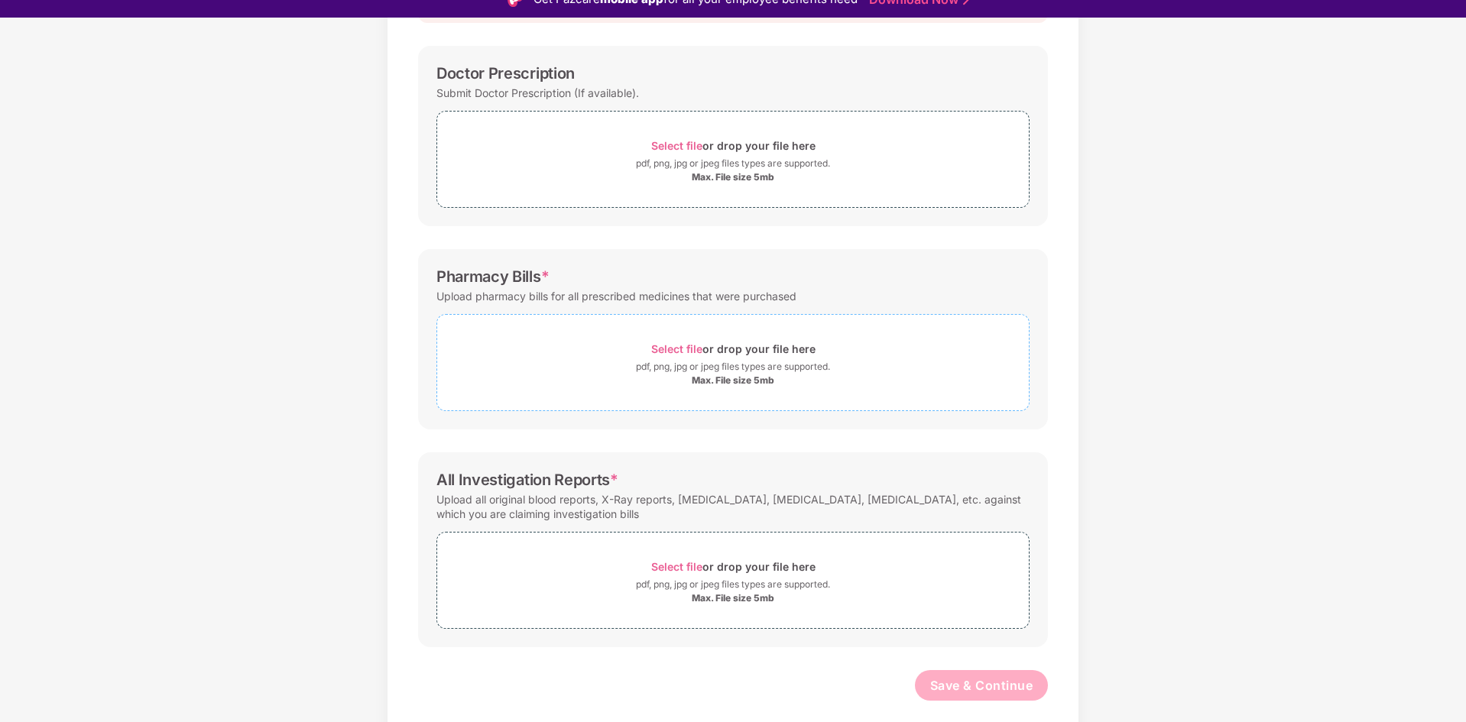
scroll to position [37, 0]
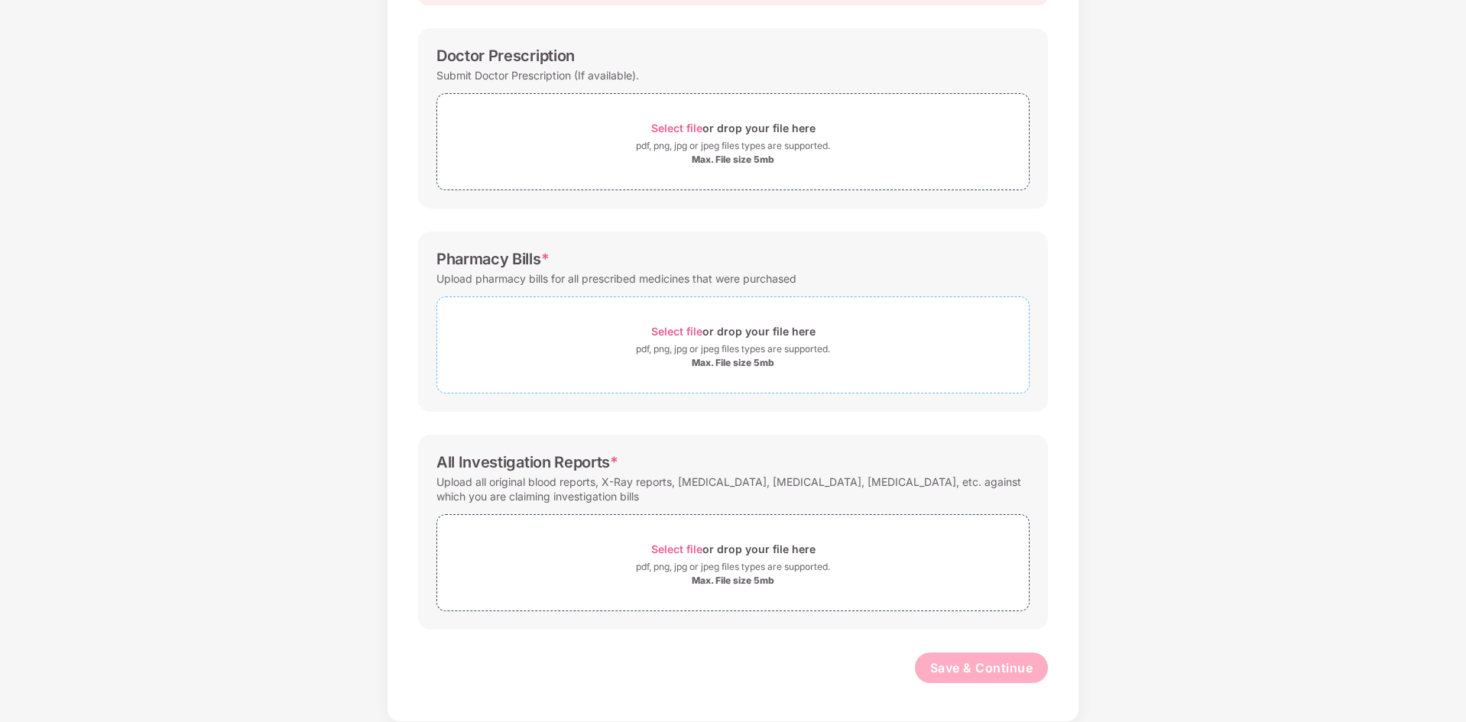
click at [732, 358] on div "Max. File size 5mb" at bounding box center [733, 363] width 83 height 12
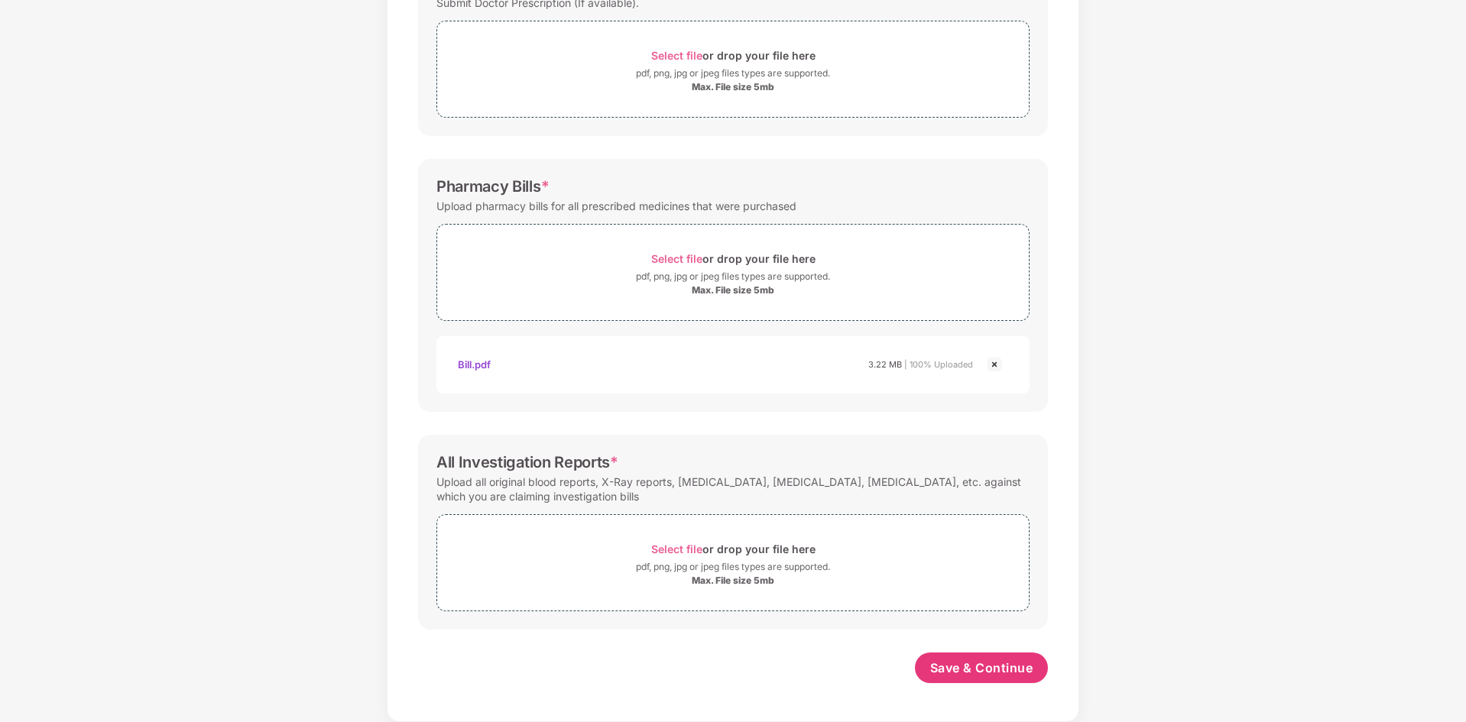
scroll to position [50, 0]
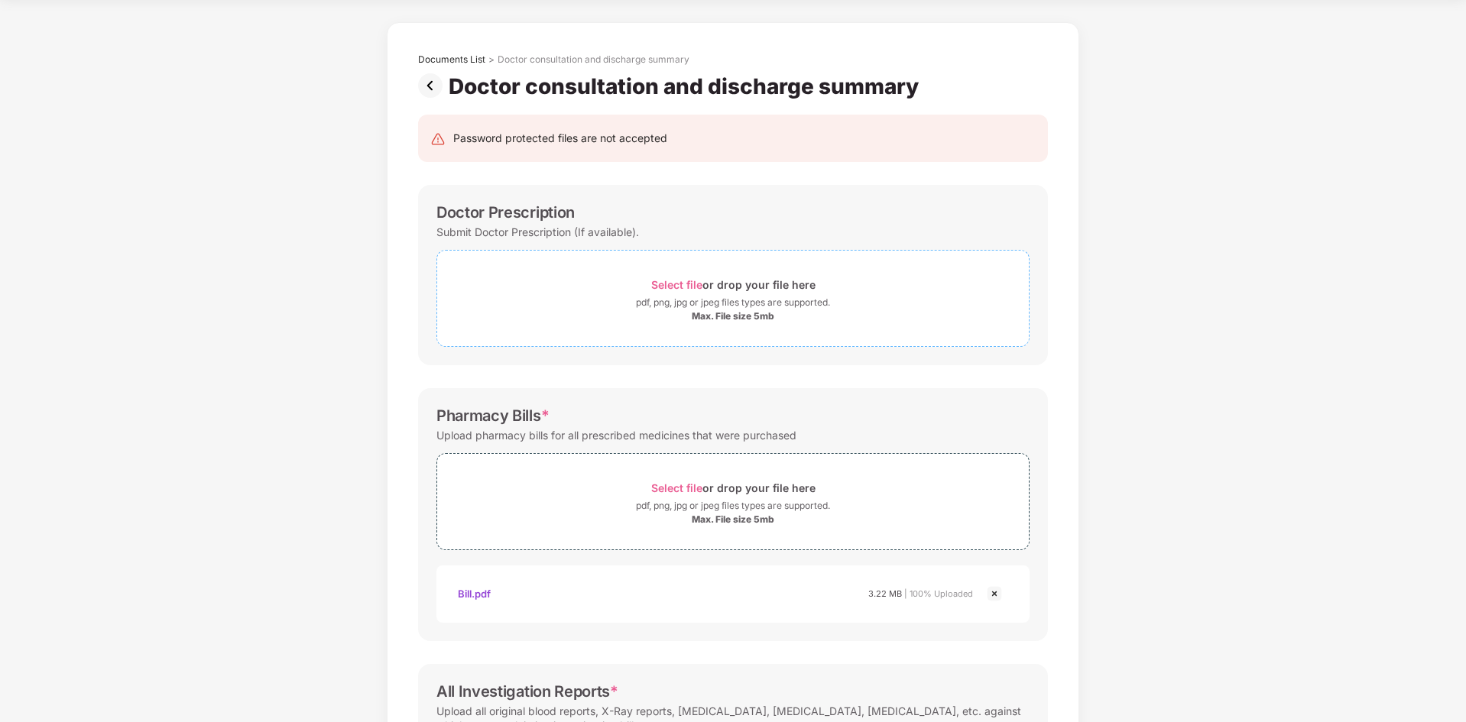
click at [735, 316] on div "Max. File size 5mb" at bounding box center [733, 316] width 83 height 12
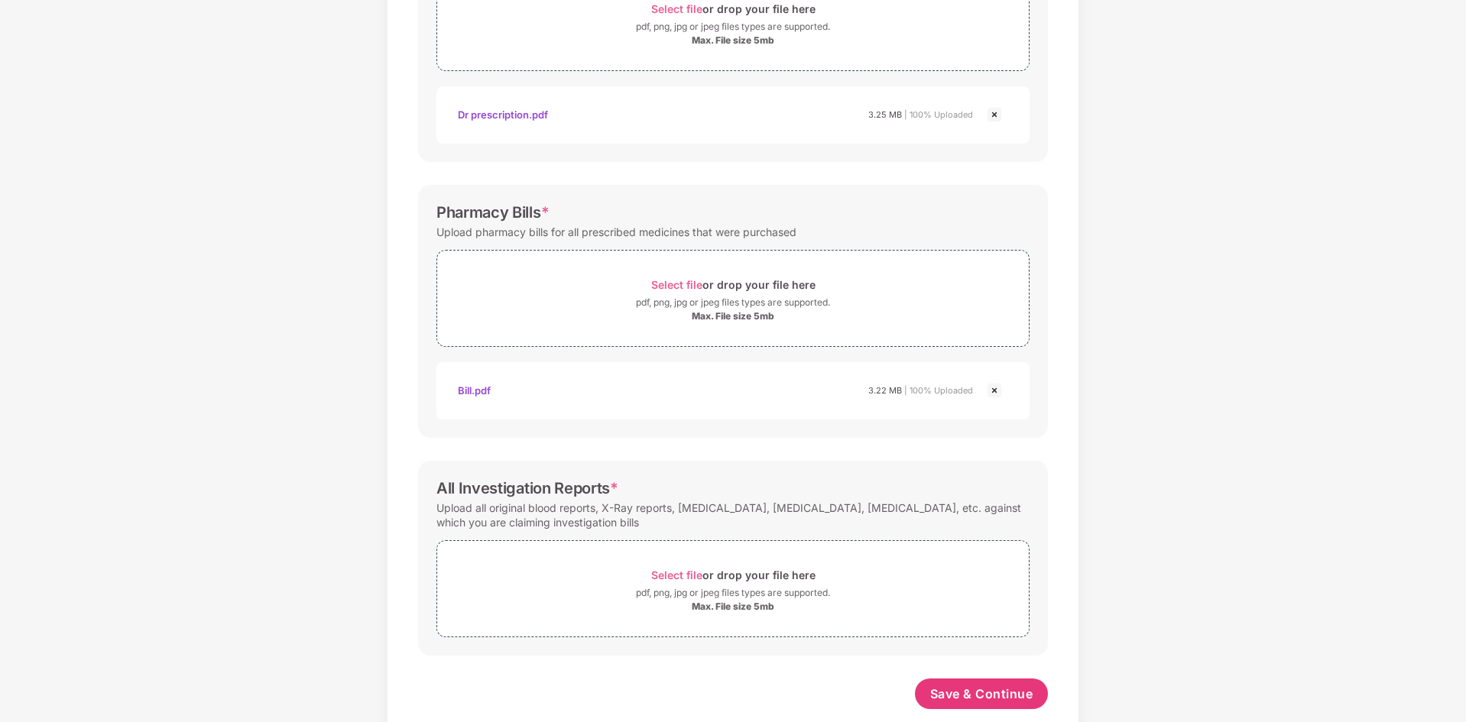
scroll to position [351, 0]
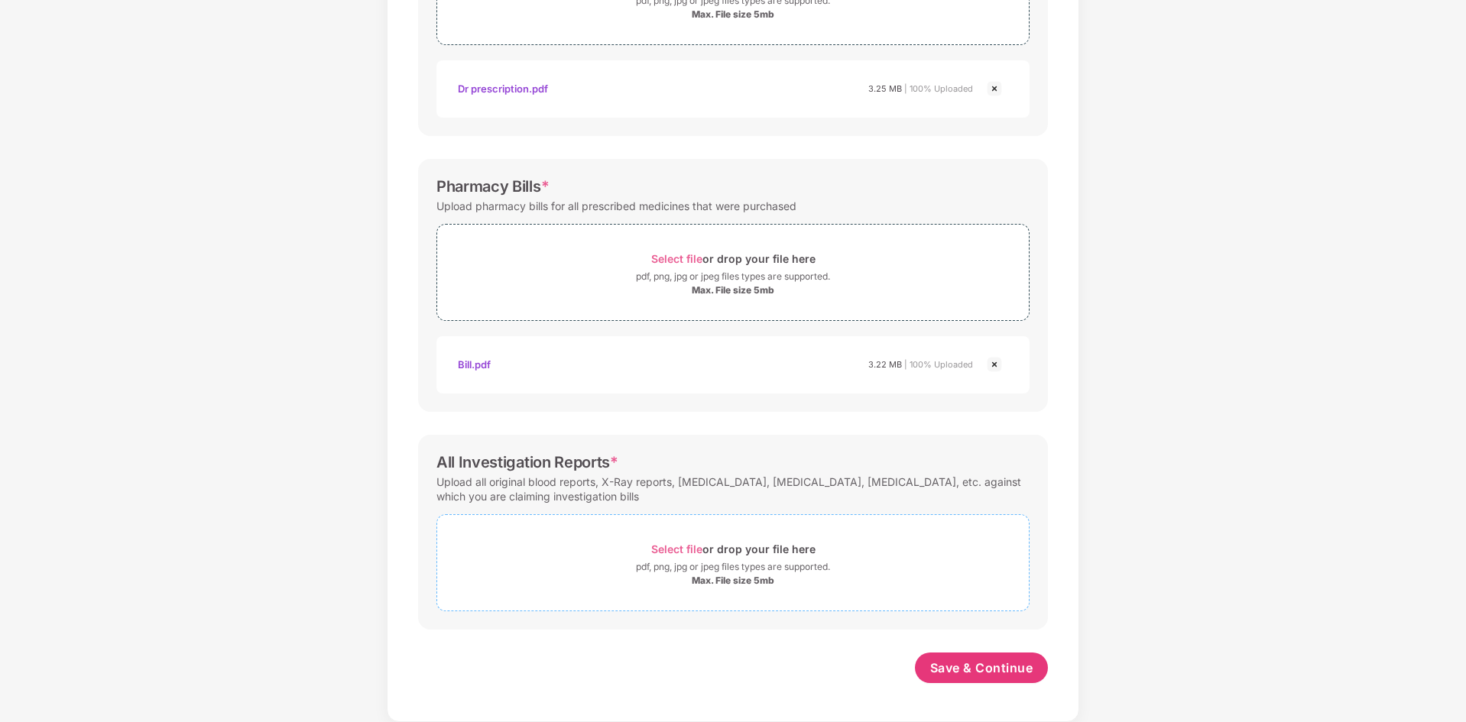
click at [685, 566] on div "pdf, png, jpg or jpeg files types are supported." at bounding box center [733, 566] width 194 height 15
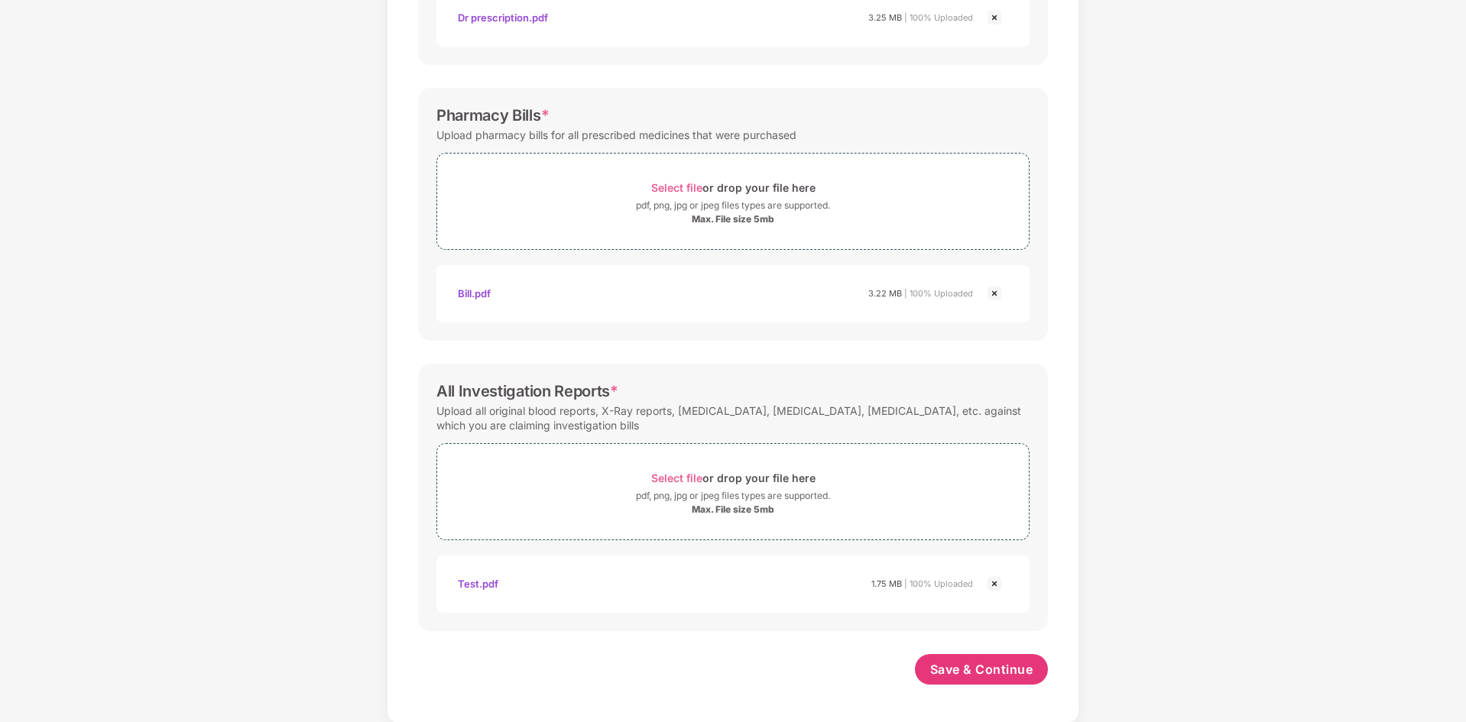
scroll to position [424, 0]
click at [1007, 666] on span "Save & Continue" at bounding box center [981, 667] width 103 height 17
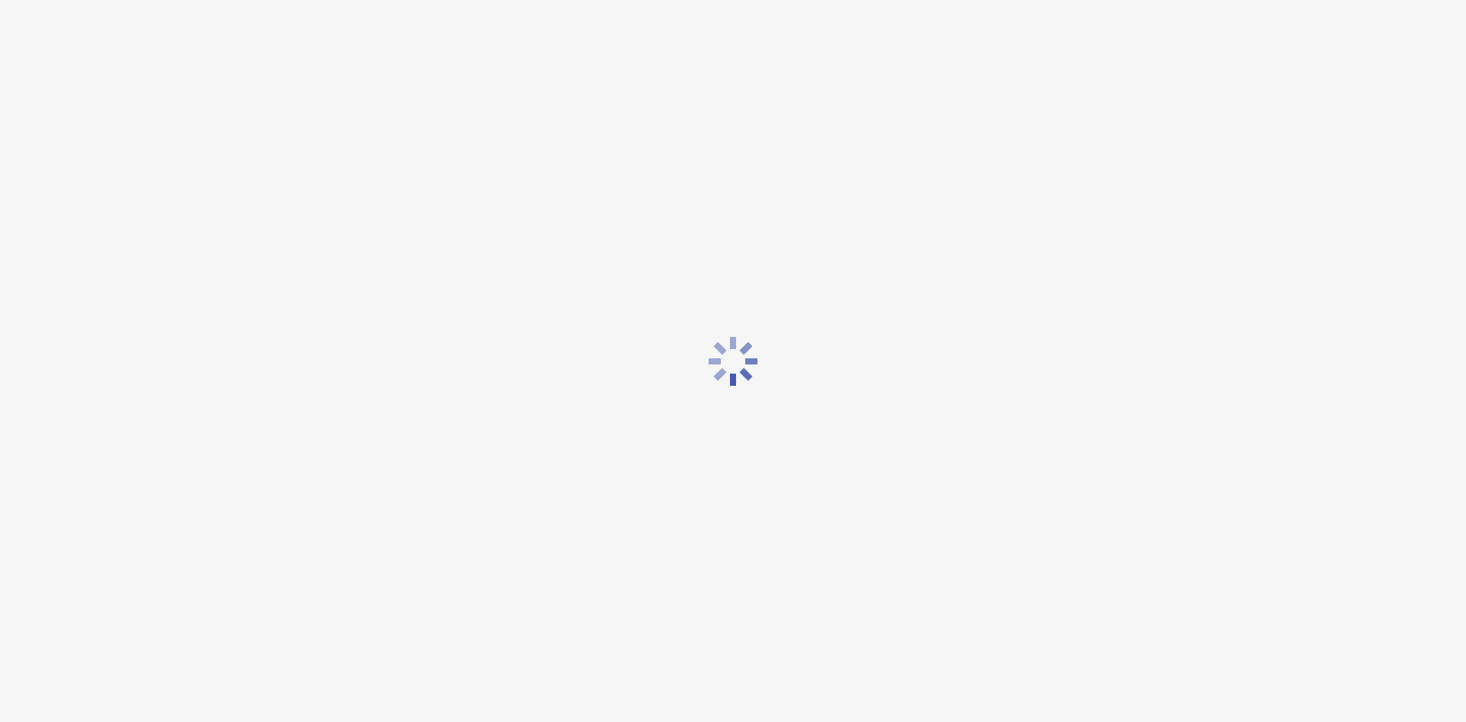
scroll to position [0, 0]
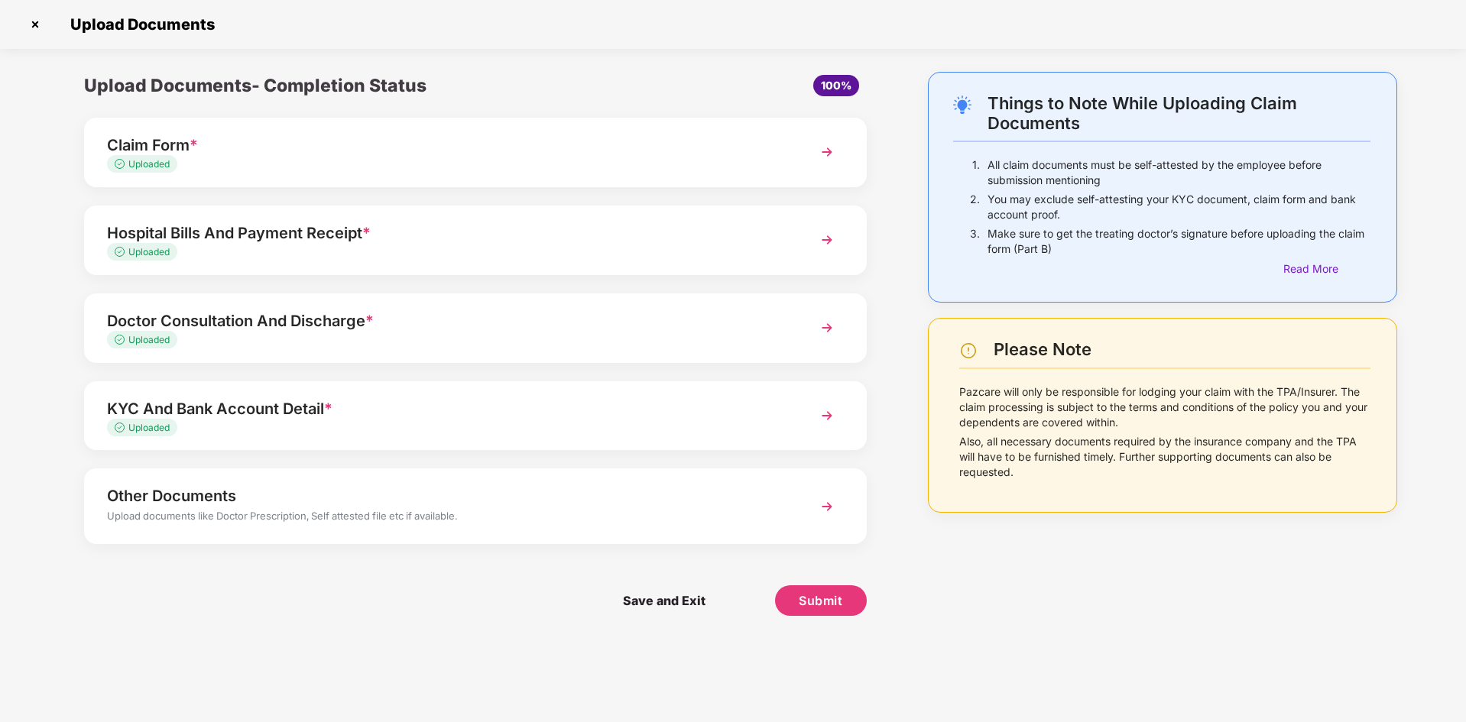
click at [354, 526] on div "Upload documents like Doctor Prescription, Self attested file etc if available." at bounding box center [444, 518] width 675 height 20
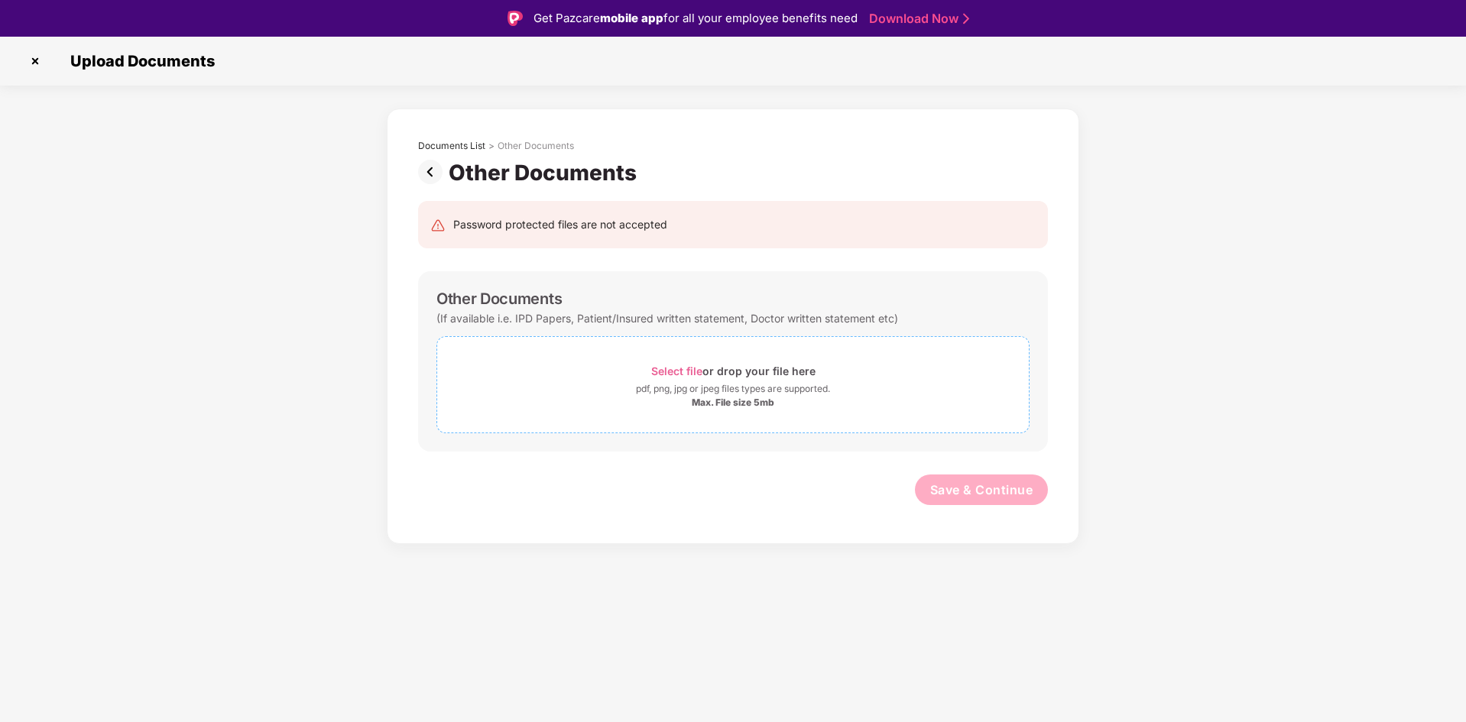
click at [763, 391] on div "pdf, png, jpg or jpeg files types are supported." at bounding box center [733, 388] width 194 height 15
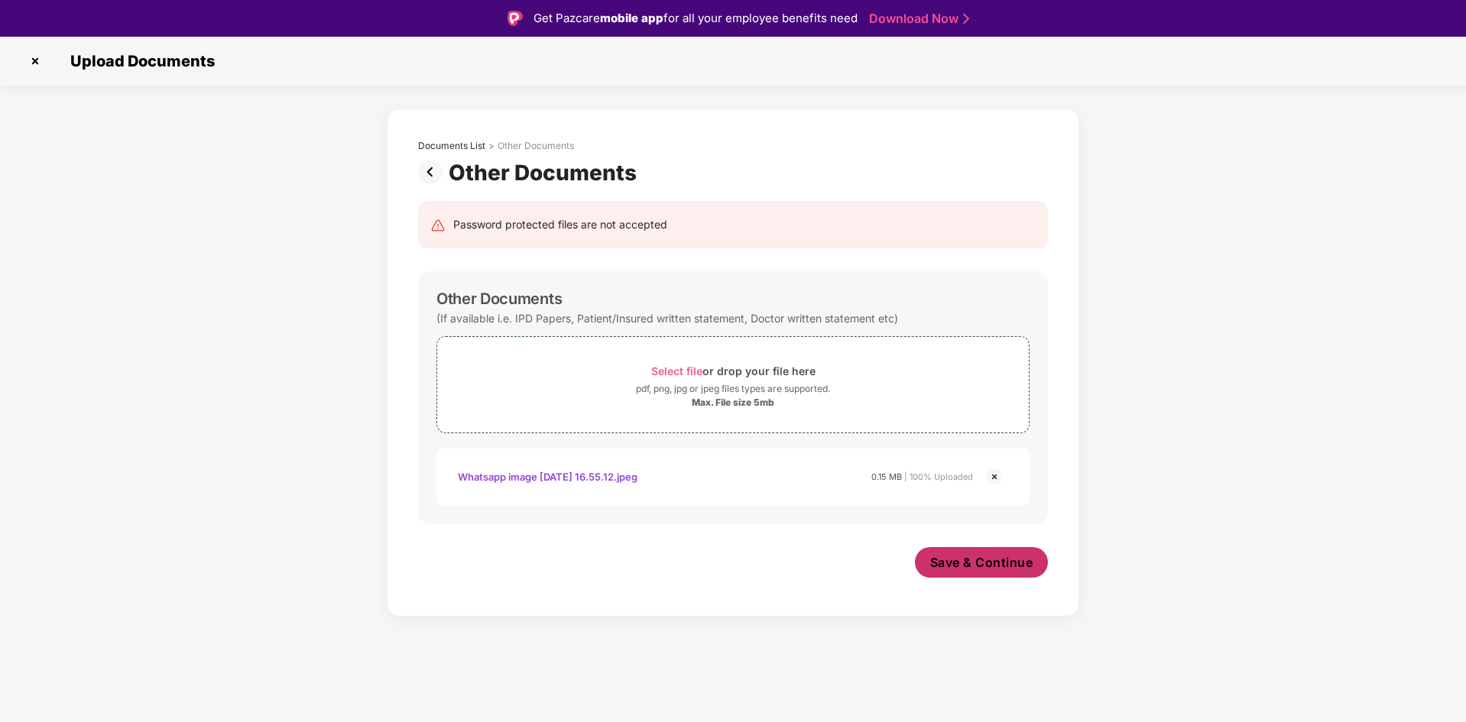
click at [995, 562] on span "Save & Continue" at bounding box center [981, 562] width 103 height 17
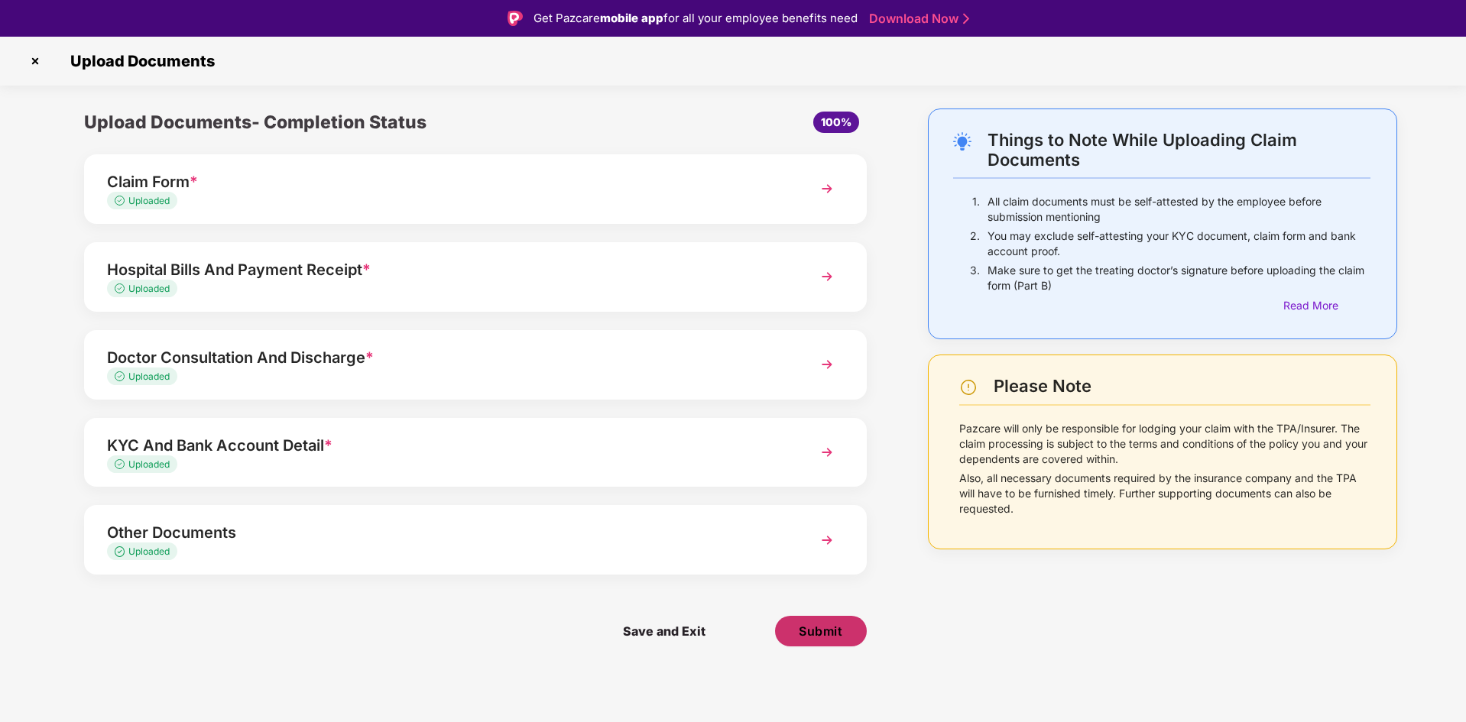
click at [835, 635] on span "Submit" at bounding box center [821, 631] width 44 height 17
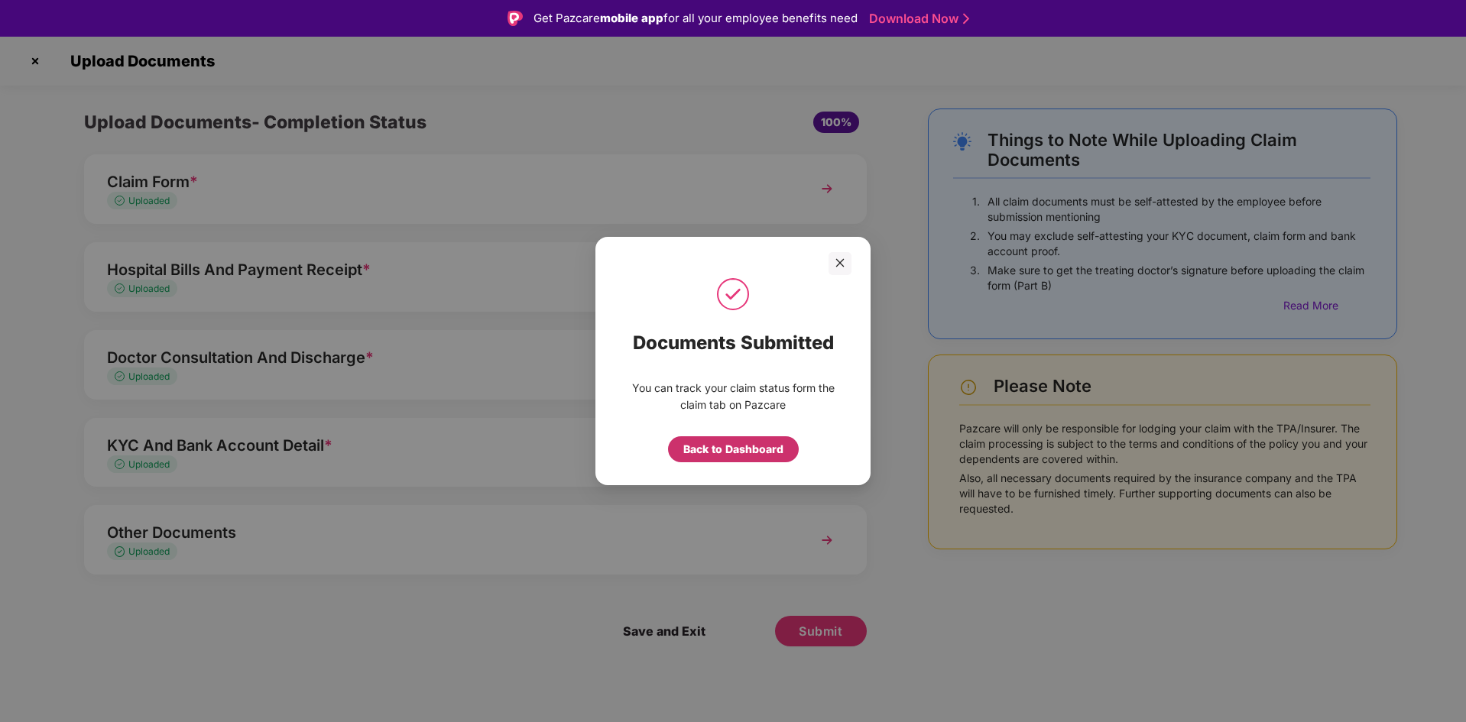
click at [740, 453] on div "Back to Dashboard" at bounding box center [733, 449] width 100 height 17
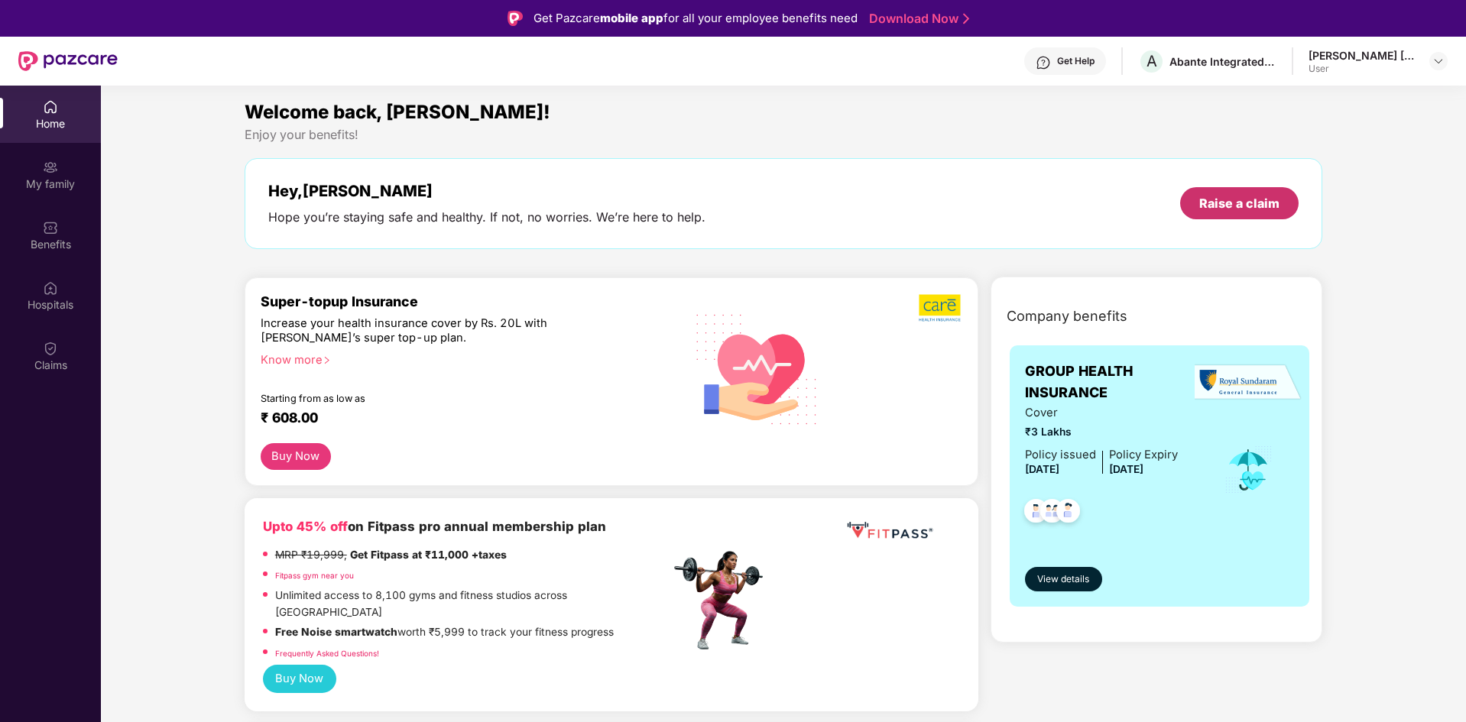
click at [1207, 203] on div "Raise a claim" at bounding box center [1239, 203] width 80 height 17
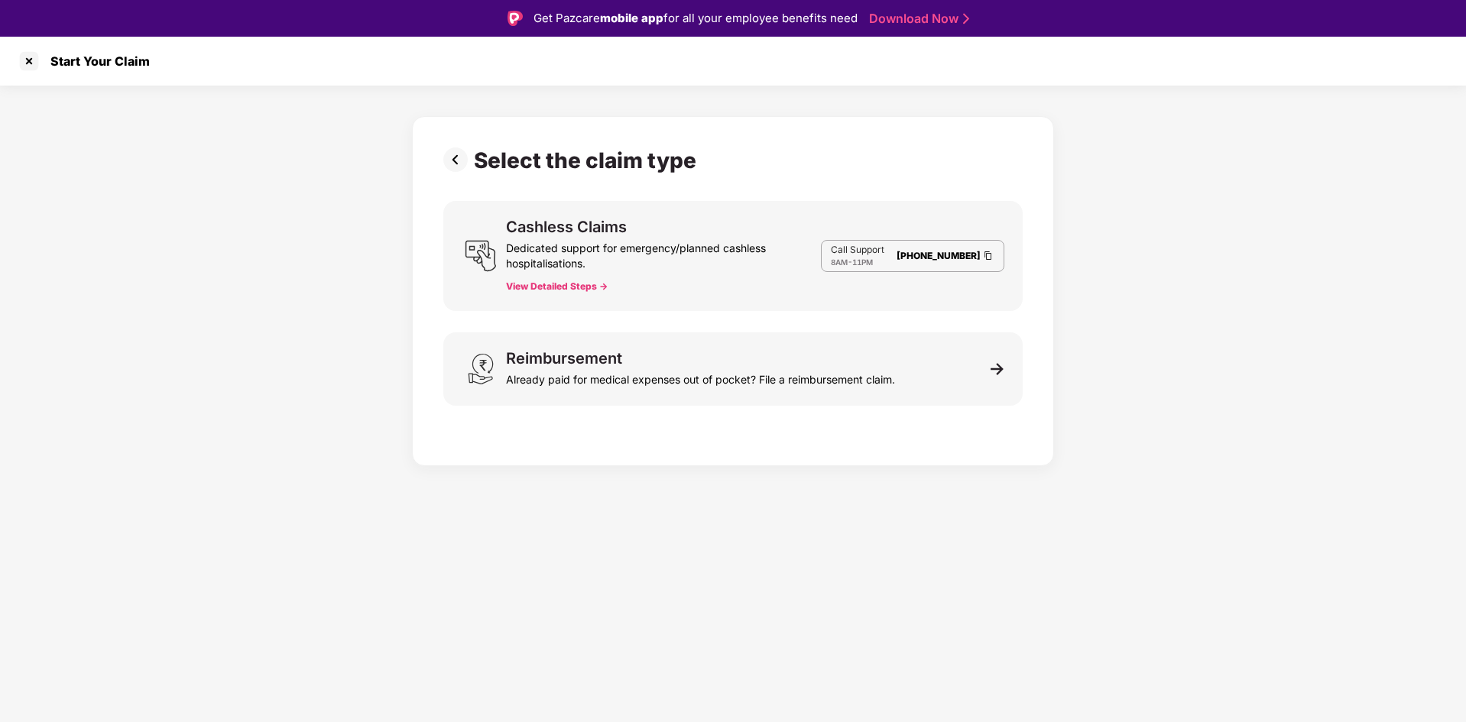
click at [598, 287] on button "View Detailed Steps ->" at bounding box center [557, 286] width 102 height 12
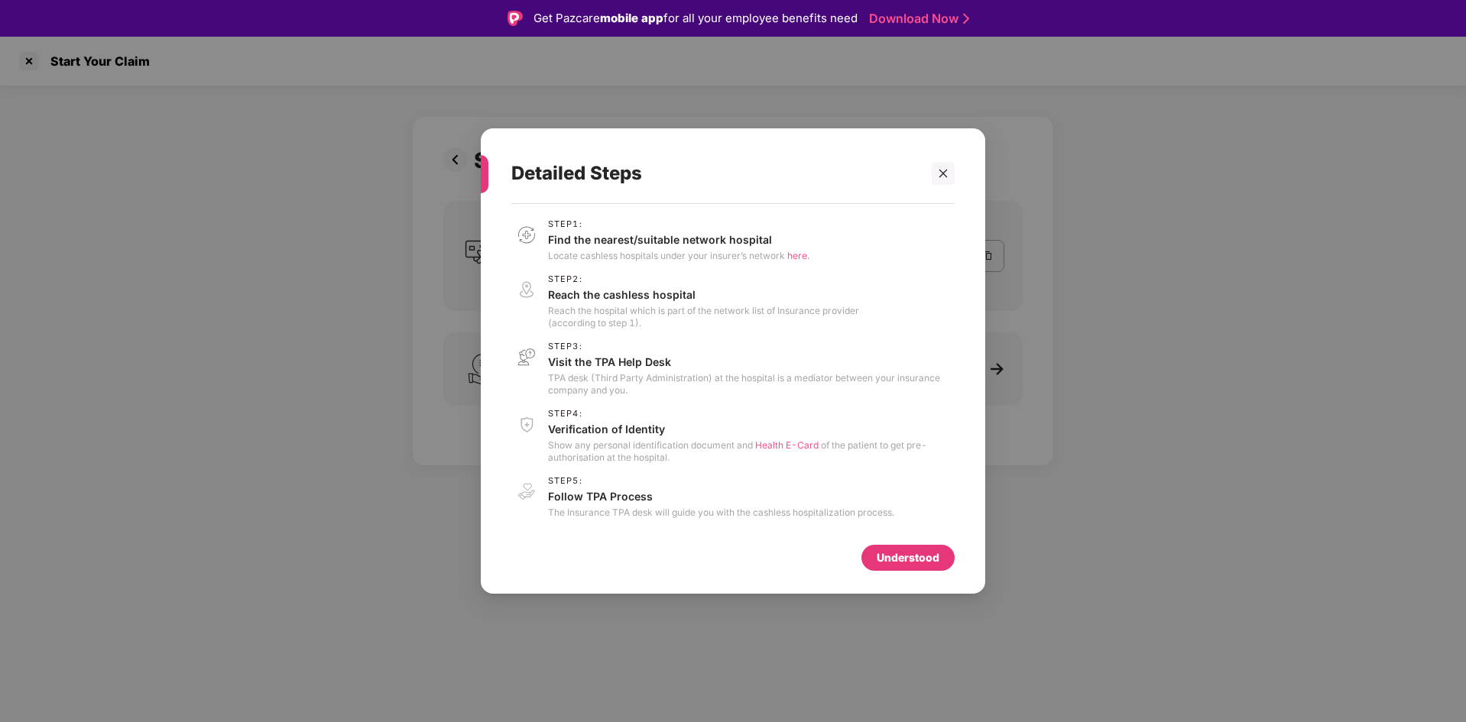
click at [902, 545] on div "Understood" at bounding box center [907, 558] width 93 height 26
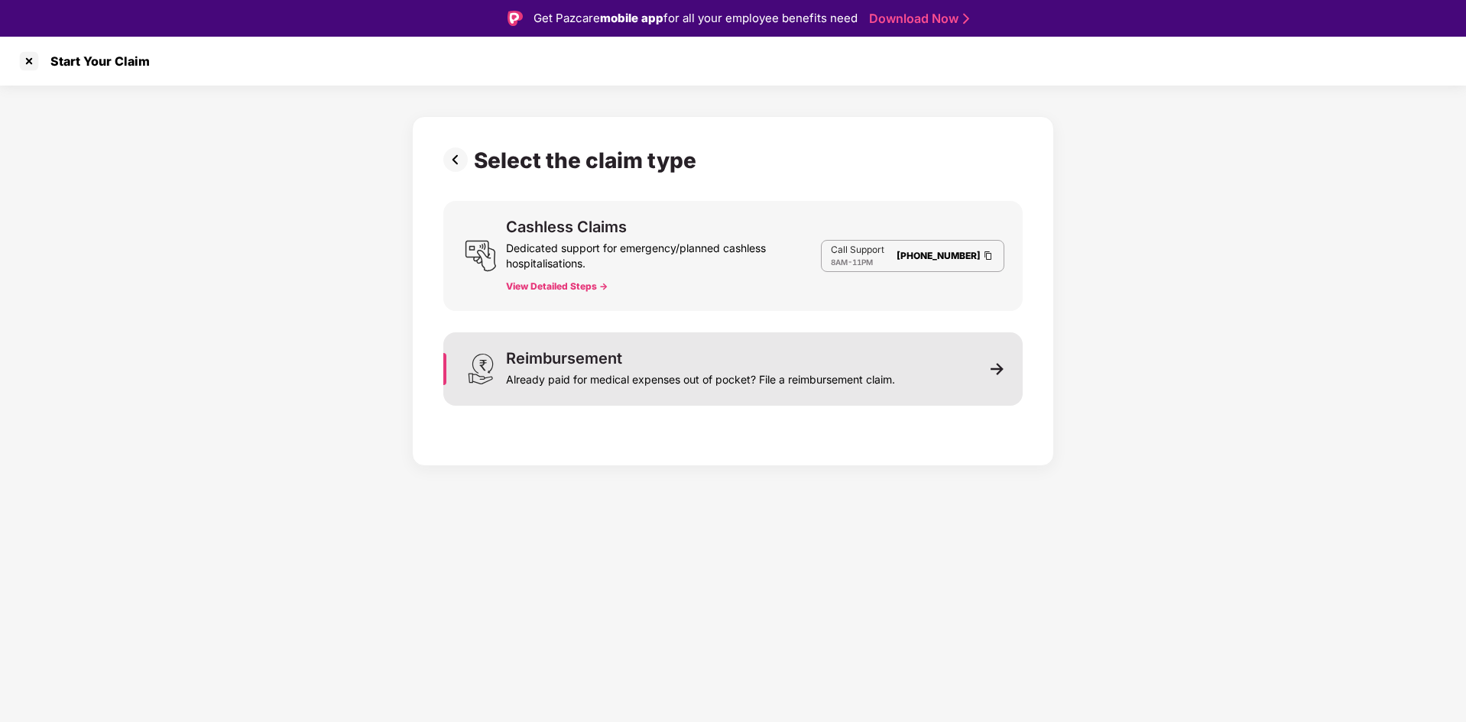
click at [798, 378] on div "Already paid for medical expenses out of pocket? File a reimbursement claim." at bounding box center [700, 376] width 389 height 21
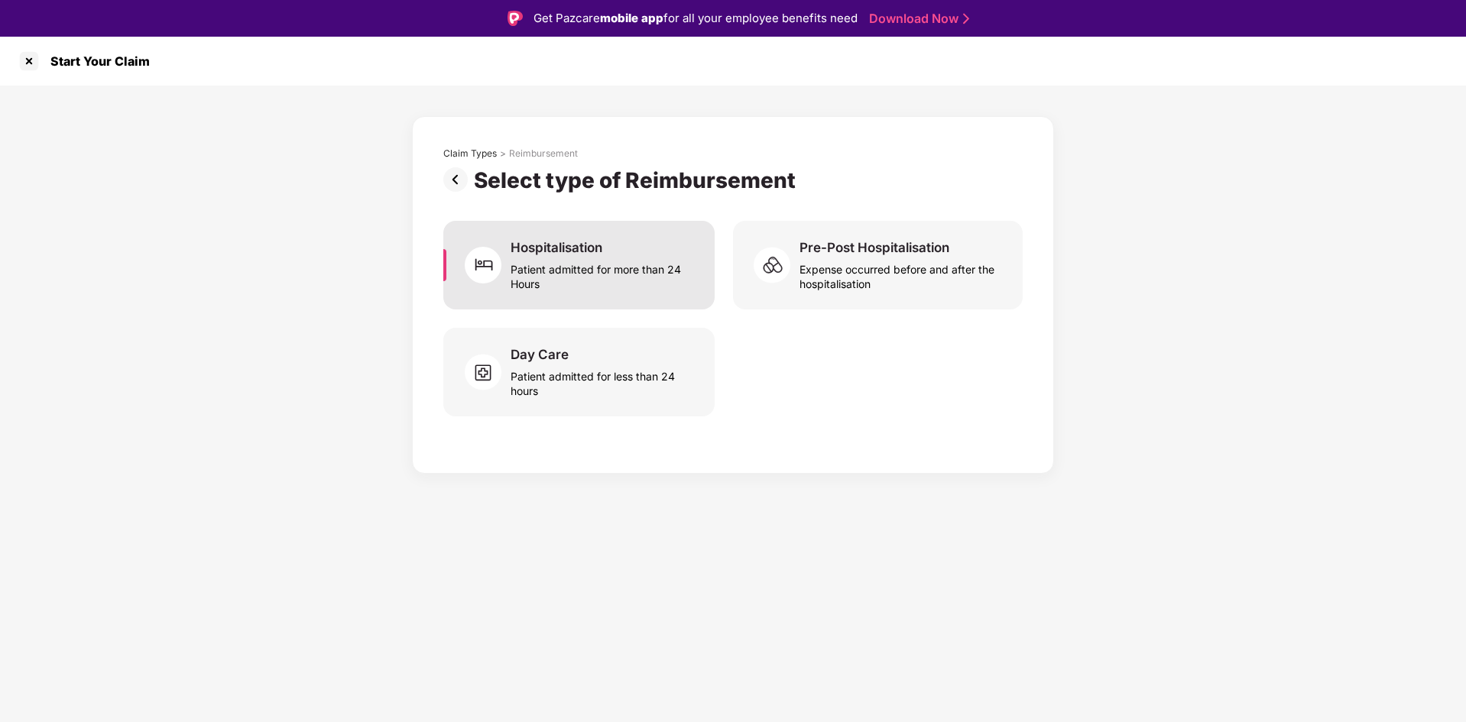
click at [624, 273] on div "Patient admitted for more than 24 Hours" at bounding box center [603, 273] width 186 height 35
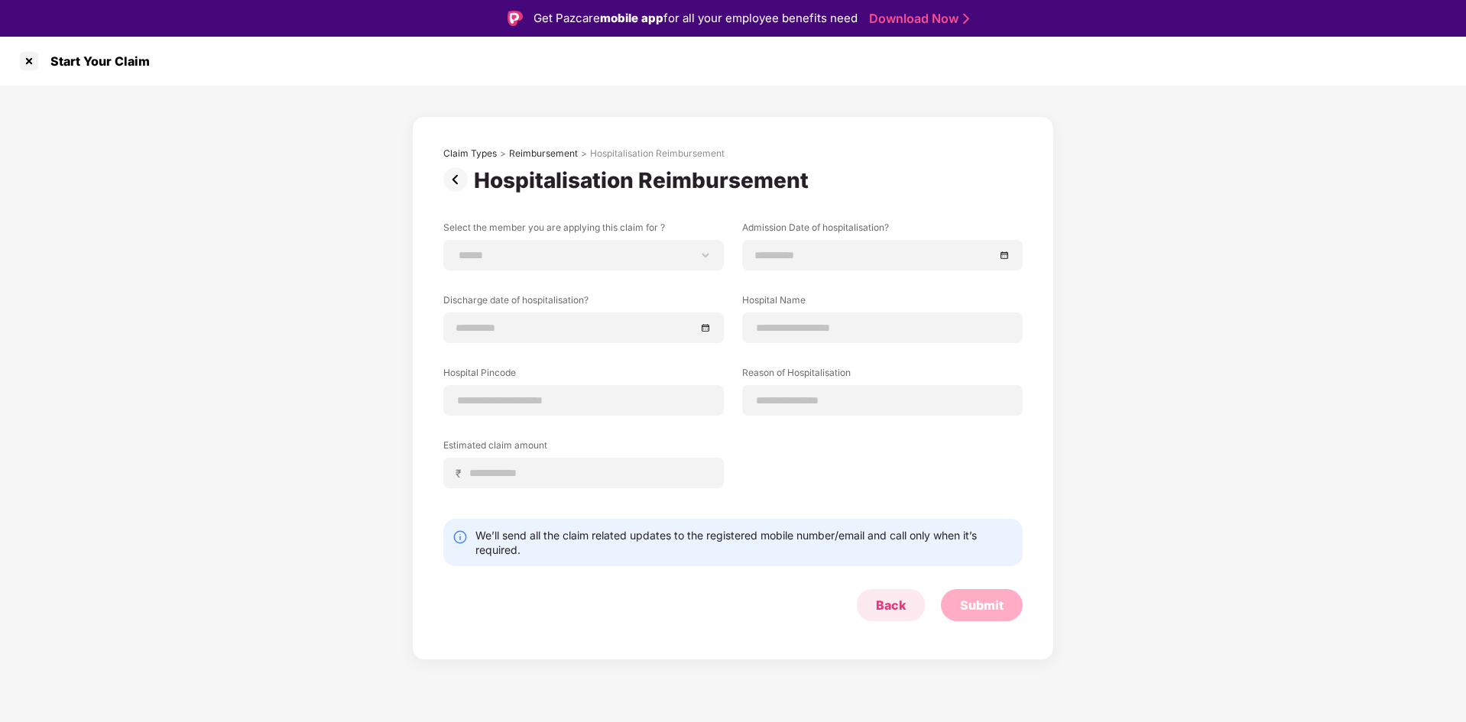
click at [894, 611] on div "Back" at bounding box center [891, 605] width 30 height 17
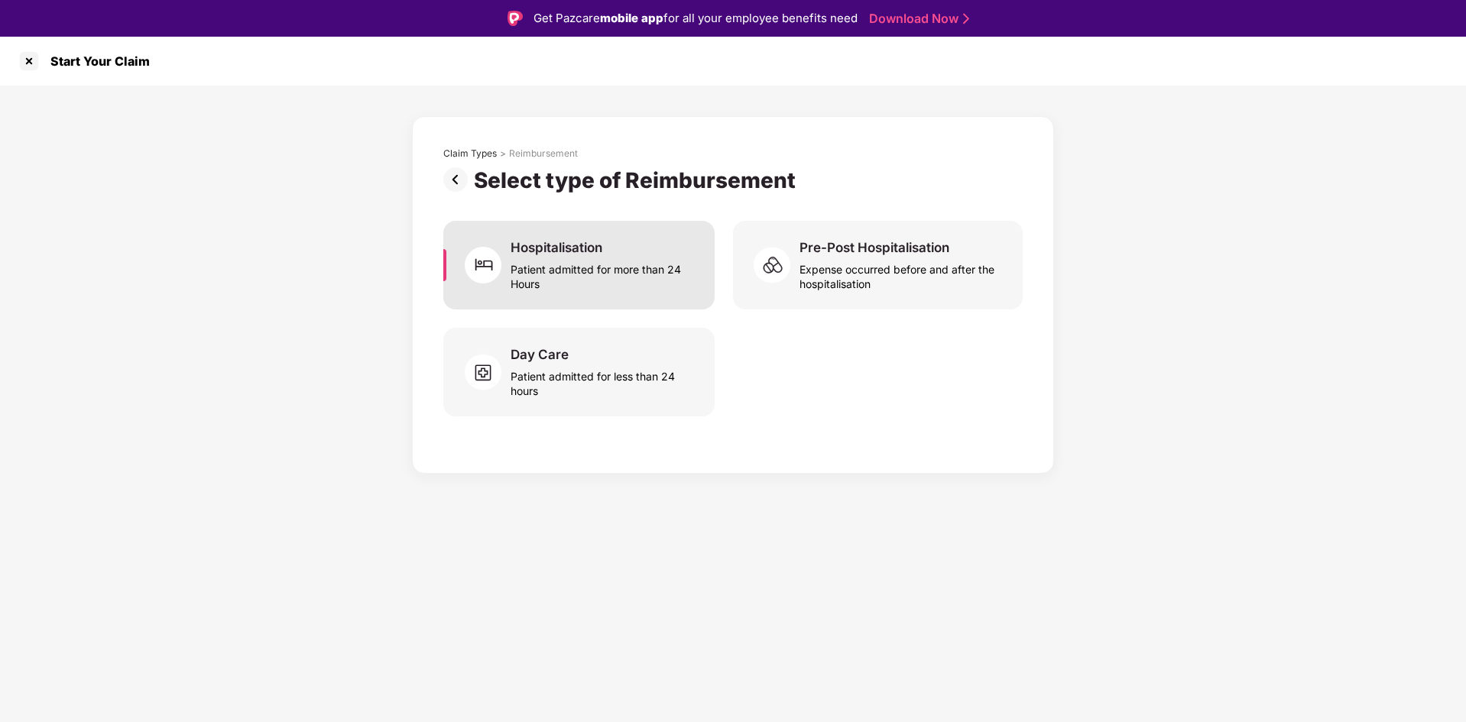
click at [617, 282] on div "Patient admitted for more than 24 Hours" at bounding box center [603, 273] width 186 height 35
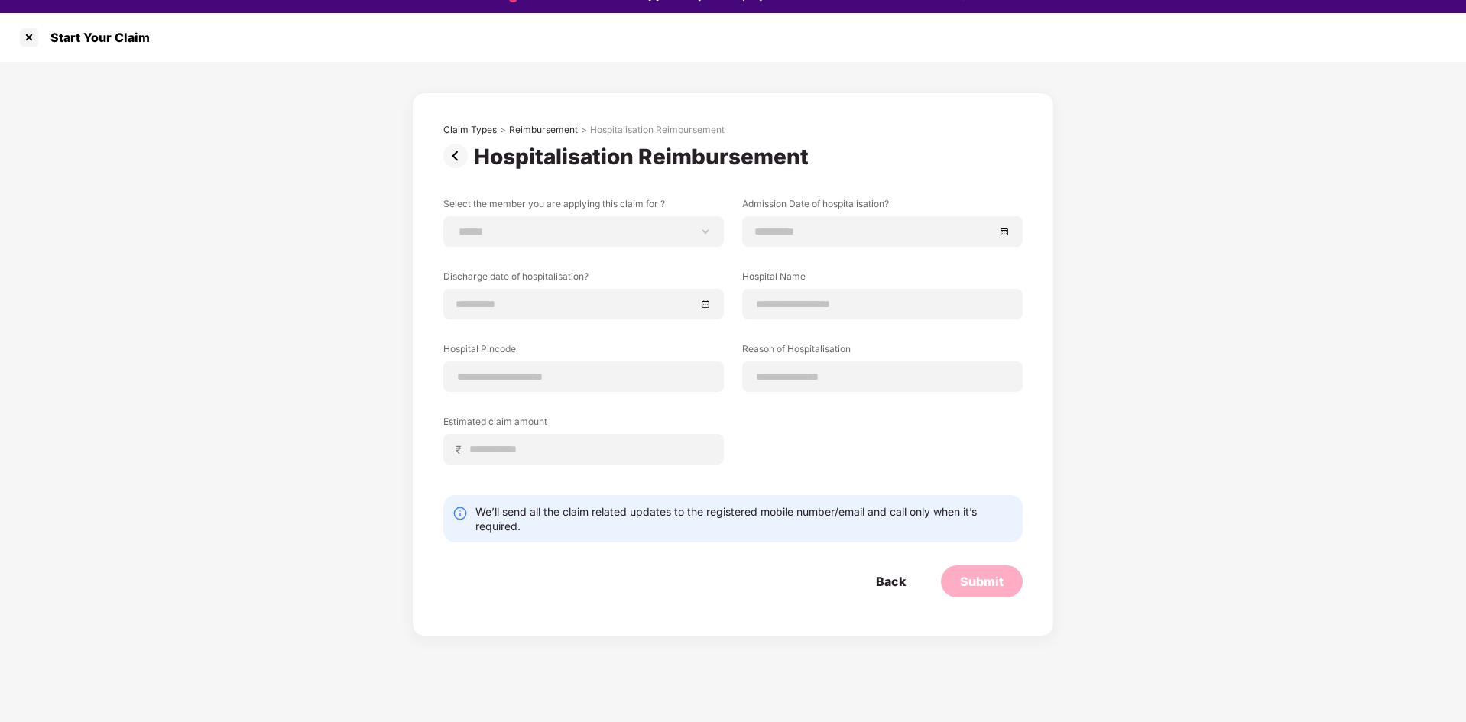
scroll to position [37, 0]
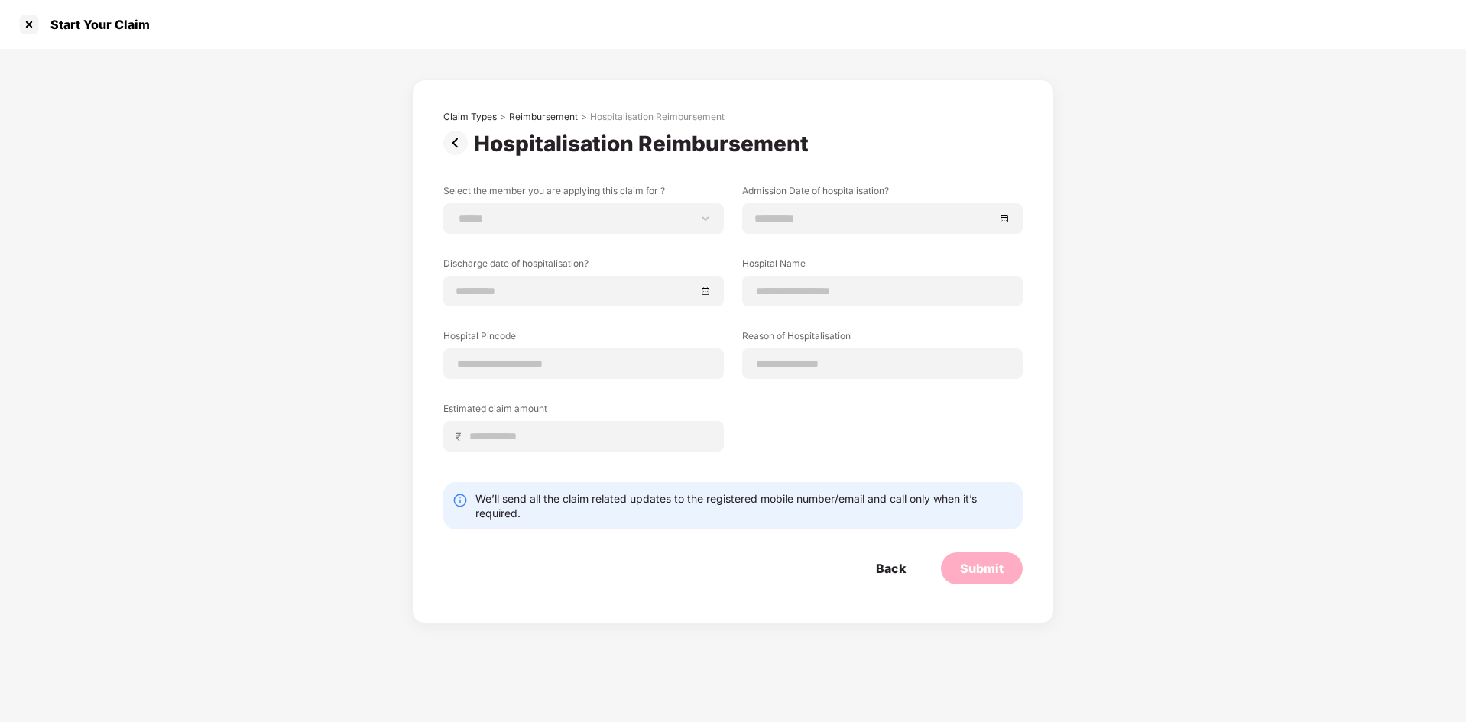
click at [894, 552] on form "**********" at bounding box center [732, 384] width 579 height 400
click at [886, 574] on div "Back" at bounding box center [891, 568] width 30 height 17
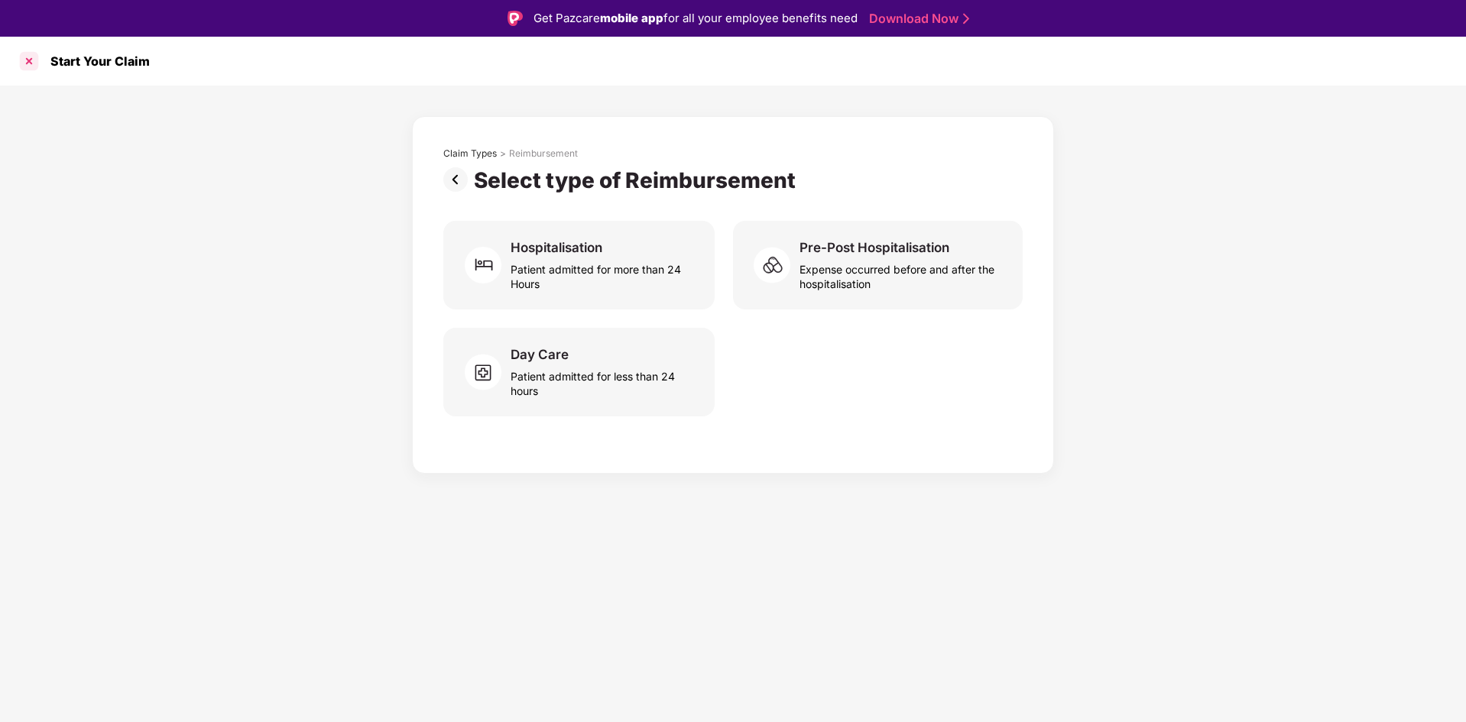
click at [31, 61] on div at bounding box center [29, 61] width 24 height 24
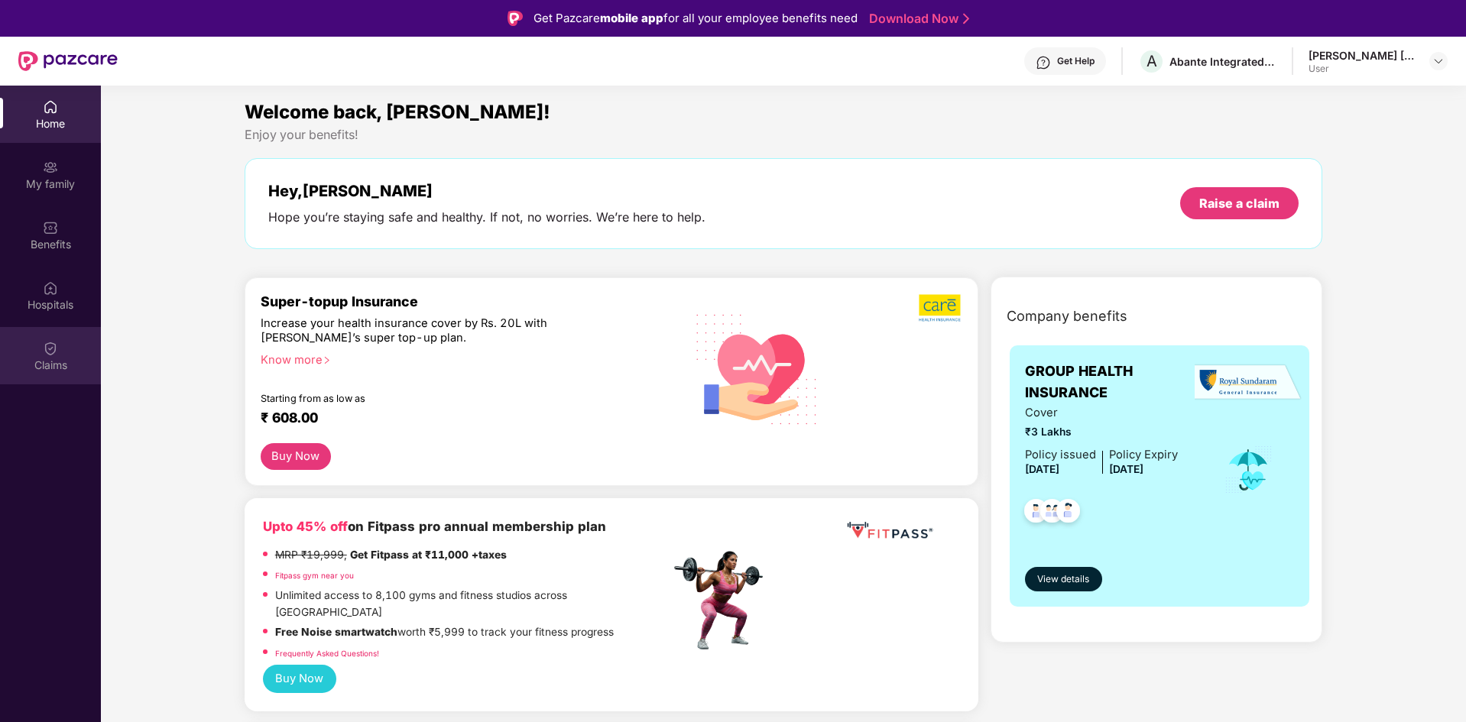
click at [59, 361] on div "Claims" at bounding box center [50, 365] width 101 height 15
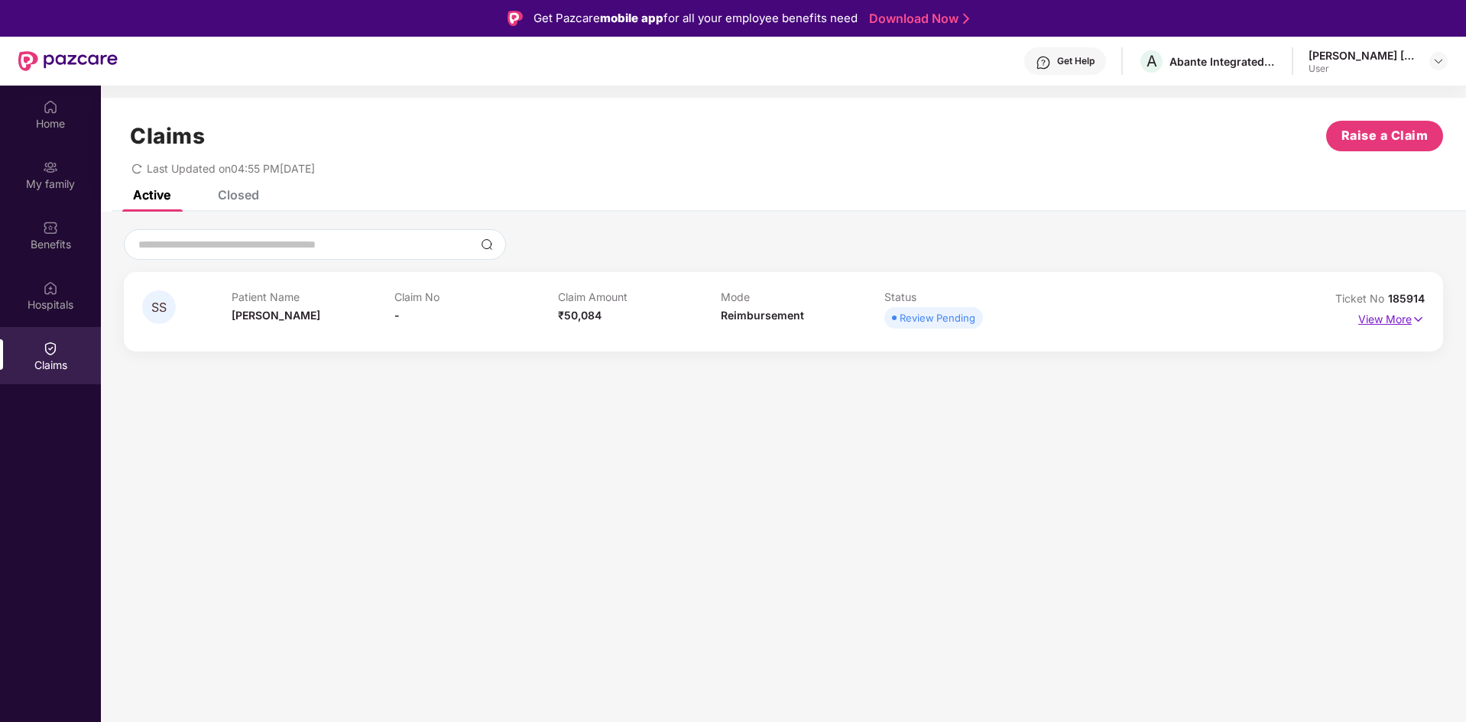
click at [1418, 317] on img at bounding box center [1417, 319] width 13 height 17
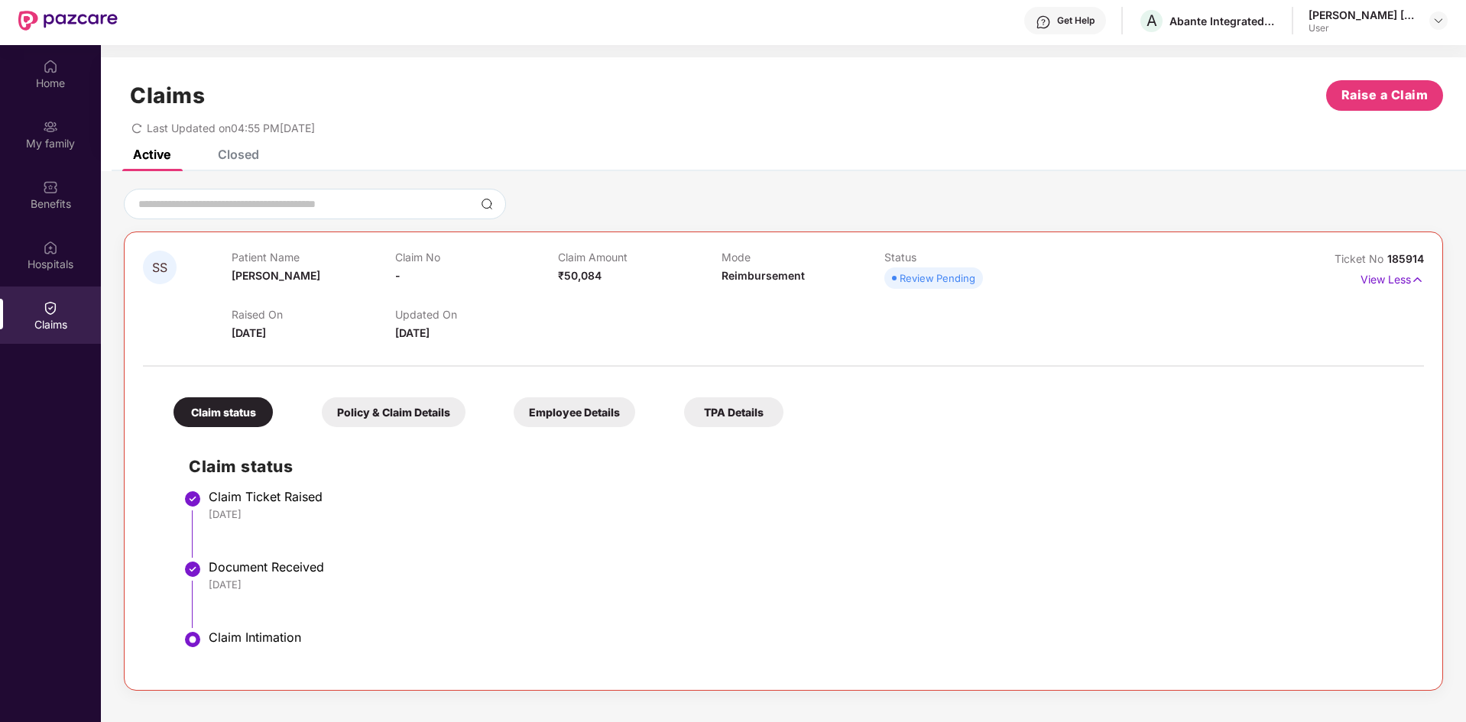
scroll to position [86, 0]
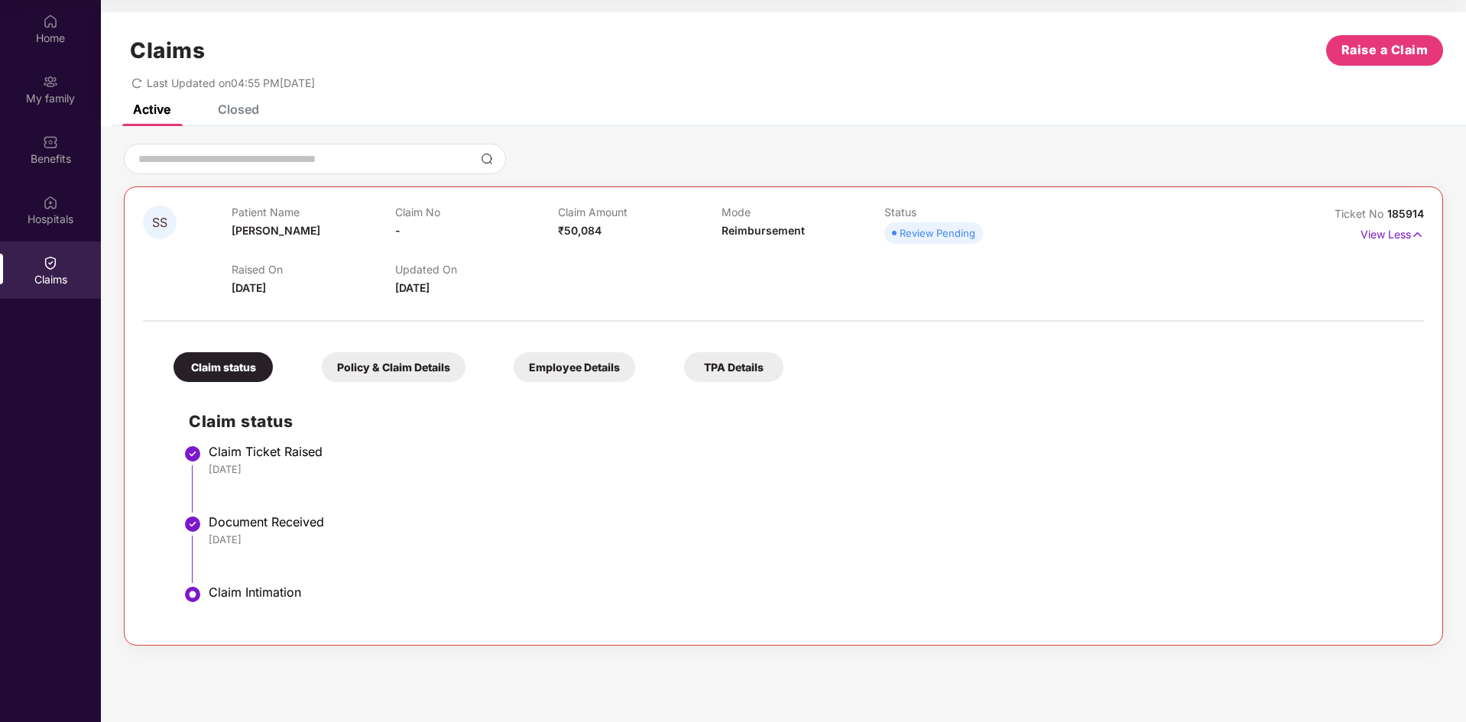
click at [416, 374] on div "Policy & Claim Details" at bounding box center [394, 367] width 144 height 30
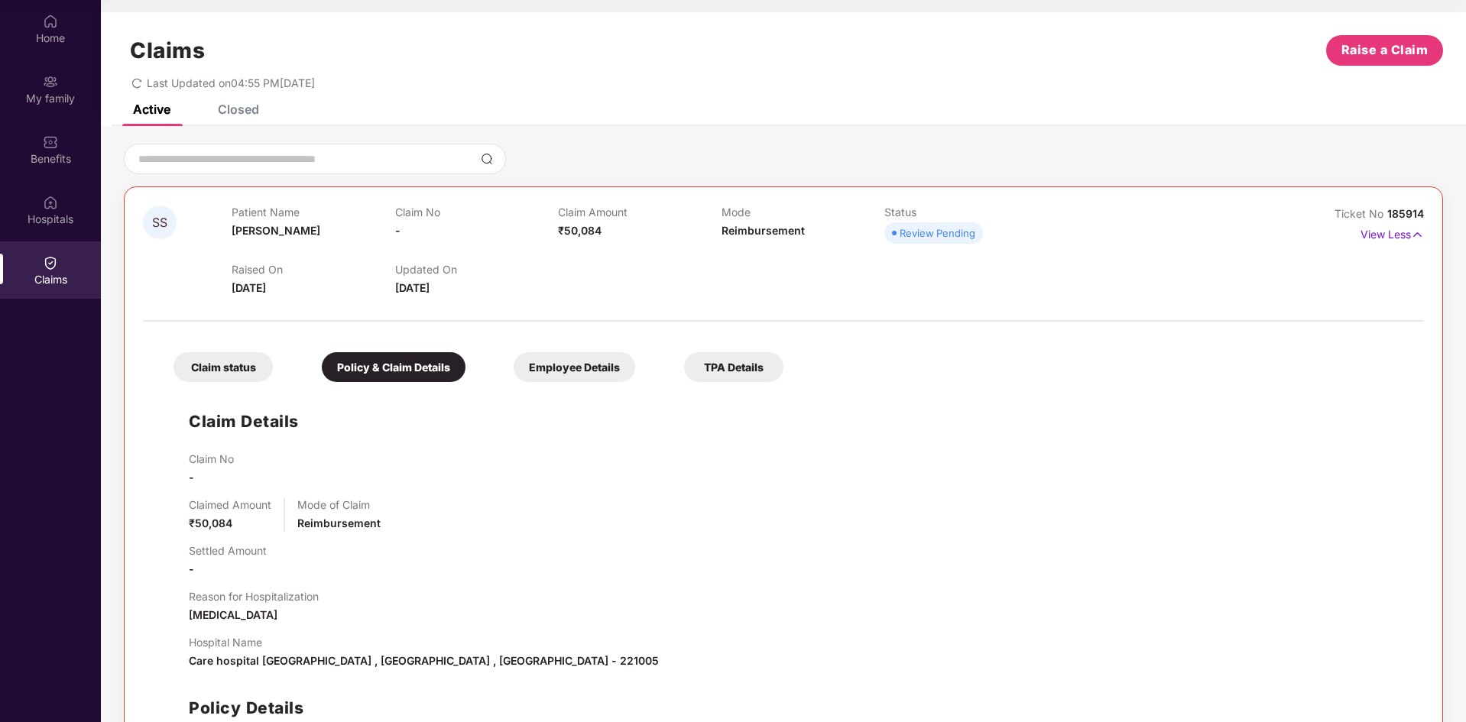
click at [556, 370] on div "Employee Details" at bounding box center [573, 367] width 121 height 30
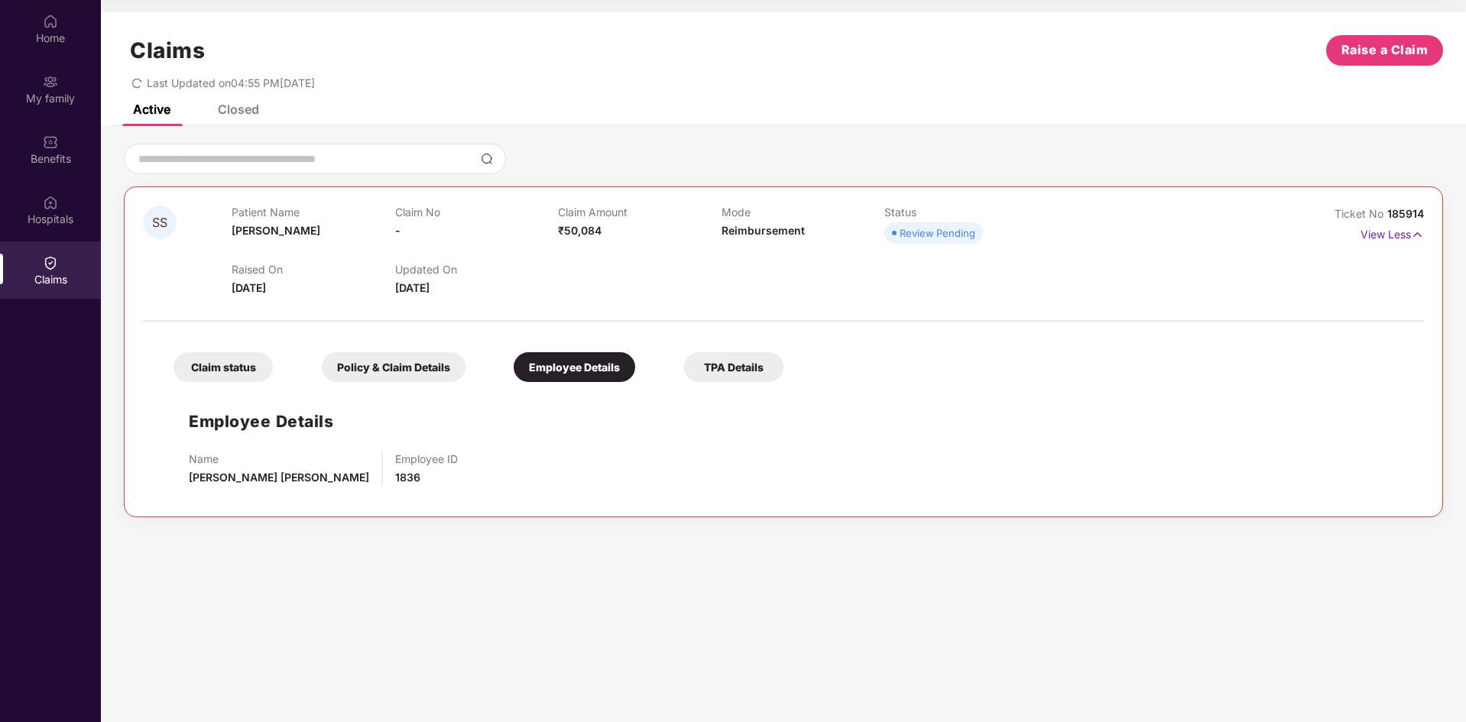
click at [735, 364] on div "TPA Details" at bounding box center [733, 367] width 99 height 30
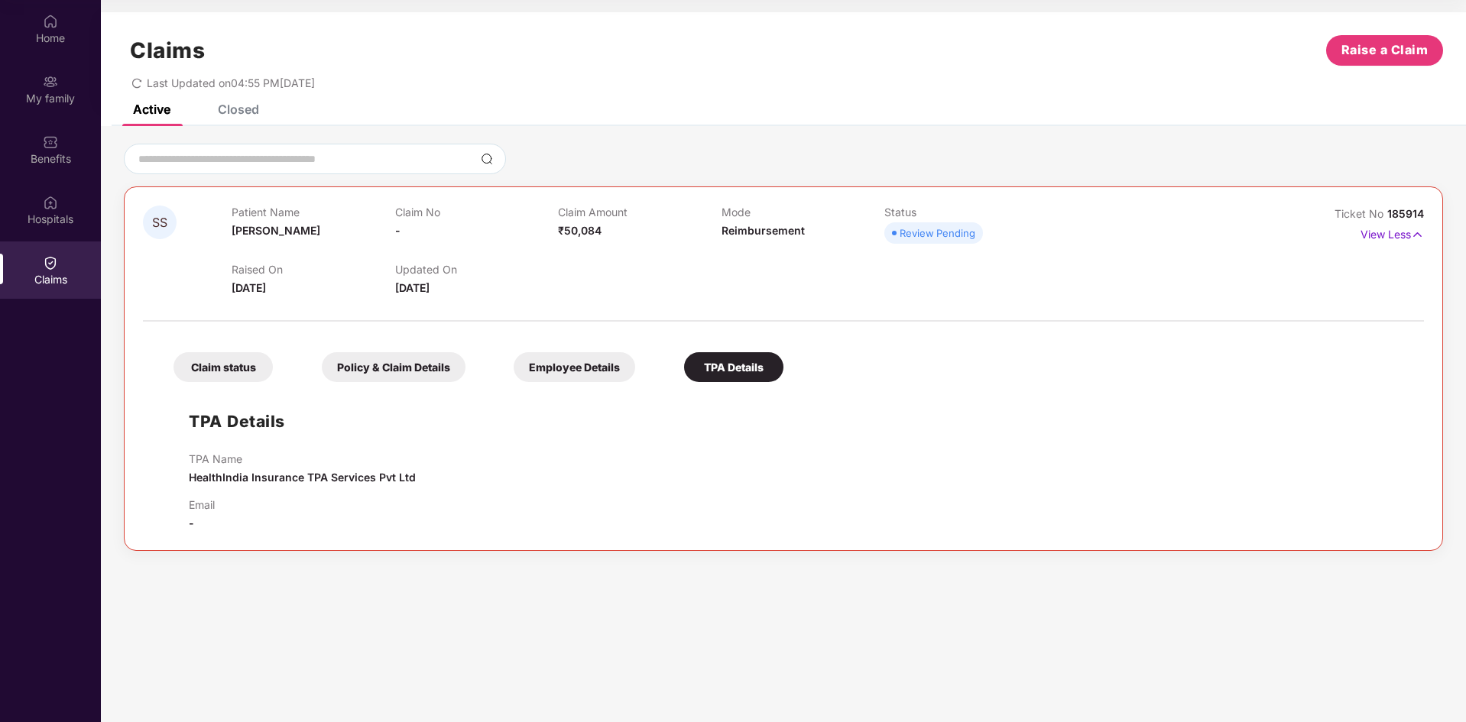
click at [580, 377] on div "Employee Details" at bounding box center [573, 367] width 121 height 30
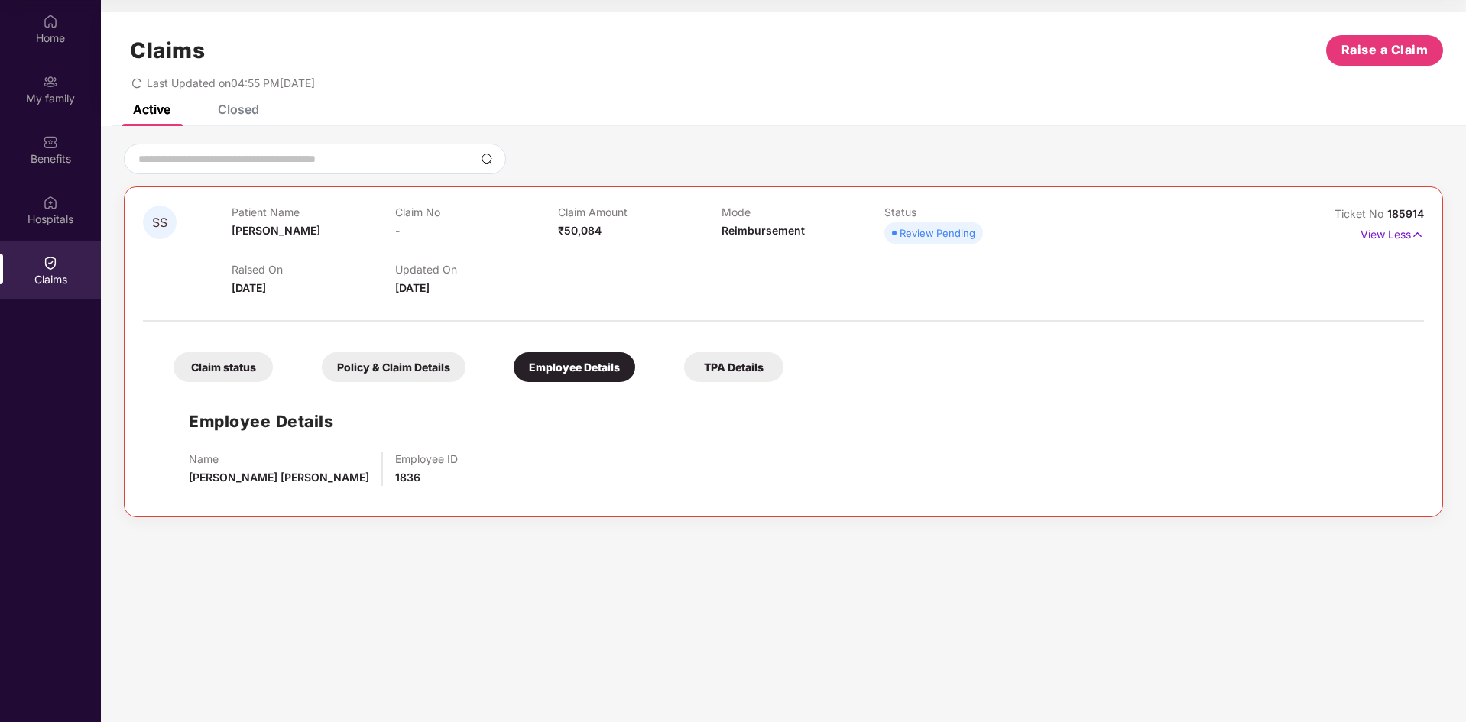
click at [385, 365] on div "Policy & Claim Details" at bounding box center [394, 367] width 144 height 30
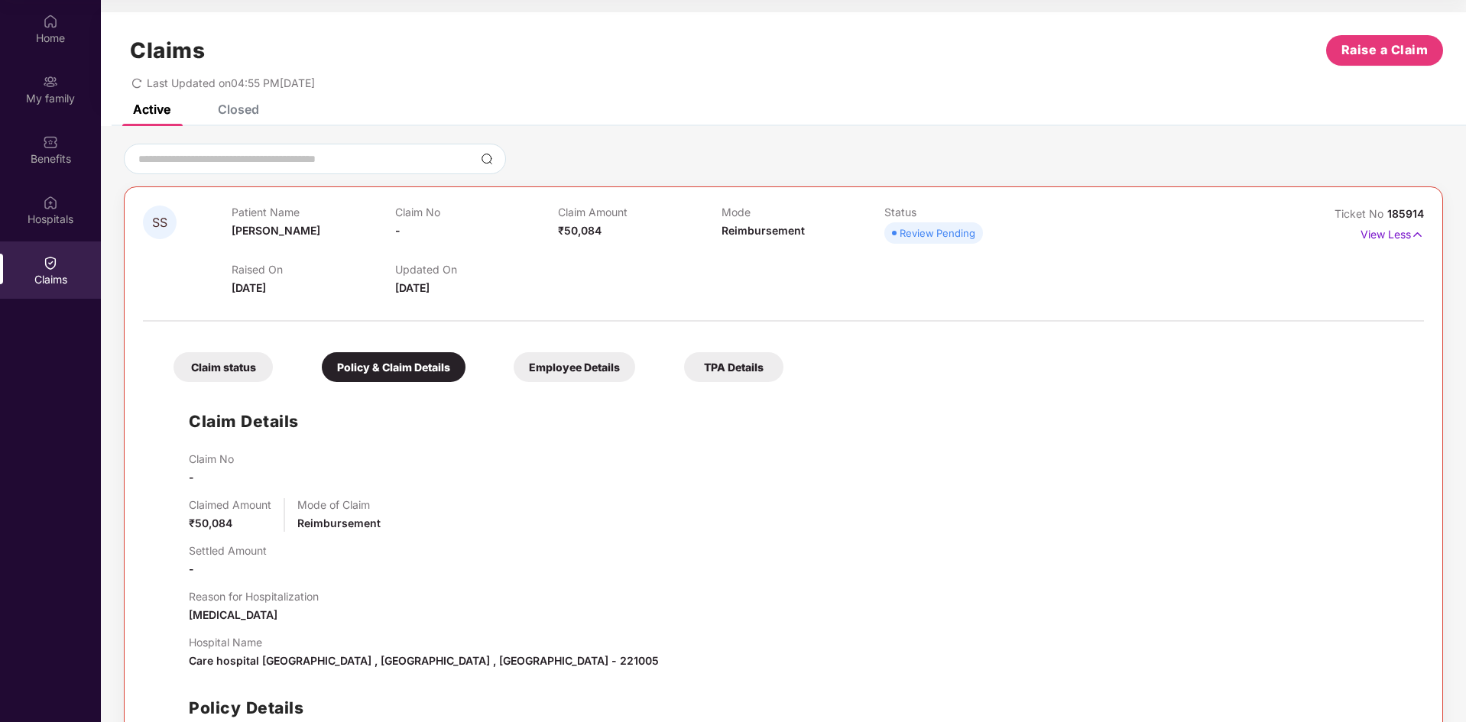
click at [261, 370] on div "Claim status" at bounding box center [222, 367] width 99 height 30
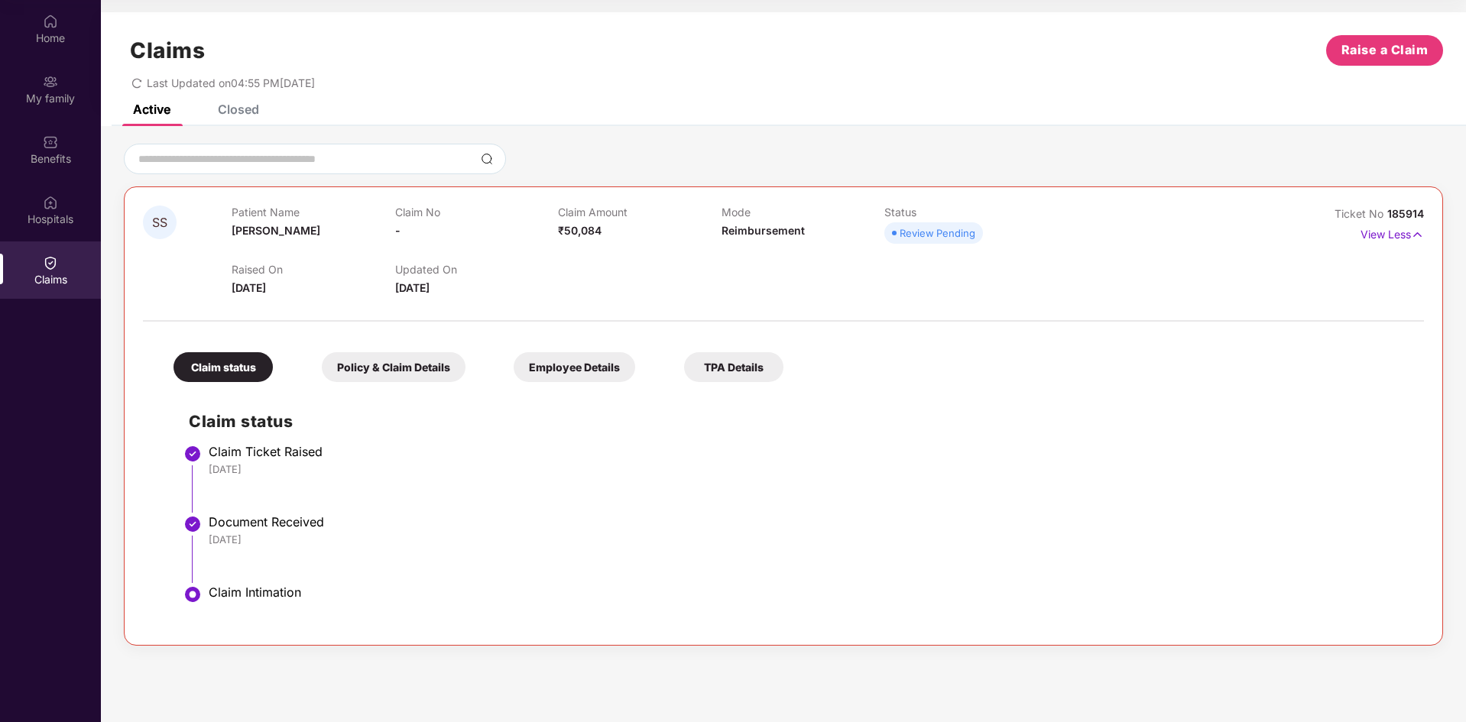
scroll to position [0, 0]
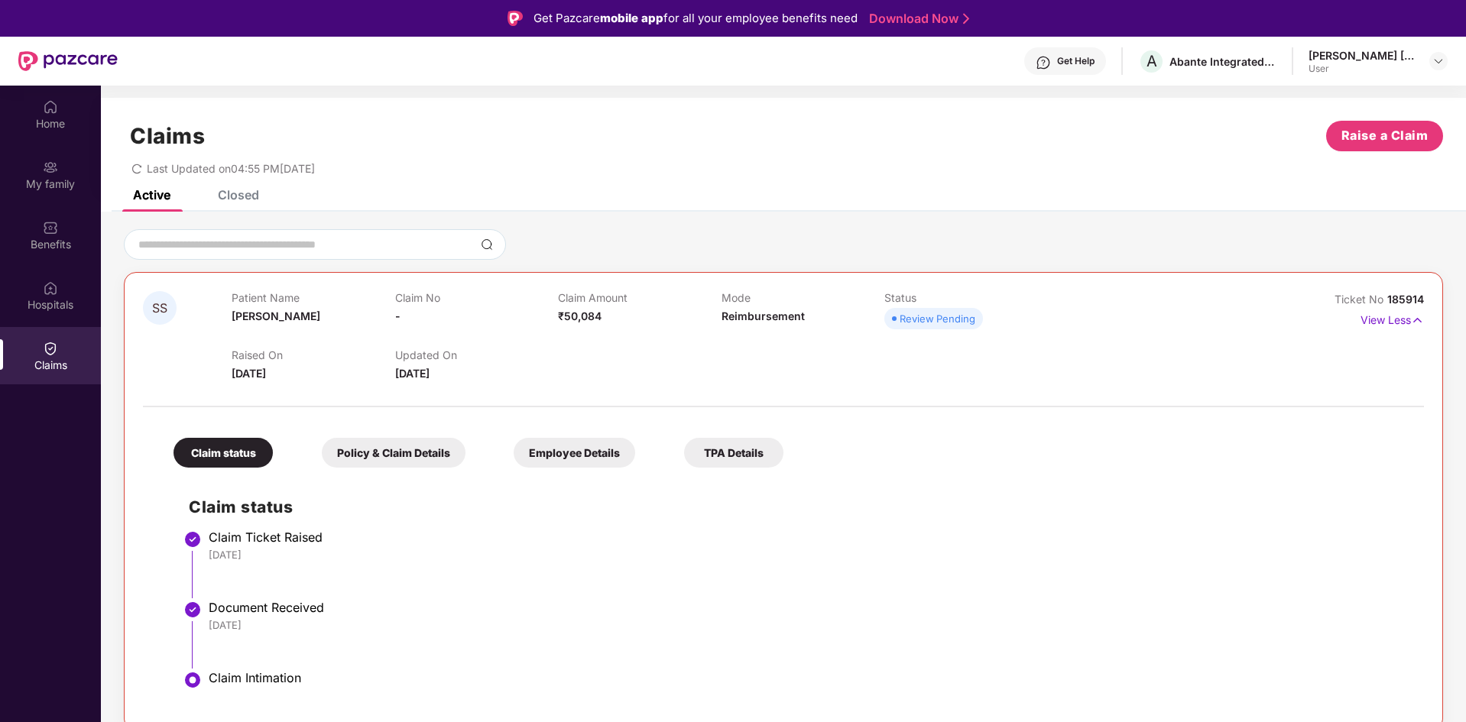
click at [254, 194] on div "Closed" at bounding box center [238, 194] width 41 height 15
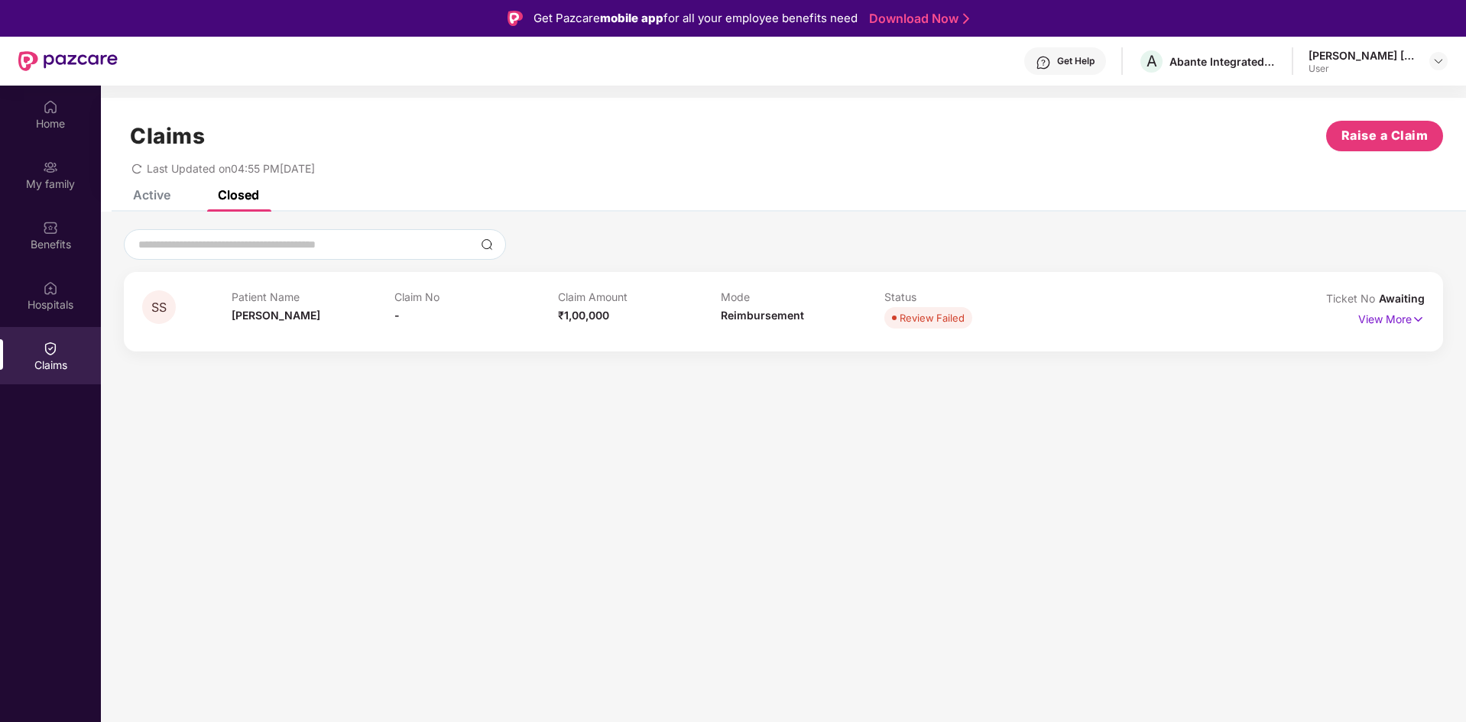
click at [147, 194] on div "Active" at bounding box center [151, 194] width 37 height 15
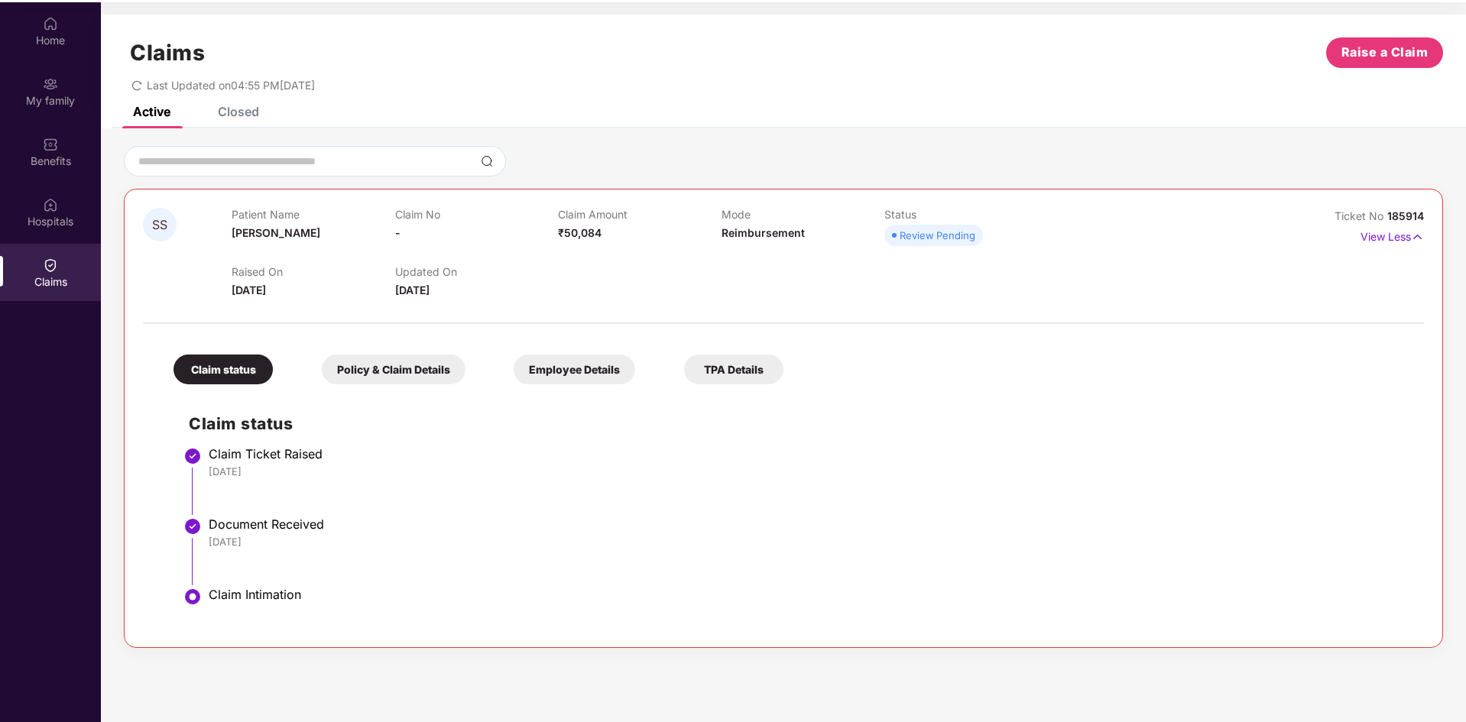
scroll to position [86, 0]
click at [1421, 685] on section "Claims Raise a Claim Last Updated on 04:55 PM, 12 Oct 2025 Active Closed SS Pat…" at bounding box center [783, 361] width 1365 height 722
click at [127, 123] on div "Active" at bounding box center [140, 109] width 60 height 34
